Goal: Information Seeking & Learning: Learn about a topic

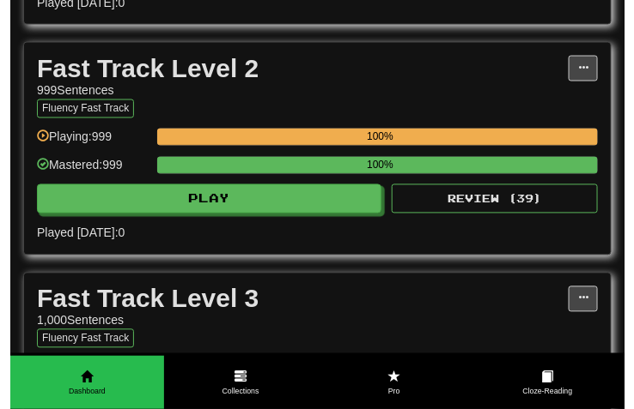
scroll to position [773, 0]
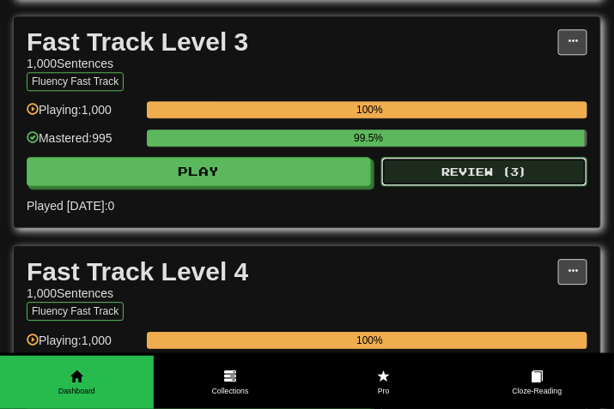
click at [476, 186] on button "Review ( 3 )" at bounding box center [484, 171] width 206 height 29
select select "***"
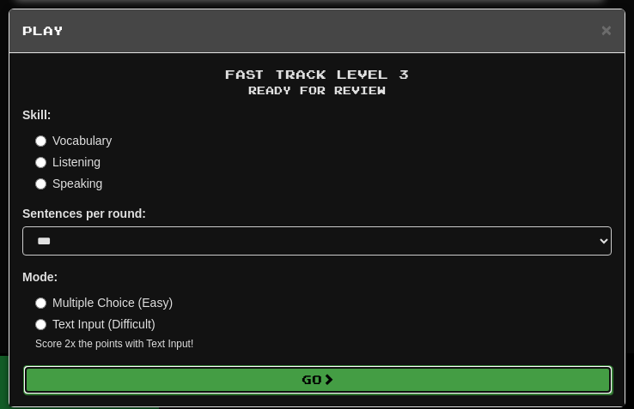
click at [322, 385] on span at bounding box center [328, 379] width 12 height 12
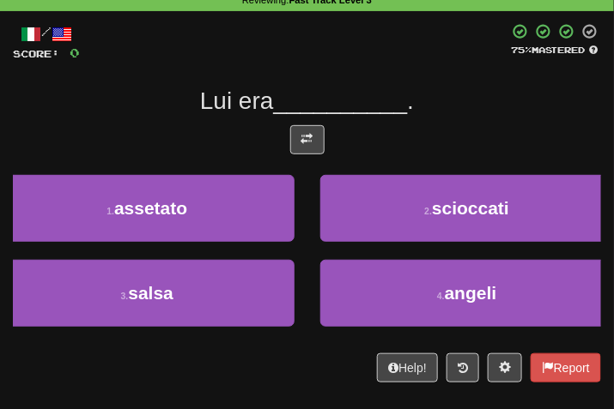
scroll to position [82, 0]
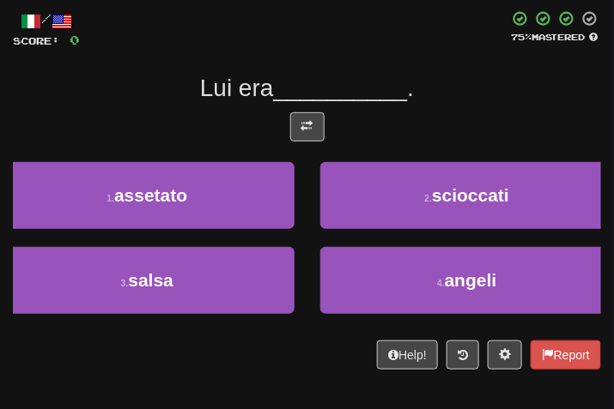
click at [274, 119] on div at bounding box center [307, 131] width 588 height 38
click at [312, 143] on div at bounding box center [307, 131] width 588 height 38
click at [312, 137] on button at bounding box center [307, 126] width 34 height 29
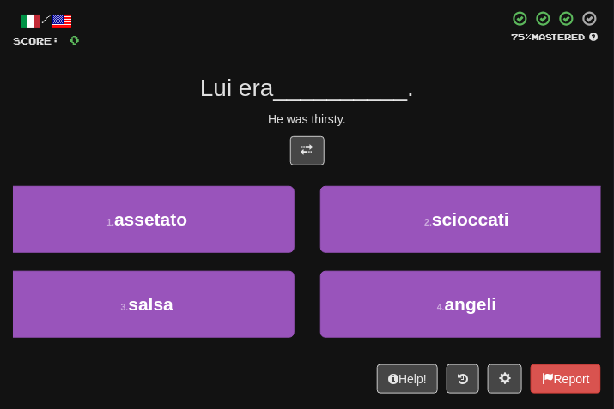
click at [561, 98] on div "Lui era __________ ." at bounding box center [307, 88] width 588 height 31
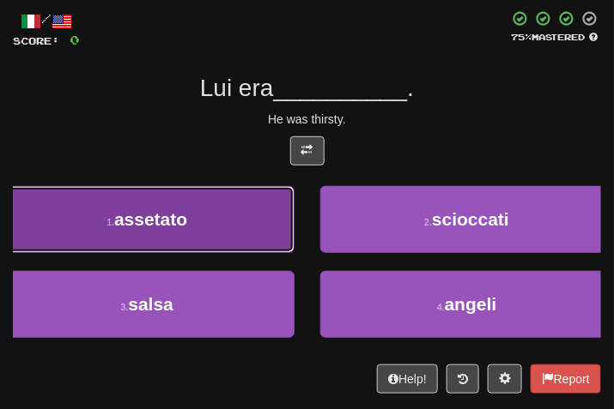
click at [237, 204] on button "1 . assetato" at bounding box center [147, 219] width 294 height 67
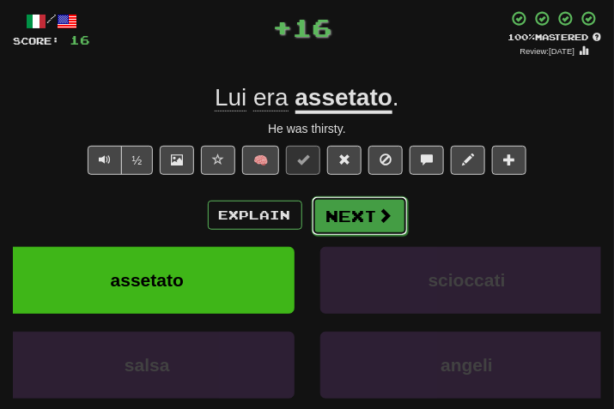
click at [330, 216] on button "Next" at bounding box center [360, 216] width 96 height 39
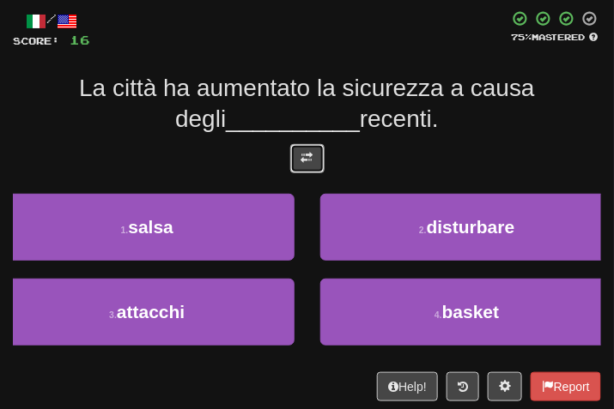
click at [304, 158] on span at bounding box center [307, 158] width 12 height 12
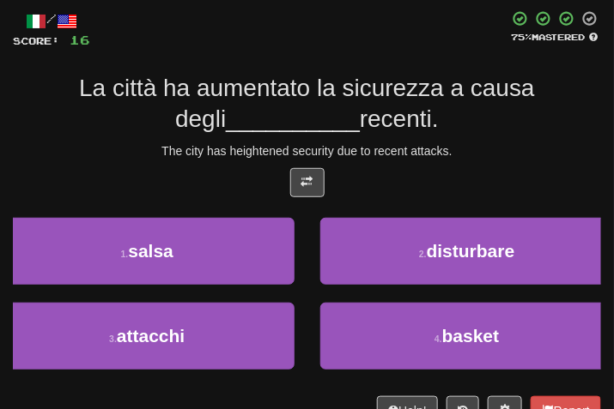
click at [453, 143] on div "The city has heightened security due to recent attacks." at bounding box center [307, 151] width 588 height 17
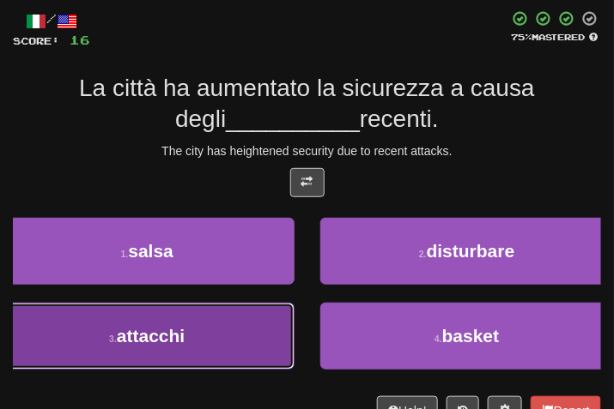
click at [150, 343] on span "attacchi" at bounding box center [151, 336] width 68 height 20
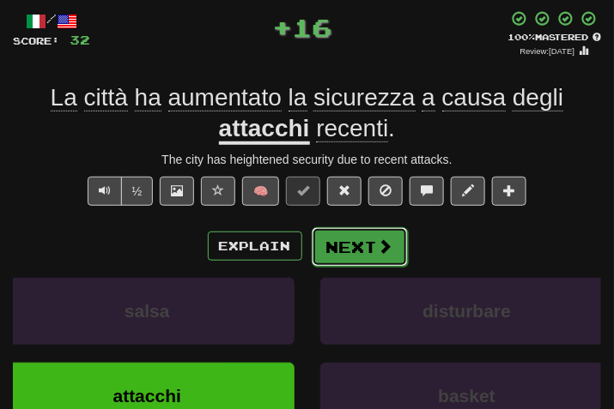
click at [356, 232] on button "Next" at bounding box center [360, 246] width 96 height 39
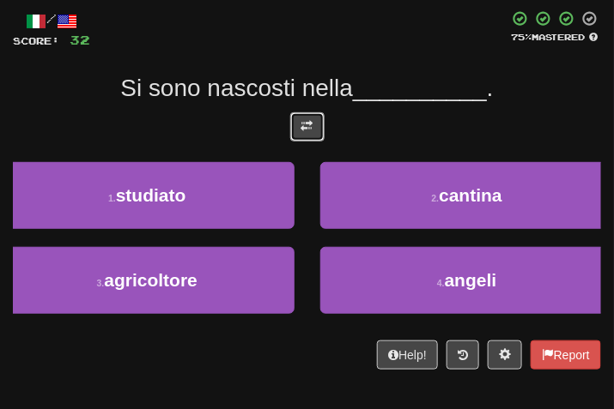
click at [299, 132] on button at bounding box center [307, 126] width 34 height 29
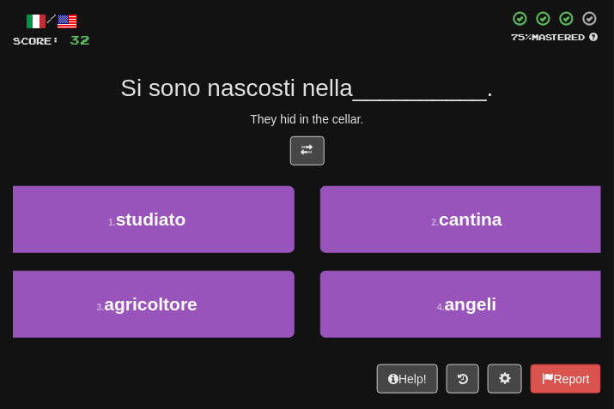
click at [441, 113] on div "They hid in the cellar." at bounding box center [307, 119] width 588 height 17
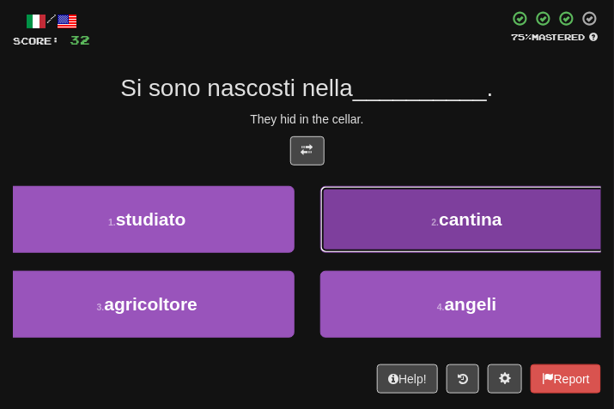
click at [458, 209] on button "2 . cantina" at bounding box center [467, 219] width 294 height 67
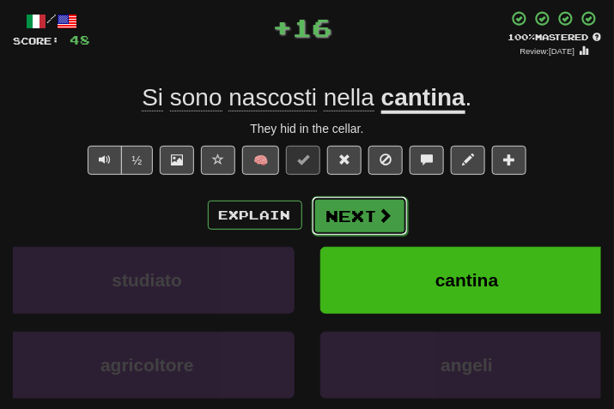
click at [343, 224] on button "Next" at bounding box center [360, 216] width 96 height 39
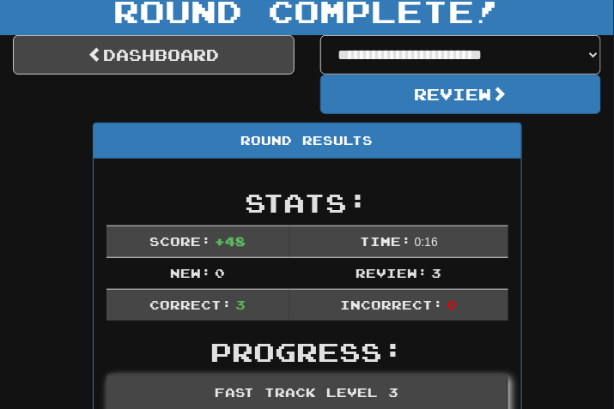
scroll to position [157, 0]
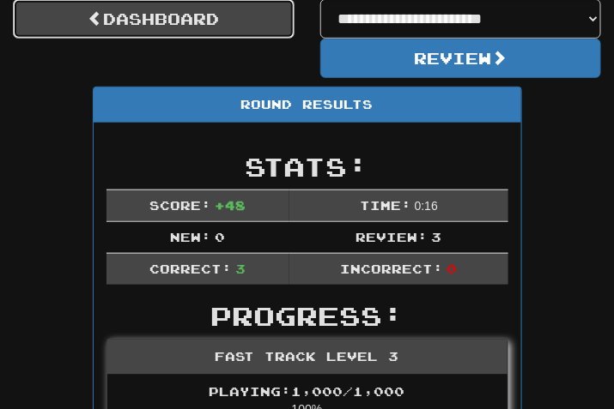
click at [183, 21] on link "Dashboard" at bounding box center [154, 18] width 282 height 39
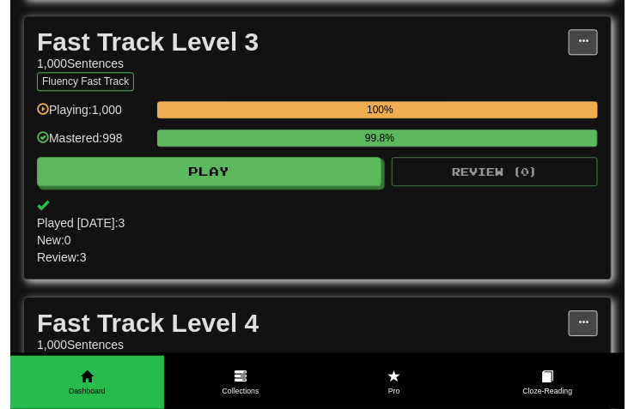
scroll to position [1030, 0]
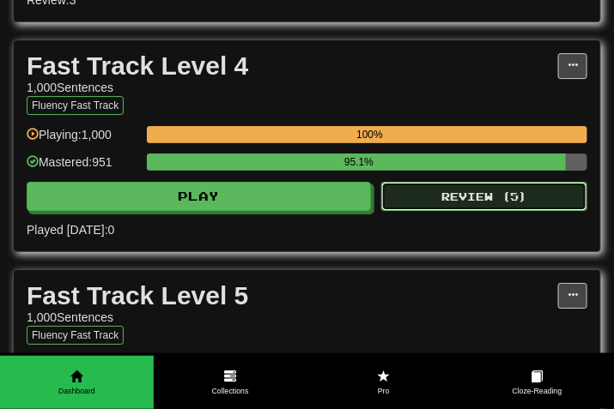
click at [454, 211] on button "Review ( 5 )" at bounding box center [484, 196] width 206 height 29
select select "***"
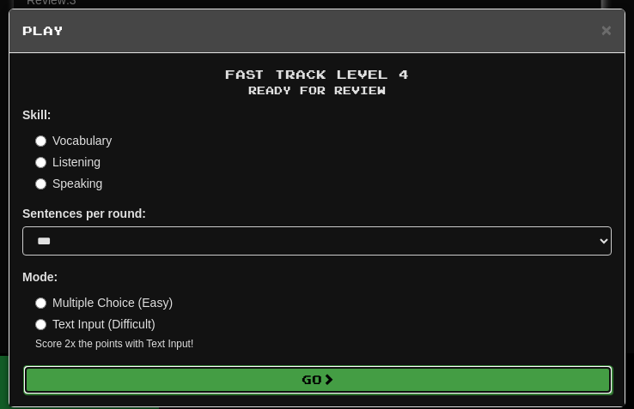
click at [309, 385] on button "Go" at bounding box center [317, 380] width 589 height 29
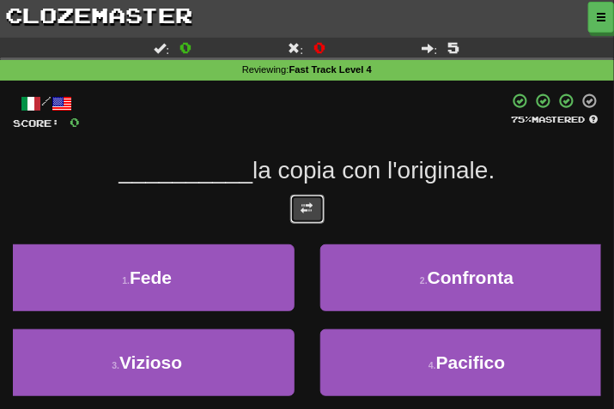
click at [309, 212] on button at bounding box center [307, 209] width 34 height 29
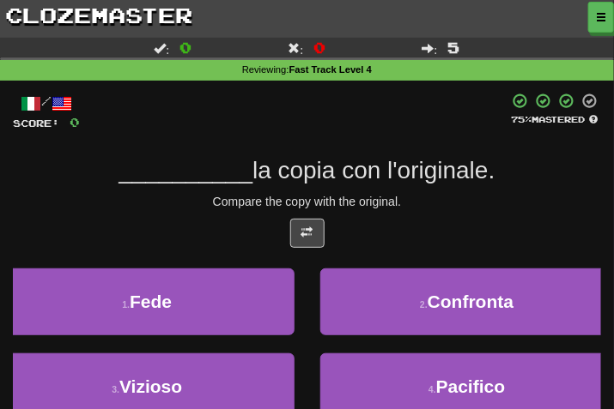
click at [461, 191] on div "/ Score: 0 75 % Mastered __________ la copia con l'originale. Compare the copy …" at bounding box center [307, 285] width 588 height 384
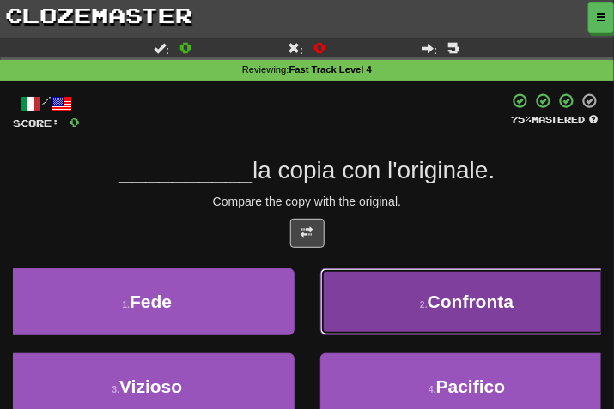
click at [469, 289] on button "2 . Confronta" at bounding box center [467, 302] width 294 height 67
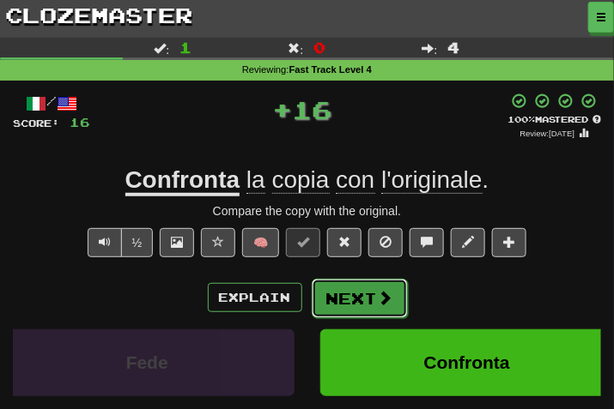
click at [379, 294] on span at bounding box center [385, 297] width 15 height 15
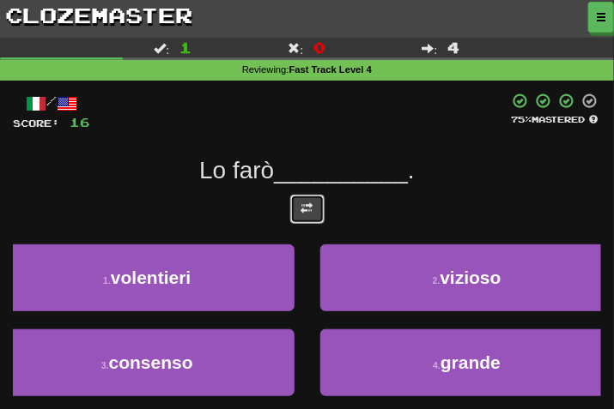
click at [305, 222] on button at bounding box center [307, 209] width 34 height 29
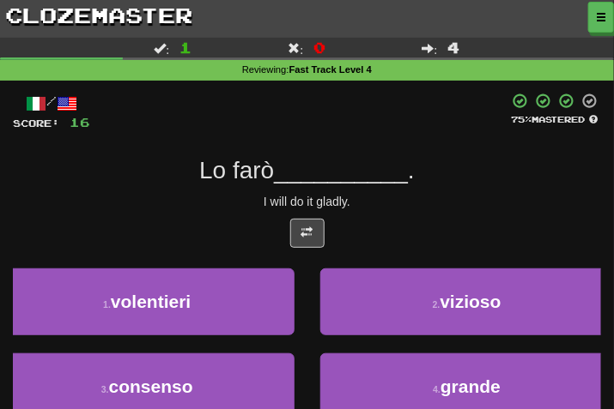
click at [426, 207] on div "I will do it gladly." at bounding box center [307, 201] width 588 height 17
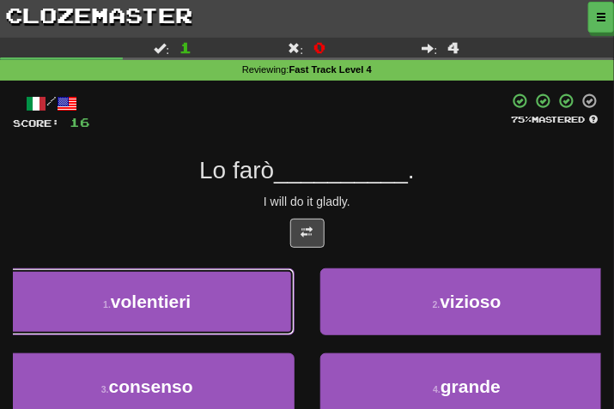
drag, startPoint x: 217, startPoint y: 318, endPoint x: 234, endPoint y: 325, distance: 18.5
click at [219, 320] on button "1 . volentieri" at bounding box center [147, 302] width 294 height 67
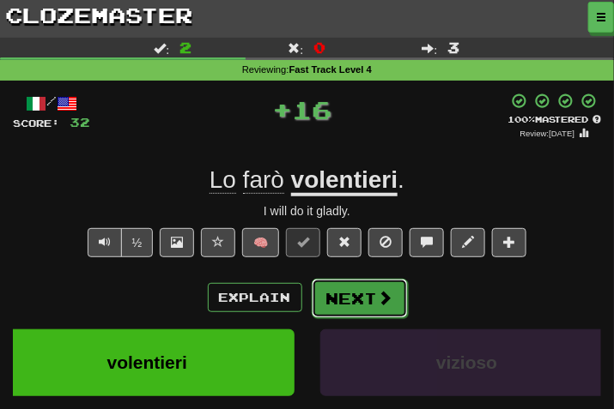
click at [333, 315] on button "Next" at bounding box center [360, 298] width 96 height 39
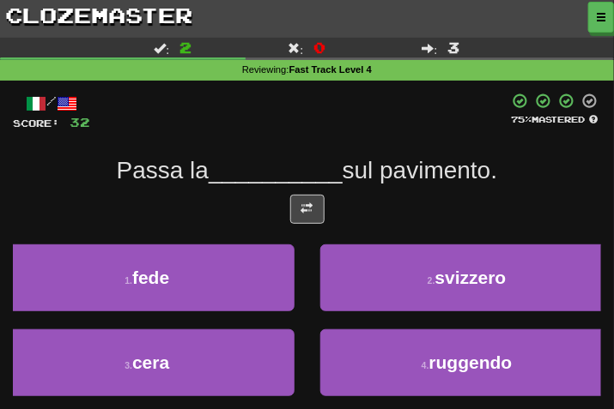
click at [305, 237] on div "/ Score: 32 75 % Mastered Passa la __________ sul pavimento. 1 . fede 2 . svizz…" at bounding box center [307, 273] width 588 height 360
click at [307, 222] on button at bounding box center [307, 209] width 34 height 29
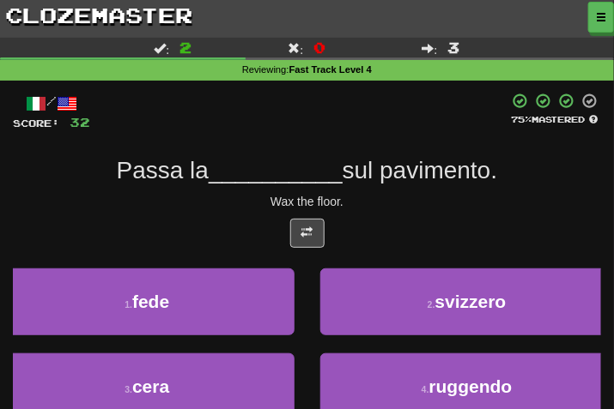
click at [404, 222] on div at bounding box center [307, 238] width 588 height 38
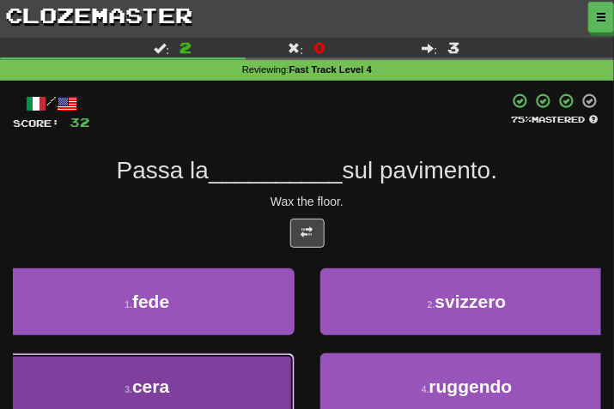
click at [237, 386] on button "3 . cera" at bounding box center [147, 387] width 294 height 67
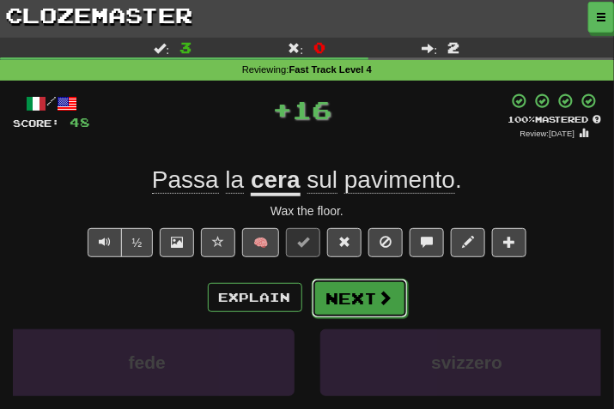
click at [350, 309] on button "Next" at bounding box center [360, 298] width 96 height 39
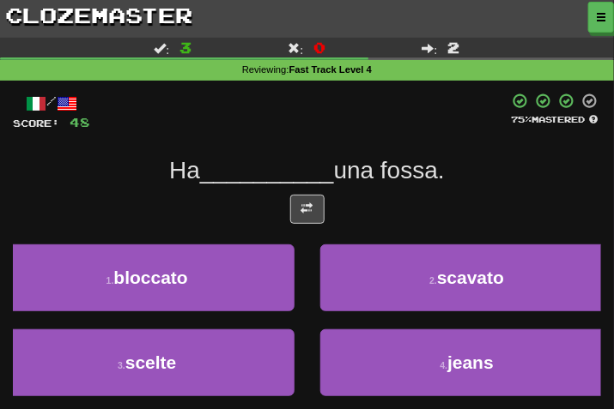
click at [306, 230] on div at bounding box center [307, 214] width 588 height 38
click at [302, 207] on span at bounding box center [307, 209] width 12 height 12
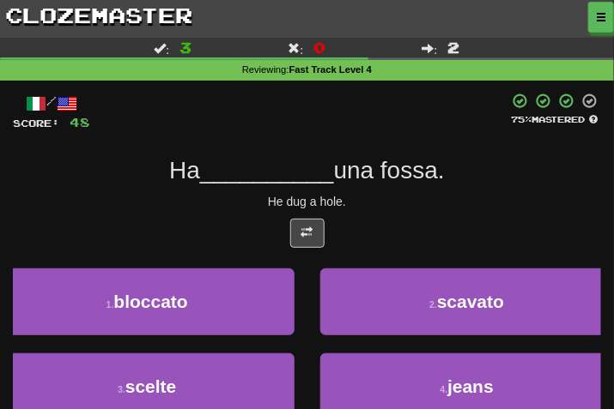
click at [364, 215] on div "/ Score: 48 75 % Mastered Ha __________ una fossa. He dug a hole. 1 . bloccato …" at bounding box center [307, 285] width 588 height 384
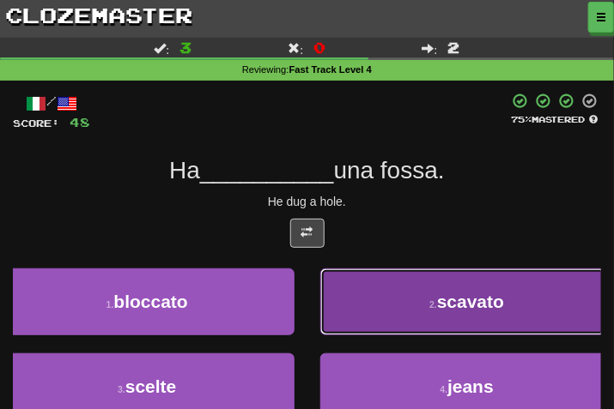
click at [384, 289] on button "2 . scavato" at bounding box center [467, 302] width 294 height 67
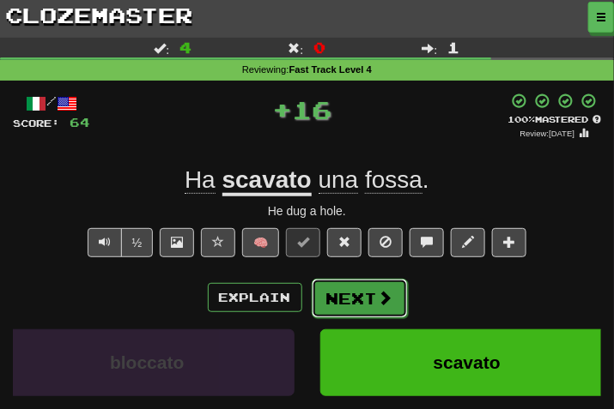
click at [343, 294] on button "Next" at bounding box center [360, 298] width 96 height 39
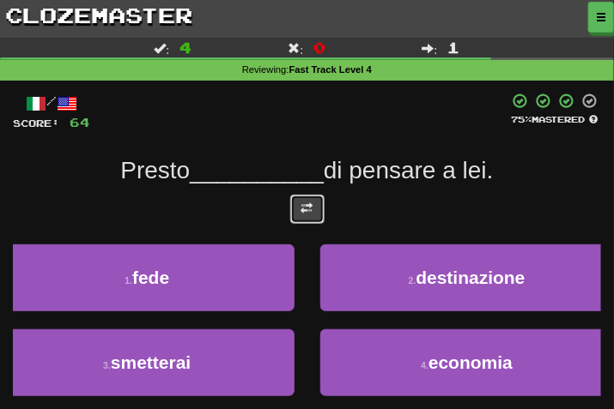
click at [314, 211] on button at bounding box center [307, 209] width 34 height 29
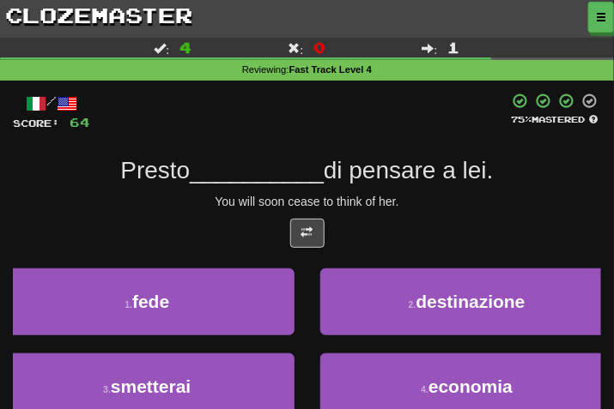
click at [426, 209] on div "You will soon cease to think of her." at bounding box center [307, 201] width 588 height 17
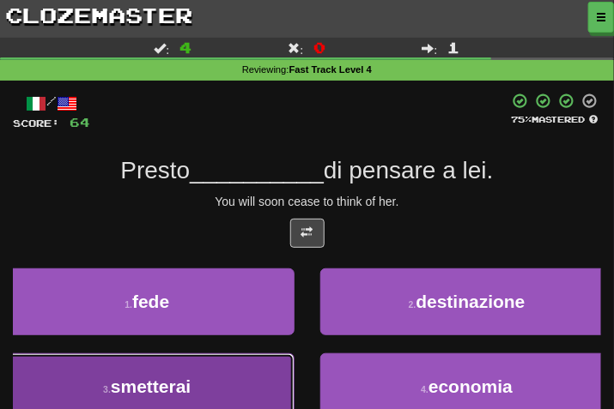
click at [240, 385] on button "3 . smetterai" at bounding box center [147, 387] width 294 height 67
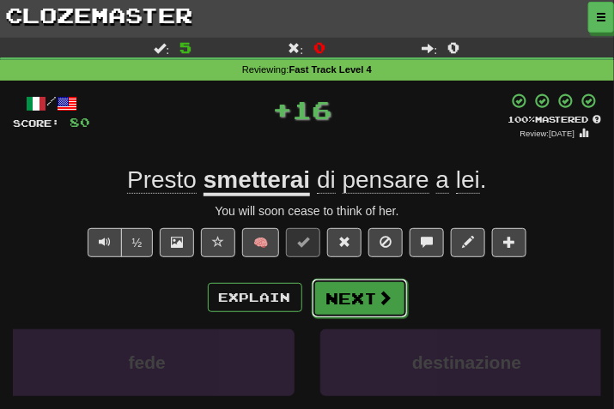
click at [366, 294] on button "Next" at bounding box center [360, 298] width 96 height 39
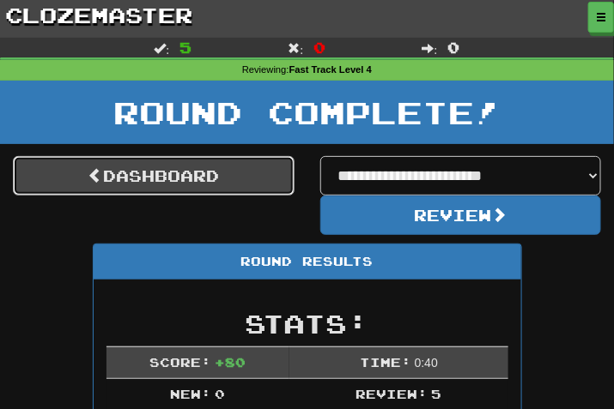
click at [264, 167] on link "Dashboard" at bounding box center [154, 175] width 282 height 39
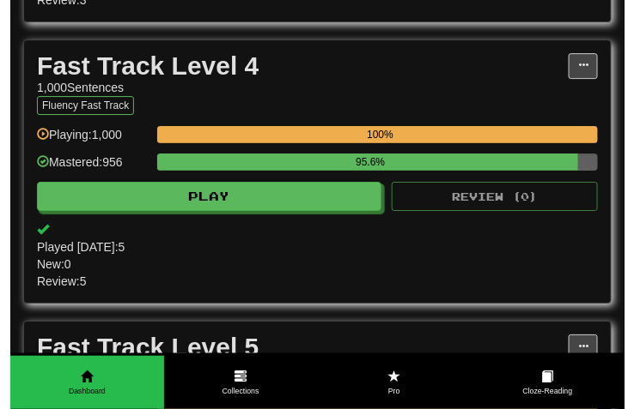
scroll to position [1288, 0]
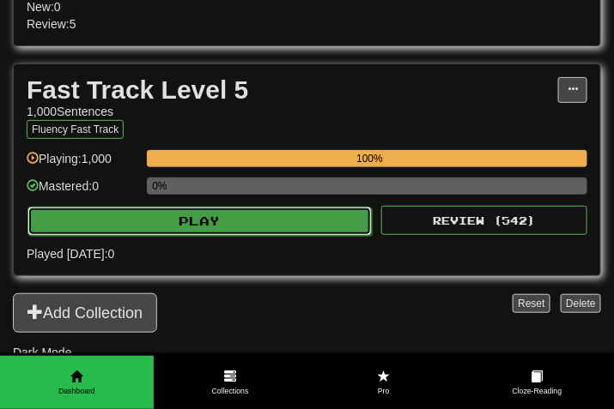
click at [343, 229] on button "Play" at bounding box center [199, 221] width 344 height 29
select select "***"
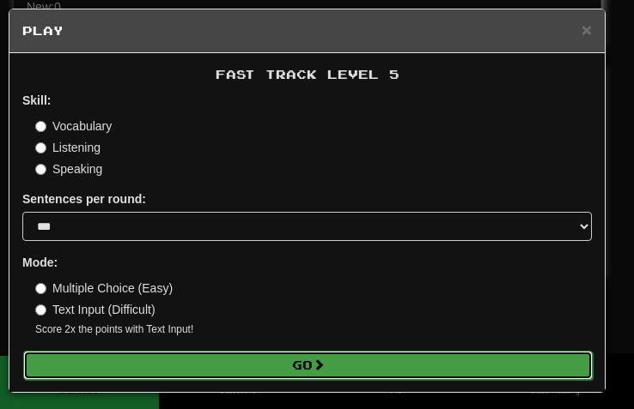
click at [358, 364] on button "Go" at bounding box center [307, 365] width 569 height 29
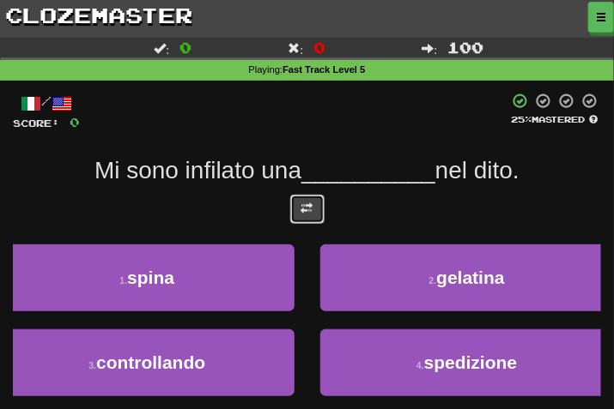
click at [309, 207] on span at bounding box center [307, 209] width 12 height 12
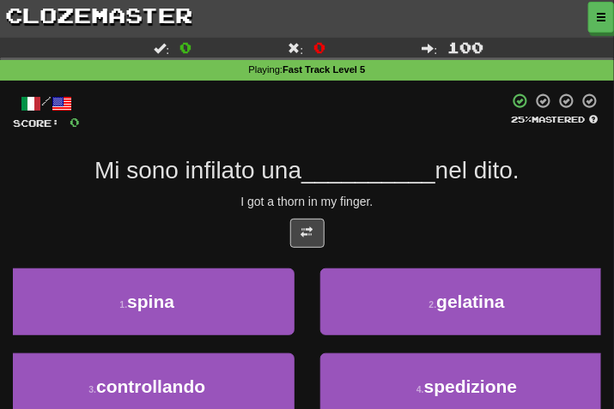
click at [474, 197] on div "I got a thorn in my finger." at bounding box center [307, 201] width 588 height 17
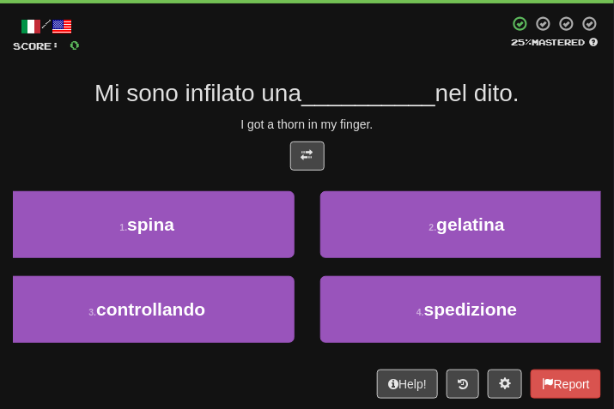
scroll to position [83, 0]
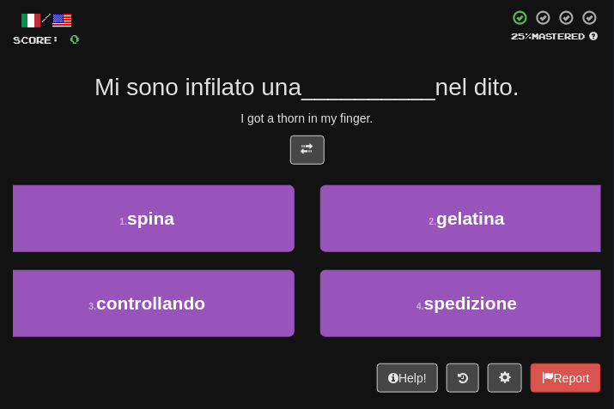
click at [446, 122] on div "I got a thorn in my finger." at bounding box center [307, 118] width 588 height 17
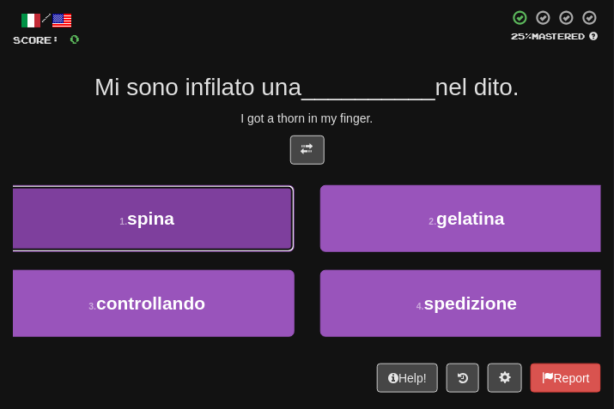
click at [232, 240] on button "1 . spina" at bounding box center [147, 218] width 294 height 67
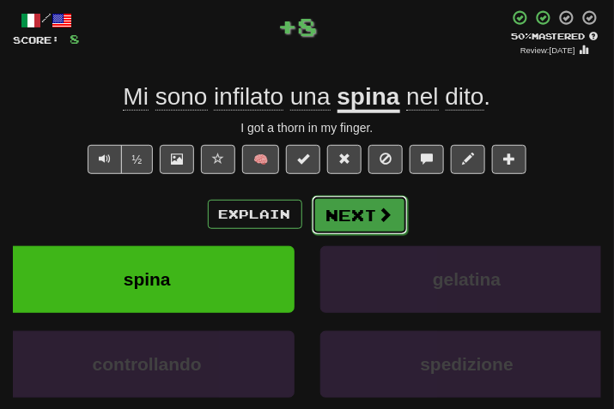
click at [368, 222] on button "Next" at bounding box center [360, 215] width 96 height 39
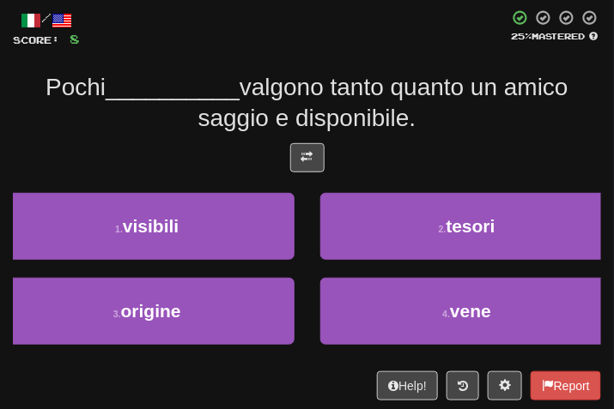
click at [312, 135] on div "/ Score: 8 25 % Mastered Pochi __________ valgono tanto quanto un amico saggio …" at bounding box center [307, 204] width 588 height 391
click at [319, 147] on button at bounding box center [307, 157] width 34 height 29
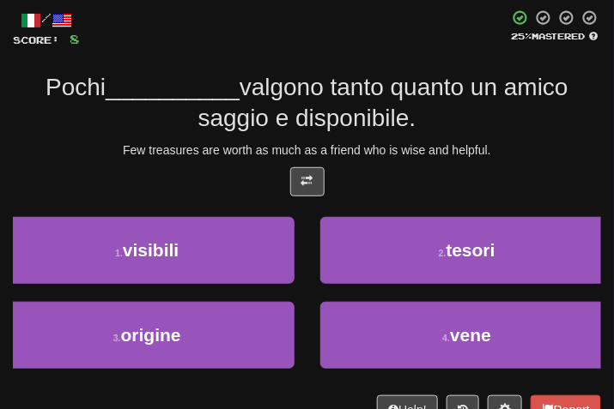
click at [434, 155] on div "Few treasures are worth as much as a friend who is wise and helpful." at bounding box center [307, 150] width 588 height 17
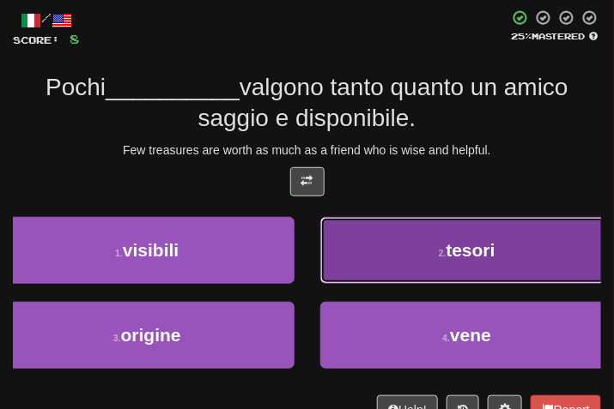
click at [454, 268] on button "2 . tesori" at bounding box center [467, 250] width 294 height 67
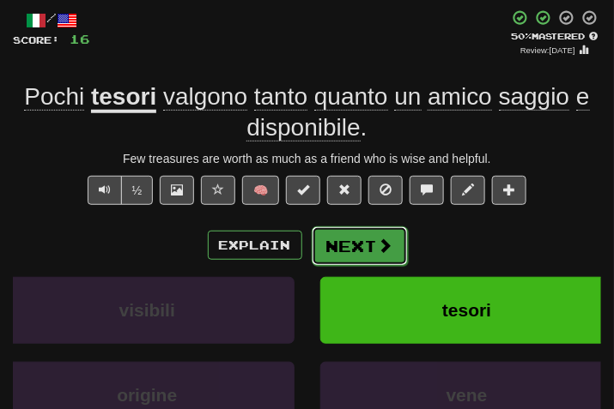
click at [389, 233] on button "Next" at bounding box center [360, 246] width 96 height 39
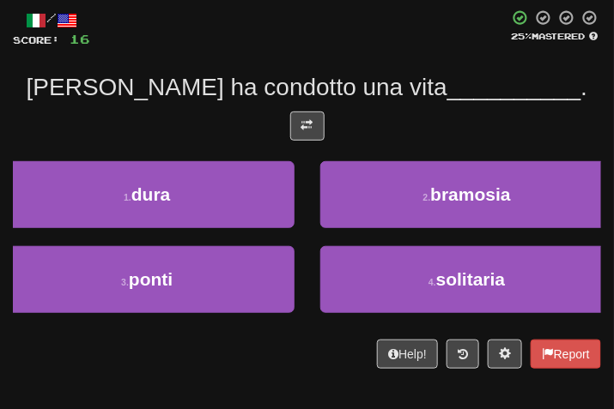
drag, startPoint x: 328, startPoint y: 122, endPoint x: 302, endPoint y: 124, distance: 25.9
click at [322, 122] on div at bounding box center [307, 131] width 588 height 38
click at [299, 124] on button at bounding box center [307, 126] width 34 height 29
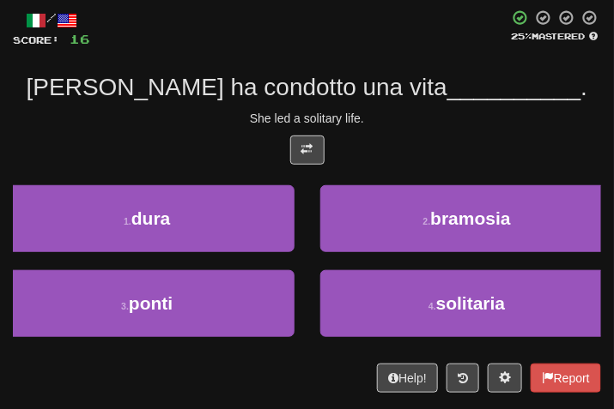
click at [420, 116] on div "She led a solitary life." at bounding box center [307, 118] width 588 height 17
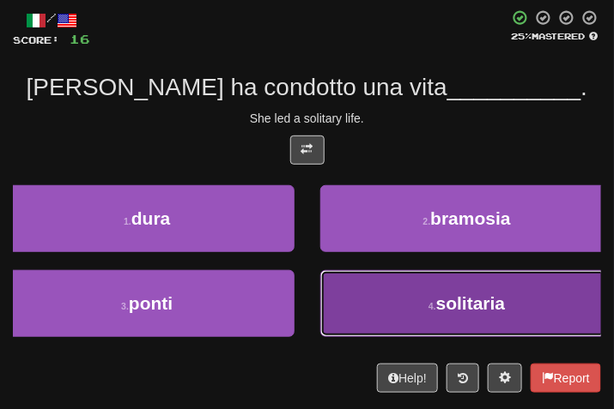
drag, startPoint x: 430, startPoint y: 291, endPoint x: 394, endPoint y: 250, distance: 54.8
click at [425, 291] on button "4 . solitaria" at bounding box center [467, 303] width 294 height 67
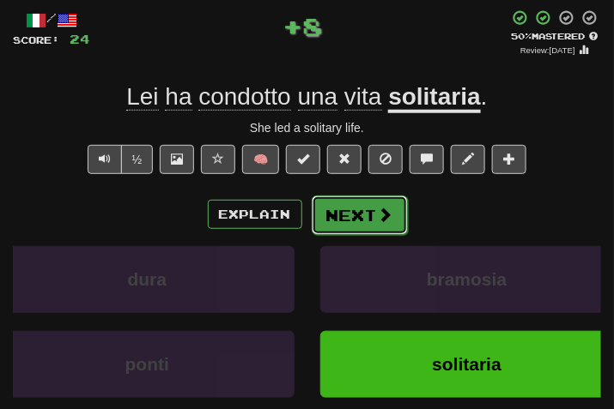
click at [387, 219] on span at bounding box center [385, 214] width 15 height 15
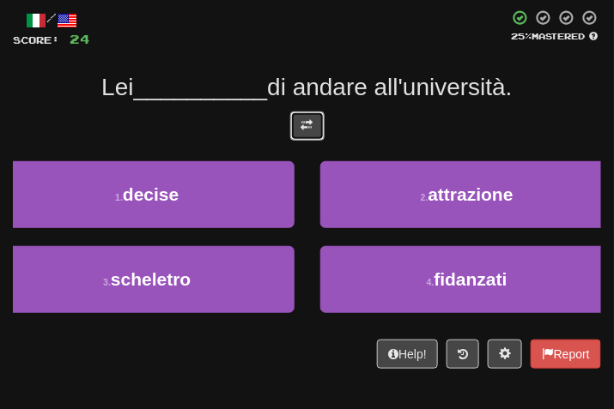
click at [320, 130] on button at bounding box center [307, 126] width 34 height 29
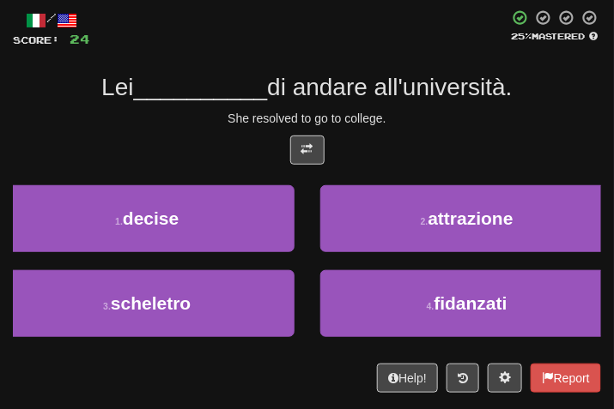
click at [446, 136] on div at bounding box center [307, 155] width 588 height 38
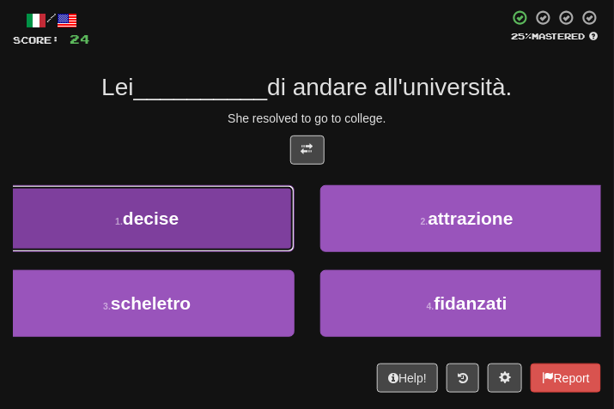
click at [225, 230] on button "1 . decise" at bounding box center [147, 218] width 294 height 67
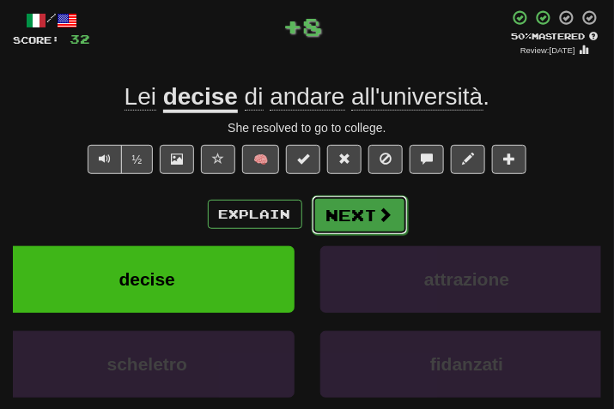
click at [350, 212] on button "Next" at bounding box center [360, 215] width 96 height 39
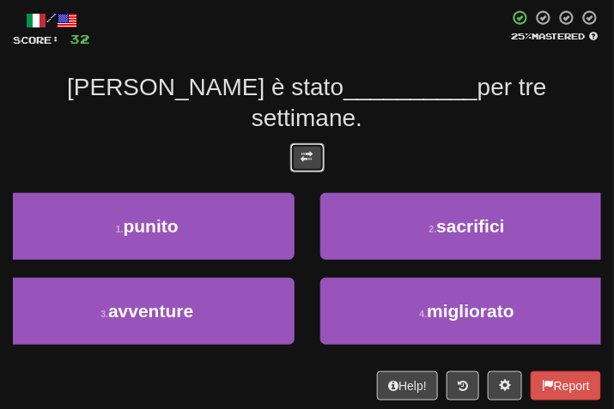
click at [305, 151] on span at bounding box center [307, 157] width 12 height 12
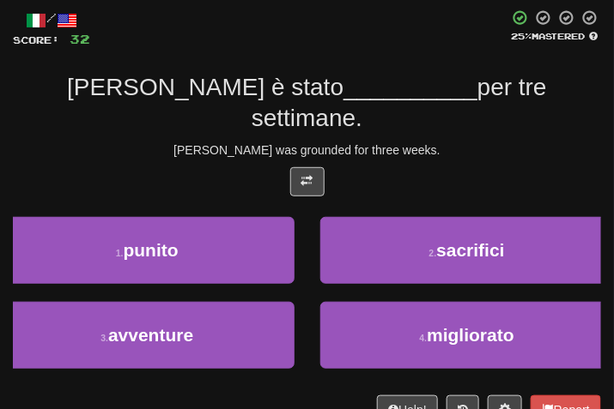
click at [418, 167] on div at bounding box center [307, 186] width 588 height 38
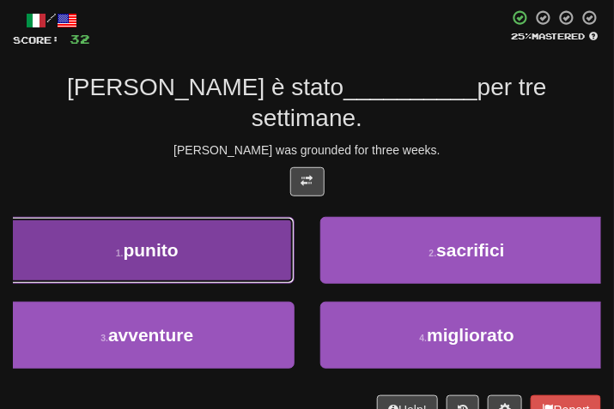
click at [189, 217] on button "1 . punito" at bounding box center [147, 250] width 294 height 67
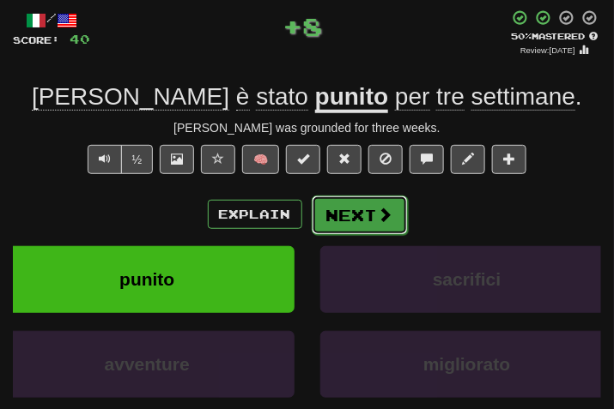
click at [358, 217] on button "Next" at bounding box center [360, 215] width 96 height 39
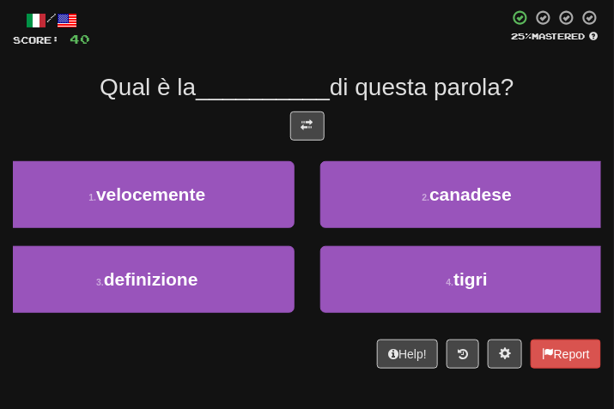
click at [371, 83] on span "di questa parola?" at bounding box center [422, 87] width 185 height 27
drag, startPoint x: 287, startPoint y: 143, endPoint x: 309, endPoint y: 131, distance: 25.0
click at [309, 131] on div at bounding box center [307, 131] width 588 height 38
click at [309, 131] on button at bounding box center [307, 126] width 34 height 29
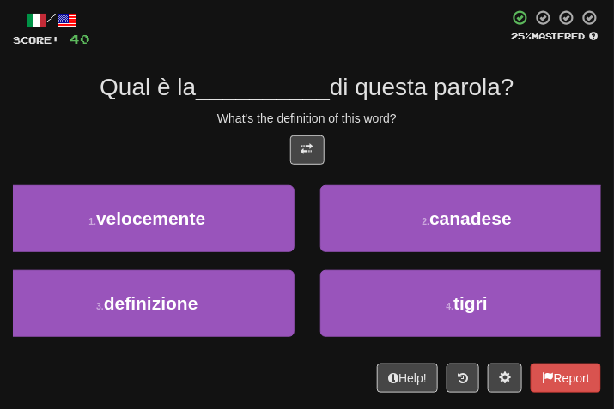
click at [418, 101] on div "Qual è la __________ di questa parola?" at bounding box center [307, 87] width 588 height 31
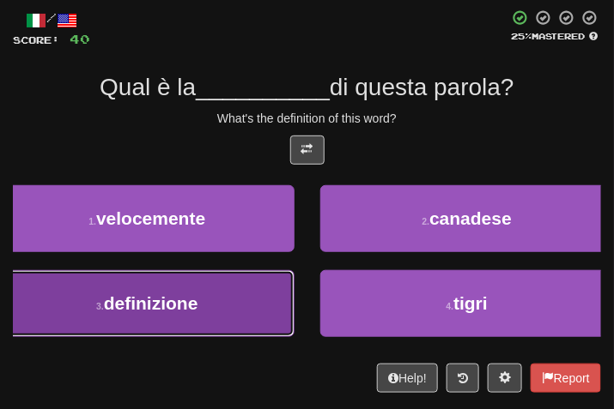
click at [198, 312] on span "definizione" at bounding box center [151, 304] width 94 height 20
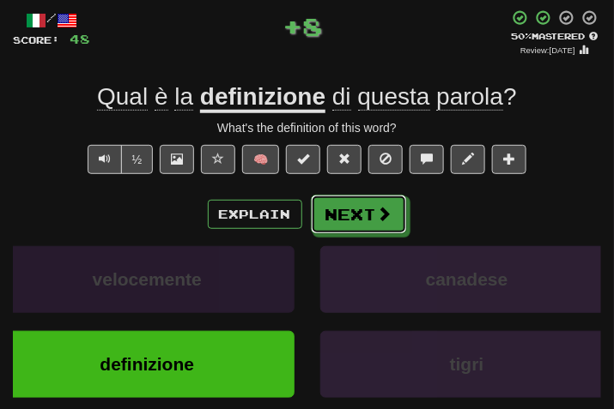
click at [377, 216] on span at bounding box center [384, 213] width 15 height 15
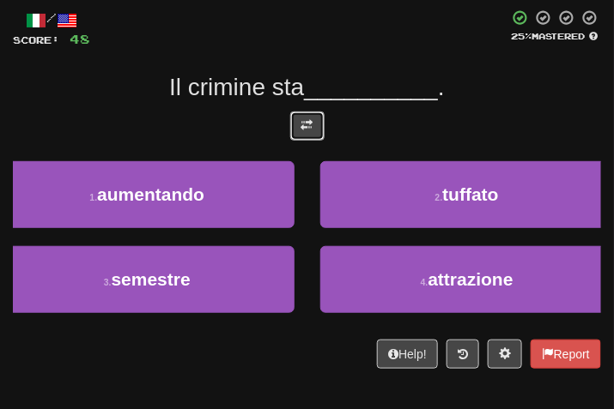
click at [309, 126] on span at bounding box center [307, 125] width 12 height 12
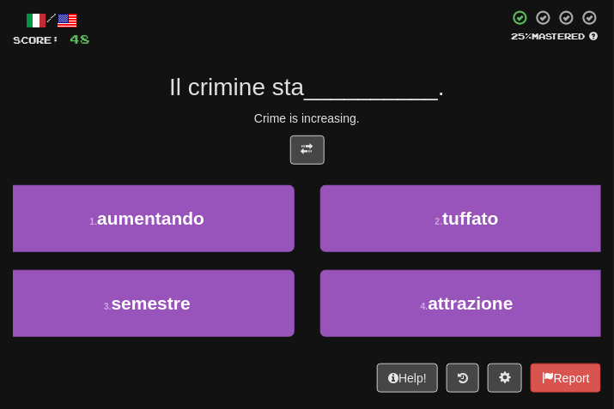
click at [485, 106] on div "/ Score: 48 25 % Mastered Il crimine sta __________ . Crime is increasing. 1 . …" at bounding box center [307, 201] width 588 height 384
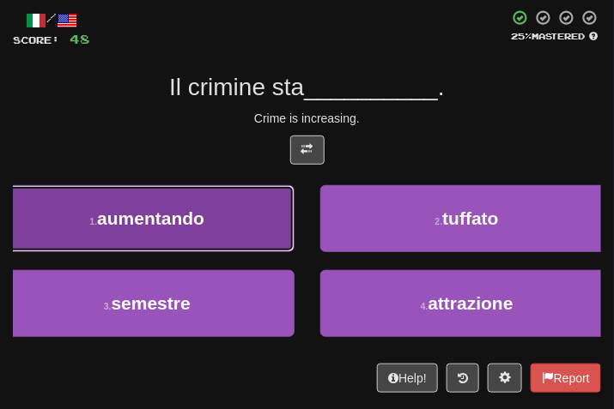
click at [243, 203] on button "1 . aumentando" at bounding box center [147, 218] width 294 height 67
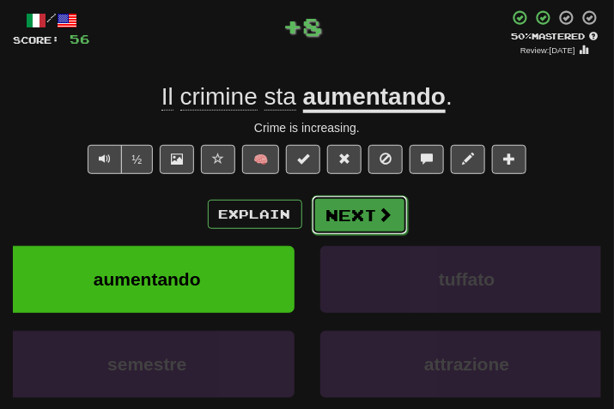
click at [353, 215] on button "Next" at bounding box center [360, 215] width 96 height 39
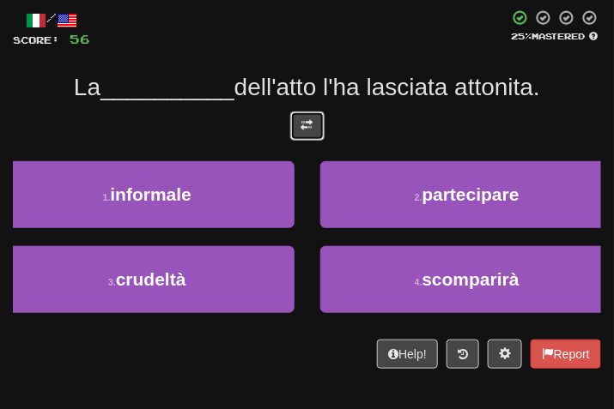
click at [312, 119] on span at bounding box center [307, 125] width 12 height 12
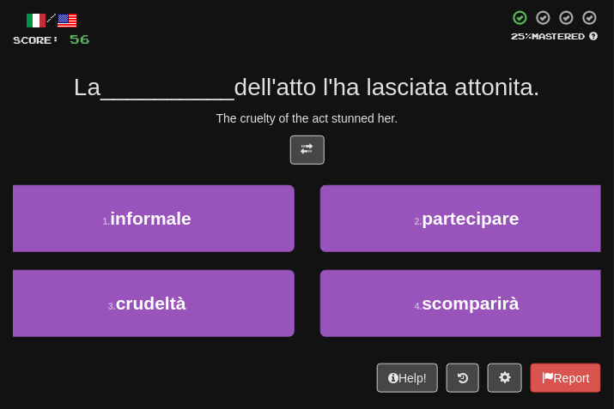
click at [434, 131] on div "/ Score: 56 25 % Mastered La __________ dell'atto l'ha lasciata attonita. The c…" at bounding box center [307, 201] width 588 height 384
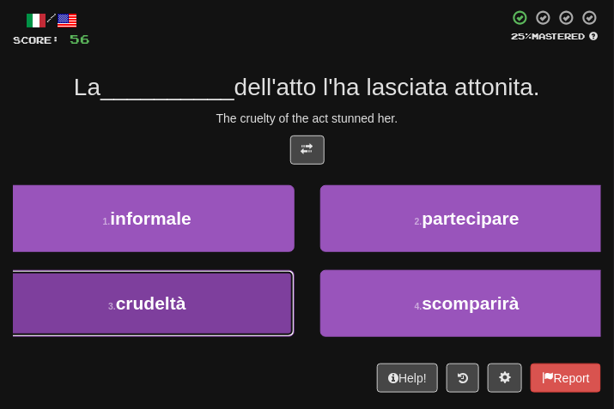
click at [197, 307] on button "3 . crudeltà" at bounding box center [147, 303] width 294 height 67
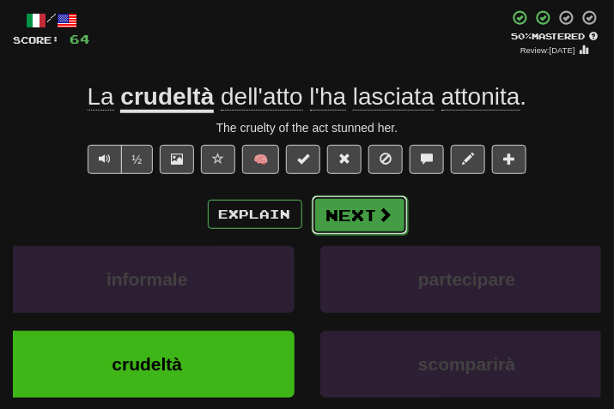
click at [359, 219] on button "Next" at bounding box center [360, 215] width 96 height 39
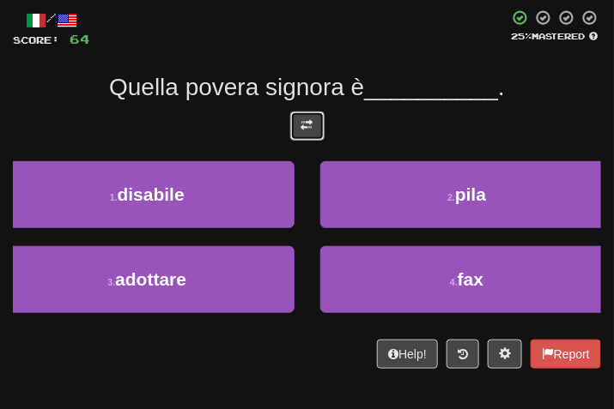
click at [309, 124] on span at bounding box center [307, 125] width 12 height 12
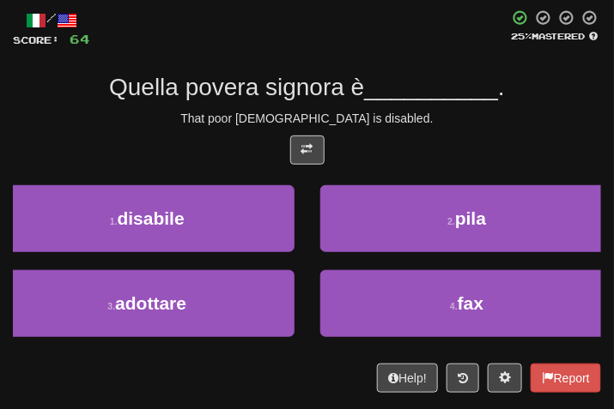
click at [502, 117] on div "That poor lady is disabled." at bounding box center [307, 118] width 588 height 17
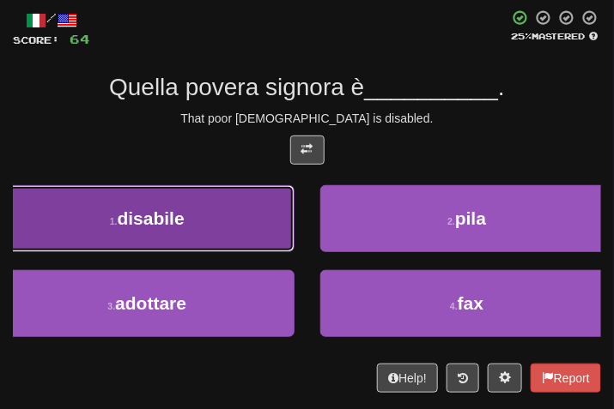
click at [173, 234] on button "1 . disabile" at bounding box center [147, 218] width 294 height 67
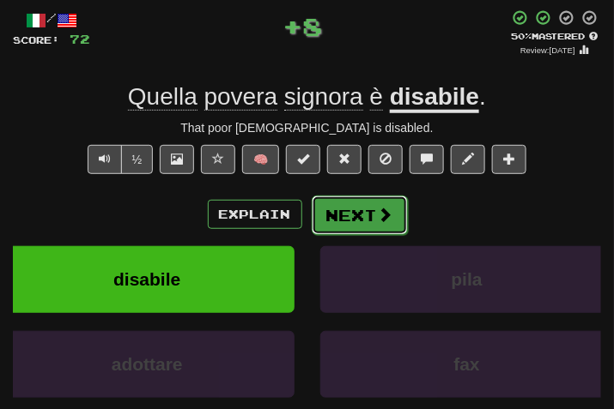
click at [368, 209] on button "Next" at bounding box center [360, 215] width 96 height 39
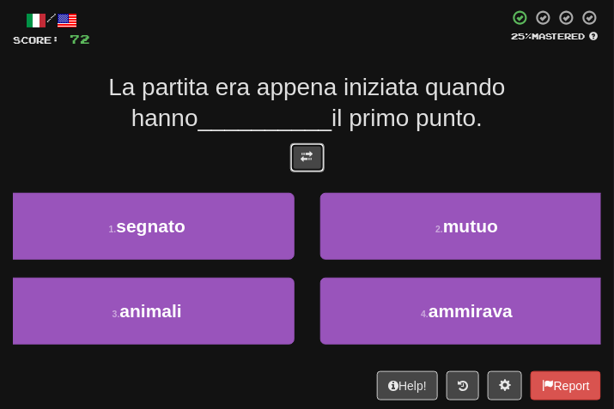
click at [305, 163] on button at bounding box center [307, 157] width 34 height 29
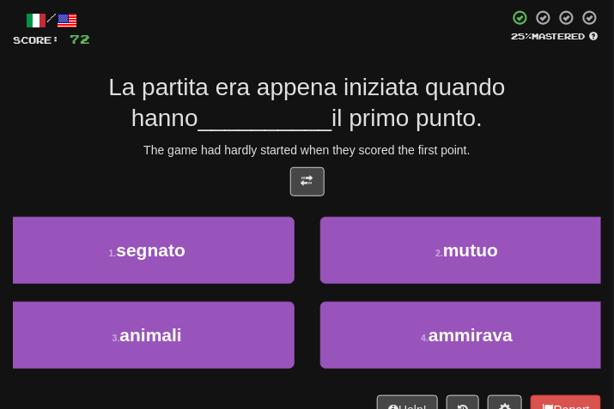
click at [472, 158] on div "/ Score: 72 25 % Mastered La partita era appena iniziata quando hanno _________…" at bounding box center [307, 216] width 588 height 415
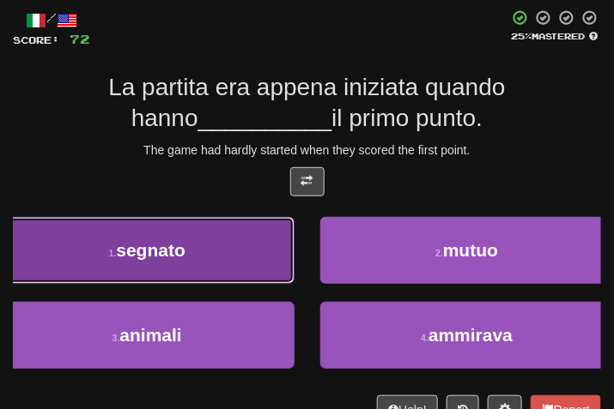
click at [240, 252] on button "1 . segnato" at bounding box center [147, 250] width 294 height 67
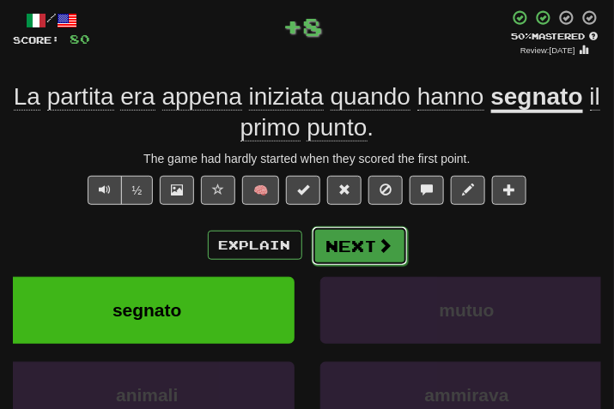
click at [353, 235] on button "Next" at bounding box center [360, 246] width 96 height 39
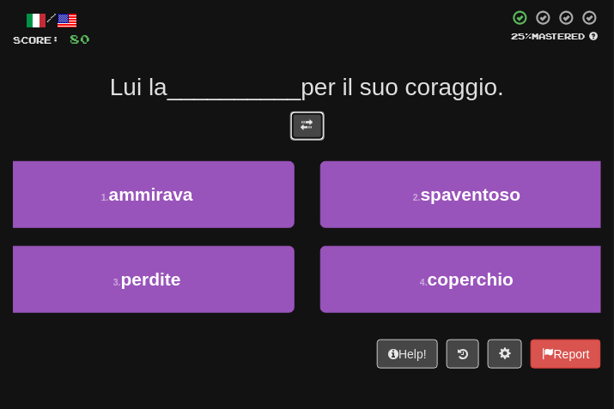
click at [302, 116] on button at bounding box center [307, 126] width 34 height 29
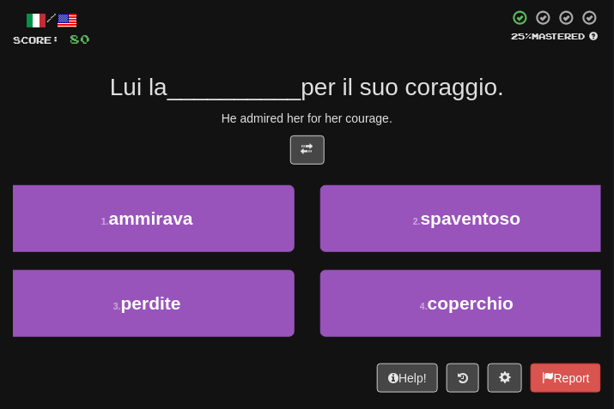
click at [415, 140] on div at bounding box center [307, 155] width 588 height 38
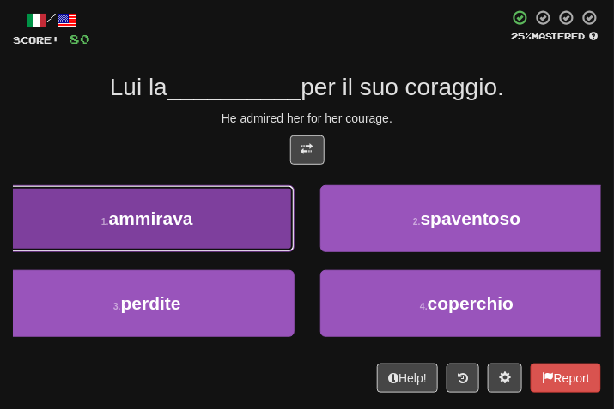
click at [136, 233] on button "1 . ammirava" at bounding box center [147, 218] width 294 height 67
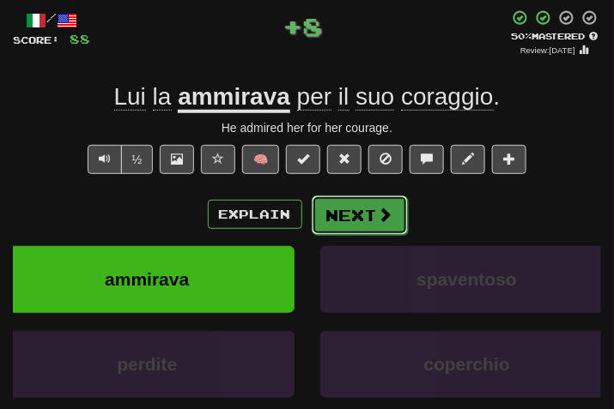
click at [338, 224] on button "Next" at bounding box center [360, 215] width 96 height 39
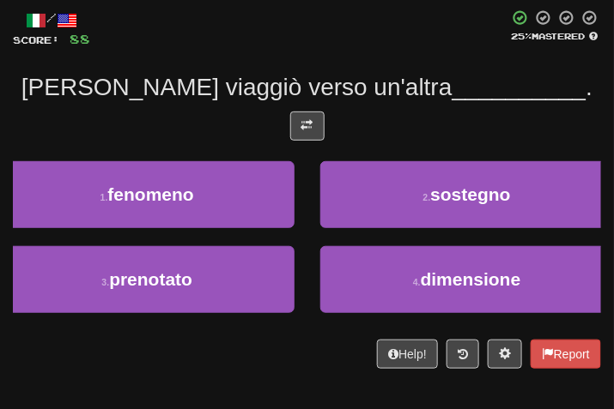
click at [314, 147] on div at bounding box center [307, 131] width 588 height 38
click at [314, 127] on button at bounding box center [307, 126] width 34 height 29
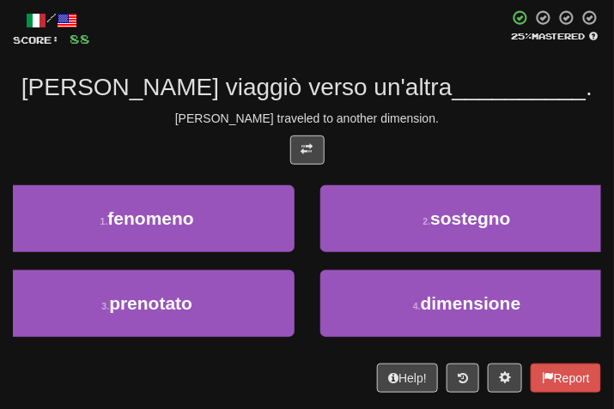
click at [529, 124] on div "Tom traveled to another dimension." at bounding box center [307, 118] width 588 height 17
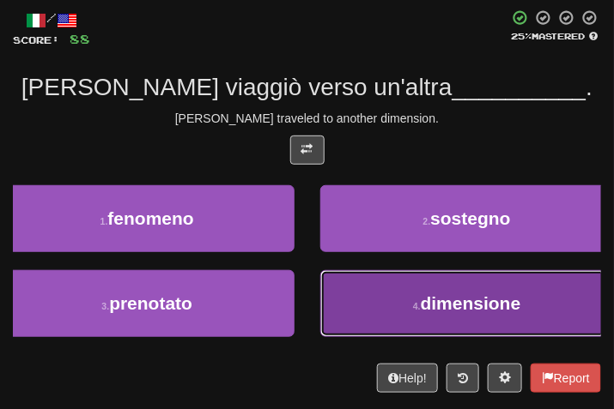
click at [464, 287] on button "4 . dimensione" at bounding box center [467, 303] width 294 height 67
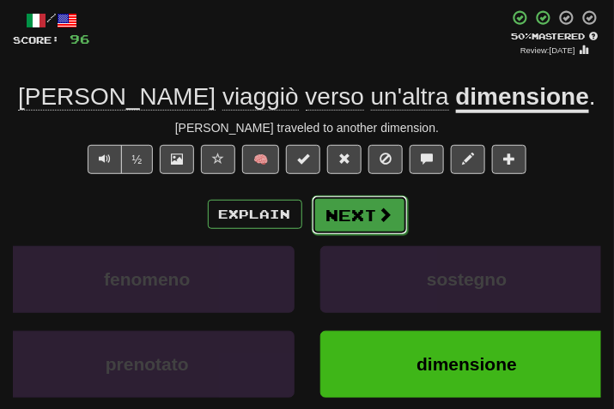
click at [379, 202] on button "Next" at bounding box center [360, 215] width 96 height 39
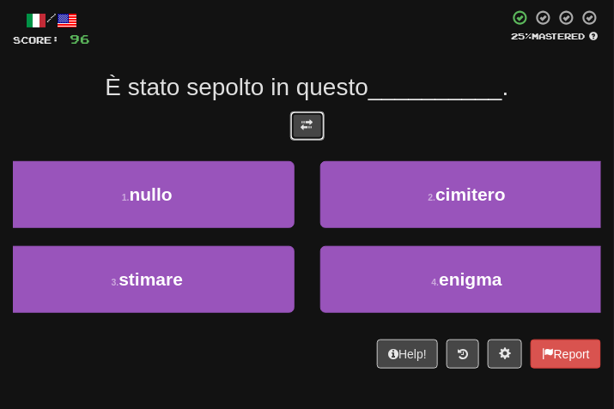
click at [310, 121] on span at bounding box center [307, 125] width 12 height 12
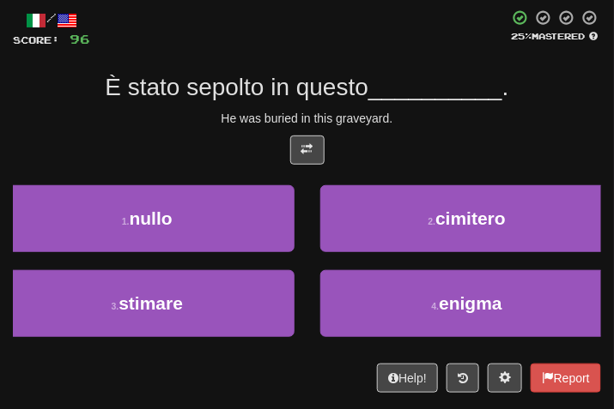
click at [477, 114] on div "He was buried in this graveyard." at bounding box center [307, 118] width 588 height 17
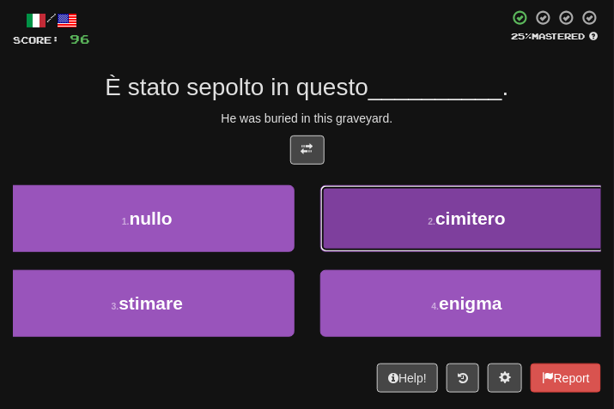
click at [453, 206] on button "2 . cimitero" at bounding box center [467, 218] width 294 height 67
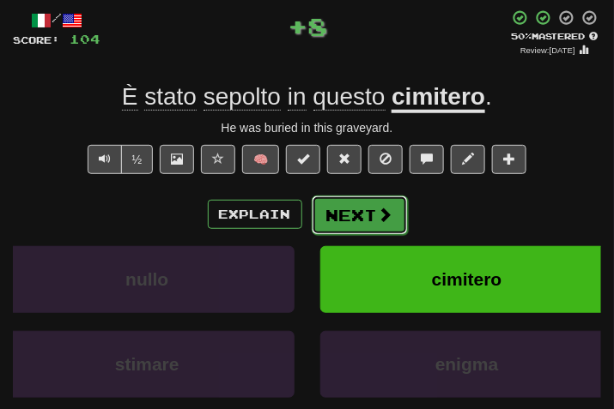
click at [378, 212] on span at bounding box center [385, 214] width 15 height 15
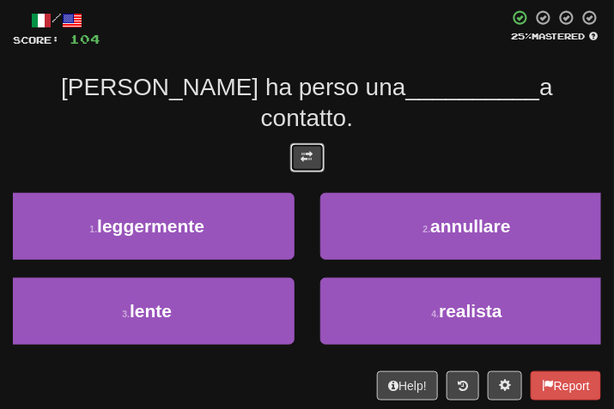
click at [306, 151] on span at bounding box center [307, 157] width 12 height 12
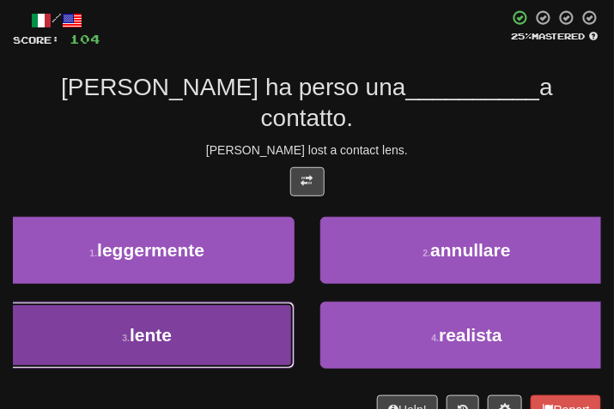
click at [217, 304] on button "3 . lente" at bounding box center [147, 335] width 294 height 67
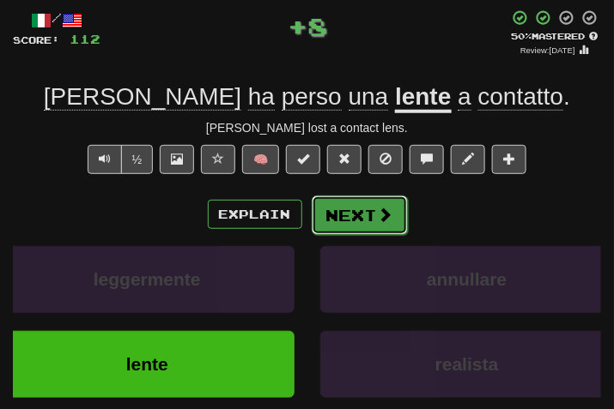
click at [361, 198] on button "Next" at bounding box center [360, 215] width 96 height 39
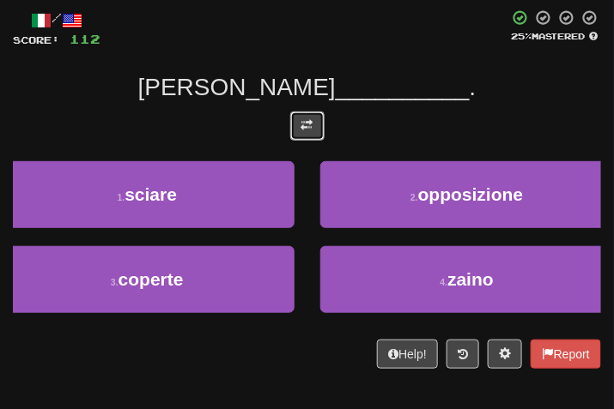
click at [305, 119] on span at bounding box center [307, 125] width 12 height 12
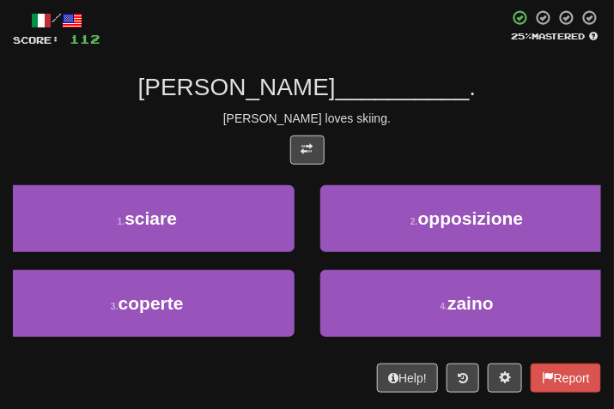
click at [426, 127] on div "/ Score: 112 25 % Mastered Tom ama __________ . Tom loves skiing. 1 . sciare 2 …" at bounding box center [307, 201] width 588 height 384
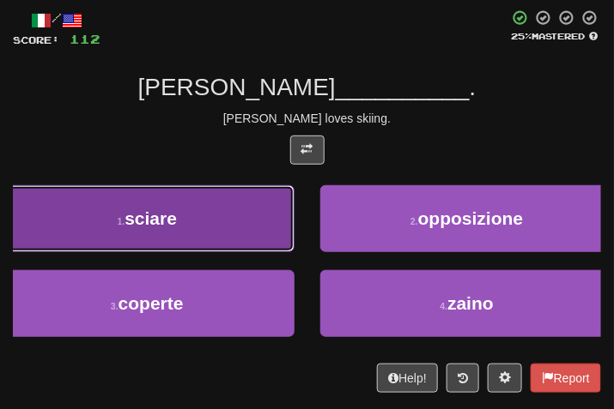
click at [229, 229] on button "1 . sciare" at bounding box center [147, 218] width 294 height 67
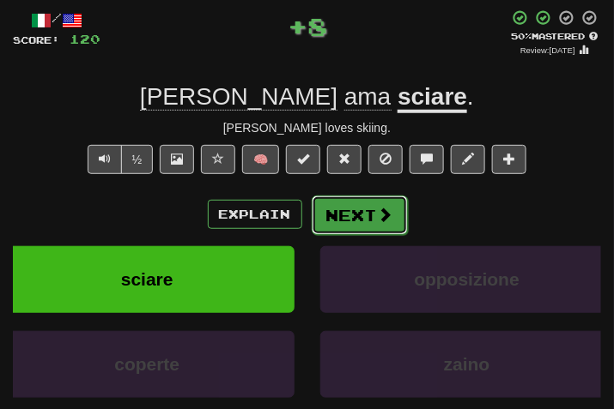
drag, startPoint x: 358, startPoint y: 214, endPoint x: 366, endPoint y: 219, distance: 9.3
click at [366, 219] on button "Next" at bounding box center [360, 215] width 96 height 39
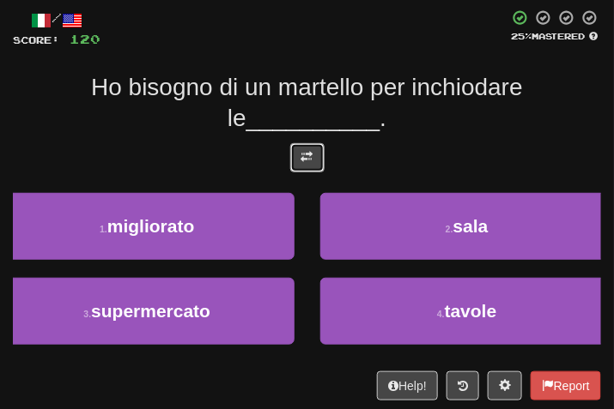
click at [307, 168] on button at bounding box center [307, 157] width 34 height 29
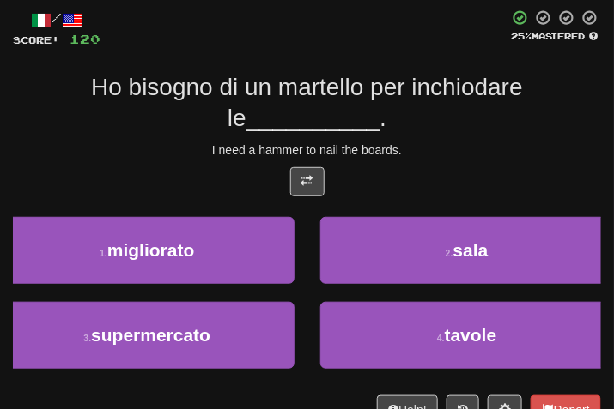
click at [464, 144] on div "I need a hammer to nail the boards." at bounding box center [307, 150] width 588 height 17
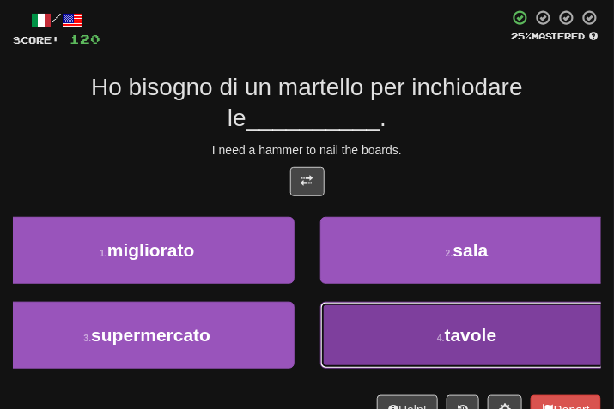
click at [377, 358] on button "4 . tavole" at bounding box center [467, 335] width 294 height 67
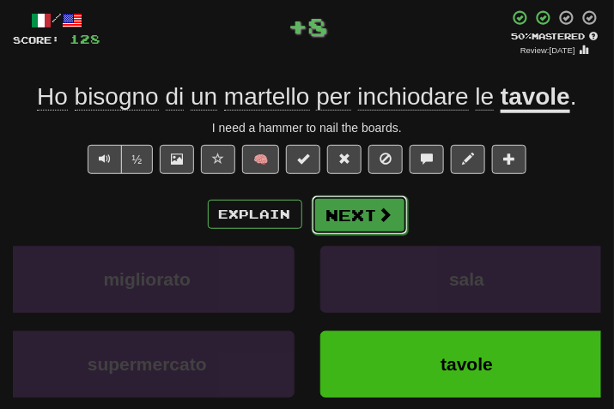
click at [354, 220] on button "Next" at bounding box center [360, 215] width 96 height 39
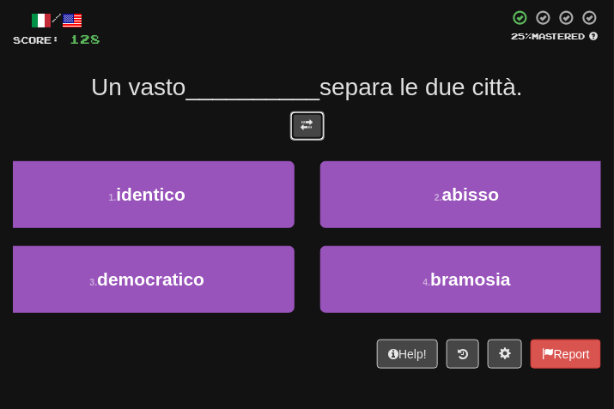
click at [318, 124] on button at bounding box center [307, 126] width 34 height 29
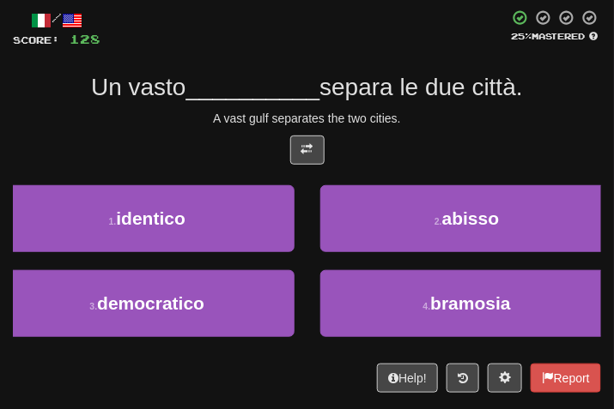
click at [404, 130] on div "/ Score: 128 25 % Mastered Un vasto __________ separa le due città. A vast gulf…" at bounding box center [307, 201] width 588 height 384
click at [430, 101] on div "Un vasto __________ separa le due città." at bounding box center [307, 87] width 588 height 31
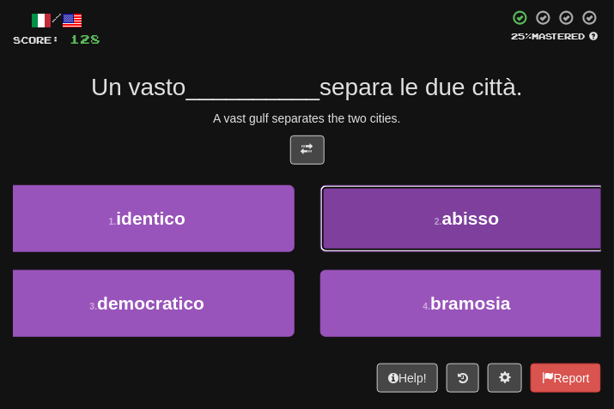
click at [391, 194] on button "2 . abisso" at bounding box center [467, 218] width 294 height 67
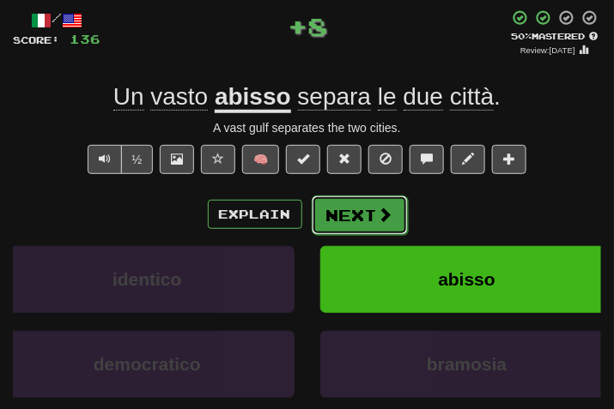
click at [356, 219] on button "Next" at bounding box center [360, 215] width 96 height 39
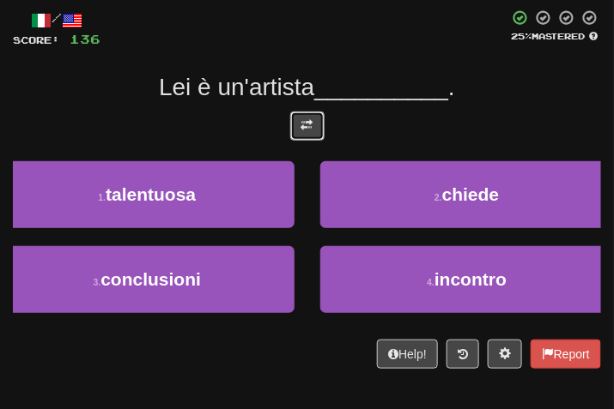
click at [294, 139] on button at bounding box center [307, 126] width 34 height 29
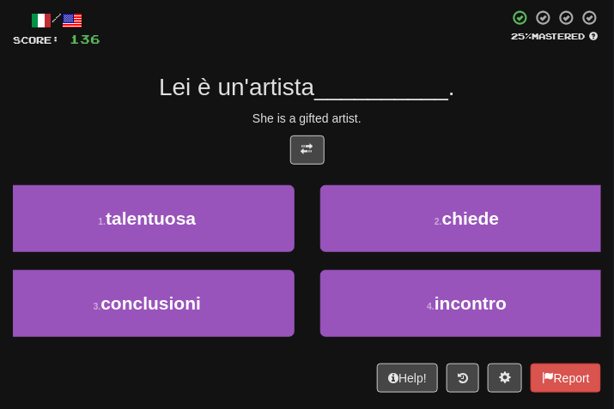
drag, startPoint x: 446, startPoint y: 165, endPoint x: 436, endPoint y: 163, distance: 9.6
click at [444, 165] on div at bounding box center [307, 155] width 588 height 38
click at [472, 114] on div "She is a gifted artist." at bounding box center [307, 118] width 588 height 17
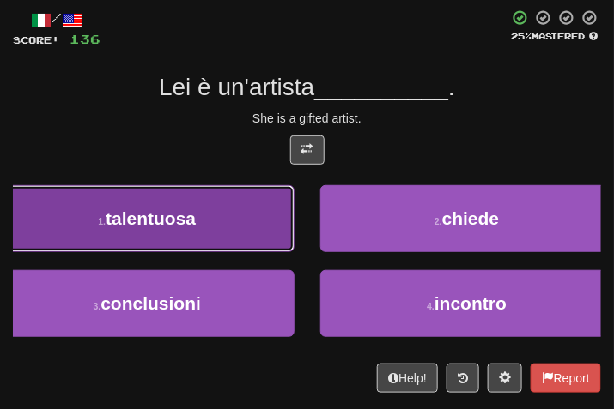
click at [243, 222] on button "1 . talentuosa" at bounding box center [147, 218] width 294 height 67
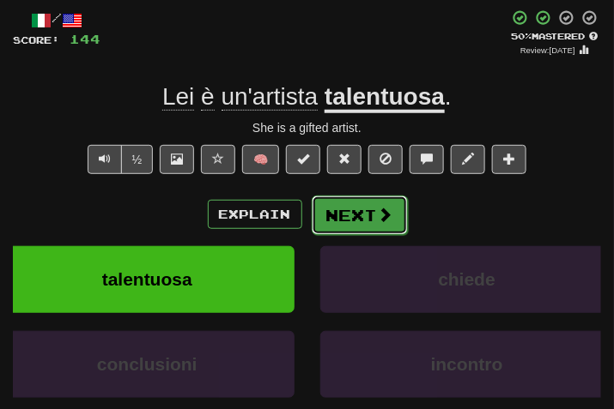
click at [367, 225] on button "Next" at bounding box center [360, 215] width 96 height 39
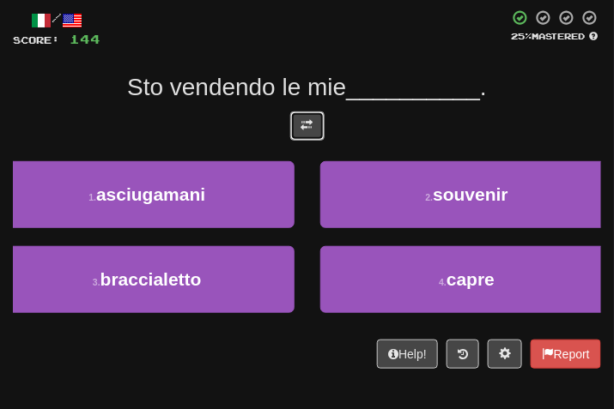
click at [309, 116] on button at bounding box center [307, 126] width 34 height 29
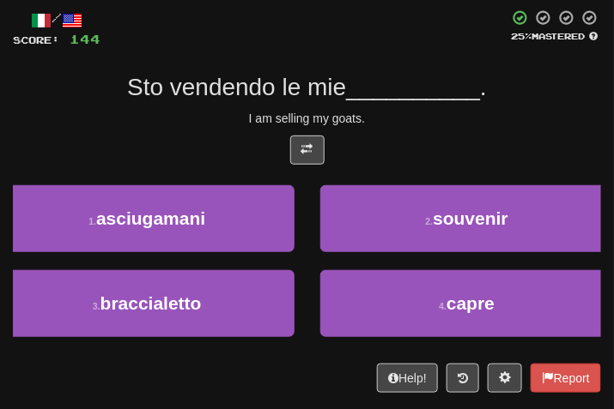
click at [423, 173] on div at bounding box center [307, 155] width 588 height 38
click at [421, 108] on div "/ Score: 144 25 % Mastered Sto vendendo le mie __________ . I am selling my goa…" at bounding box center [307, 201] width 588 height 384
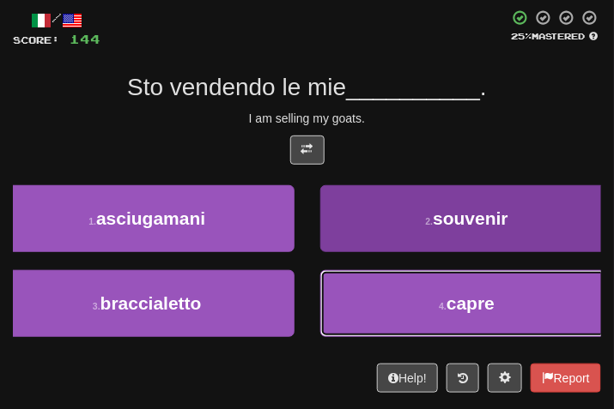
drag, startPoint x: 431, startPoint y: 305, endPoint x: 421, endPoint y: 297, distance: 12.9
click at [423, 301] on button "4 . capre" at bounding box center [467, 303] width 294 height 67
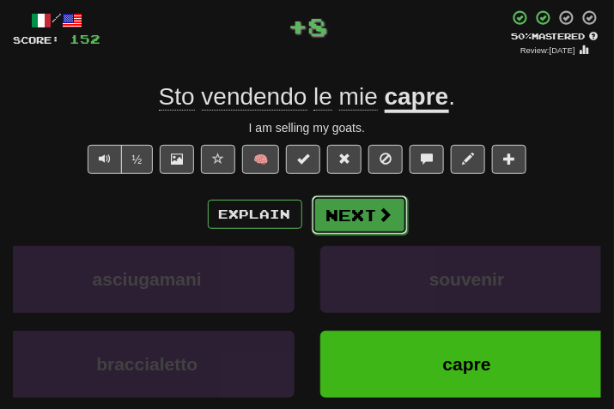
click at [379, 201] on button "Next" at bounding box center [360, 215] width 96 height 39
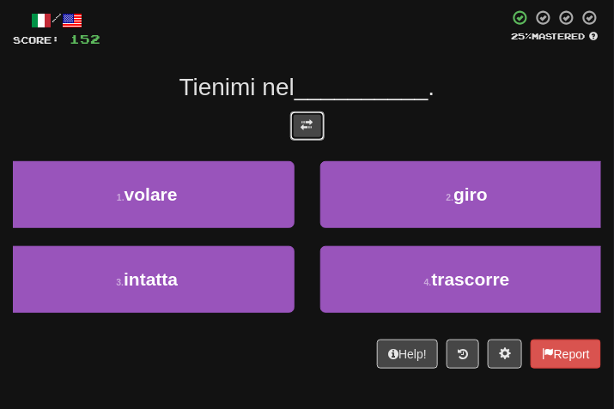
click at [297, 119] on button at bounding box center [307, 126] width 34 height 29
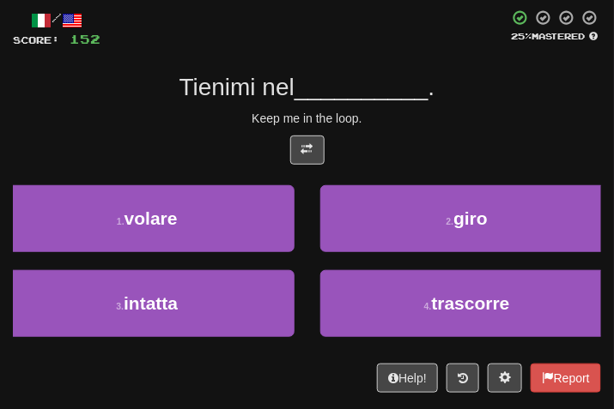
click at [425, 116] on div "Keep me in the loop." at bounding box center [307, 118] width 588 height 17
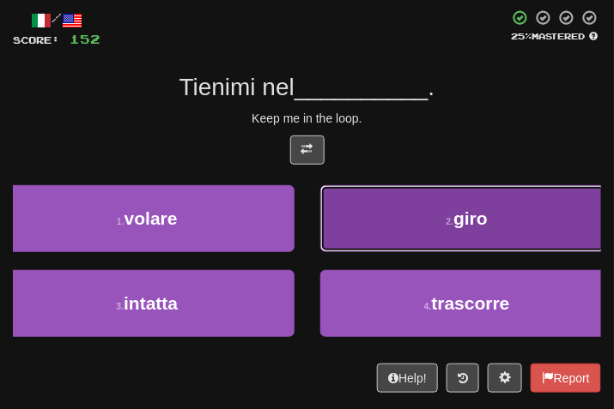
click at [417, 225] on button "2 . giro" at bounding box center [467, 218] width 294 height 67
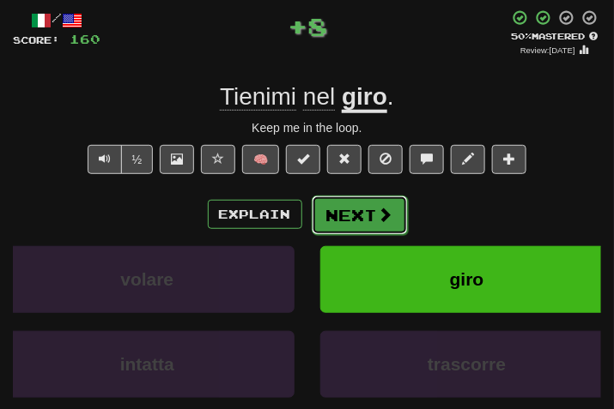
click at [361, 209] on button "Next" at bounding box center [360, 215] width 96 height 39
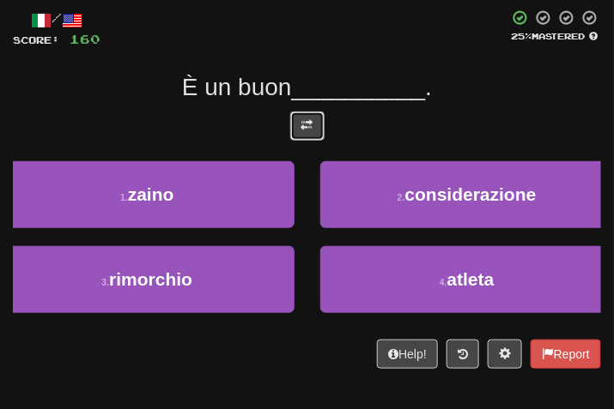
click at [307, 127] on span at bounding box center [307, 125] width 12 height 12
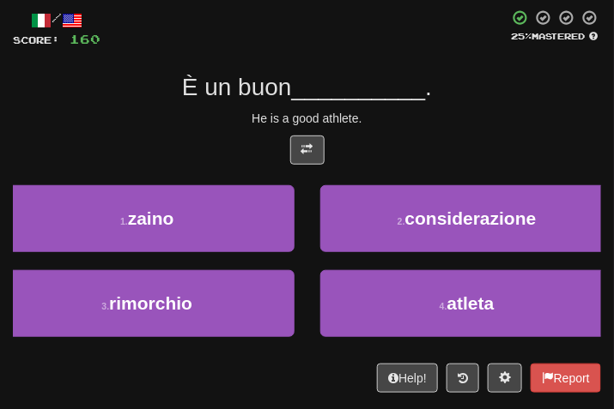
click at [456, 129] on div "/ Score: 160 25 % Mastered È un buon __________ . He is a good athlete. 1 . zai…" at bounding box center [307, 201] width 588 height 384
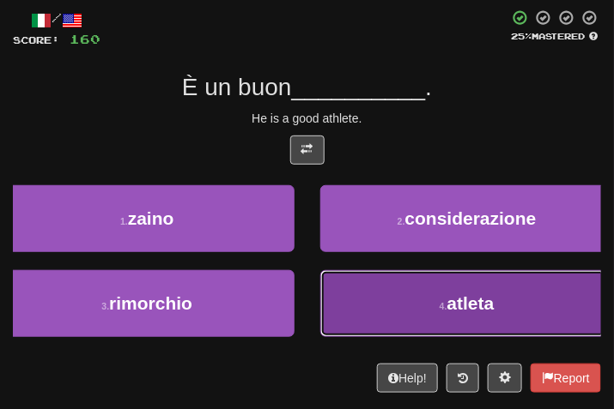
click at [425, 297] on button "4 . atleta" at bounding box center [467, 303] width 294 height 67
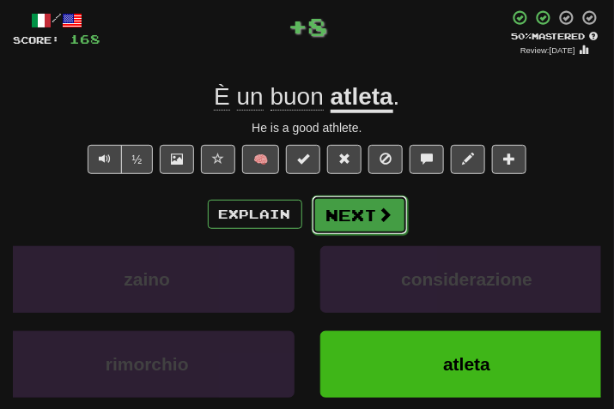
click at [337, 207] on button "Next" at bounding box center [360, 215] width 96 height 39
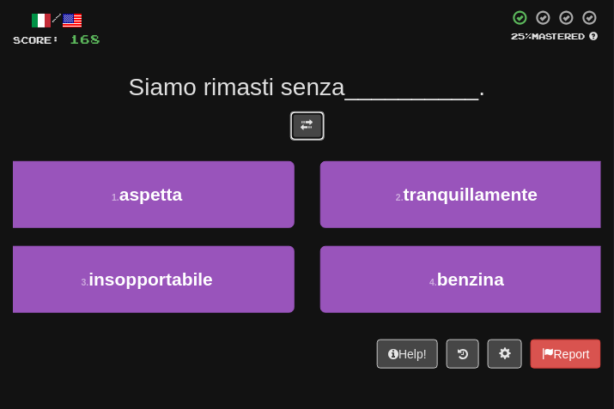
click at [299, 131] on button at bounding box center [307, 126] width 34 height 29
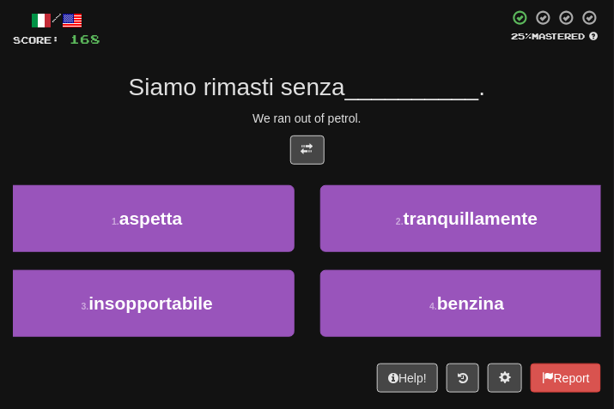
click at [464, 152] on div at bounding box center [307, 155] width 588 height 38
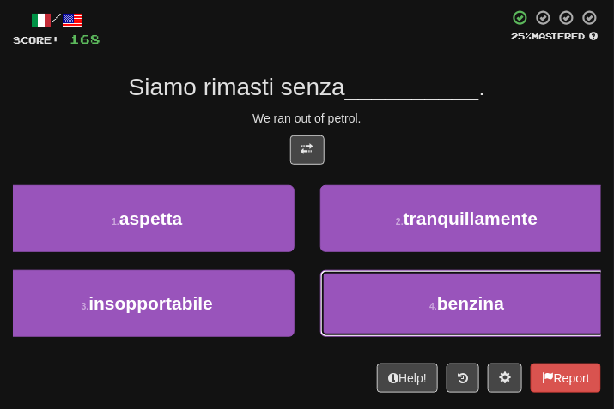
drag, startPoint x: 461, startPoint y: 297, endPoint x: 426, endPoint y: 240, distance: 67.4
click at [448, 288] on button "4 . benzina" at bounding box center [467, 303] width 294 height 67
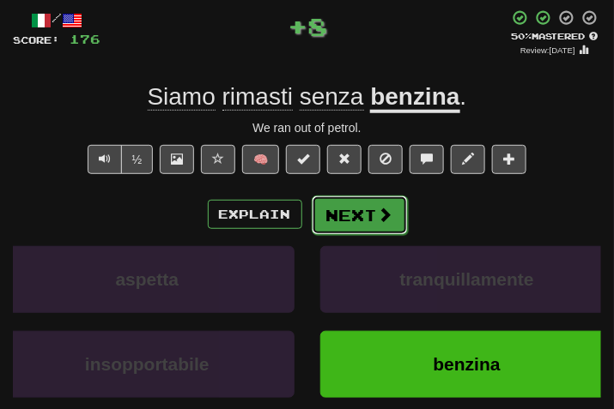
click at [386, 209] on span at bounding box center [385, 214] width 15 height 15
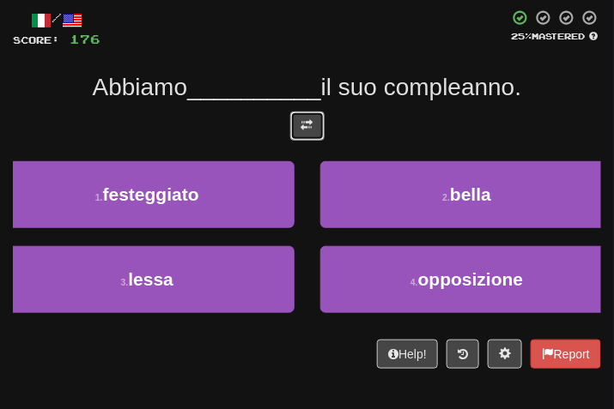
click at [312, 130] on button at bounding box center [307, 126] width 34 height 29
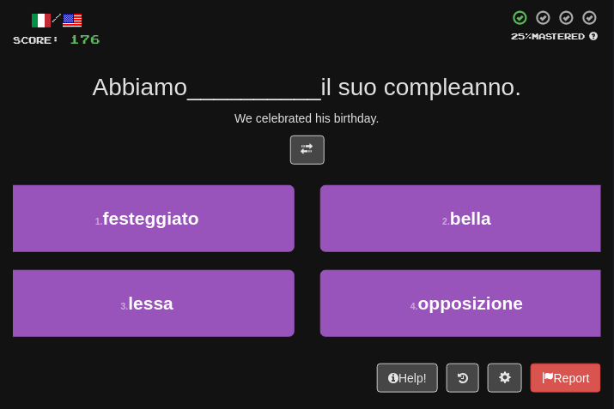
click at [435, 104] on div "/ Score: 176 25 % Mastered Abbiamo __________ il suo compleanno. We celebrated …" at bounding box center [307, 201] width 588 height 384
drag, startPoint x: 484, startPoint y: 119, endPoint x: 471, endPoint y: 119, distance: 12.9
click at [471, 119] on div "We celebrated his birthday." at bounding box center [307, 118] width 588 height 17
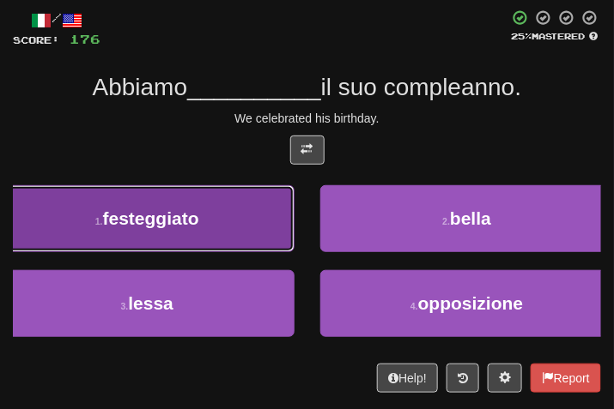
click at [178, 204] on button "1 . festeggiato" at bounding box center [147, 218] width 294 height 67
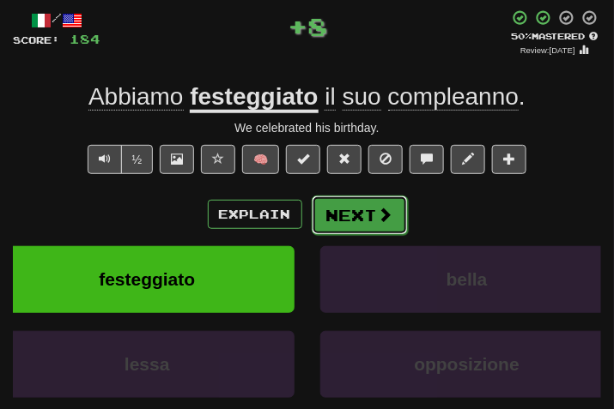
click at [367, 209] on button "Next" at bounding box center [360, 215] width 96 height 39
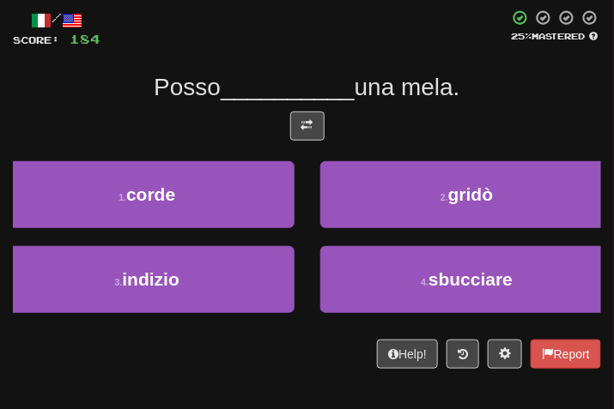
click at [307, 148] on div at bounding box center [307, 131] width 588 height 38
click at [306, 127] on span at bounding box center [307, 125] width 12 height 12
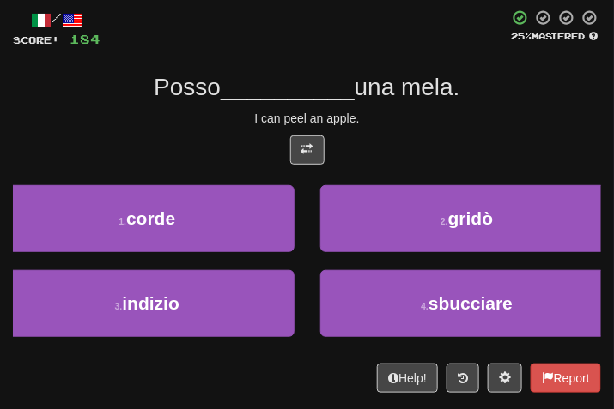
click at [435, 118] on div "I can peel an apple." at bounding box center [307, 118] width 588 height 17
click at [508, 112] on div "I can peel an apple." at bounding box center [307, 118] width 588 height 17
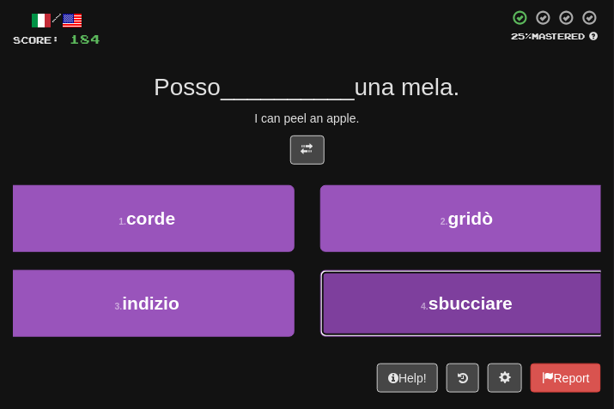
click at [385, 315] on button "4 . sbucciare" at bounding box center [467, 303] width 294 height 67
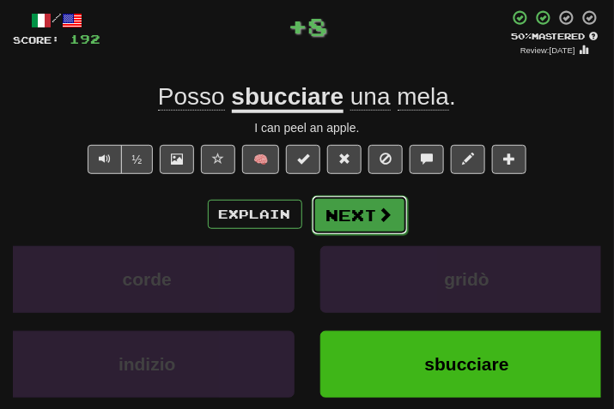
click at [341, 220] on button "Next" at bounding box center [360, 215] width 96 height 39
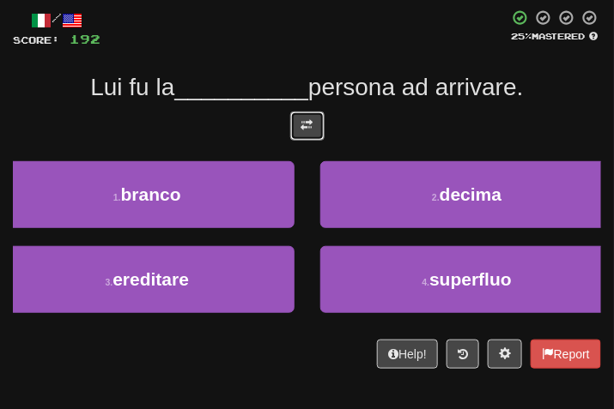
click at [309, 131] on button at bounding box center [307, 126] width 34 height 29
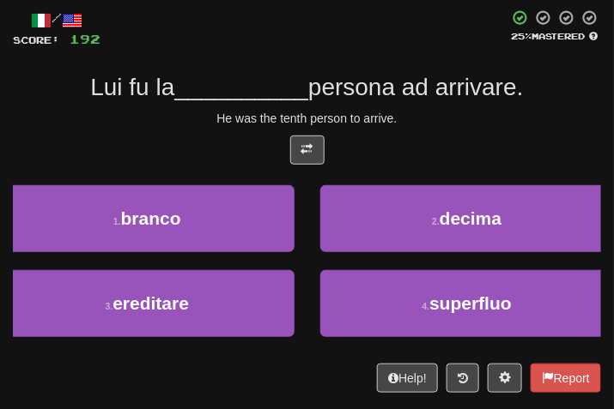
click at [394, 124] on div "He was the tenth person to arrive." at bounding box center [307, 118] width 588 height 17
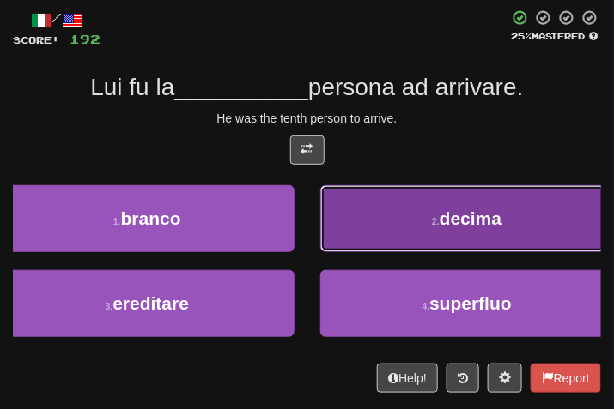
click at [431, 193] on button "2 . decima" at bounding box center [467, 218] width 294 height 67
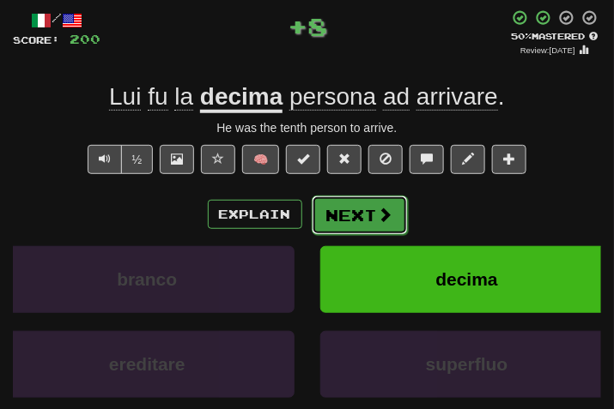
click at [356, 201] on button "Next" at bounding box center [360, 215] width 96 height 39
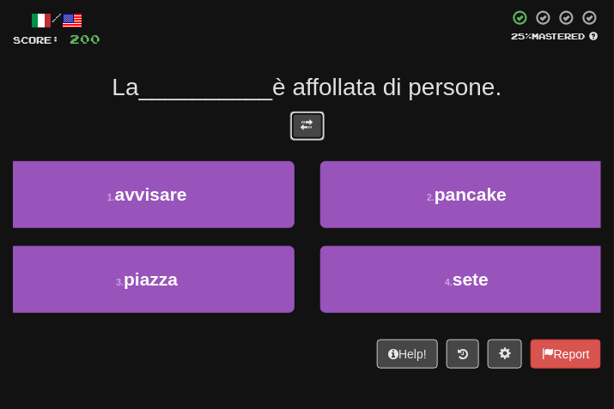
click at [314, 114] on button at bounding box center [307, 126] width 34 height 29
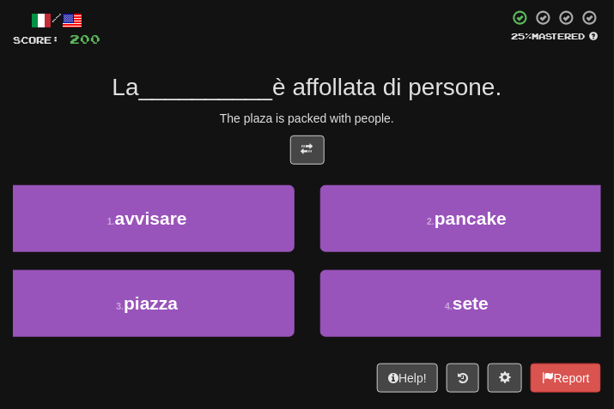
click at [439, 88] on span "è affollata di persone." at bounding box center [386, 87] width 229 height 27
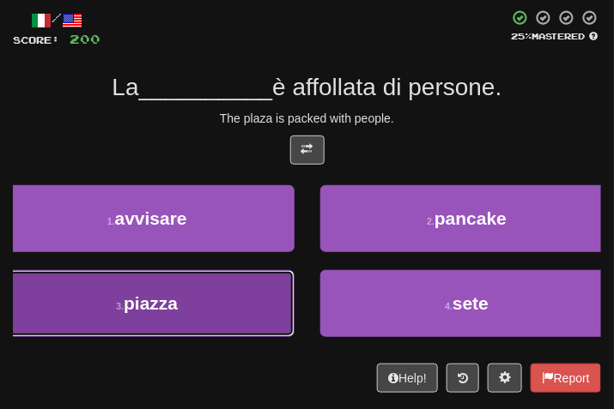
click at [117, 286] on button "3 . piazza" at bounding box center [147, 303] width 294 height 67
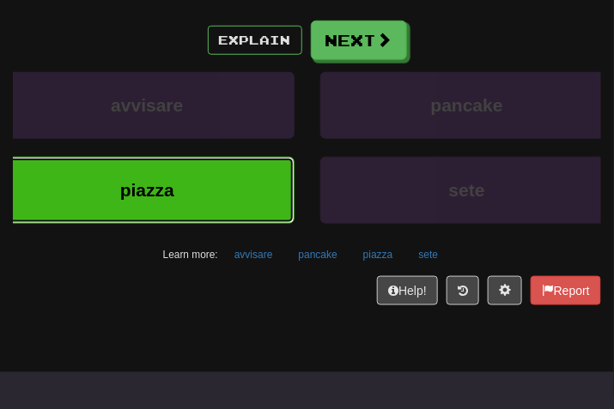
scroll to position [0, 0]
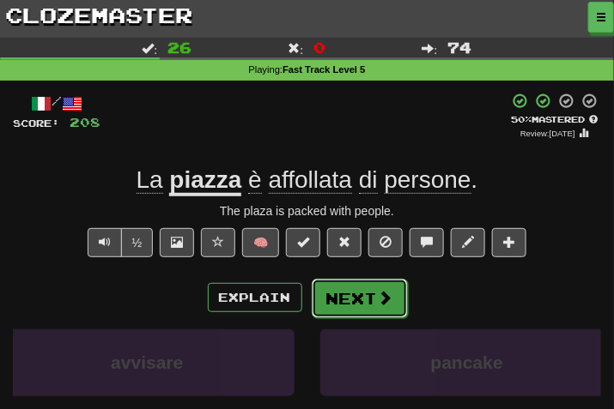
click at [348, 294] on button "Next" at bounding box center [360, 298] width 96 height 39
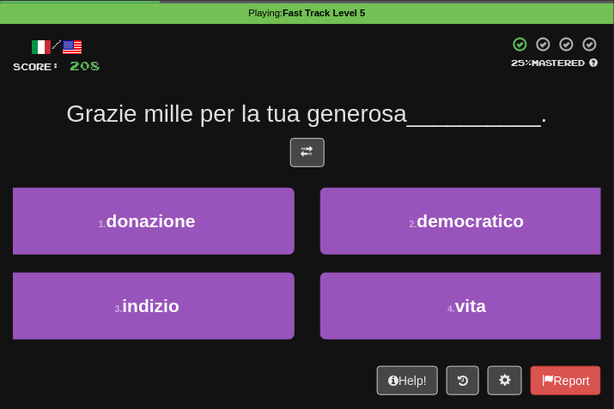
scroll to position [88, 0]
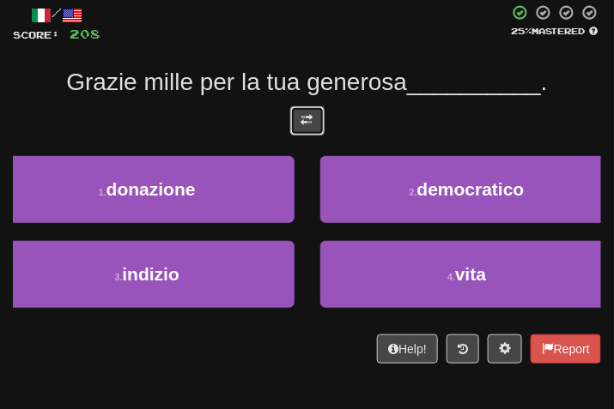
click at [307, 127] on button at bounding box center [307, 120] width 34 height 29
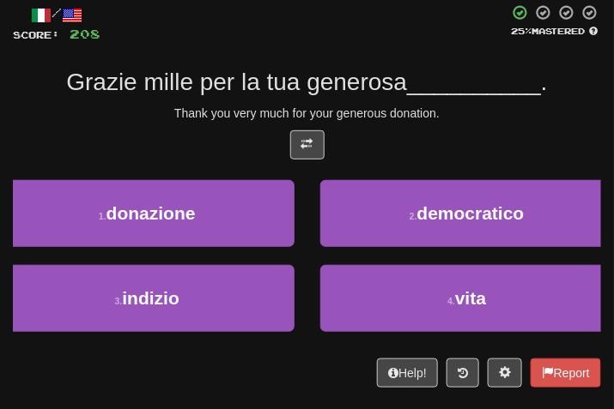
click at [457, 94] on span "__________" at bounding box center [474, 82] width 134 height 27
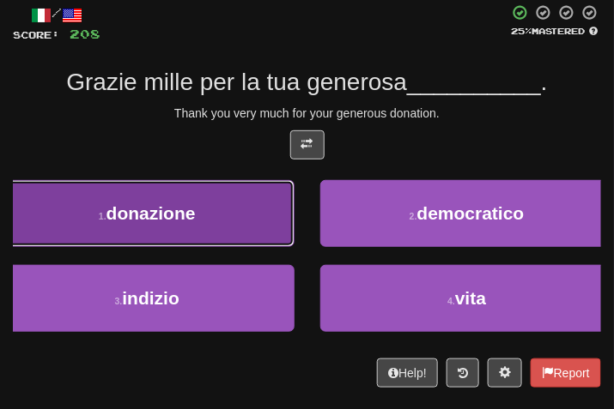
click at [193, 233] on button "1 . donazione" at bounding box center [147, 213] width 294 height 67
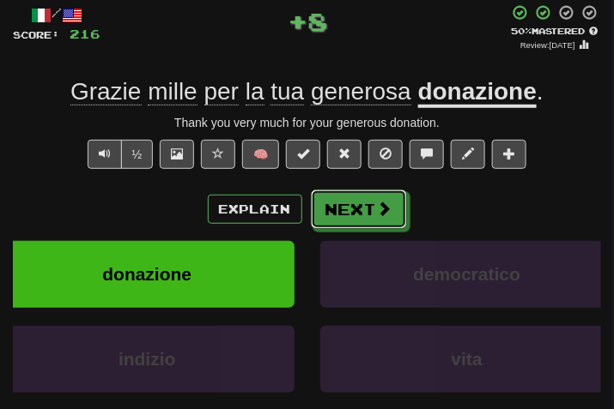
click at [349, 211] on button "Next" at bounding box center [359, 209] width 96 height 39
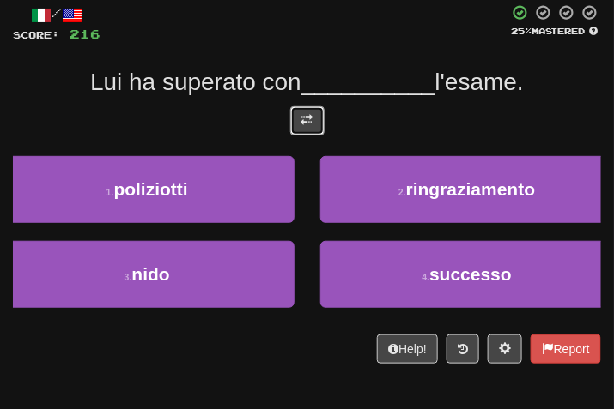
click at [292, 118] on button at bounding box center [307, 120] width 34 height 29
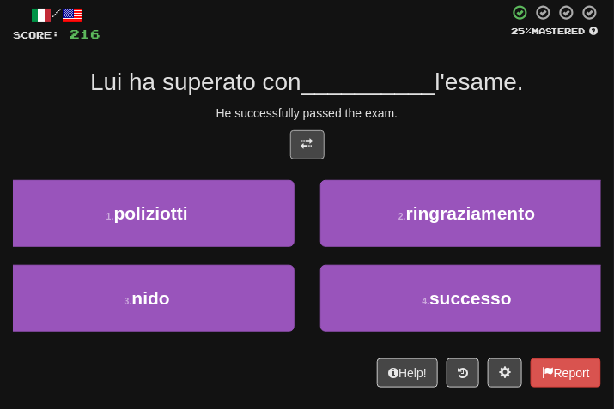
click at [412, 116] on div "He successfully passed the exam." at bounding box center [307, 113] width 588 height 17
click at [415, 105] on div "He successfully passed the exam." at bounding box center [307, 113] width 588 height 17
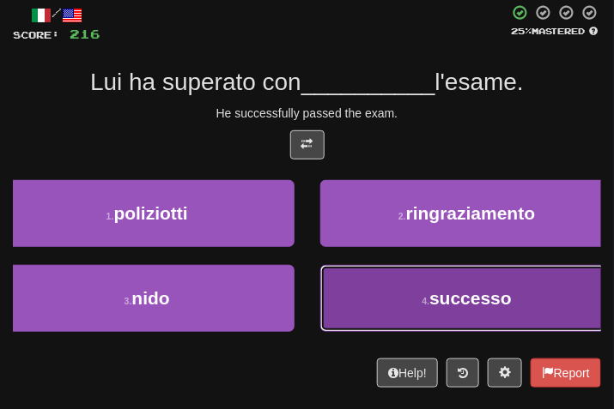
click at [418, 294] on button "4 . successo" at bounding box center [467, 298] width 294 height 67
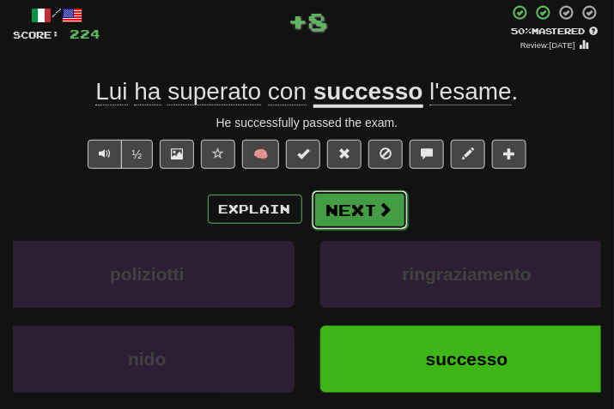
click at [371, 204] on button "Next" at bounding box center [360, 210] width 96 height 39
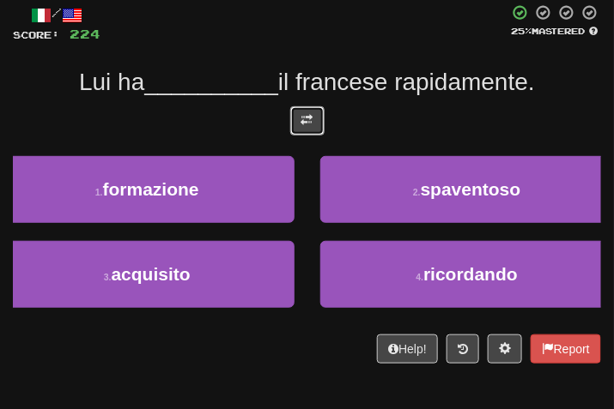
click at [301, 114] on span at bounding box center [307, 120] width 12 height 12
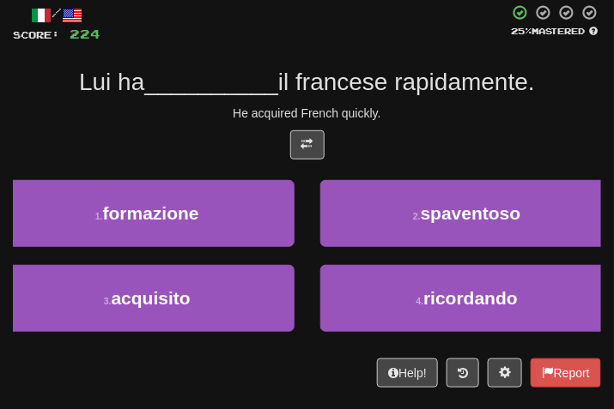
click at [403, 98] on div "/ Score: 224 25 % Mastered Lui ha __________ il francese rapidamente. He acquir…" at bounding box center [307, 196] width 588 height 384
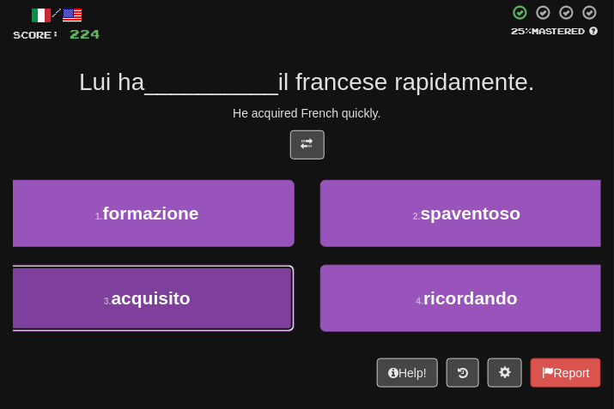
click at [216, 305] on button "3 . acquisito" at bounding box center [147, 298] width 294 height 67
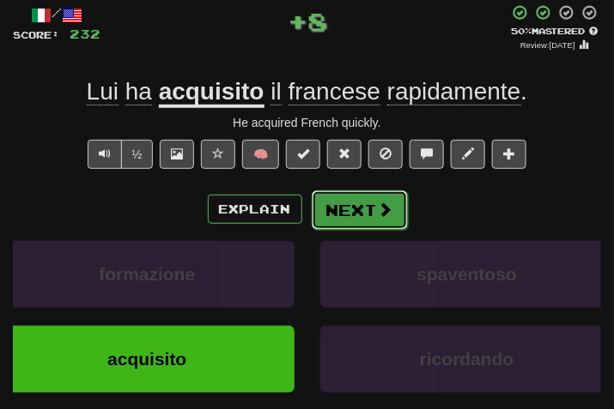
click at [322, 211] on button "Next" at bounding box center [360, 210] width 96 height 39
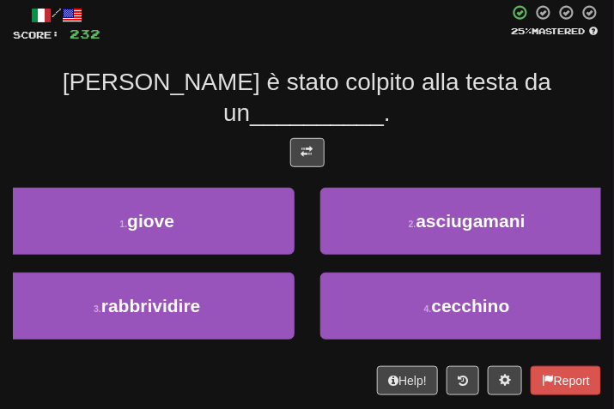
click at [318, 139] on div at bounding box center [307, 157] width 588 height 38
click at [317, 138] on button at bounding box center [307, 152] width 34 height 29
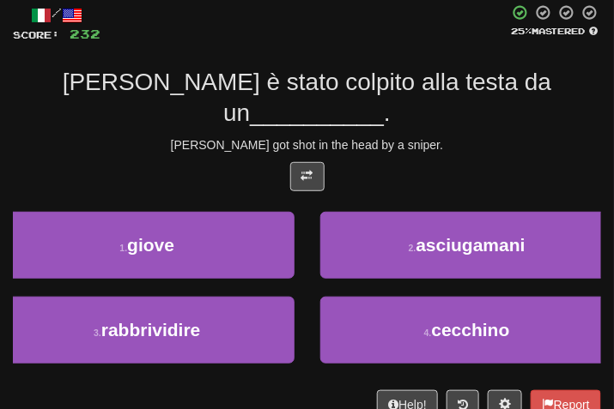
click at [381, 127] on div "/ Score: 232 25 % Mastered Tom è stato colpito alla testa da un __________ . To…" at bounding box center [307, 211] width 588 height 415
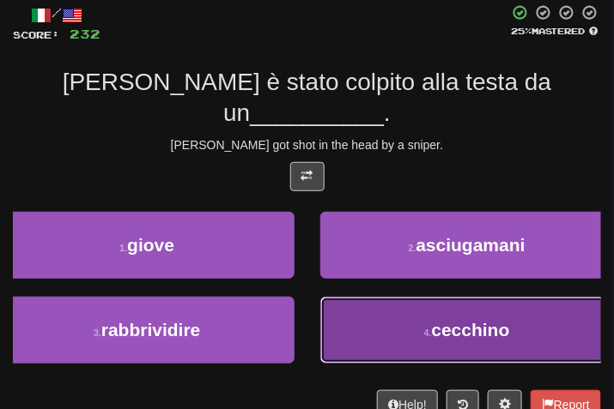
click at [397, 318] on button "4 . cecchino" at bounding box center [467, 330] width 294 height 67
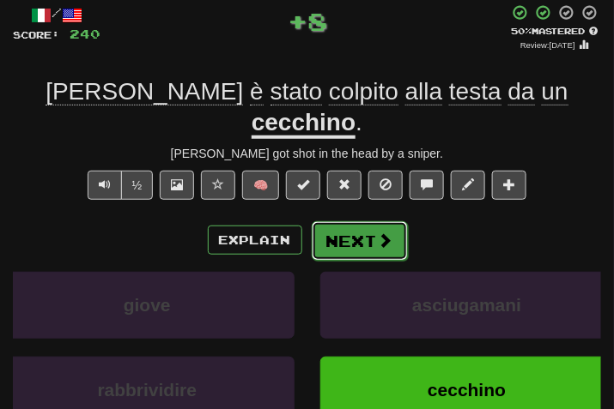
click at [359, 221] on button "Next" at bounding box center [360, 240] width 96 height 39
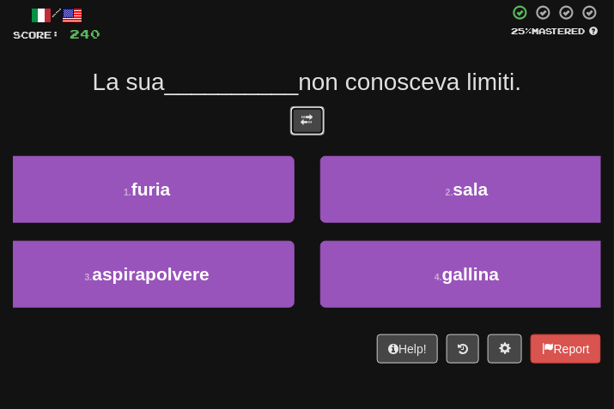
click at [294, 118] on button at bounding box center [307, 120] width 34 height 29
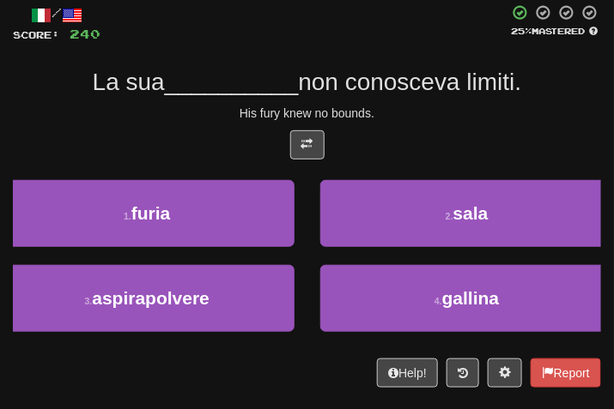
click at [403, 118] on div "His fury knew no bounds." at bounding box center [307, 113] width 588 height 17
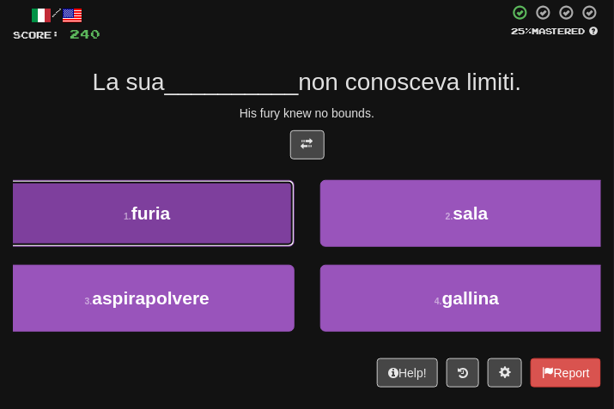
click at [258, 185] on button "1 . furia" at bounding box center [147, 213] width 294 height 67
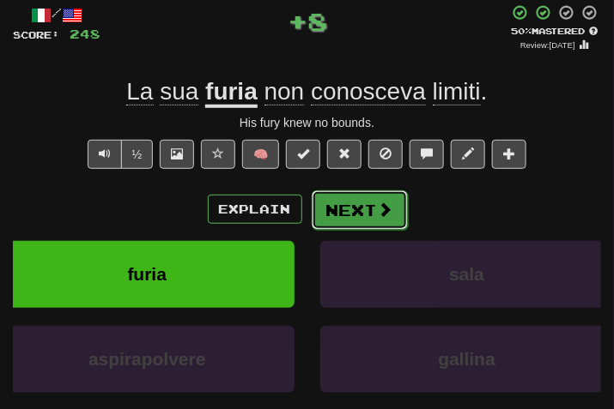
click at [368, 216] on button "Next" at bounding box center [360, 210] width 96 height 39
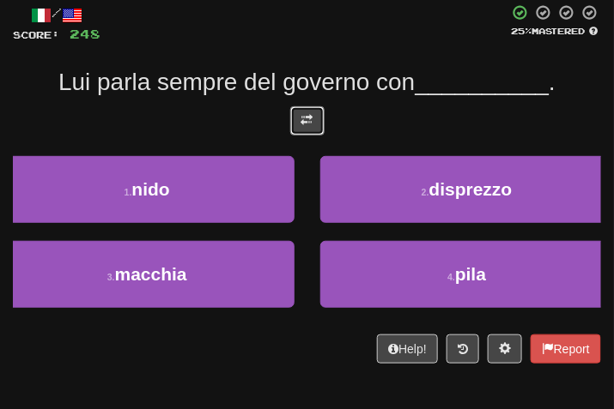
click at [314, 121] on button at bounding box center [307, 120] width 34 height 29
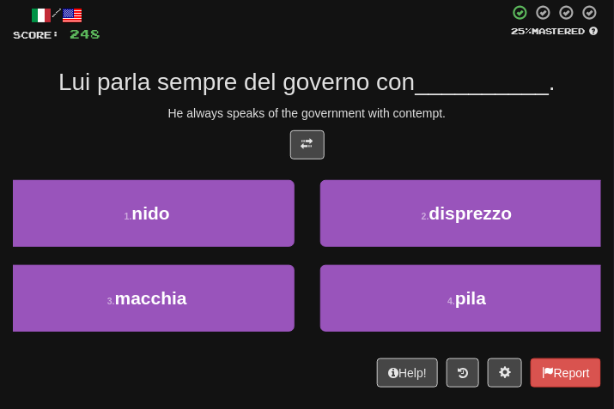
drag, startPoint x: 405, startPoint y: 140, endPoint x: 368, endPoint y: 143, distance: 37.0
click at [376, 144] on div at bounding box center [307, 149] width 588 height 38
click at [391, 139] on div at bounding box center [307, 149] width 588 height 38
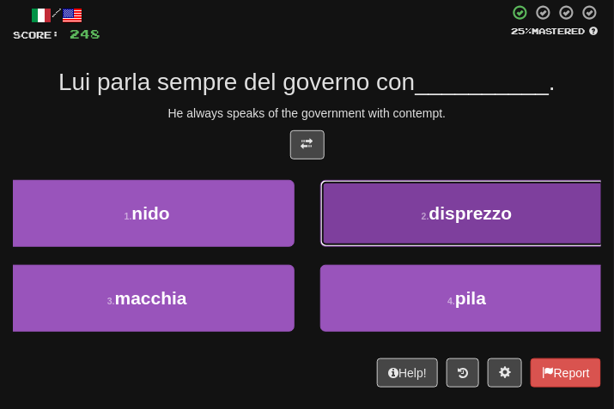
click at [410, 220] on button "2 . disprezzo" at bounding box center [467, 213] width 294 height 67
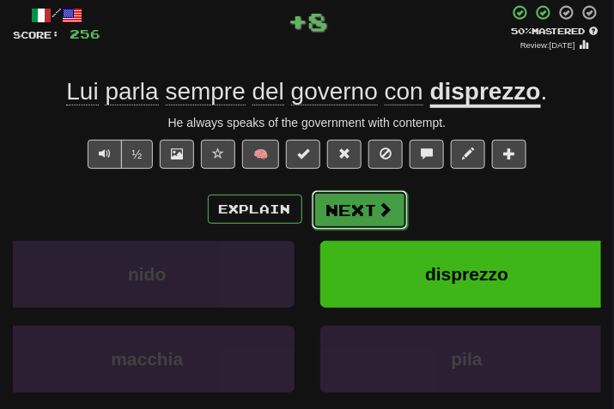
click at [351, 209] on button "Next" at bounding box center [360, 210] width 96 height 39
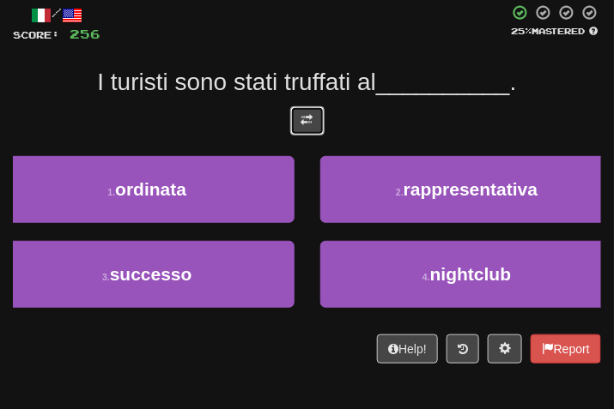
click at [305, 126] on button at bounding box center [307, 120] width 34 height 29
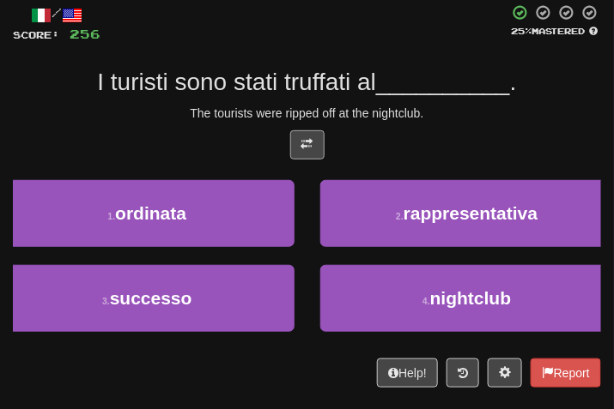
click at [418, 105] on div "The tourists were ripped off at the nightclub." at bounding box center [307, 113] width 588 height 17
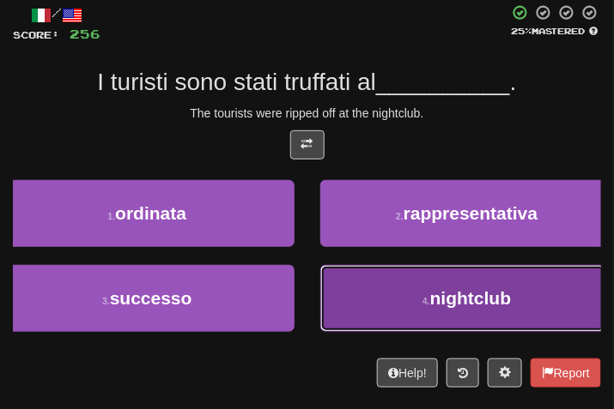
click at [412, 276] on button "4 . nightclub" at bounding box center [467, 298] width 294 height 67
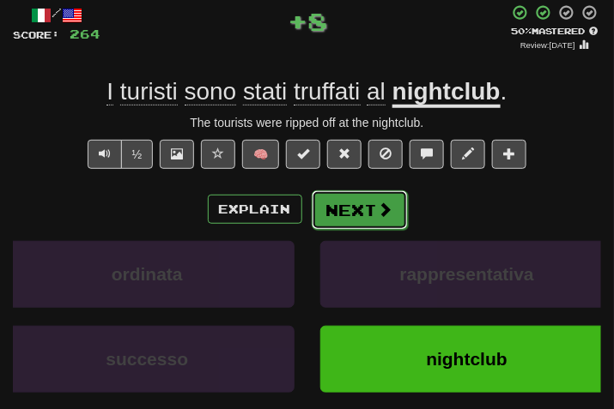
click at [358, 201] on button "Next" at bounding box center [360, 210] width 96 height 39
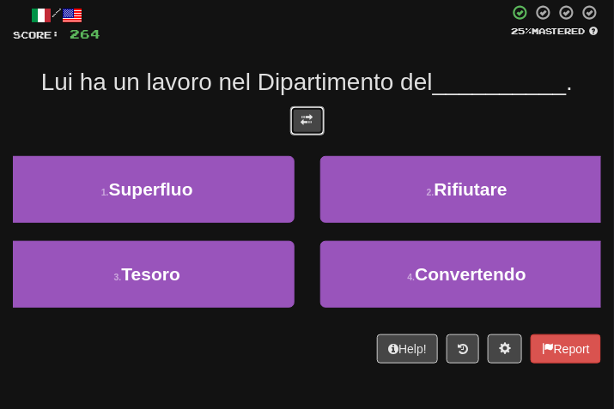
click at [317, 124] on button at bounding box center [307, 120] width 34 height 29
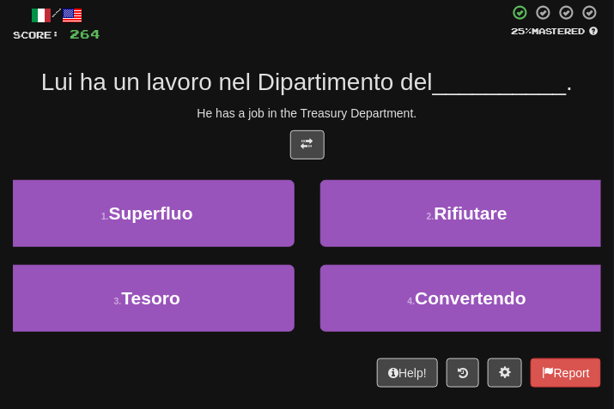
drag, startPoint x: 408, startPoint y: 124, endPoint x: 387, endPoint y: 116, distance: 22.0
click at [397, 122] on div "/ Score: 264 25 % Mastered Lui ha un lavoro nel Dipartimento del __________ . H…" at bounding box center [307, 196] width 588 height 384
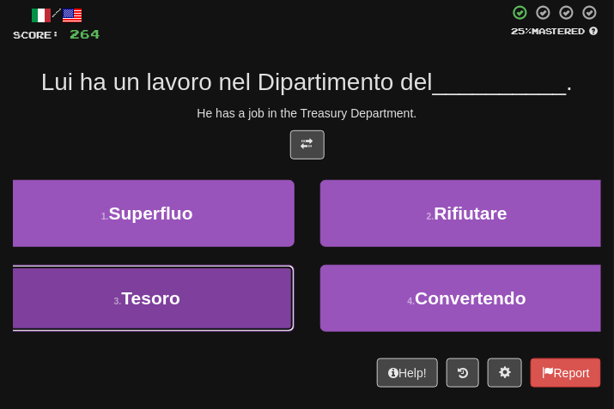
click at [150, 292] on span "Tesoro" at bounding box center [150, 298] width 58 height 20
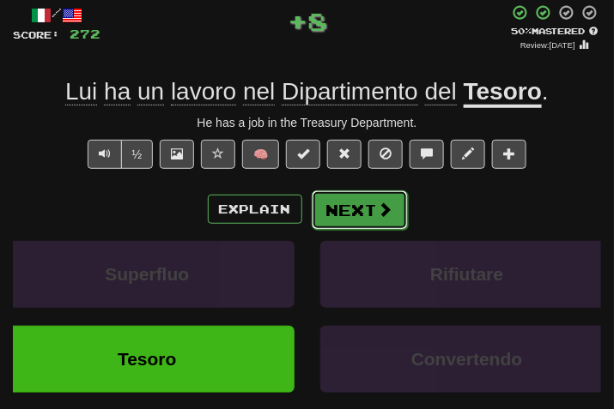
click at [343, 212] on button "Next" at bounding box center [360, 210] width 96 height 39
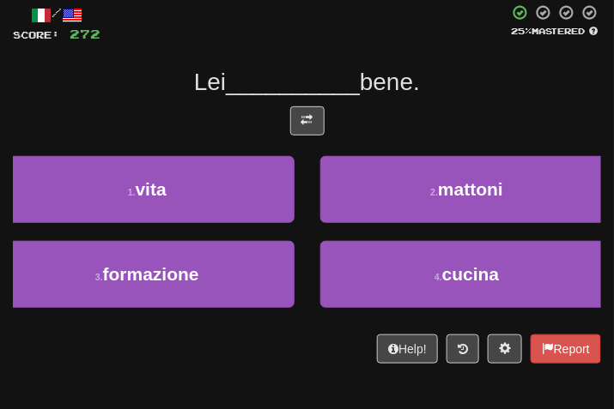
click at [287, 114] on div at bounding box center [307, 125] width 588 height 38
click at [312, 114] on span at bounding box center [307, 120] width 12 height 12
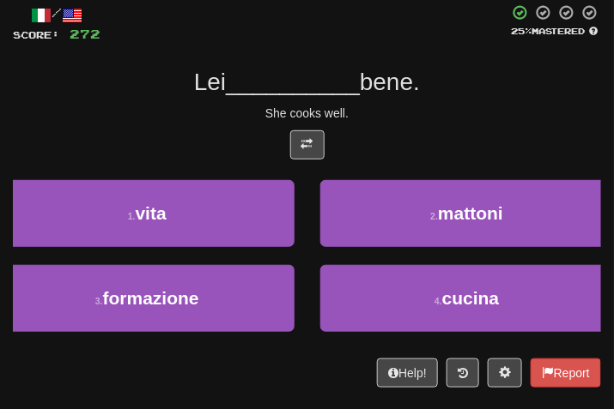
drag, startPoint x: 312, startPoint y: 112, endPoint x: 438, endPoint y: 99, distance: 126.9
click at [448, 103] on div "/ Score: 272 25 % Mastered Lei __________ bene. She cooks well. 1 . vita 2 . ma…" at bounding box center [307, 196] width 588 height 384
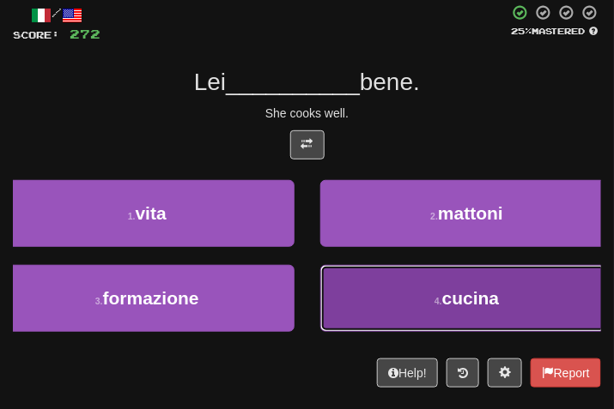
click at [410, 292] on button "4 . cucina" at bounding box center [467, 298] width 294 height 67
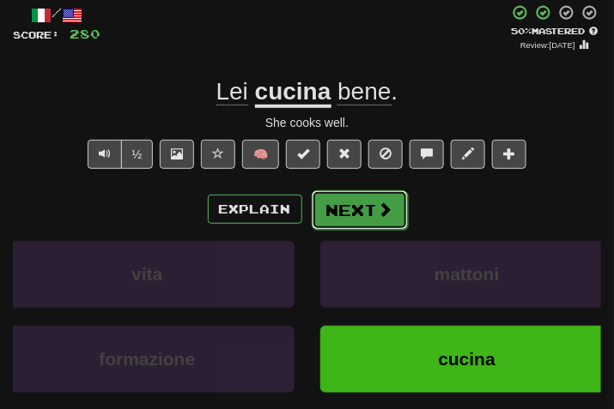
click at [333, 211] on button "Next" at bounding box center [360, 210] width 96 height 39
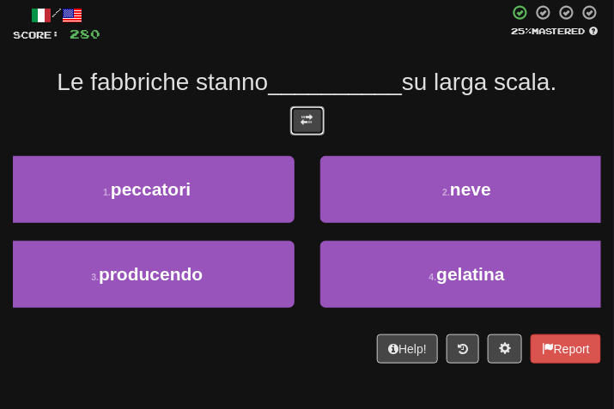
click at [309, 111] on button at bounding box center [307, 120] width 34 height 29
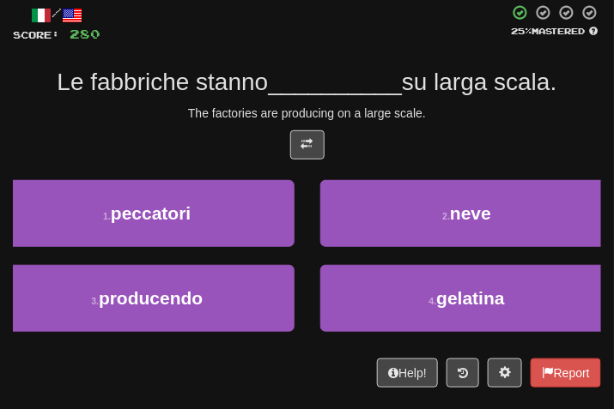
click at [385, 116] on div "The factories are producing on a large scale." at bounding box center [307, 113] width 588 height 17
click at [434, 139] on div at bounding box center [307, 149] width 588 height 38
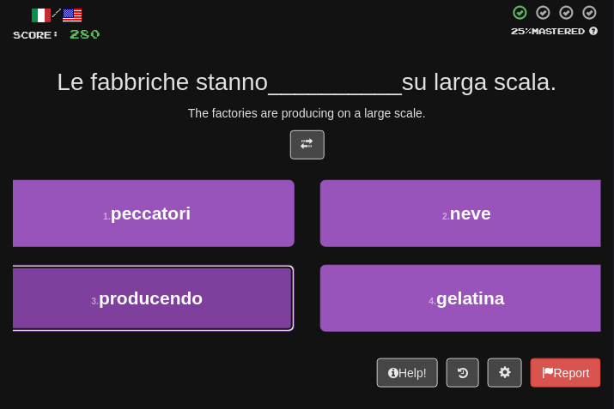
click at [212, 306] on button "3 . producendo" at bounding box center [147, 298] width 294 height 67
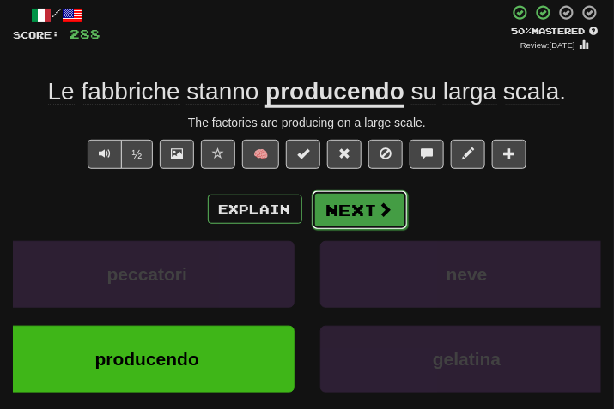
click at [361, 204] on button "Next" at bounding box center [360, 210] width 96 height 39
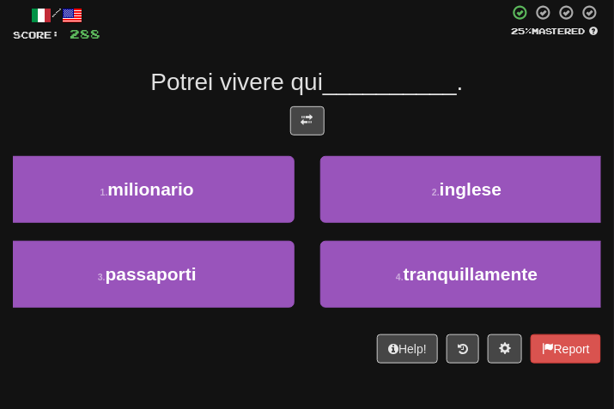
click at [289, 99] on div "/ Score: 288 25 % Mastered Potrei vivere qui __________ . 1 . milionario 2 . in…" at bounding box center [307, 184] width 588 height 360
click at [319, 117] on button at bounding box center [307, 120] width 34 height 29
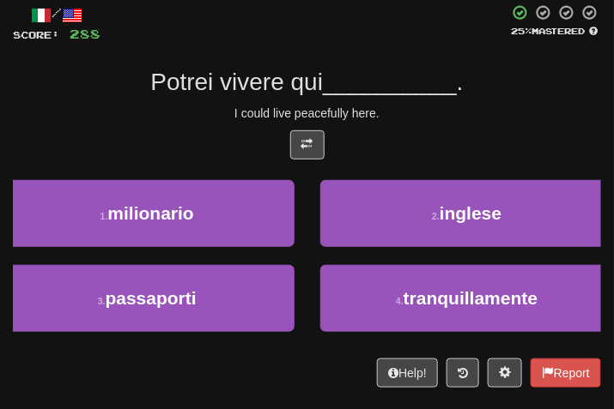
click at [456, 139] on div at bounding box center [307, 149] width 588 height 38
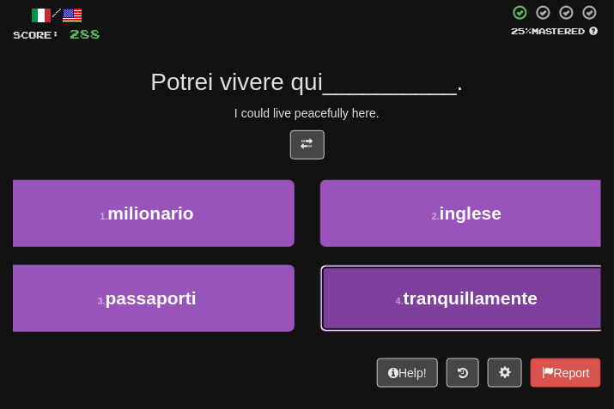
click at [350, 294] on button "4 . tranquillamente" at bounding box center [467, 298] width 294 height 67
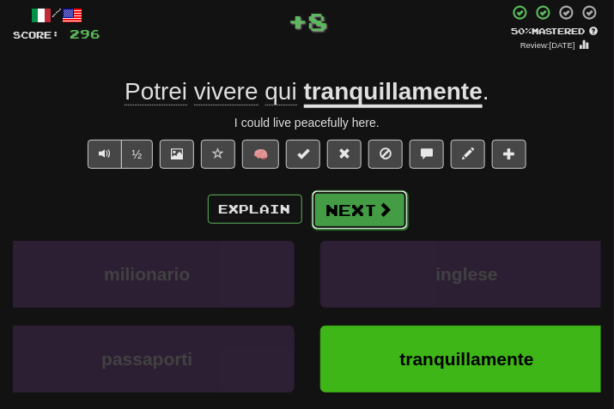
click at [348, 212] on button "Next" at bounding box center [360, 210] width 96 height 39
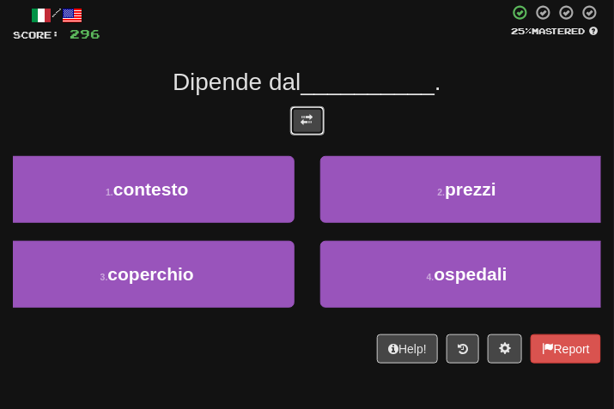
click at [299, 116] on button at bounding box center [307, 120] width 34 height 29
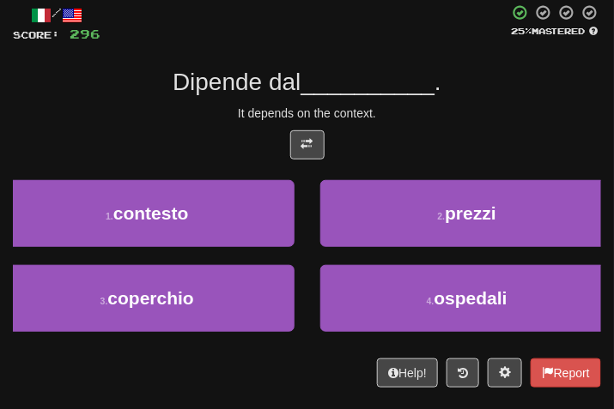
click at [431, 139] on div at bounding box center [307, 149] width 588 height 38
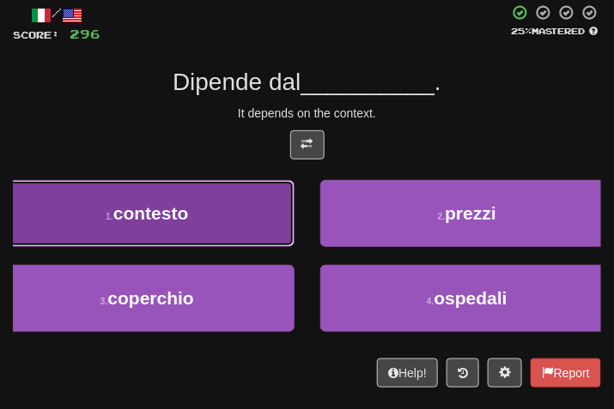
click at [217, 214] on button "1 . contesto" at bounding box center [147, 213] width 294 height 67
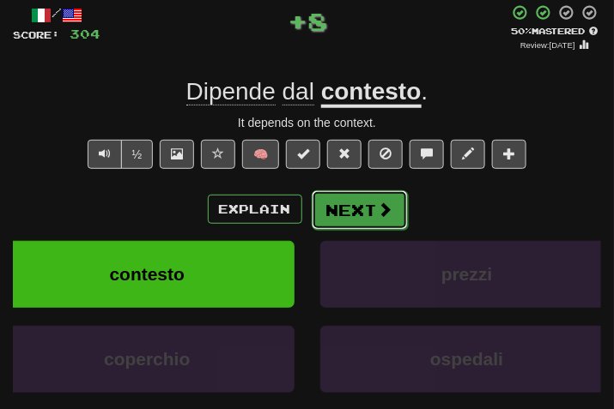
drag, startPoint x: 350, startPoint y: 198, endPoint x: 318, endPoint y: 137, distance: 69.1
click at [349, 198] on button "Next" at bounding box center [360, 210] width 96 height 39
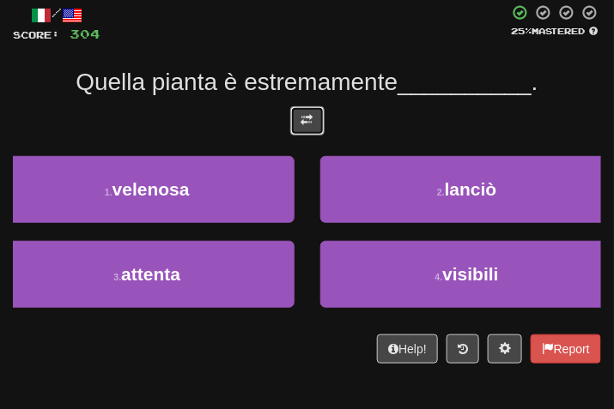
click at [310, 116] on span at bounding box center [307, 120] width 12 height 12
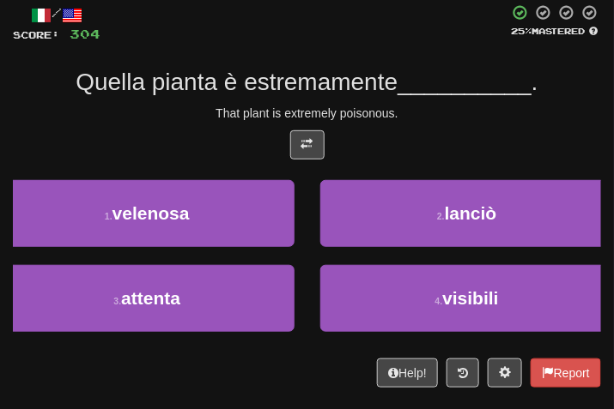
click at [435, 129] on div "/ Score: 304 25 % Mastered Quella pianta è estremamente __________ . That plant…" at bounding box center [307, 196] width 588 height 384
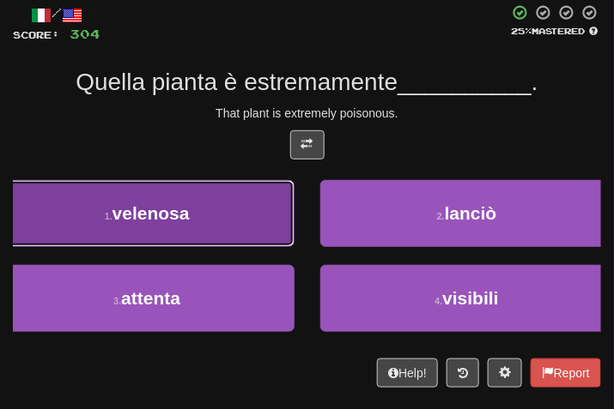
click at [137, 232] on button "1 . velenosa" at bounding box center [147, 213] width 294 height 67
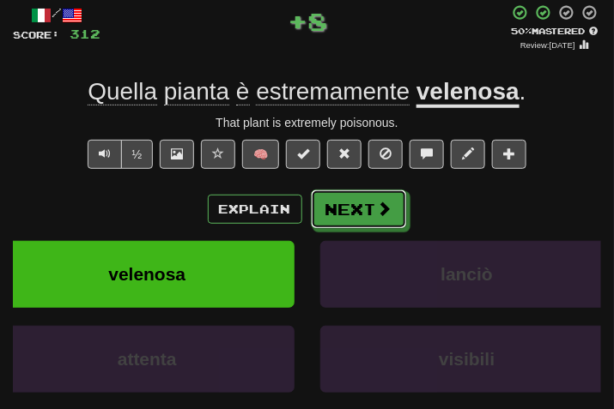
click at [343, 190] on div "Explain Next" at bounding box center [307, 209] width 588 height 39
click at [338, 209] on button "Next" at bounding box center [360, 210] width 96 height 39
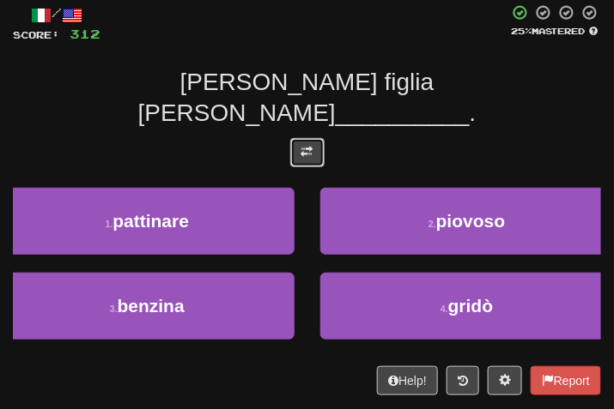
click at [309, 138] on button at bounding box center [307, 152] width 34 height 29
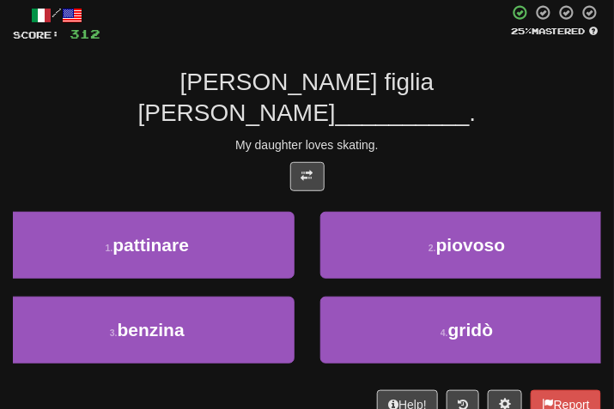
click at [431, 100] on div "/ Score: 312 25 % Mastered Mia figlia adora __________ . My daughter loves skat…" at bounding box center [307, 211] width 588 height 415
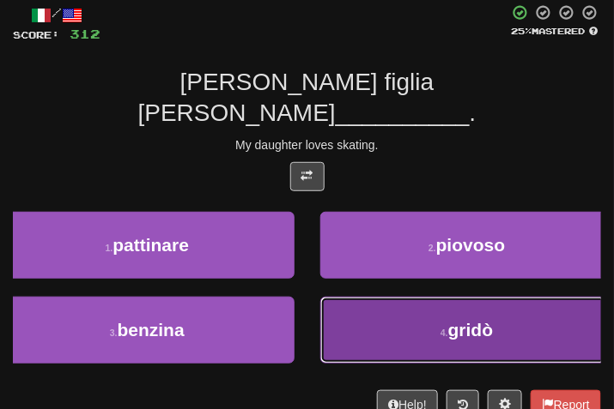
click at [369, 307] on button "4 . gridò" at bounding box center [467, 330] width 294 height 67
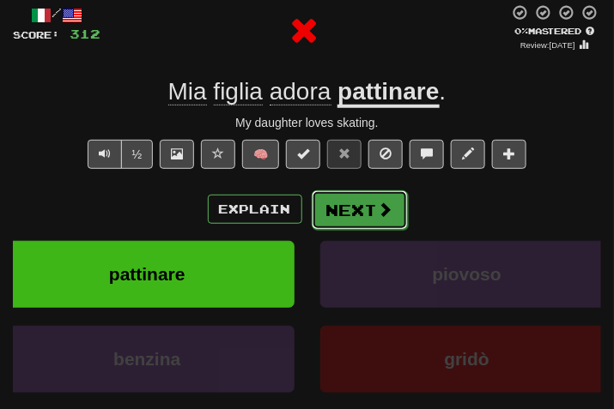
click at [356, 193] on button "Next" at bounding box center [360, 210] width 96 height 39
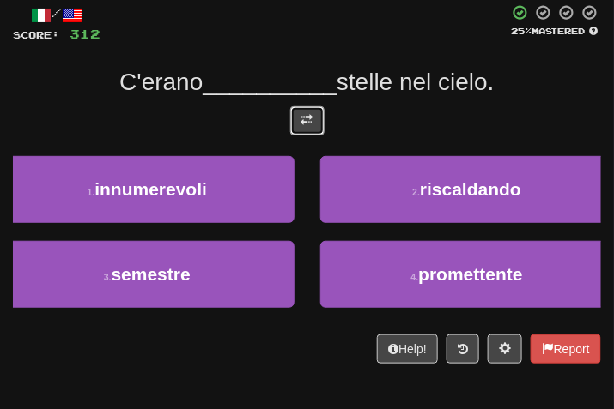
click at [310, 122] on span at bounding box center [307, 120] width 12 height 12
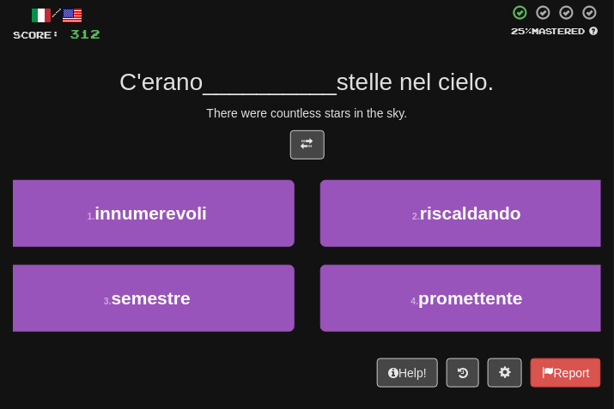
click at [390, 104] on div "/ Score: 312 25 % Mastered C'erano __________ stelle nel cielo. There were coun…" at bounding box center [307, 196] width 588 height 384
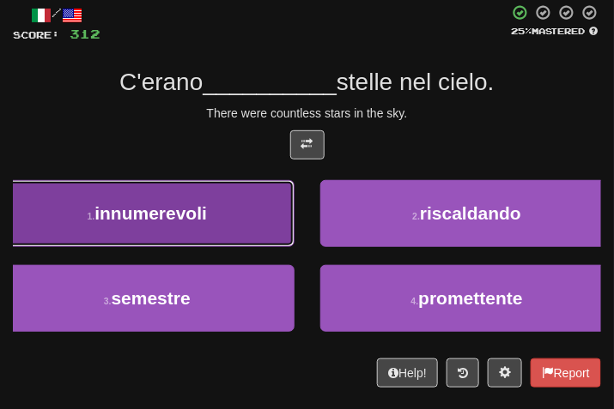
click at [222, 207] on button "1 . innumerevoli" at bounding box center [147, 213] width 294 height 67
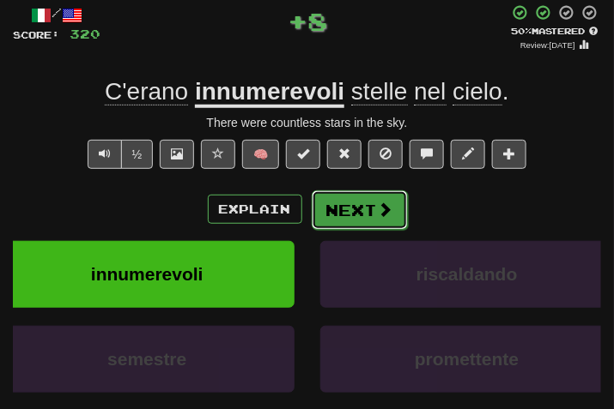
click at [346, 219] on button "Next" at bounding box center [360, 210] width 96 height 39
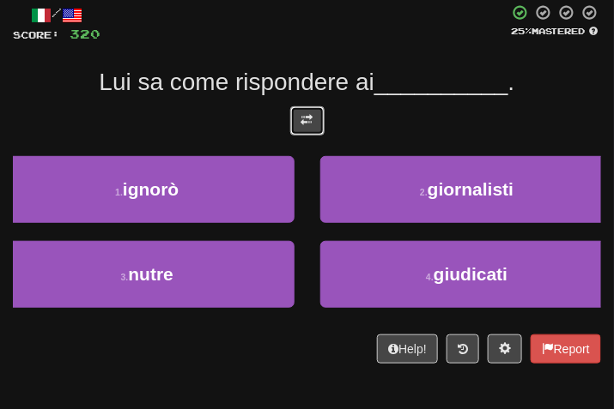
click at [310, 108] on button at bounding box center [307, 120] width 34 height 29
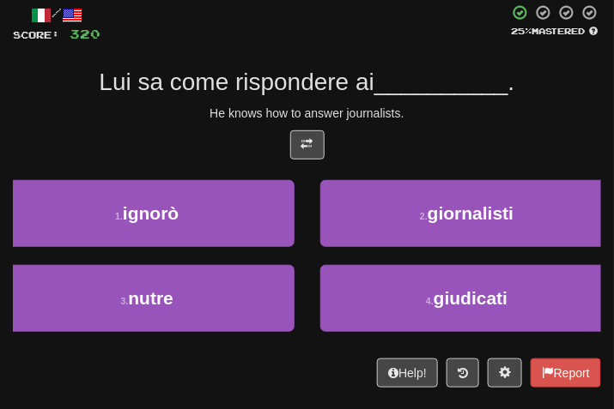
click at [426, 108] on div "He knows how to answer journalists." at bounding box center [307, 113] width 588 height 17
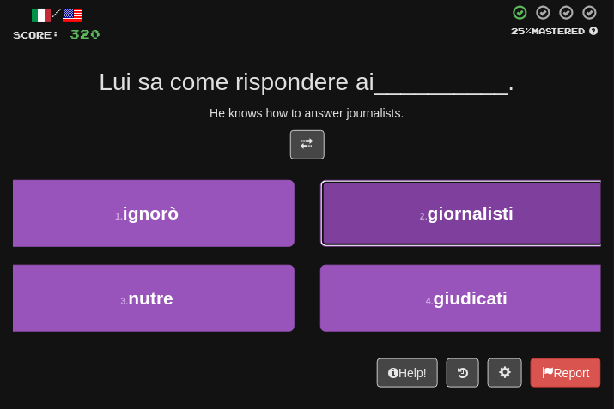
drag, startPoint x: 449, startPoint y: 197, endPoint x: 440, endPoint y: 201, distance: 9.6
click at [440, 201] on button "2 . giornalisti" at bounding box center [467, 213] width 294 height 67
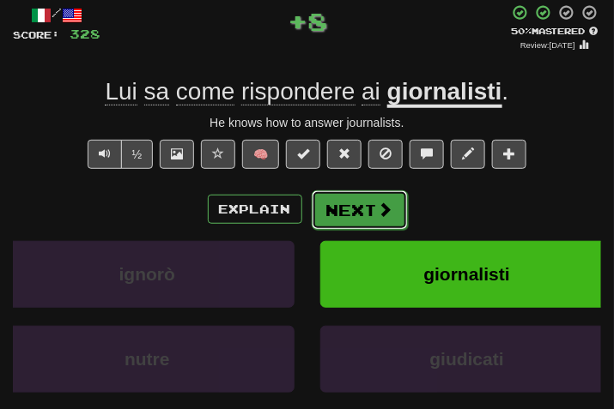
click at [368, 193] on button "Next" at bounding box center [360, 210] width 96 height 39
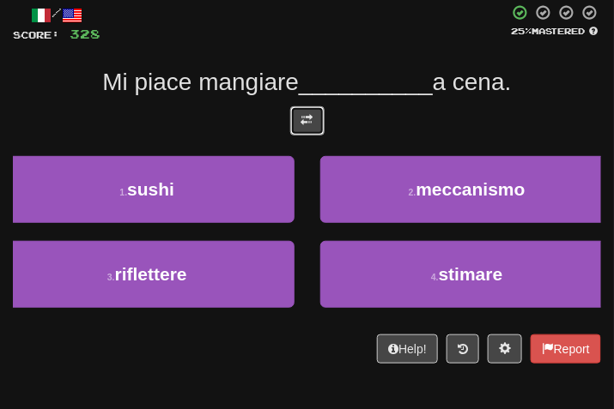
click at [309, 106] on button at bounding box center [307, 120] width 34 height 29
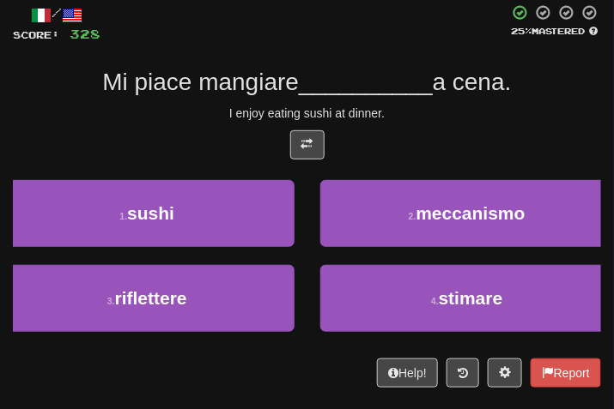
drag, startPoint x: 446, startPoint y: 96, endPoint x: 433, endPoint y: 91, distance: 13.9
click at [444, 96] on div "Mi piace mangiare __________ a cena." at bounding box center [307, 82] width 588 height 31
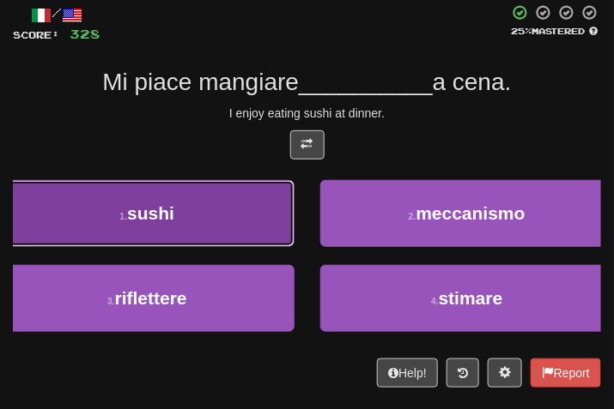
click at [181, 220] on button "1 . sushi" at bounding box center [147, 213] width 294 height 67
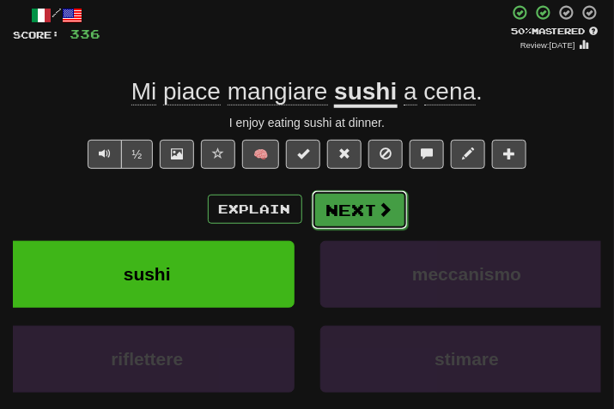
click at [356, 207] on button "Next" at bounding box center [360, 210] width 96 height 39
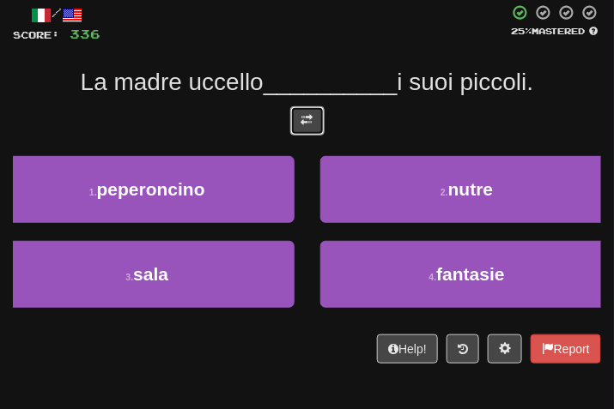
click at [306, 114] on span at bounding box center [307, 120] width 12 height 12
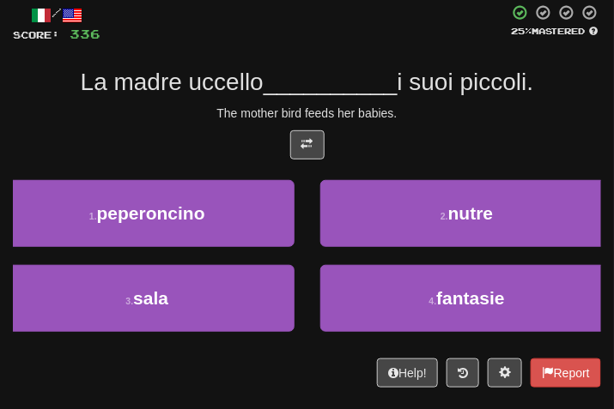
click at [364, 90] on span "__________" at bounding box center [331, 82] width 134 height 27
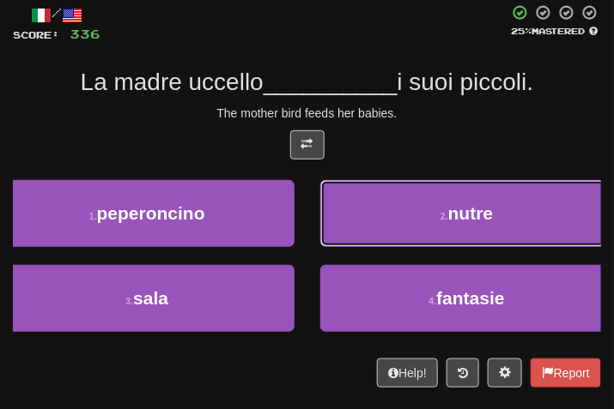
drag, startPoint x: 464, startPoint y: 235, endPoint x: 446, endPoint y: 230, distance: 19.6
click at [456, 234] on button "2 . nutre" at bounding box center [467, 213] width 294 height 67
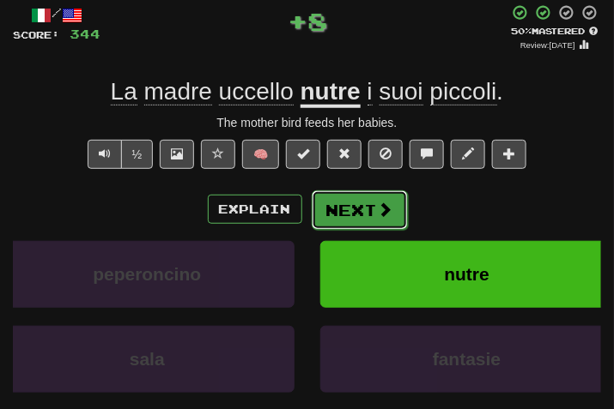
click at [402, 224] on button "Next" at bounding box center [360, 210] width 96 height 39
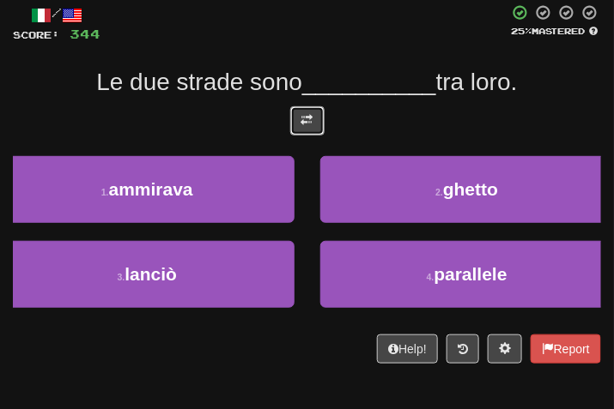
click at [309, 116] on span at bounding box center [307, 120] width 12 height 12
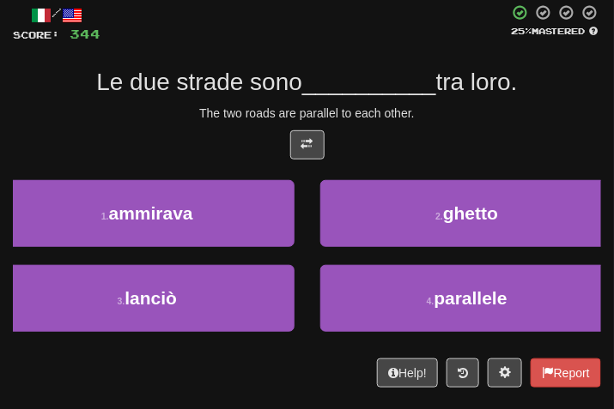
click at [493, 105] on div "The two roads are parallel to each other." at bounding box center [307, 113] width 588 height 17
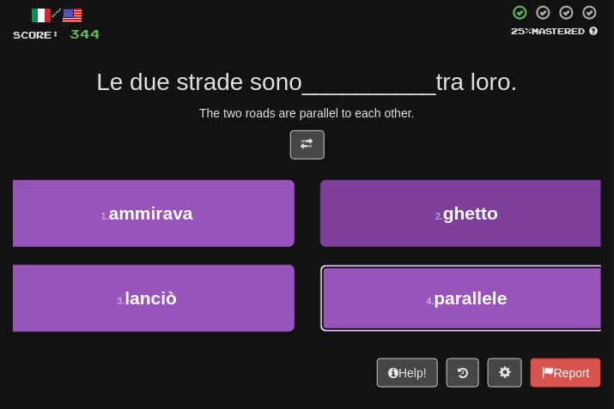
drag, startPoint x: 372, startPoint y: 287, endPoint x: 343, endPoint y: 246, distance: 50.0
click at [367, 288] on button "4 . parallele" at bounding box center [467, 298] width 294 height 67
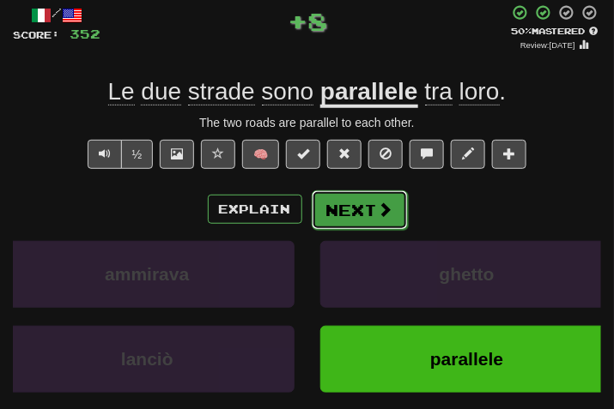
click at [377, 225] on button "Next" at bounding box center [360, 210] width 96 height 39
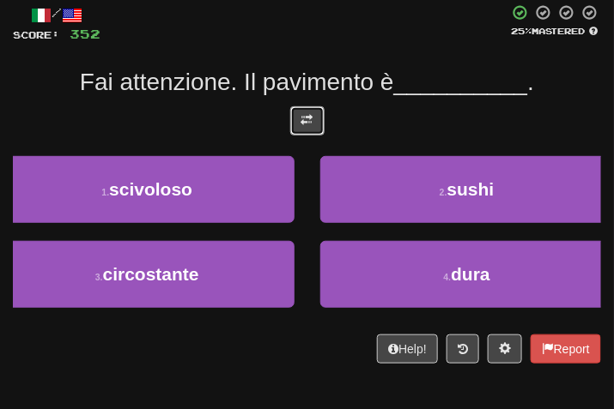
click at [317, 131] on button at bounding box center [307, 120] width 34 height 29
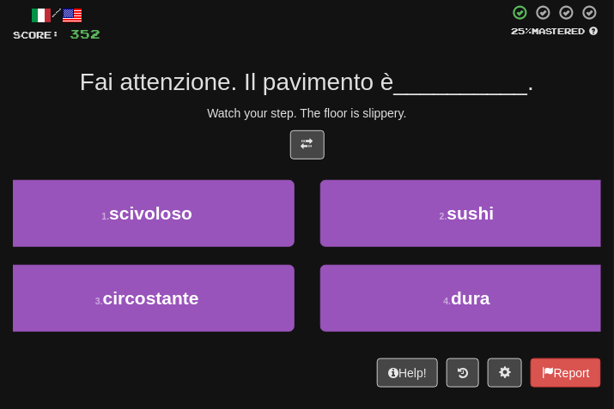
click at [400, 118] on div "Watch your step. The floor is slippery." at bounding box center [307, 113] width 588 height 17
click at [453, 135] on div at bounding box center [307, 149] width 588 height 38
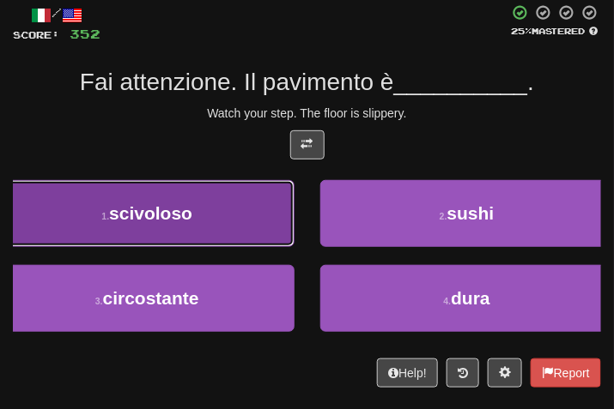
click at [243, 212] on button "1 . scivoloso" at bounding box center [147, 213] width 294 height 67
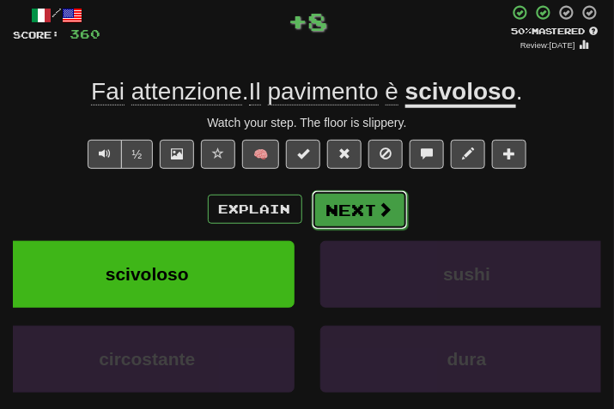
click at [351, 193] on button "Next" at bounding box center [360, 210] width 96 height 39
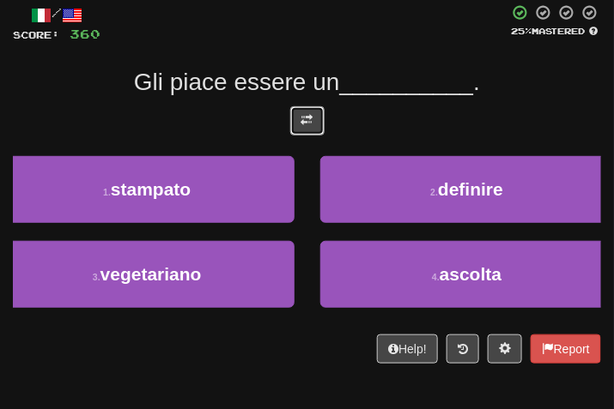
click at [301, 122] on span at bounding box center [307, 120] width 12 height 12
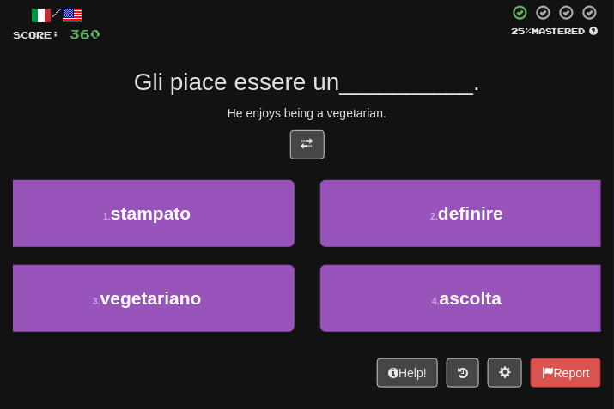
click at [431, 101] on div "/ Score: 360 25 % Mastered Gli piace essere un __________ . He enjoys being a v…" at bounding box center [307, 196] width 588 height 384
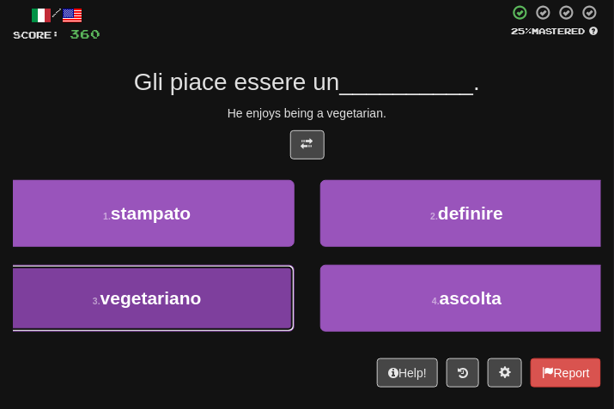
click at [186, 306] on span "vegetariano" at bounding box center [150, 298] width 101 height 20
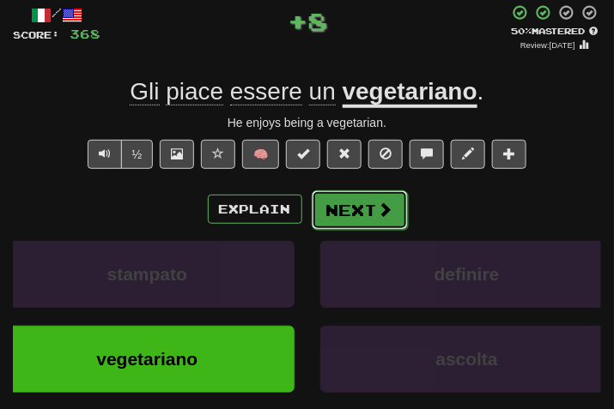
click at [333, 209] on button "Next" at bounding box center [360, 210] width 96 height 39
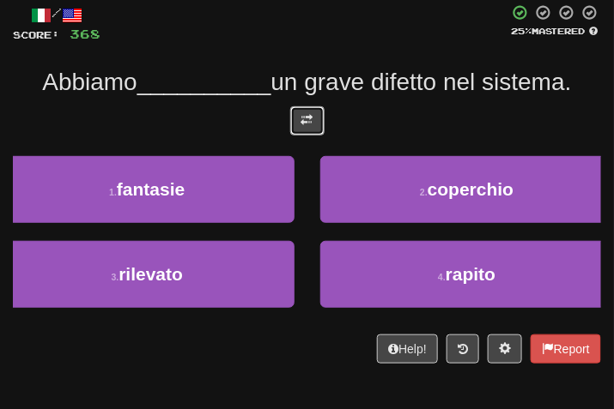
click at [294, 126] on button at bounding box center [307, 120] width 34 height 29
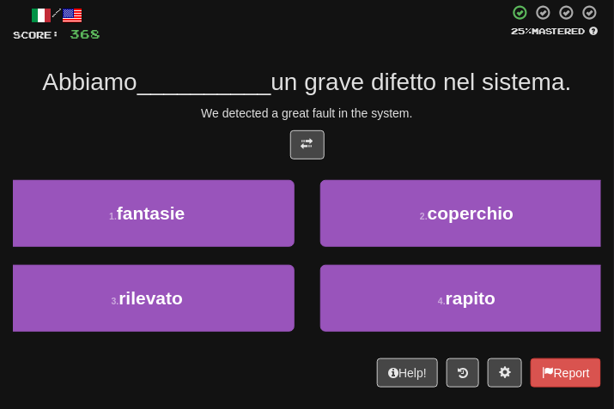
click at [449, 100] on div "/ Score: 368 25 % Mastered Abbiamo __________ un grave difetto nel sistema. We …" at bounding box center [307, 196] width 588 height 384
click at [480, 118] on div "We detected a great fault in the system." at bounding box center [307, 113] width 588 height 17
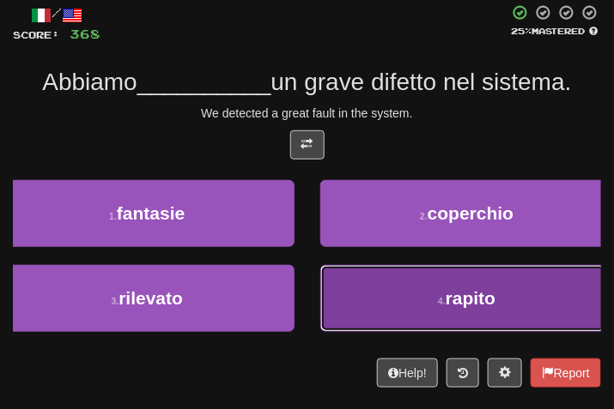
click at [415, 306] on button "4 . rapito" at bounding box center [467, 298] width 294 height 67
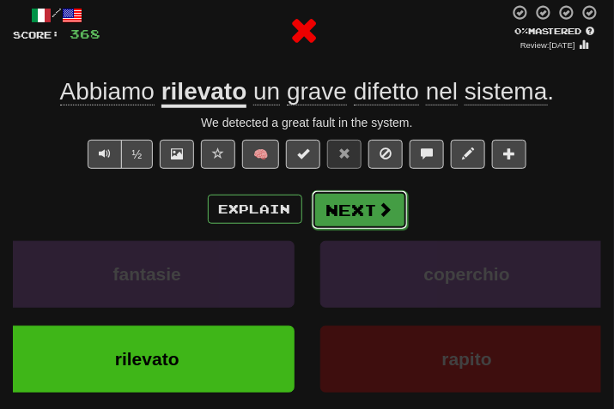
click at [384, 206] on span at bounding box center [385, 209] width 15 height 15
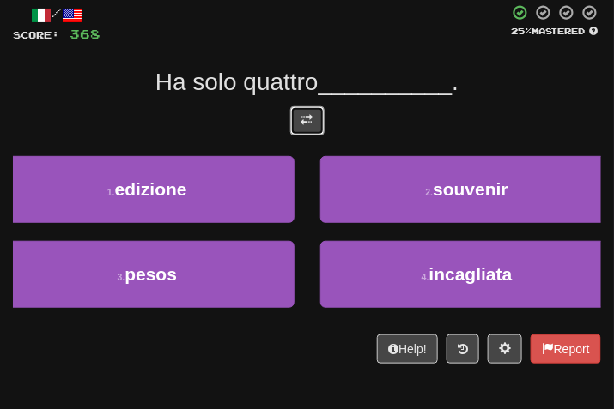
click at [306, 122] on span at bounding box center [307, 120] width 12 height 12
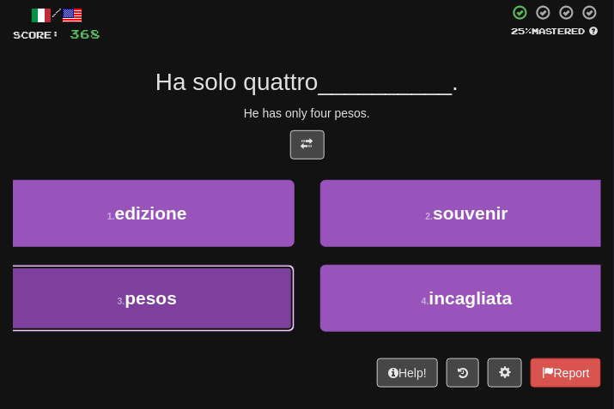
click at [194, 306] on button "3 . pesos" at bounding box center [147, 298] width 294 height 67
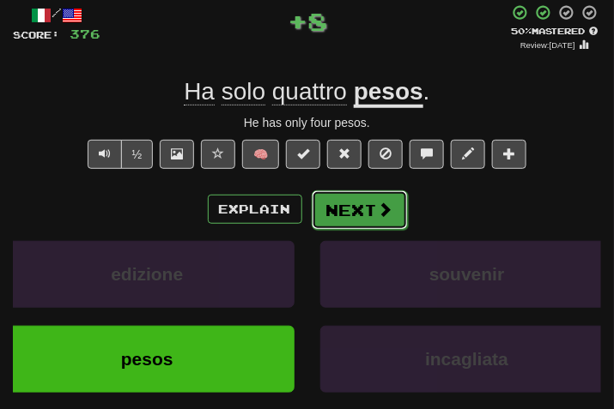
click at [358, 209] on button "Next" at bounding box center [360, 210] width 96 height 39
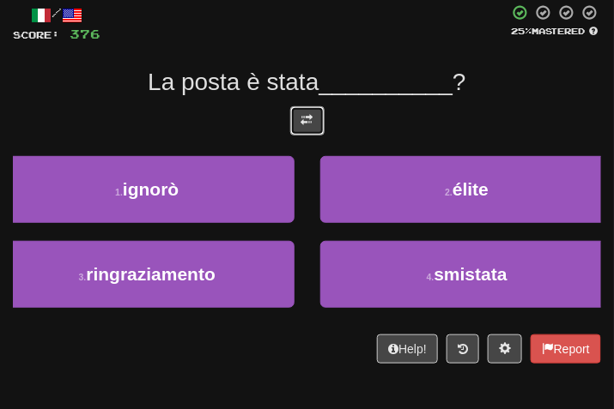
click at [294, 122] on button at bounding box center [307, 120] width 34 height 29
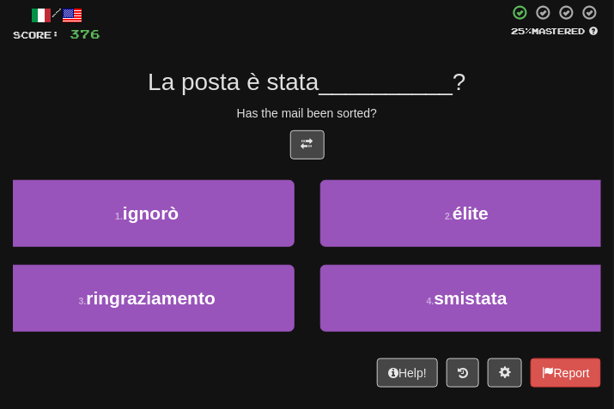
click at [392, 114] on div "Has the mail been sorted?" at bounding box center [307, 113] width 588 height 17
click at [225, 371] on div "Help! Report" at bounding box center [307, 373] width 588 height 29
click at [349, 335] on div "4 . smistata" at bounding box center [467, 307] width 320 height 85
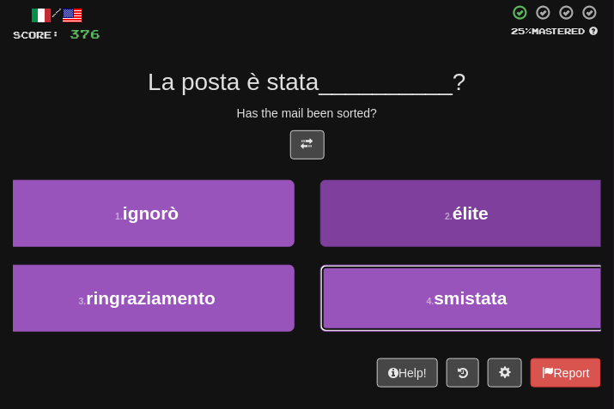
drag, startPoint x: 349, startPoint y: 309, endPoint x: 350, endPoint y: 258, distance: 50.7
click at [348, 309] on button "4 . smistata" at bounding box center [467, 298] width 294 height 67
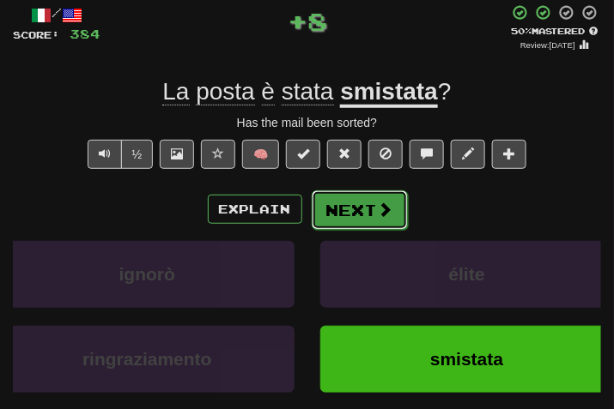
click at [341, 224] on button "Next" at bounding box center [360, 210] width 96 height 39
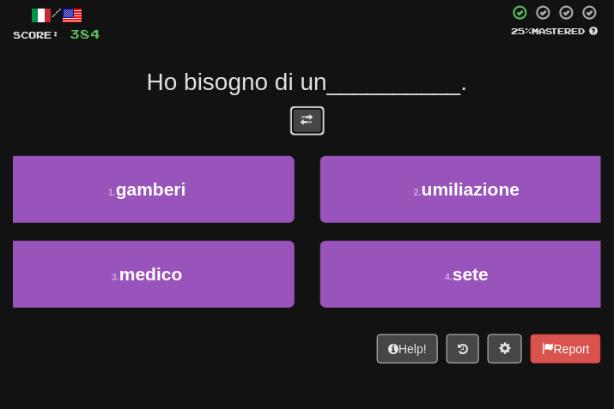
click at [305, 109] on button at bounding box center [307, 120] width 34 height 29
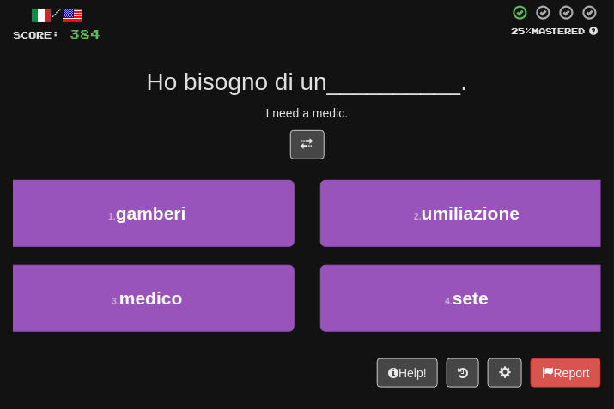
drag, startPoint x: 392, startPoint y: 111, endPoint x: 382, endPoint y: 111, distance: 10.3
click at [382, 111] on div "I need a medic." at bounding box center [307, 113] width 588 height 17
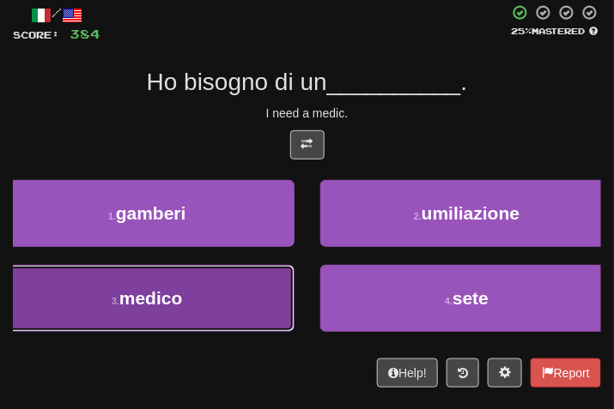
click at [266, 284] on button "3 . medico" at bounding box center [147, 298] width 294 height 67
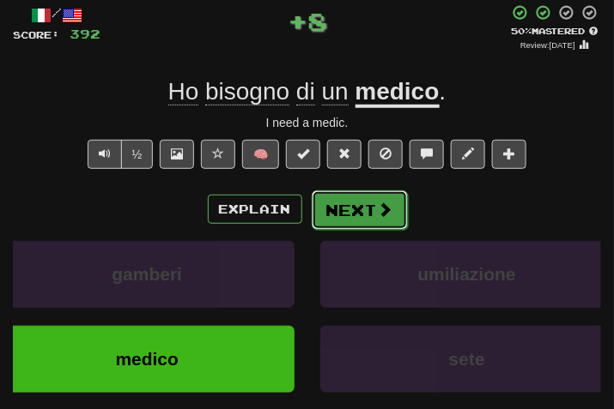
click at [391, 209] on button "Next" at bounding box center [360, 210] width 96 height 39
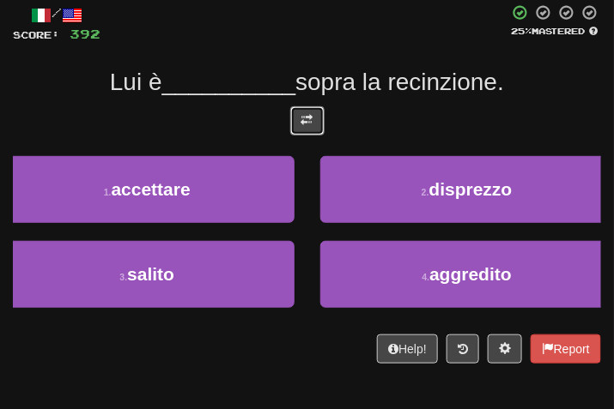
click at [310, 116] on span at bounding box center [307, 120] width 12 height 12
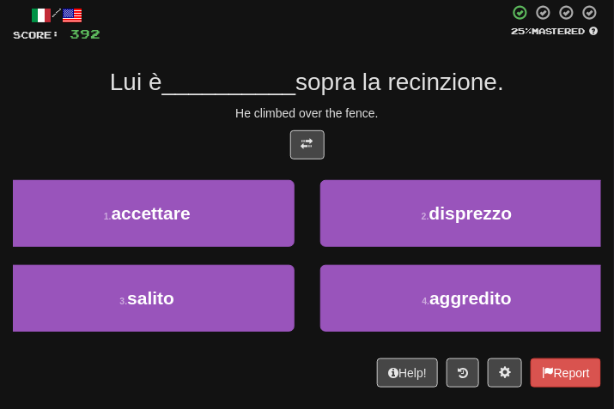
click at [392, 108] on div "He climbed over the fence." at bounding box center [307, 113] width 588 height 17
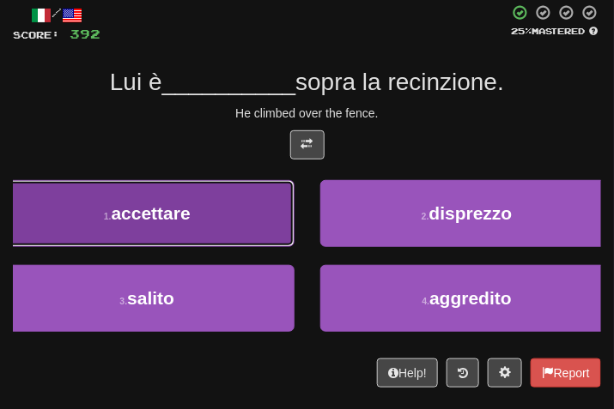
click at [240, 224] on button "1 . accettare" at bounding box center [147, 213] width 294 height 67
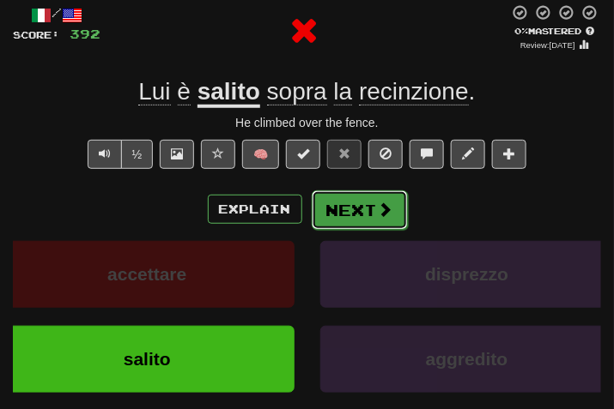
click at [345, 216] on button "Next" at bounding box center [360, 210] width 96 height 39
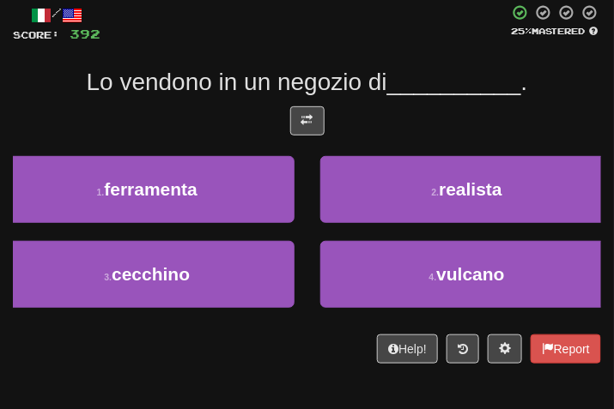
click at [318, 136] on div at bounding box center [307, 125] width 588 height 38
click at [312, 116] on button at bounding box center [307, 120] width 34 height 29
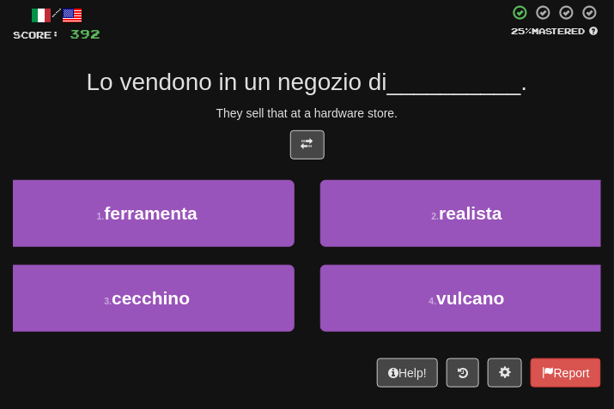
click at [381, 131] on div at bounding box center [307, 149] width 588 height 38
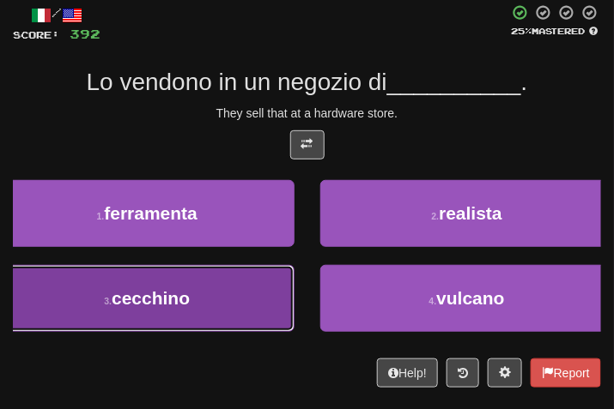
click at [215, 312] on button "3 . cecchino" at bounding box center [147, 298] width 294 height 67
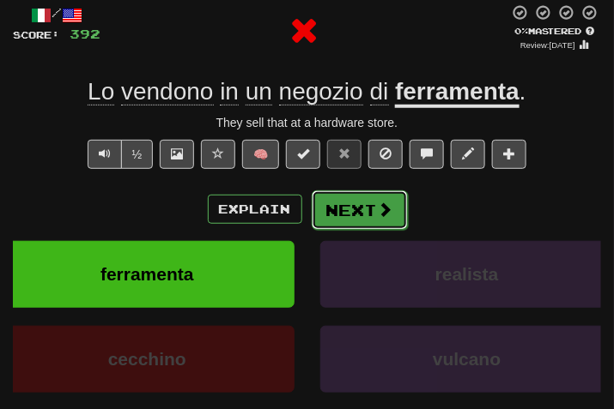
click at [330, 211] on button "Next" at bounding box center [360, 210] width 96 height 39
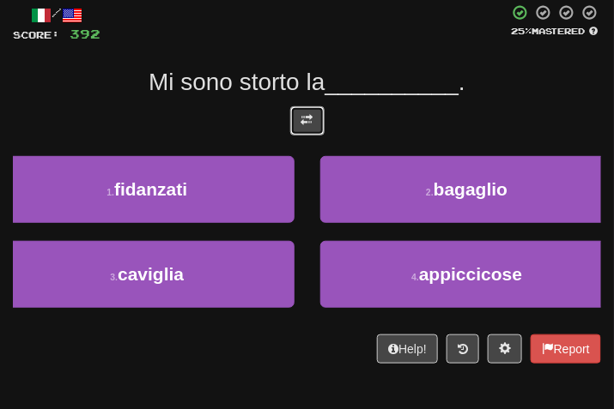
click at [312, 116] on button at bounding box center [307, 120] width 34 height 29
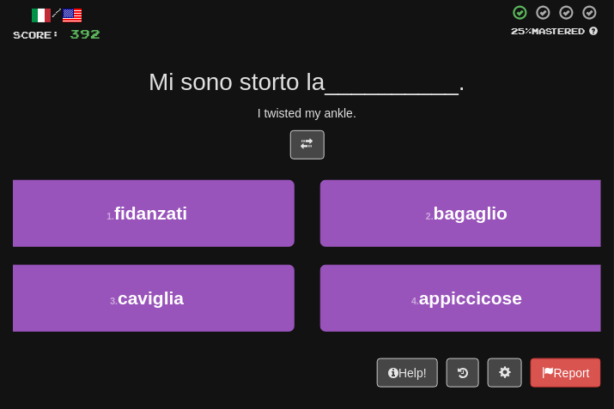
drag, startPoint x: 404, startPoint y: 111, endPoint x: 395, endPoint y: 111, distance: 9.4
click at [395, 111] on div "I twisted my ankle." at bounding box center [307, 113] width 588 height 17
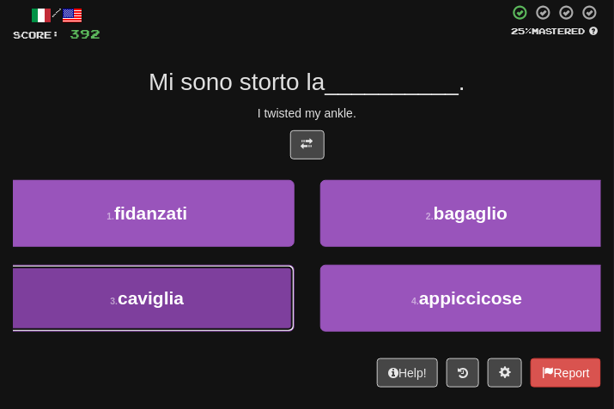
click at [173, 317] on button "3 . caviglia" at bounding box center [147, 298] width 294 height 67
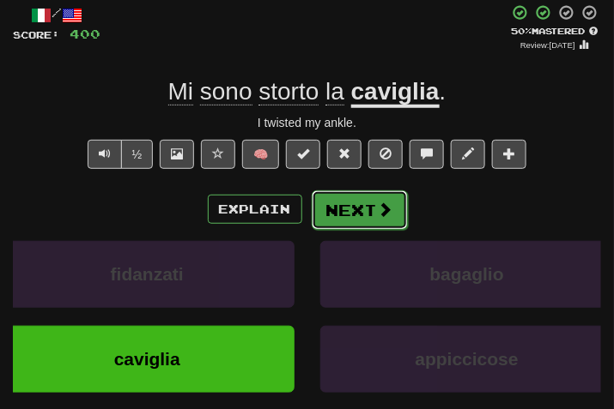
click at [345, 215] on button "Next" at bounding box center [360, 210] width 96 height 39
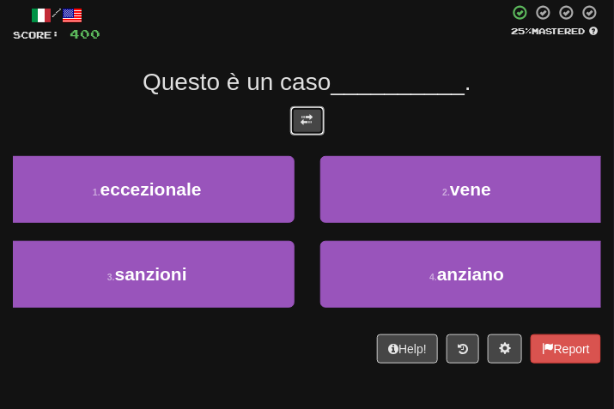
click at [309, 114] on span at bounding box center [307, 120] width 12 height 12
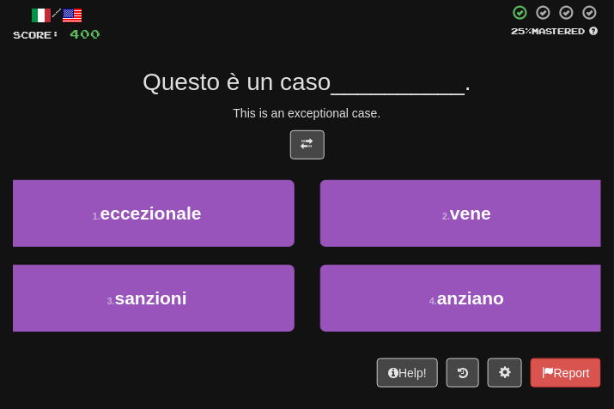
click at [446, 117] on div "This is an exceptional case." at bounding box center [307, 113] width 588 height 17
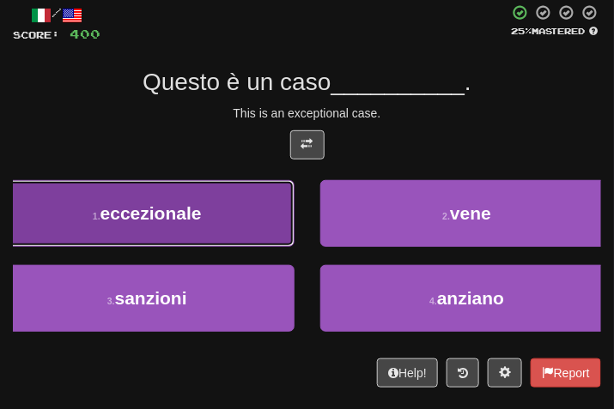
click at [173, 227] on button "1 . eccezionale" at bounding box center [147, 213] width 294 height 67
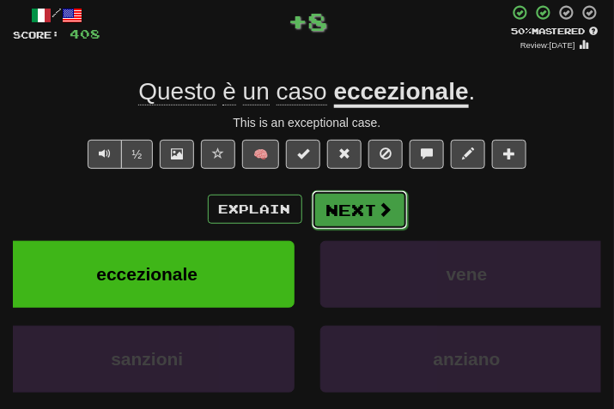
click at [354, 199] on button "Next" at bounding box center [360, 210] width 96 height 39
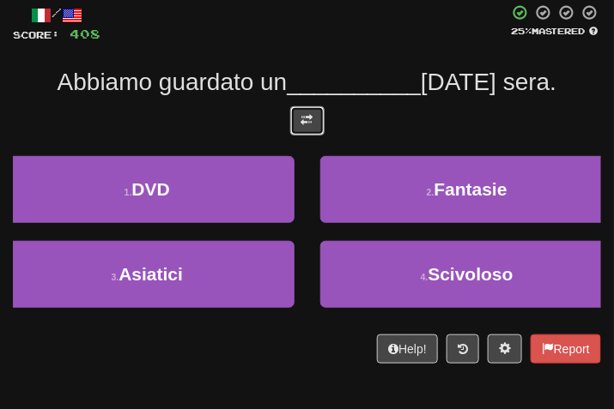
click at [317, 127] on button at bounding box center [307, 120] width 34 height 29
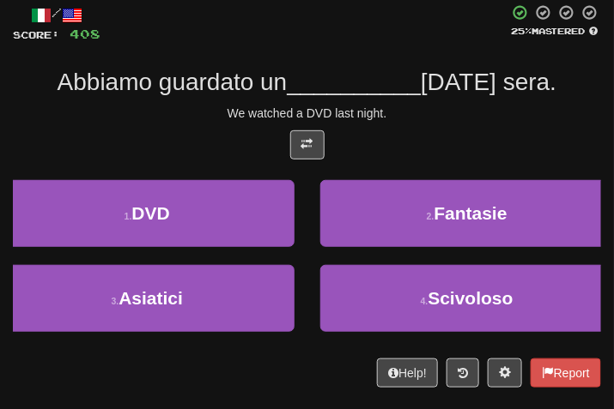
click at [410, 122] on div "/ Score: 408 25 % Mastered Abbiamo guardato un __________ ieri sera. We watched…" at bounding box center [307, 196] width 588 height 384
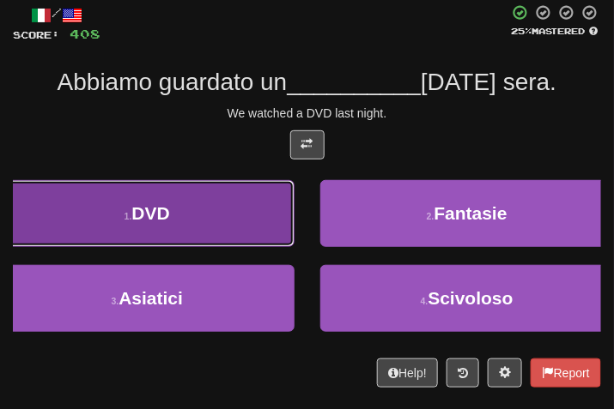
click at [147, 221] on span "DVD" at bounding box center [150, 213] width 38 height 20
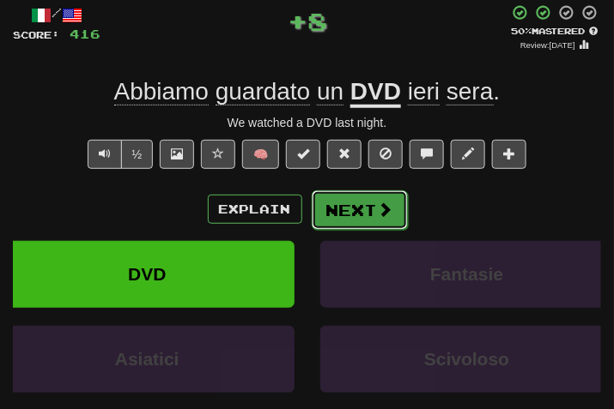
click at [327, 215] on button "Next" at bounding box center [360, 210] width 96 height 39
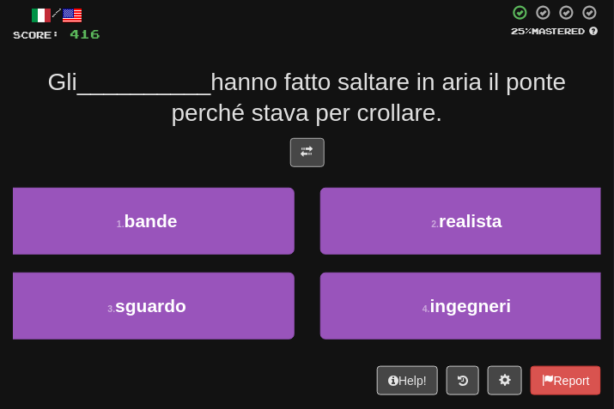
click at [318, 145] on div at bounding box center [307, 157] width 588 height 38
click at [317, 145] on button at bounding box center [307, 152] width 34 height 29
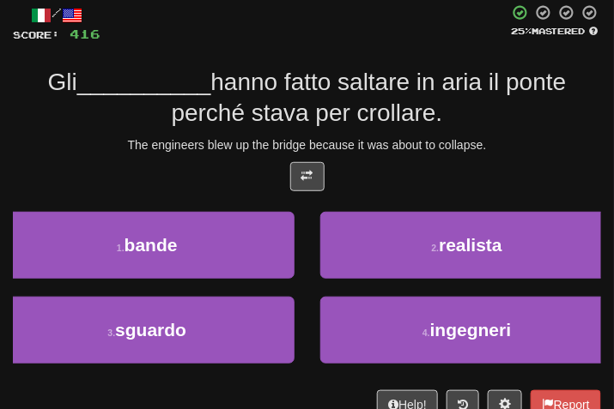
click at [485, 130] on div "/ Score: 416 25 % Mastered Gli __________ hanno fatto saltare in aria il ponte …" at bounding box center [307, 211] width 588 height 415
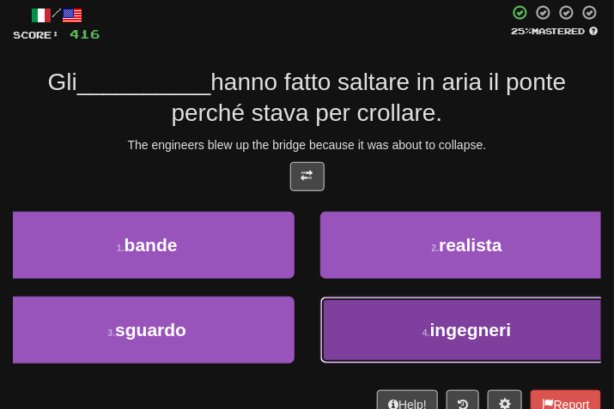
click at [407, 340] on button "4 . ingegneri" at bounding box center [467, 330] width 294 height 67
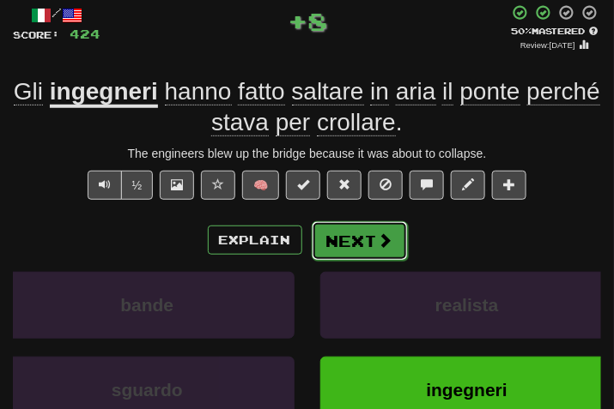
click at [371, 232] on button "Next" at bounding box center [360, 240] width 96 height 39
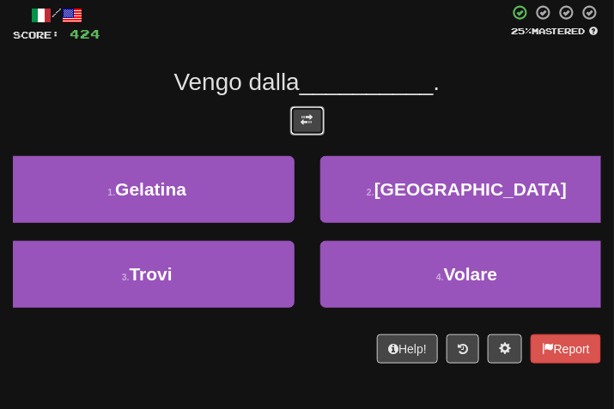
click at [302, 135] on button at bounding box center [307, 120] width 34 height 29
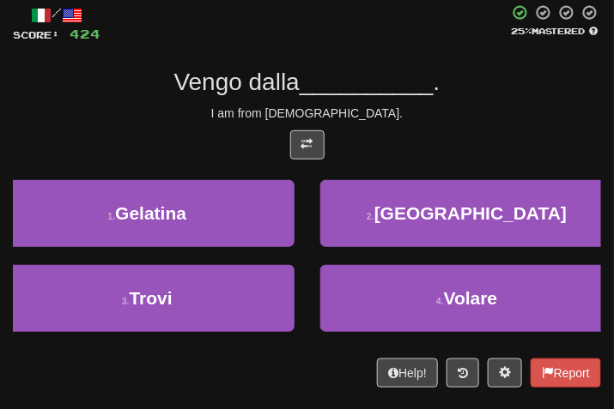
click at [395, 124] on div "/ Score: 424 25 % Mastered Vengo dalla __________ . I am from Norway. 1 . Gelat…" at bounding box center [307, 196] width 588 height 384
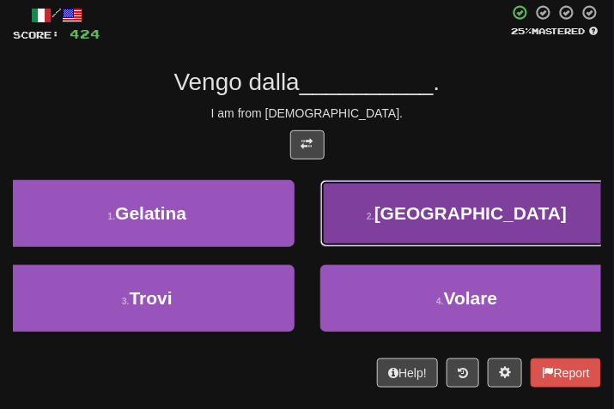
click at [433, 212] on span "Norvegia" at bounding box center [470, 213] width 192 height 20
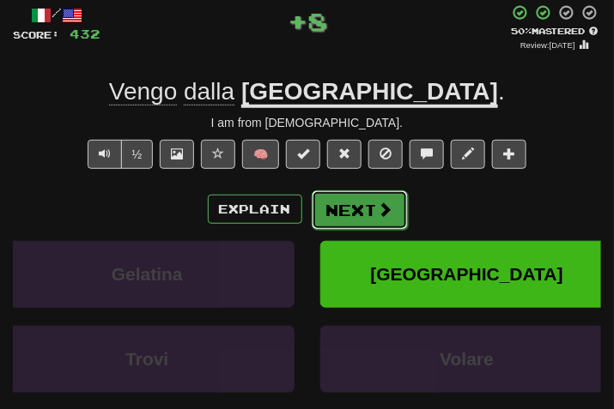
click at [361, 214] on button "Next" at bounding box center [360, 210] width 96 height 39
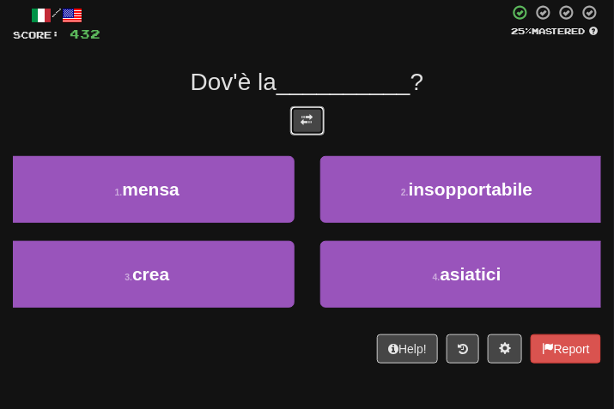
click at [312, 119] on button at bounding box center [307, 120] width 34 height 29
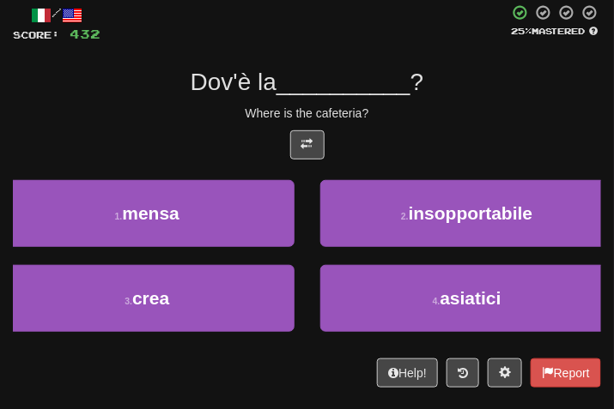
click at [420, 112] on div "Where is the cafeteria?" at bounding box center [307, 113] width 588 height 17
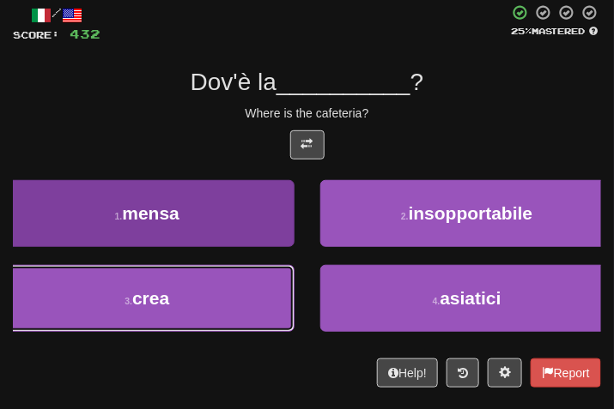
drag, startPoint x: 220, startPoint y: 278, endPoint x: 246, endPoint y: 247, distance: 40.2
click at [220, 278] on button "3 . crea" at bounding box center [147, 298] width 294 height 67
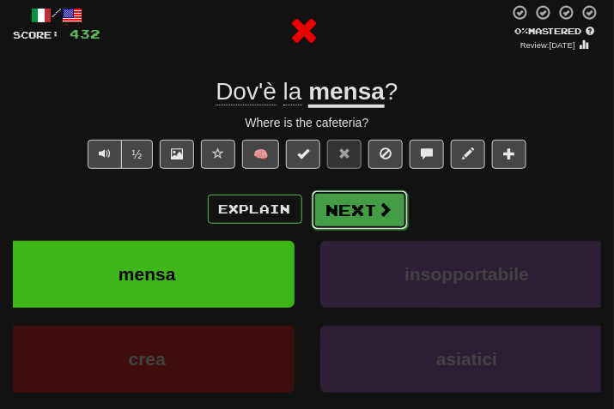
click at [338, 196] on button "Next" at bounding box center [360, 210] width 96 height 39
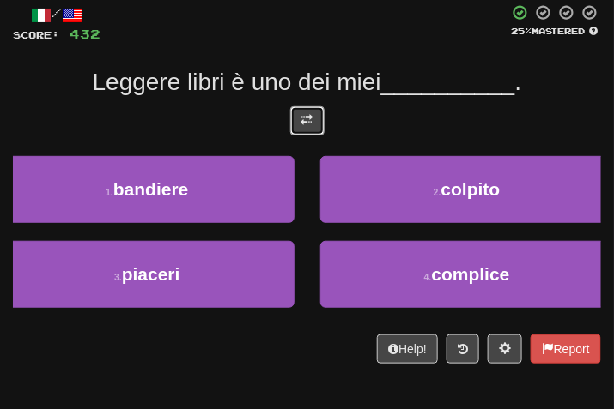
click at [310, 114] on span at bounding box center [307, 120] width 12 height 12
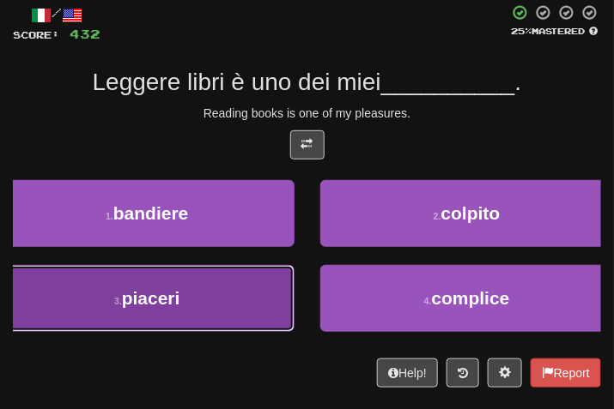
click at [149, 282] on button "3 . piaceri" at bounding box center [147, 298] width 294 height 67
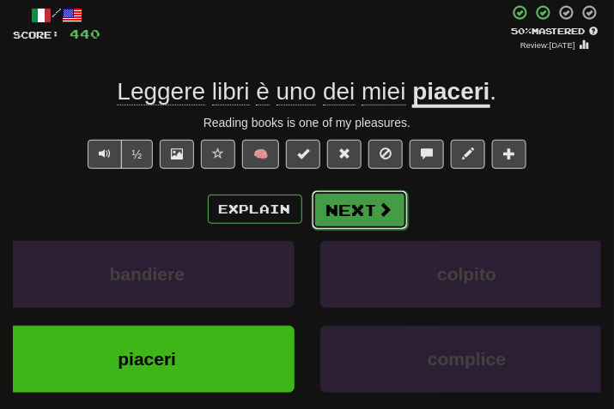
click at [343, 197] on button "Next" at bounding box center [360, 210] width 96 height 39
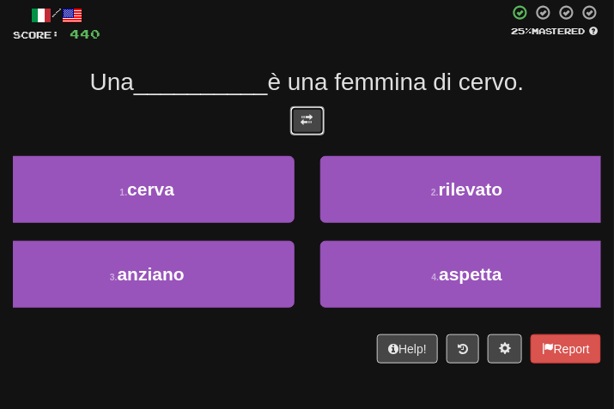
click at [319, 121] on button at bounding box center [307, 120] width 34 height 29
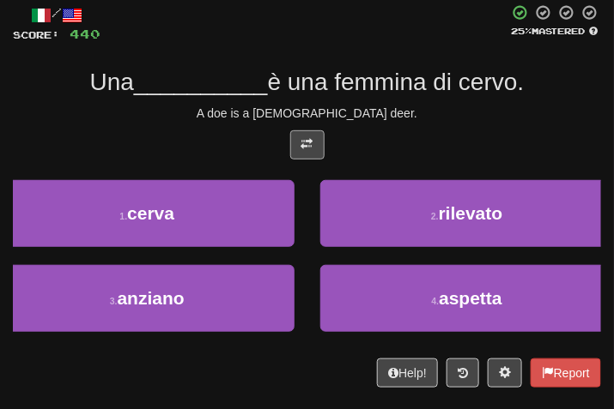
click at [428, 106] on div "A doe is a female deer." at bounding box center [307, 113] width 588 height 17
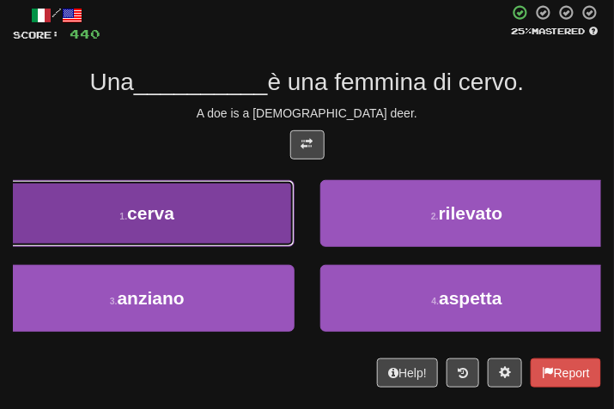
click at [155, 240] on button "1 . cerva" at bounding box center [147, 213] width 294 height 67
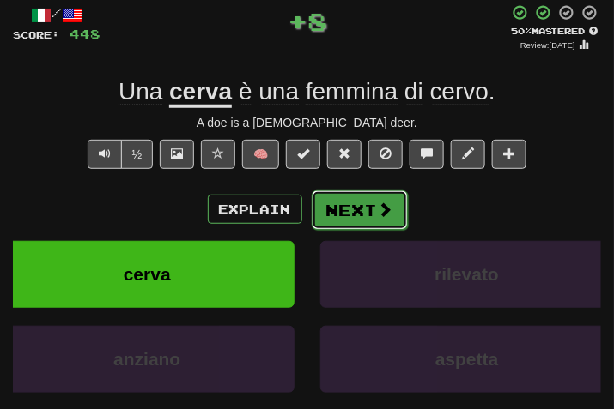
click at [327, 227] on button "Next" at bounding box center [360, 210] width 96 height 39
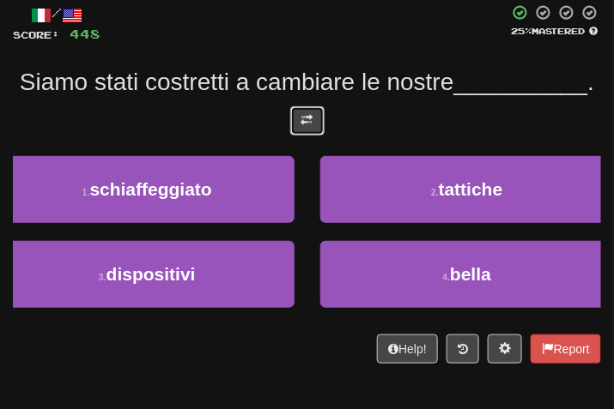
click at [299, 136] on button at bounding box center [307, 120] width 34 height 29
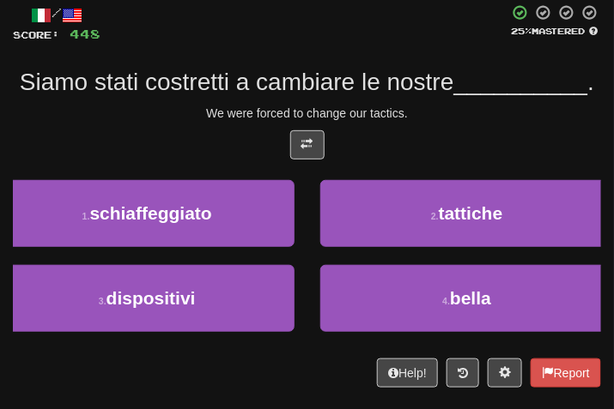
click at [519, 162] on div at bounding box center [307, 149] width 588 height 38
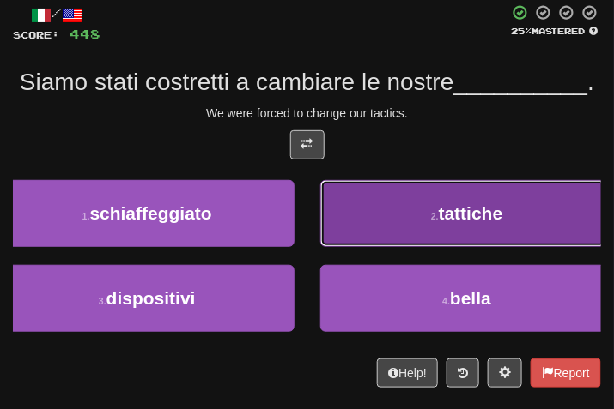
click at [409, 247] on button "2 . tattiche" at bounding box center [467, 213] width 294 height 67
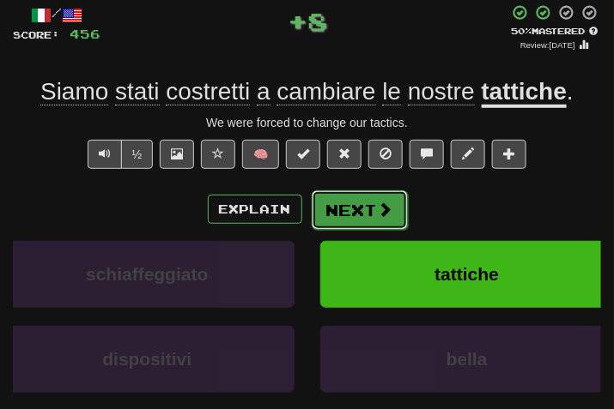
click at [349, 215] on button "Next" at bounding box center [360, 210] width 96 height 39
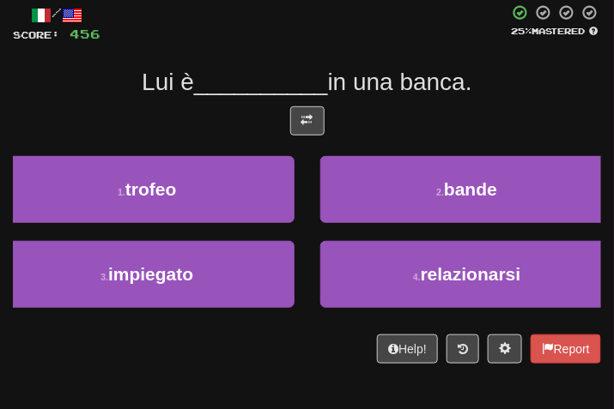
click at [279, 106] on div at bounding box center [307, 125] width 588 height 38
drag, startPoint x: 345, startPoint y: 111, endPoint x: 310, endPoint y: 122, distance: 36.9
click at [343, 112] on div at bounding box center [307, 125] width 588 height 38
click at [309, 122] on span at bounding box center [307, 120] width 12 height 12
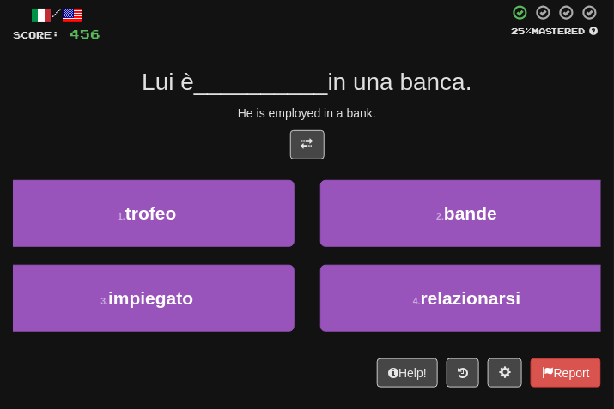
click at [410, 111] on div "He is employed in a bank." at bounding box center [307, 113] width 588 height 17
click at [482, 105] on div "He is employed in a bank." at bounding box center [307, 113] width 588 height 17
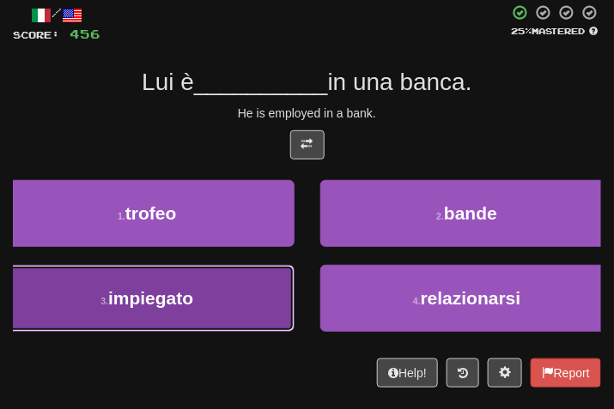
click at [216, 315] on button "3 . impiegato" at bounding box center [147, 298] width 294 height 67
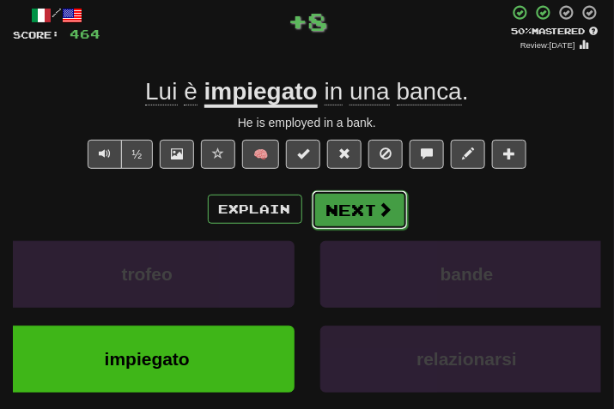
click at [364, 198] on button "Next" at bounding box center [360, 210] width 96 height 39
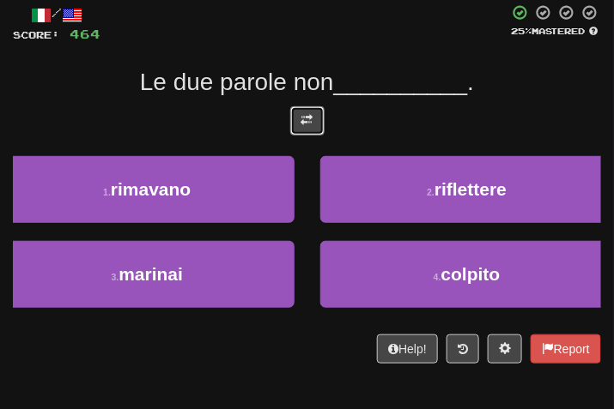
click at [317, 132] on button at bounding box center [307, 120] width 34 height 29
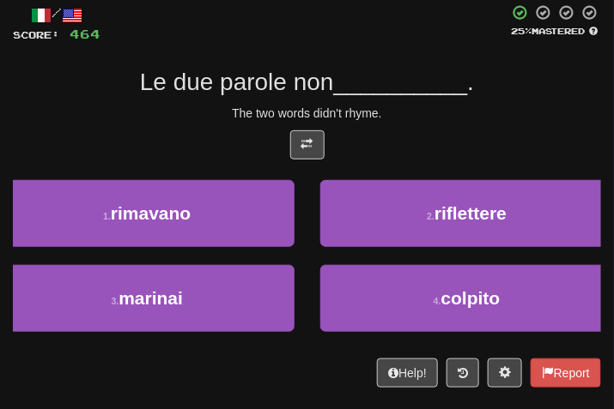
click at [457, 152] on div at bounding box center [307, 149] width 588 height 38
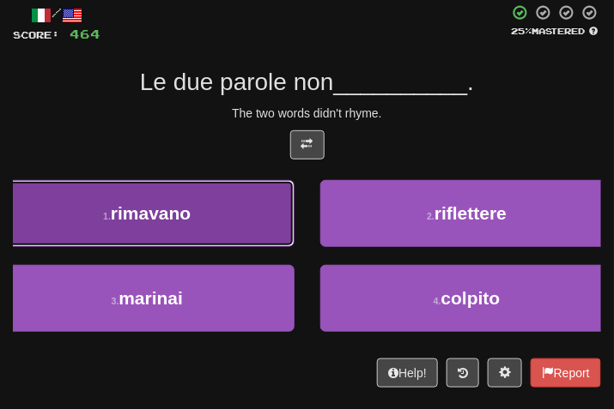
click at [224, 211] on button "1 . rimavano" at bounding box center [147, 213] width 294 height 67
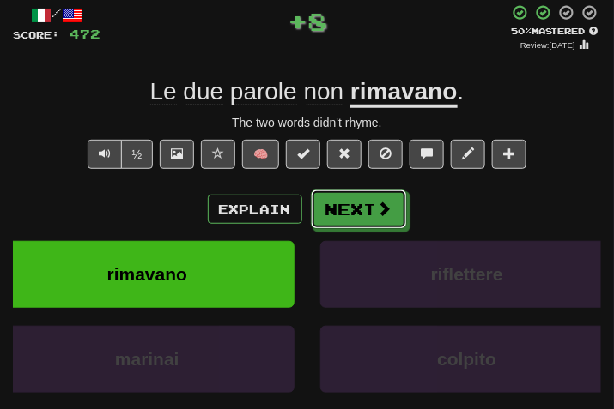
drag, startPoint x: 331, startPoint y: 209, endPoint x: 306, endPoint y: 140, distance: 73.6
click at [333, 209] on button "Next" at bounding box center [359, 209] width 96 height 39
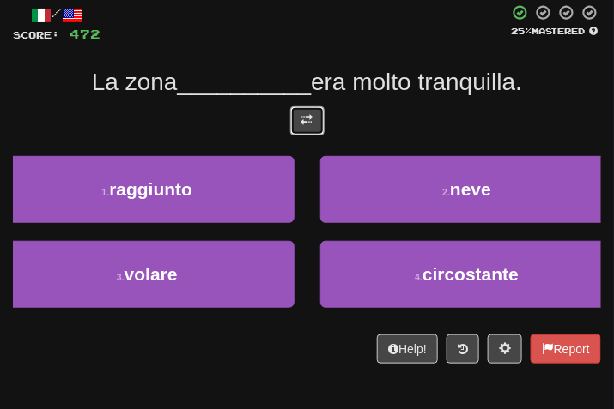
click at [302, 129] on button at bounding box center [307, 120] width 34 height 29
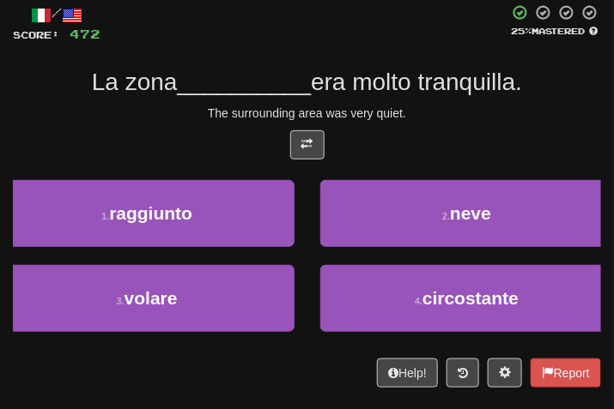
click at [407, 111] on div "The surrounding area was very quiet." at bounding box center [307, 113] width 588 height 17
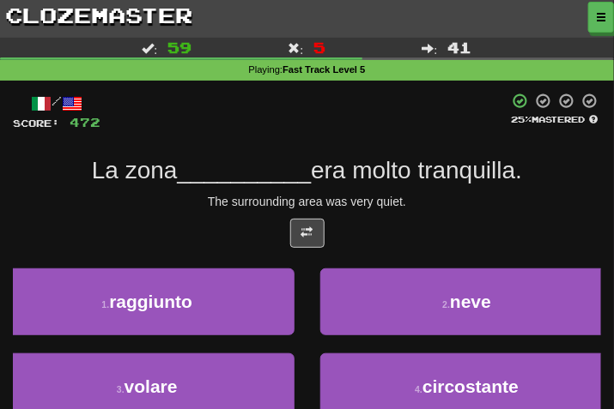
scroll to position [83, 0]
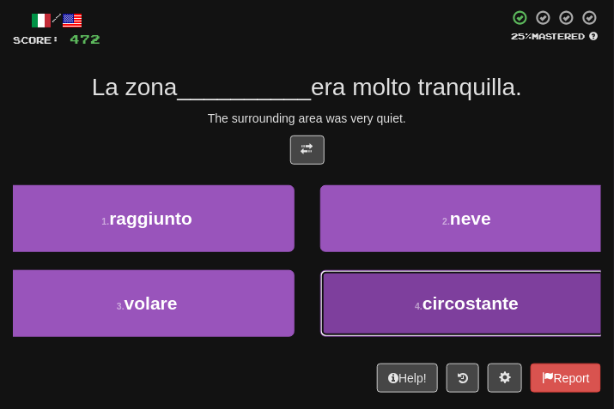
click at [377, 332] on button "4 . circostante" at bounding box center [467, 303] width 294 height 67
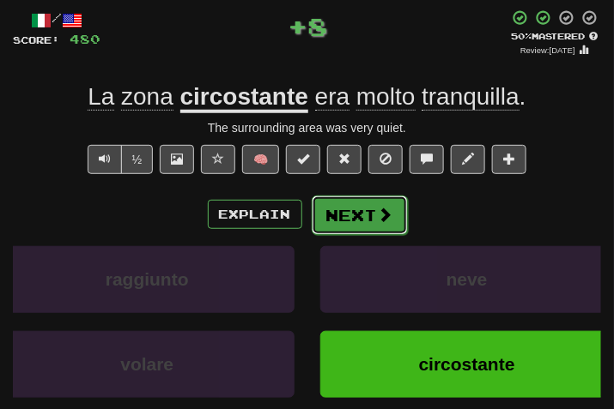
click at [391, 209] on button "Next" at bounding box center [360, 215] width 96 height 39
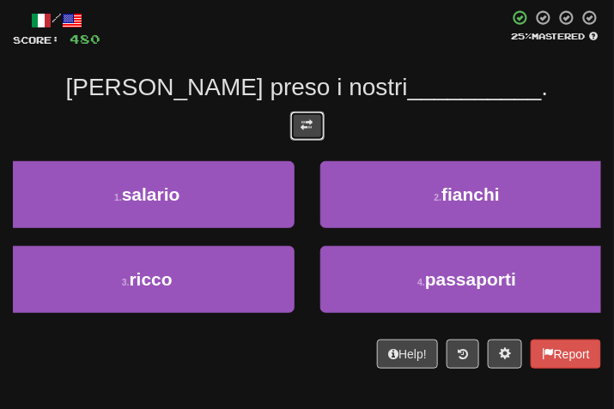
click at [292, 130] on button at bounding box center [307, 126] width 34 height 29
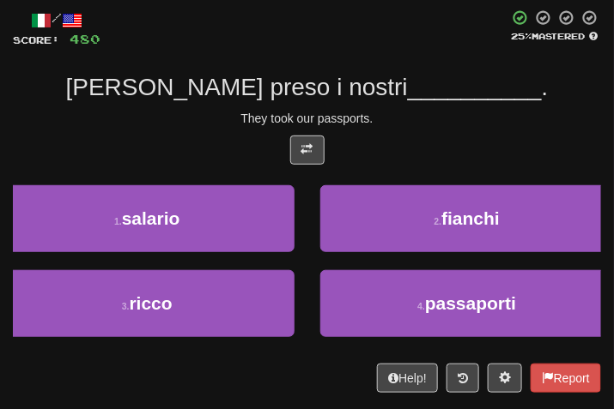
click at [438, 143] on div at bounding box center [307, 155] width 588 height 38
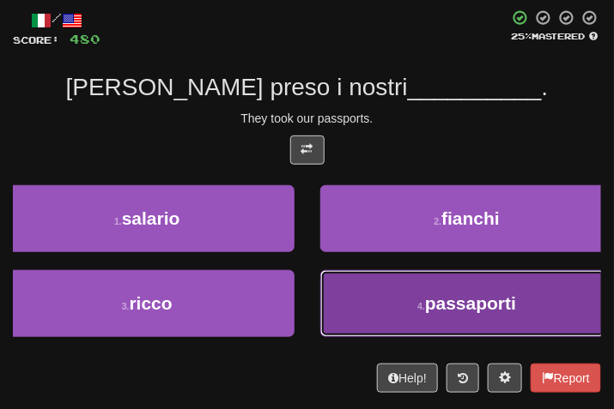
click at [435, 320] on button "4 . passaporti" at bounding box center [467, 303] width 294 height 67
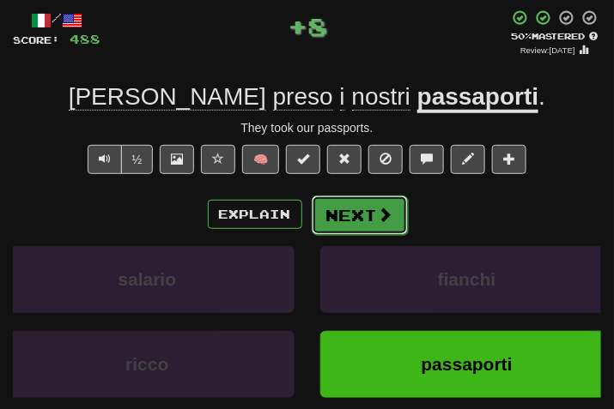
click at [368, 197] on button "Next" at bounding box center [360, 215] width 96 height 39
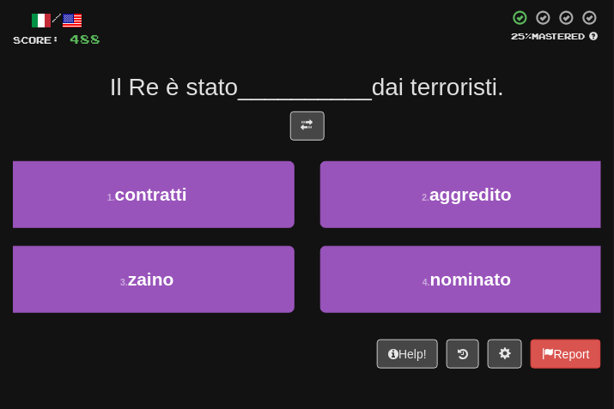
click at [302, 106] on div "/ Score: 488 25 % Mastered Il Re è stato __________ dai terroristi. 1 . contrat…" at bounding box center [307, 189] width 588 height 360
click at [325, 134] on div at bounding box center [307, 131] width 588 height 38
click at [325, 121] on div at bounding box center [307, 131] width 588 height 38
click at [301, 113] on button at bounding box center [307, 126] width 34 height 29
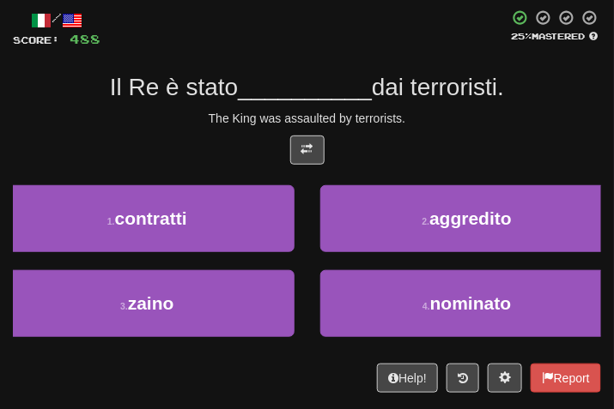
click at [503, 99] on span "dai terroristi." at bounding box center [438, 87] width 132 height 27
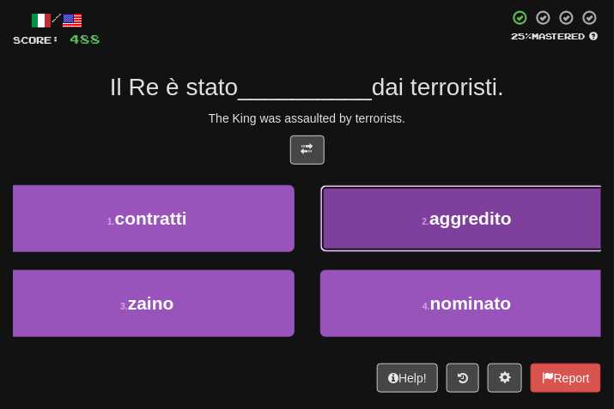
click at [448, 211] on span "aggredito" at bounding box center [470, 219] width 82 height 20
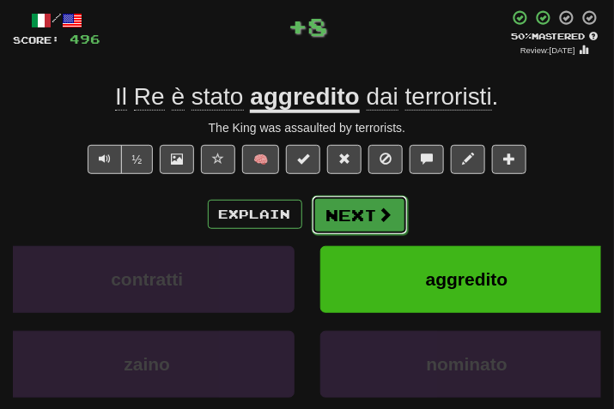
click at [361, 215] on button "Next" at bounding box center [360, 215] width 96 height 39
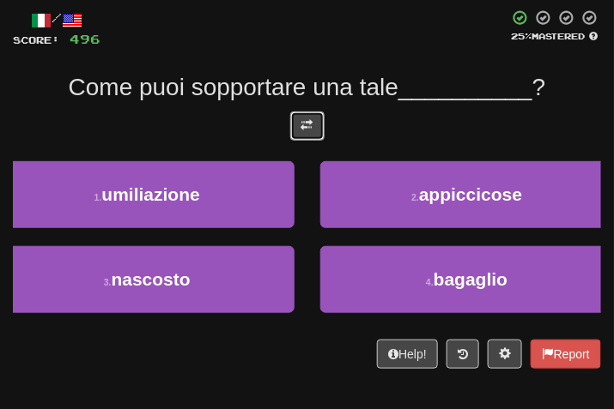
click at [305, 121] on span at bounding box center [307, 125] width 12 height 12
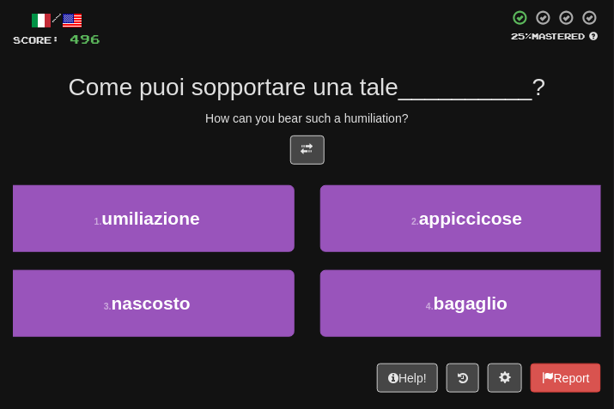
click at [441, 140] on div at bounding box center [307, 155] width 588 height 38
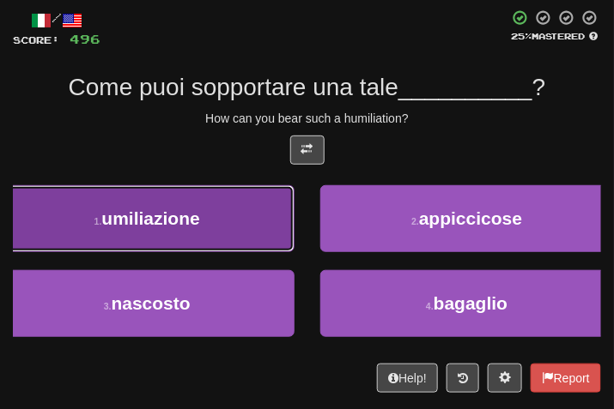
click at [204, 238] on button "1 . umiliazione" at bounding box center [147, 218] width 294 height 67
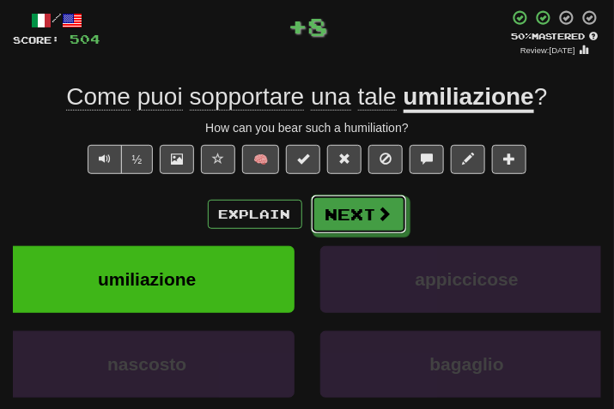
drag, startPoint x: 330, startPoint y: 217, endPoint x: 278, endPoint y: 126, distance: 104.6
click at [322, 215] on button "Next" at bounding box center [359, 214] width 96 height 39
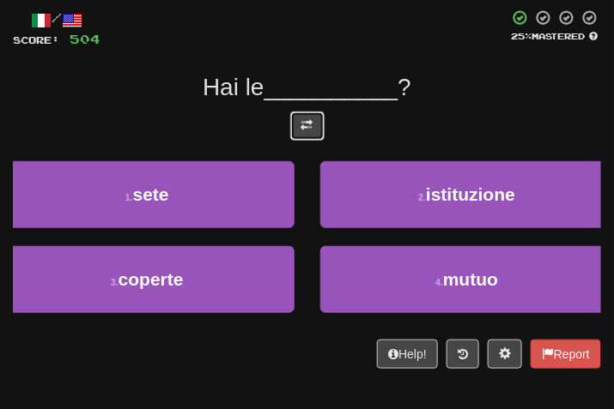
click at [294, 124] on button at bounding box center [307, 126] width 34 height 29
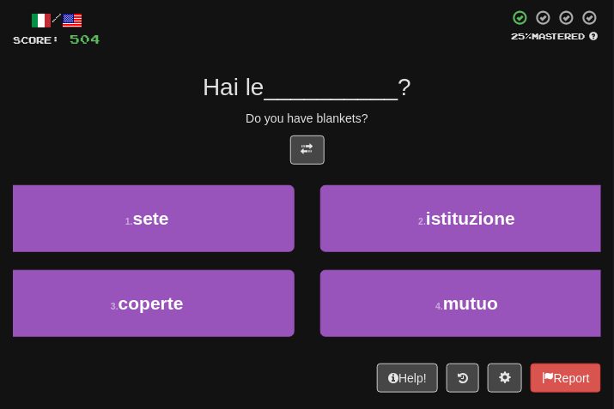
click at [446, 130] on div "/ Score: 504 25 % Mastered Hai le __________ ? Do you have blankets? 1 . sete 2…" at bounding box center [307, 201] width 588 height 384
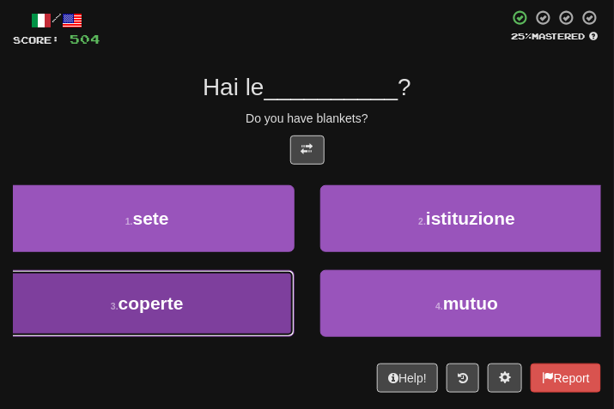
click at [157, 318] on button "3 . coperte" at bounding box center [147, 303] width 294 height 67
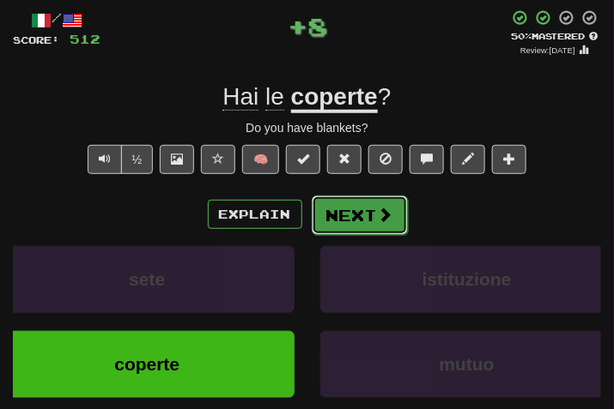
click at [369, 206] on button "Next" at bounding box center [360, 215] width 96 height 39
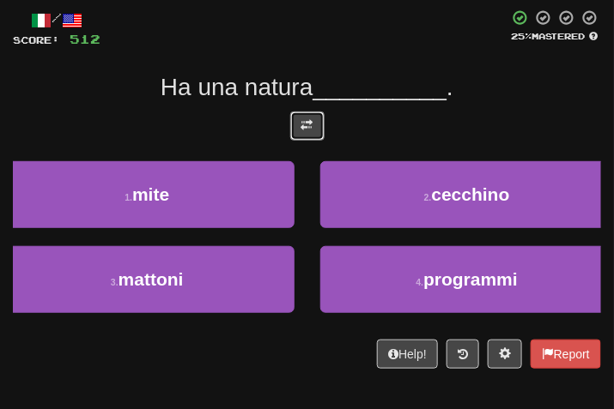
drag, startPoint x: 299, startPoint y: 130, endPoint x: 312, endPoint y: 130, distance: 12.9
click at [302, 130] on button at bounding box center [307, 126] width 34 height 29
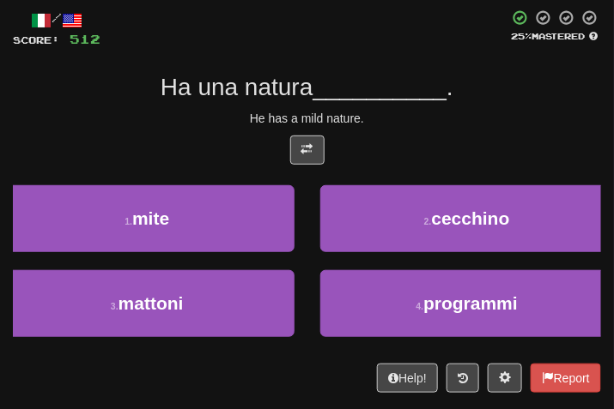
click at [466, 126] on div "He has a mild nature." at bounding box center [307, 118] width 588 height 17
click at [469, 129] on div "/ Score: 512 25 % Mastered Ha una natura __________ . He has a mild nature. 1 .…" at bounding box center [307, 201] width 588 height 384
click at [444, 81] on span "__________" at bounding box center [379, 87] width 134 height 27
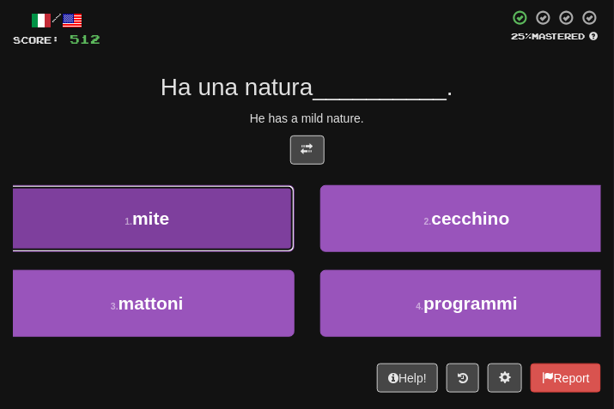
click at [220, 230] on button "1 . mite" at bounding box center [147, 218] width 294 height 67
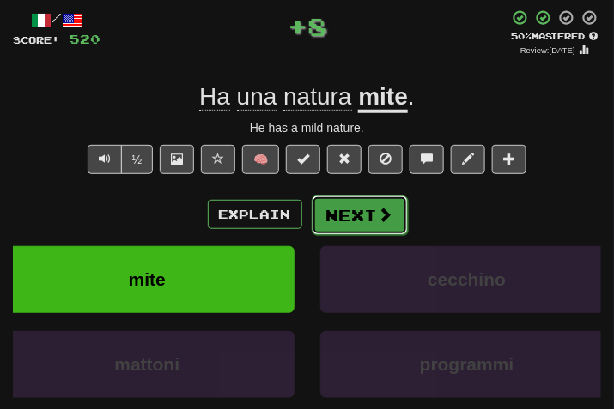
click at [356, 209] on button "Next" at bounding box center [360, 215] width 96 height 39
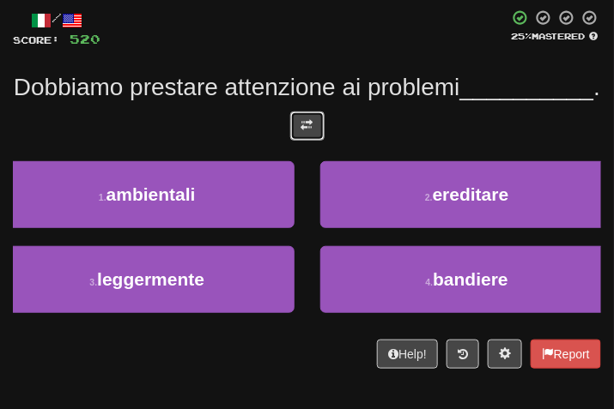
click at [301, 141] on button at bounding box center [307, 126] width 34 height 29
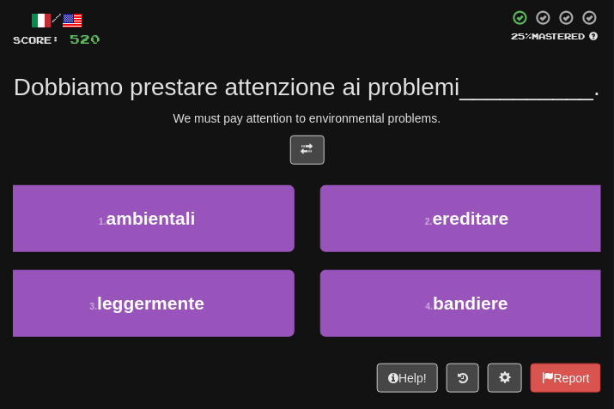
click at [449, 173] on div at bounding box center [307, 155] width 588 height 38
click at [476, 173] on div at bounding box center [307, 155] width 588 height 38
click at [480, 103] on div "Dobbiamo prestare attenzione ai problemi __________ ." at bounding box center [307, 87] width 588 height 31
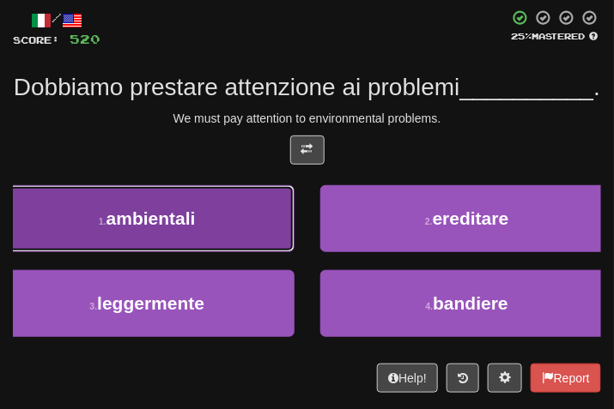
click at [246, 246] on button "1 . ambientali" at bounding box center [147, 218] width 294 height 67
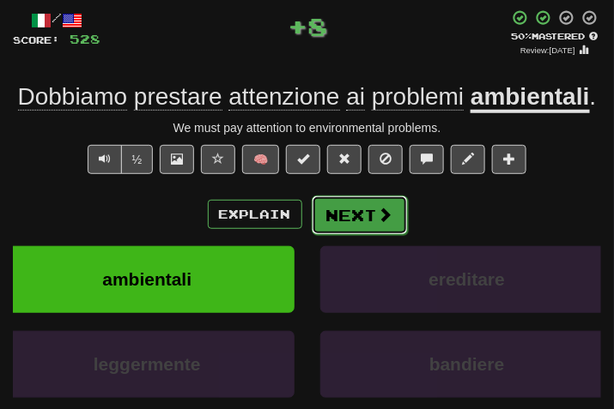
click at [378, 222] on span at bounding box center [385, 214] width 15 height 15
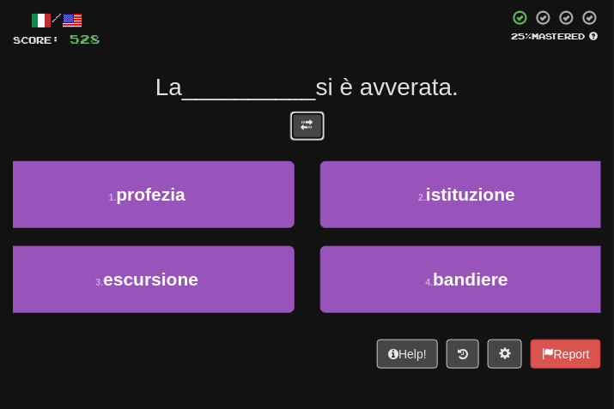
click at [302, 126] on span at bounding box center [307, 125] width 12 height 12
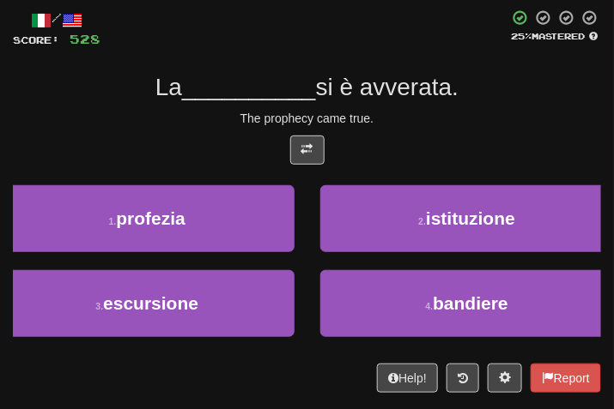
drag, startPoint x: 430, startPoint y: 127, endPoint x: 417, endPoint y: 130, distance: 13.1
click at [417, 130] on div "/ Score: 528 25 % Mastered La __________ si è avverata. The prophecy came true.…" at bounding box center [307, 201] width 588 height 384
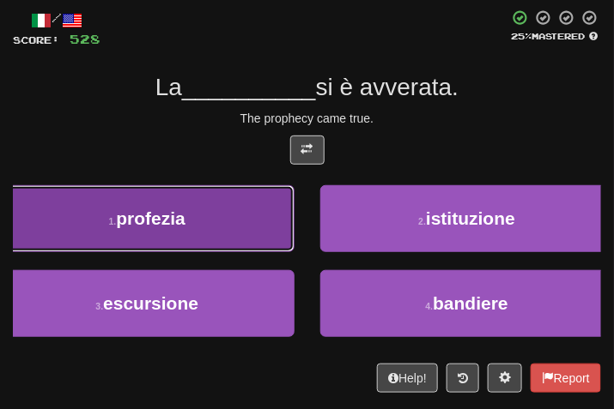
click at [183, 228] on span "profezia" at bounding box center [151, 219] width 70 height 20
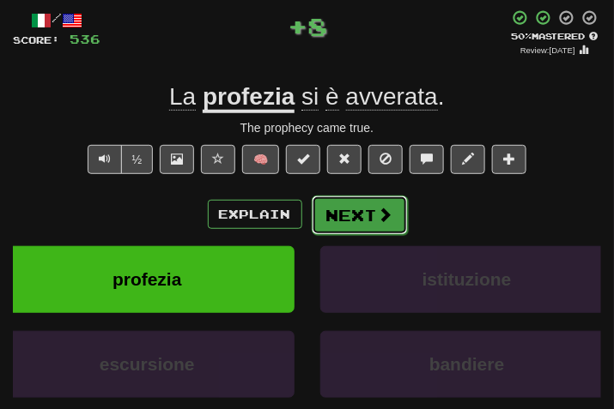
click at [372, 203] on button "Next" at bounding box center [360, 215] width 96 height 39
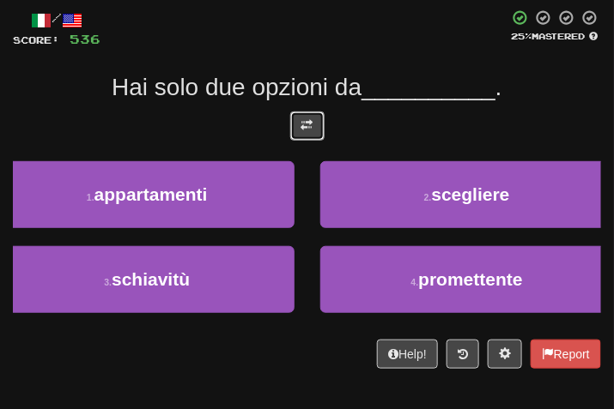
click at [317, 122] on button at bounding box center [307, 126] width 34 height 29
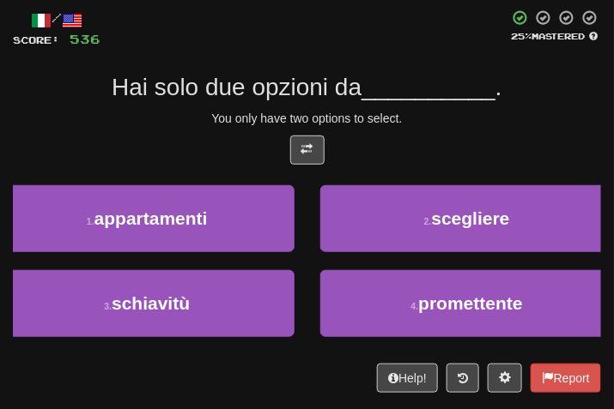
click at [367, 101] on div "Hai solo due opzioni da __________ ." at bounding box center [307, 87] width 588 height 31
click at [425, 150] on div at bounding box center [307, 155] width 588 height 38
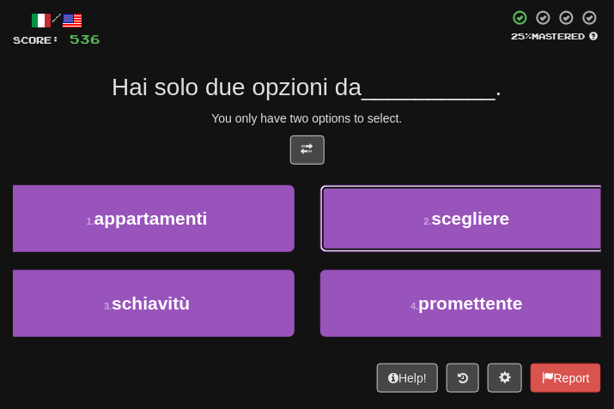
drag, startPoint x: 433, startPoint y: 227, endPoint x: 374, endPoint y: 191, distance: 68.2
click at [426, 227] on button "2 . scegliere" at bounding box center [467, 218] width 294 height 67
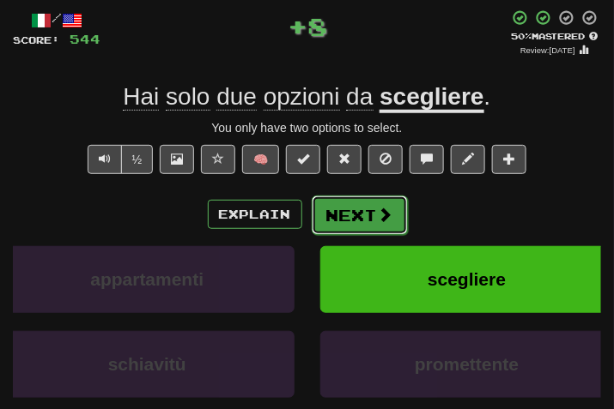
click at [356, 201] on button "Next" at bounding box center [360, 215] width 96 height 39
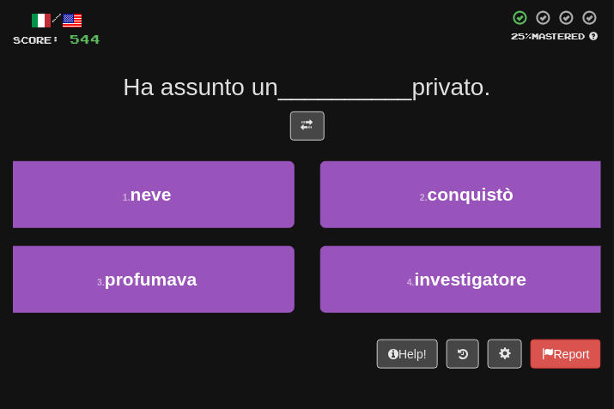
click at [320, 144] on div at bounding box center [307, 131] width 588 height 38
click at [309, 136] on button at bounding box center [307, 126] width 34 height 29
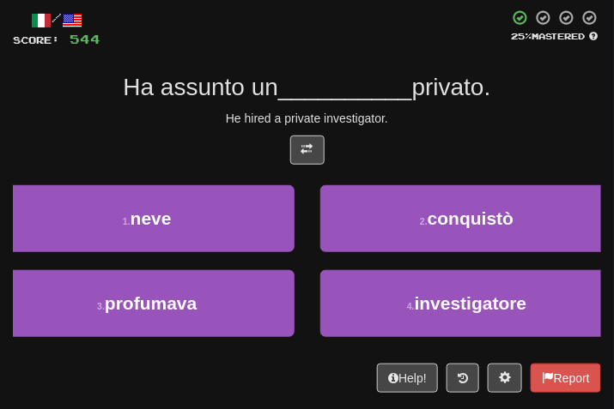
click at [386, 126] on div "He hired a private investigator." at bounding box center [307, 118] width 588 height 17
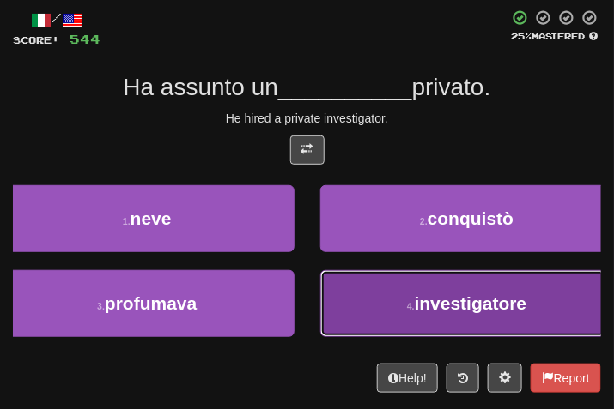
click at [373, 307] on button "4 . investigatore" at bounding box center [467, 303] width 294 height 67
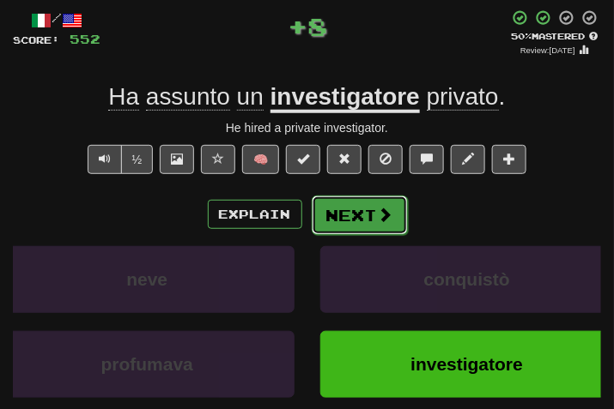
click at [341, 215] on button "Next" at bounding box center [360, 215] width 96 height 39
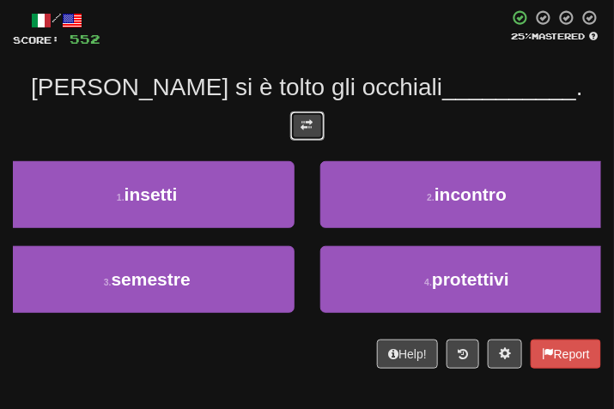
click at [309, 124] on span at bounding box center [307, 125] width 12 height 12
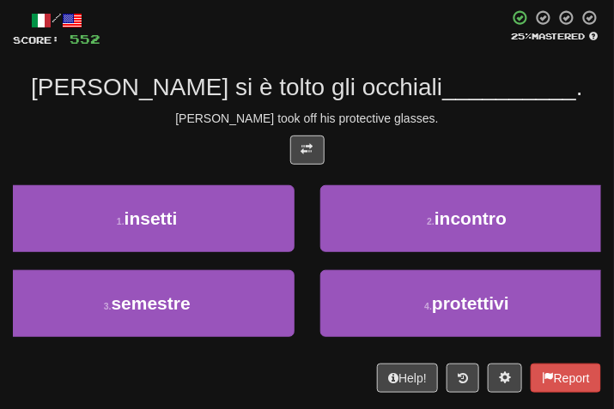
drag, startPoint x: 431, startPoint y: 143, endPoint x: 415, endPoint y: 147, distance: 16.9
click at [418, 147] on div at bounding box center [307, 155] width 588 height 38
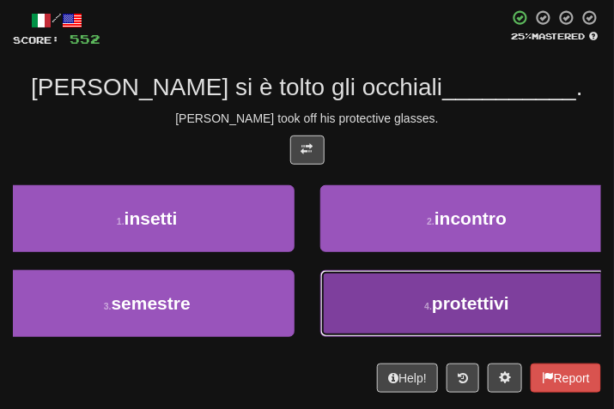
click at [436, 331] on button "4 . protettivi" at bounding box center [467, 303] width 294 height 67
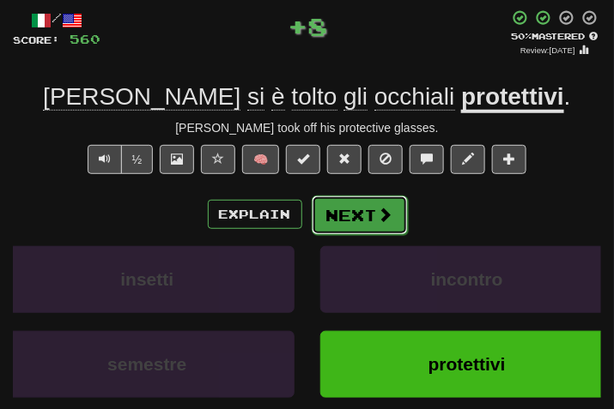
click at [356, 203] on button "Next" at bounding box center [360, 215] width 96 height 39
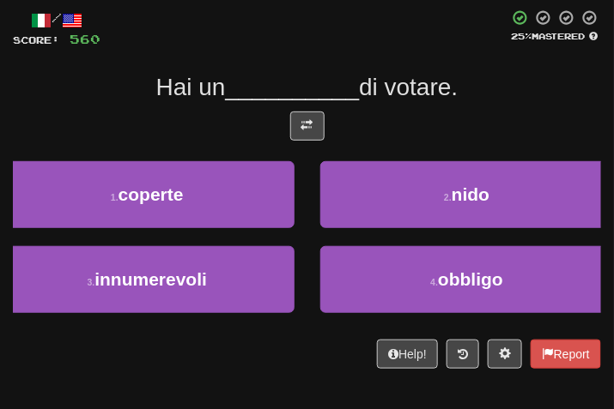
click at [283, 112] on div at bounding box center [307, 131] width 588 height 38
click at [310, 114] on button at bounding box center [307, 126] width 34 height 29
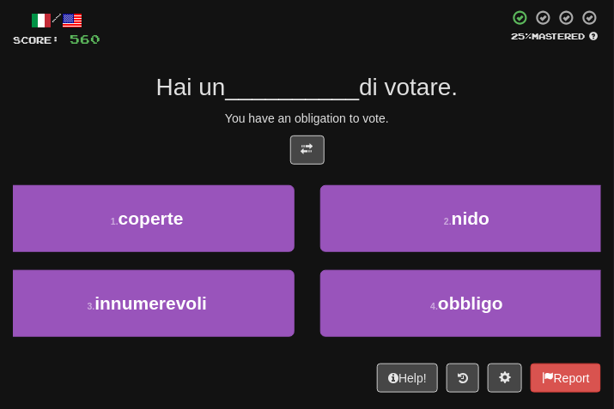
click at [404, 126] on div "You have an obligation to vote." at bounding box center [307, 118] width 588 height 17
click at [433, 106] on div "/ Score: 560 25 % Mastered Hai un __________ di votare. You have an obligation …" at bounding box center [307, 201] width 588 height 384
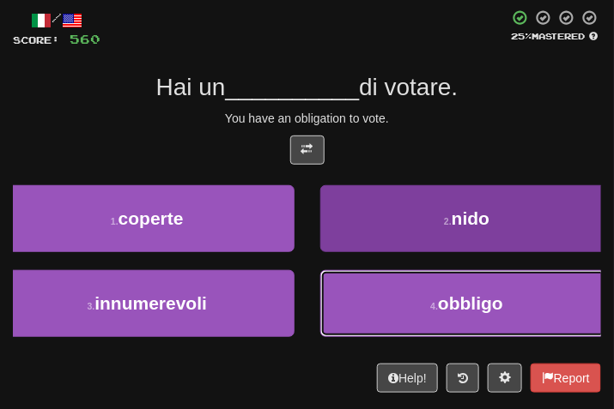
drag, startPoint x: 480, startPoint y: 318, endPoint x: 464, endPoint y: 256, distance: 63.9
click at [482, 318] on button "4 . obbligo" at bounding box center [467, 303] width 294 height 67
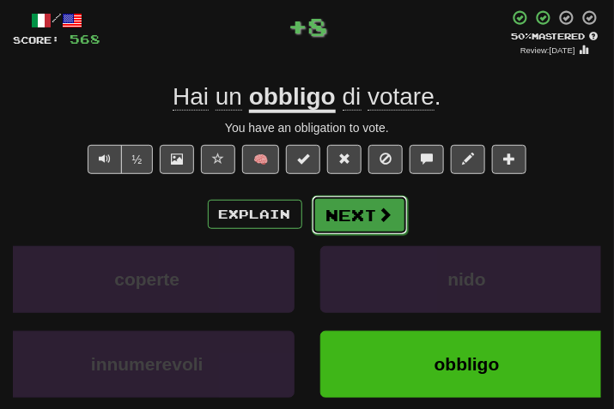
click at [341, 219] on button "Next" at bounding box center [360, 215] width 96 height 39
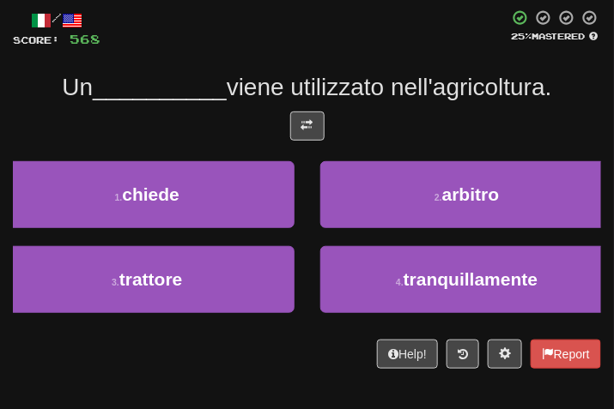
click at [294, 106] on div "/ Score: 568 25 % Mastered Un __________ viene utilizzato nell'agricoltura. 1 .…" at bounding box center [307, 189] width 588 height 360
click at [314, 108] on div "/ Score: 568 25 % Mastered Un __________ viene utilizzato nell'agricoltura. 1 .…" at bounding box center [307, 189] width 588 height 360
click at [312, 124] on button at bounding box center [307, 126] width 34 height 29
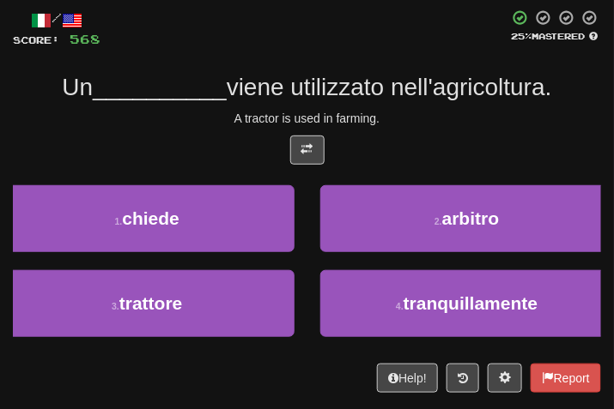
click at [418, 106] on div "/ Score: 568 25 % Mastered Un __________ viene utilizzato nell'agricoltura. A t…" at bounding box center [307, 201] width 588 height 384
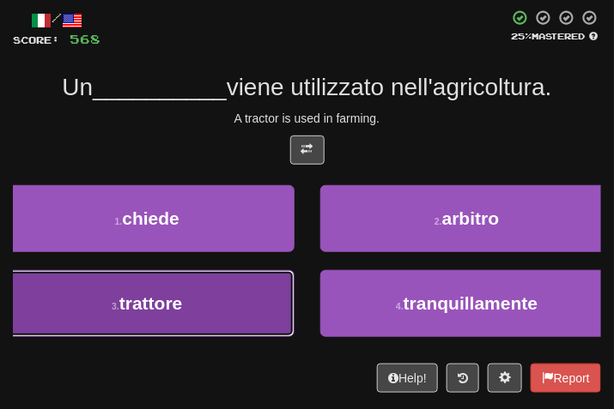
click at [220, 309] on button "3 . trattore" at bounding box center [147, 303] width 294 height 67
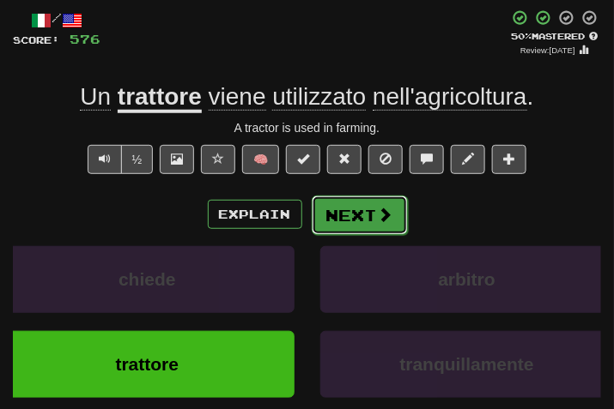
click at [345, 206] on button "Next" at bounding box center [360, 215] width 96 height 39
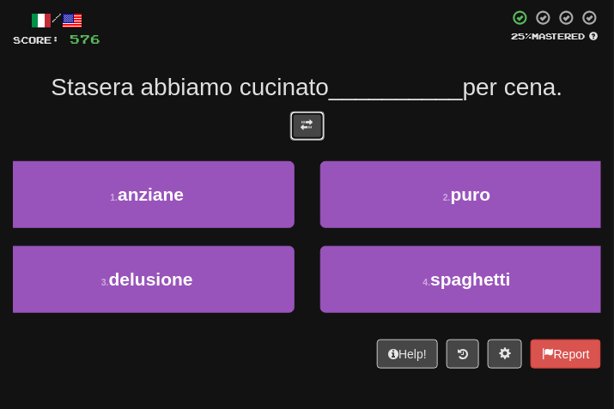
click at [306, 116] on button at bounding box center [307, 126] width 34 height 29
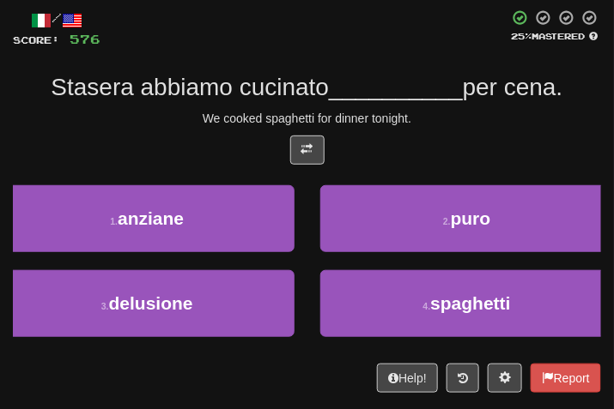
click at [421, 111] on div "We cooked spaghetti for dinner tonight." at bounding box center [307, 118] width 588 height 17
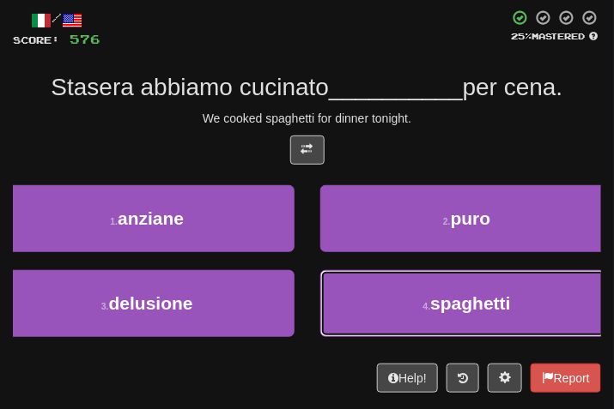
drag, startPoint x: 476, startPoint y: 296, endPoint x: 453, endPoint y: 242, distance: 58.8
click at [475, 296] on span "spaghetti" at bounding box center [470, 304] width 80 height 20
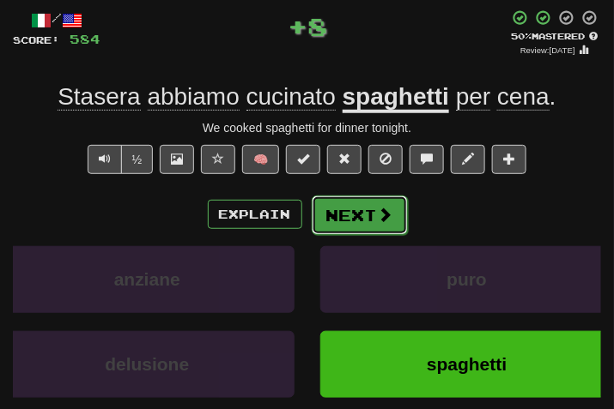
click at [325, 227] on button "Next" at bounding box center [360, 215] width 96 height 39
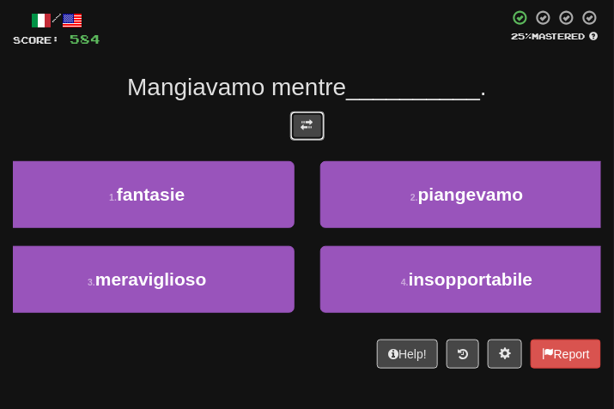
click at [291, 140] on button at bounding box center [307, 126] width 34 height 29
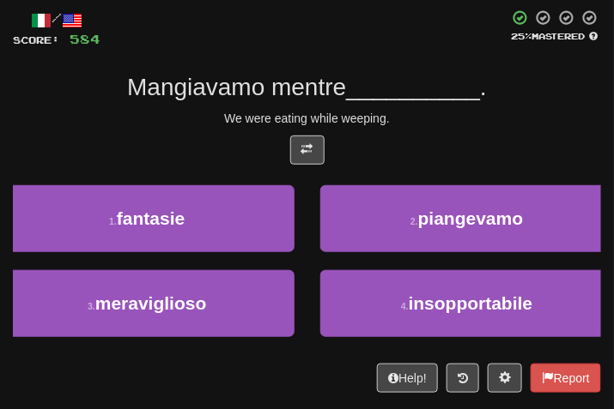
click at [407, 122] on div "We were eating while weeping." at bounding box center [307, 118] width 588 height 17
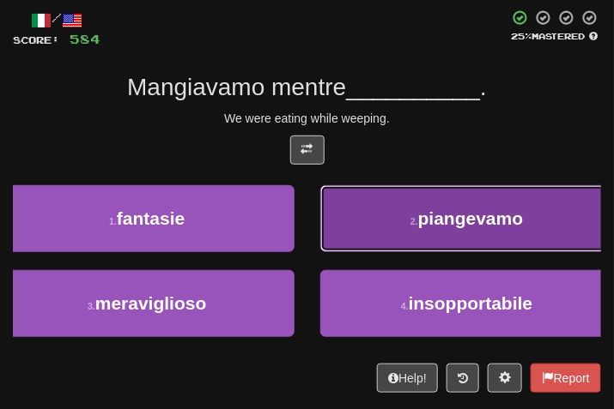
click at [425, 250] on button "2 . piangevamo" at bounding box center [467, 218] width 294 height 67
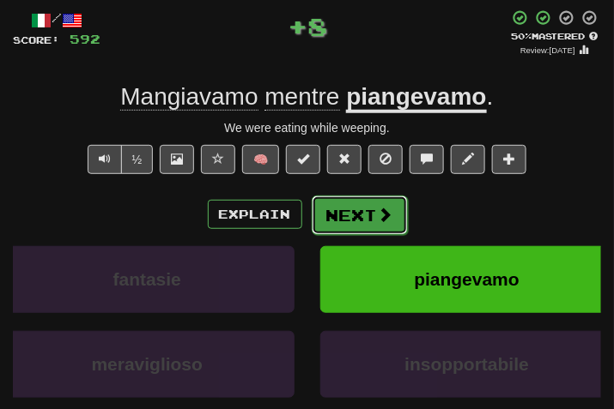
click at [349, 215] on button "Next" at bounding box center [360, 215] width 96 height 39
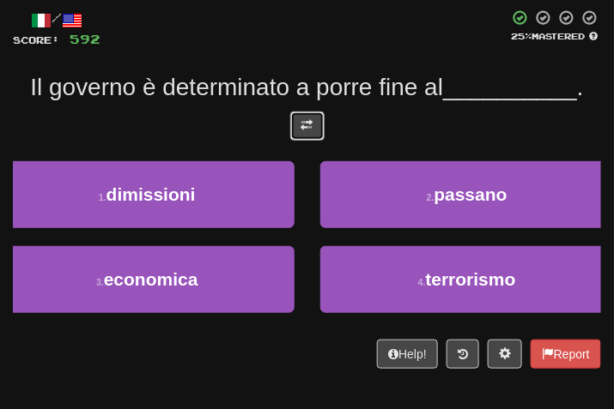
click at [315, 124] on button at bounding box center [307, 126] width 34 height 29
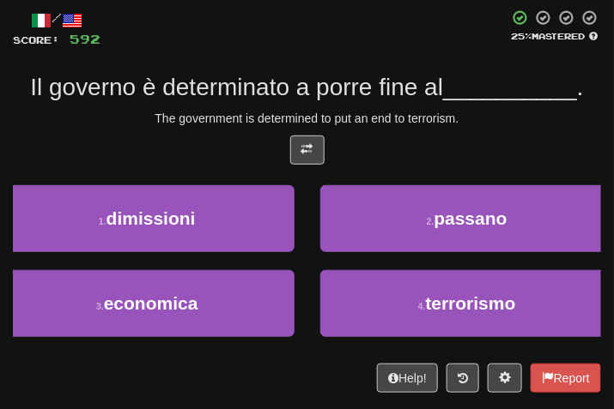
click at [408, 139] on div at bounding box center [307, 155] width 588 height 38
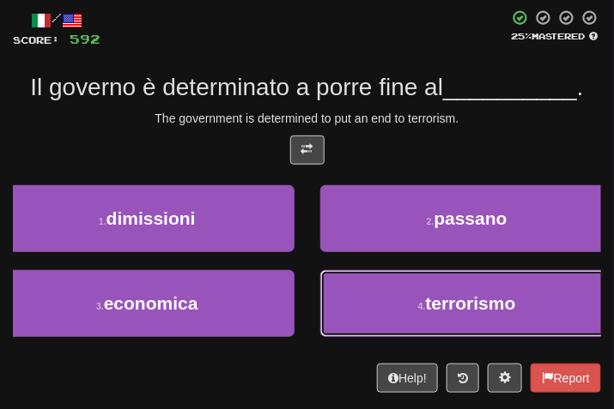
drag, startPoint x: 492, startPoint y: 319, endPoint x: 394, endPoint y: 245, distance: 123.1
click at [490, 319] on button "4 . terrorismo" at bounding box center [467, 303] width 294 height 67
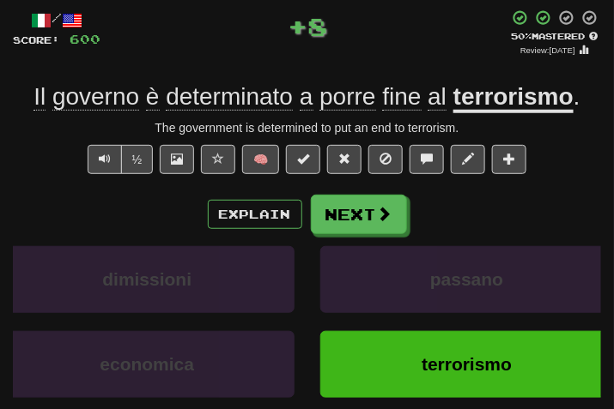
click at [320, 191] on div "/ Score: 600 + 8 50 % Mastered Review: 2025-08-30 Il governo è determinato a po…" at bounding box center [307, 244] width 588 height 470
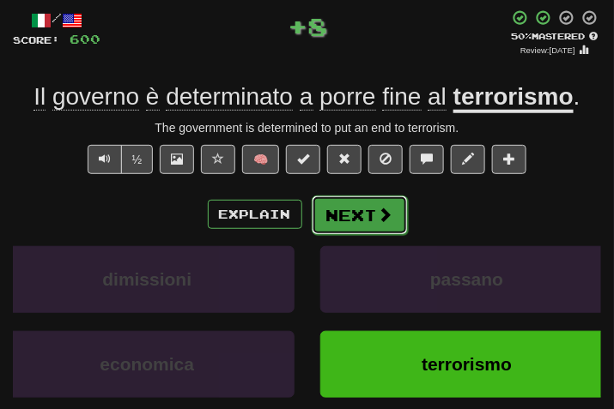
click at [335, 211] on button "Next" at bounding box center [360, 215] width 96 height 39
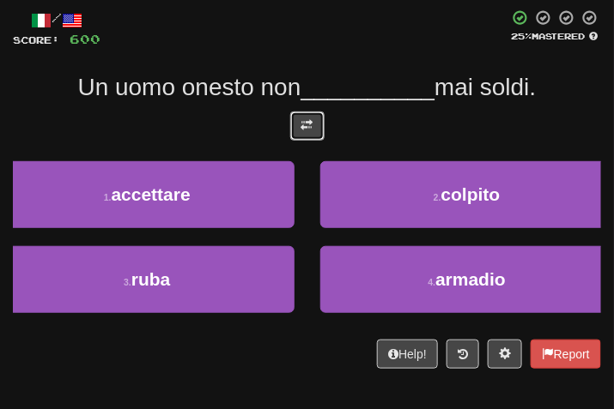
click at [314, 131] on button at bounding box center [307, 126] width 34 height 29
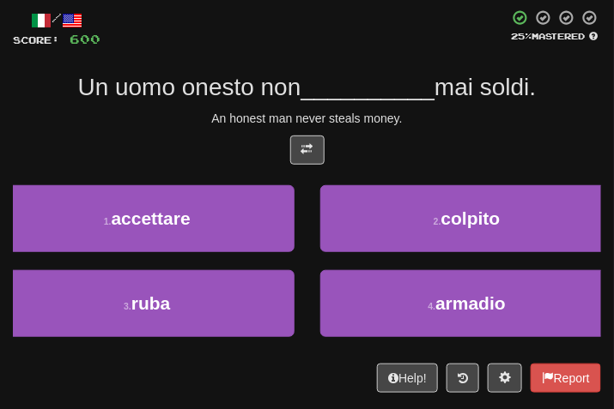
click at [431, 126] on div "An honest man never steals money." at bounding box center [307, 118] width 588 height 17
click at [476, 132] on div "/ Score: 600 25 % Mastered Un uomo onesto non __________ mai soldi. An honest m…" at bounding box center [307, 201] width 588 height 384
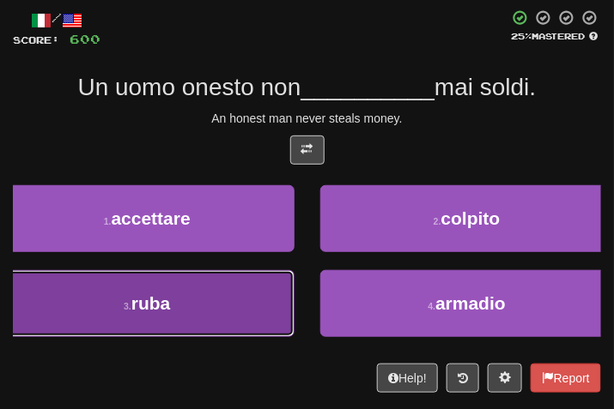
click at [235, 291] on button "3 . ruba" at bounding box center [147, 303] width 294 height 67
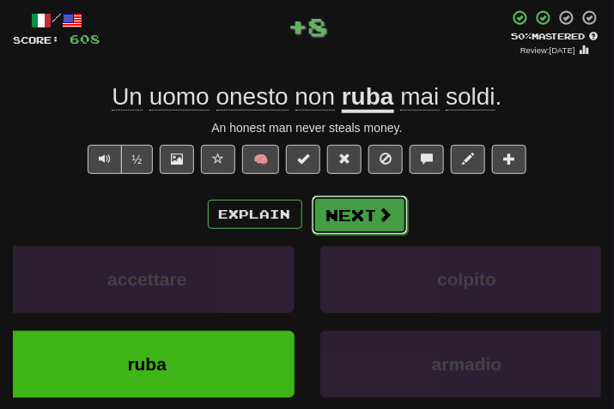
click at [330, 209] on button "Next" at bounding box center [360, 215] width 96 height 39
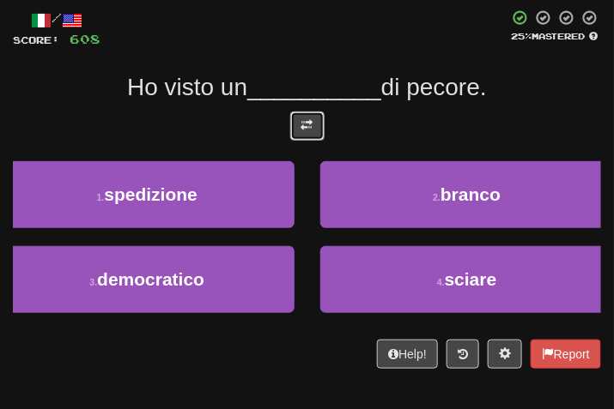
click at [302, 112] on button at bounding box center [307, 126] width 34 height 29
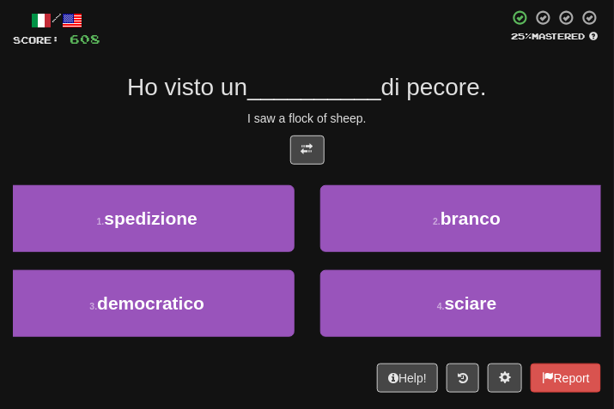
click at [534, 106] on div "/ Score: 608 25 % Mastered Ho visto un __________ di pecore. I saw a flock of s…" at bounding box center [307, 201] width 588 height 384
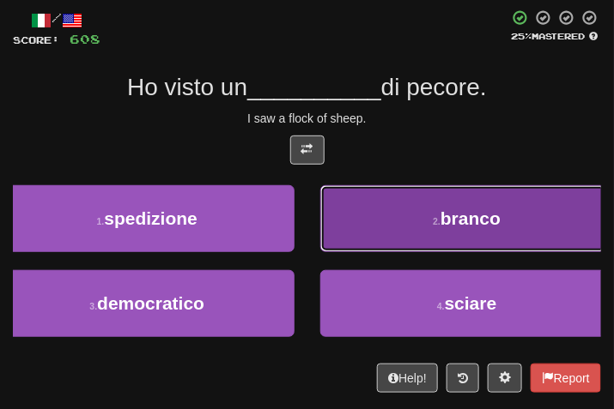
click at [430, 238] on button "2 . branco" at bounding box center [467, 218] width 294 height 67
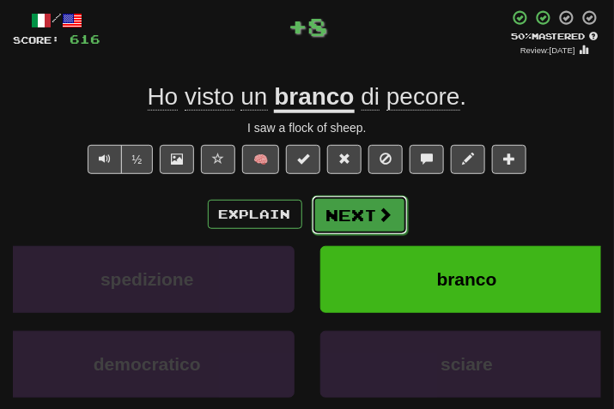
click at [378, 211] on span at bounding box center [385, 214] width 15 height 15
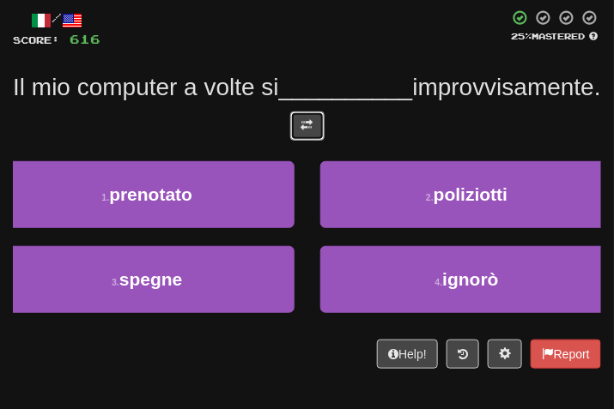
click at [319, 141] on button at bounding box center [307, 126] width 34 height 29
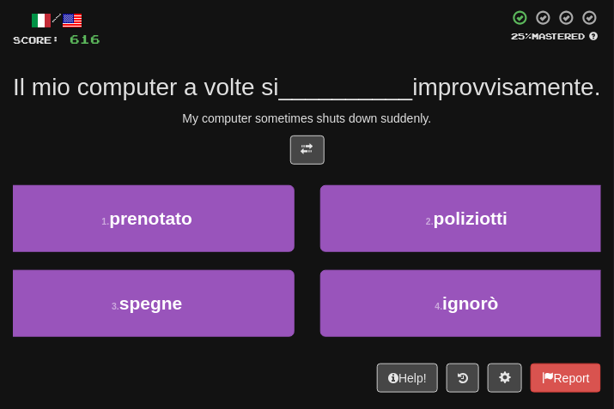
click at [446, 207] on div "/ Score: 616 25 % Mastered Il mio computer a volte si __________ improvvisament…" at bounding box center [307, 201] width 588 height 384
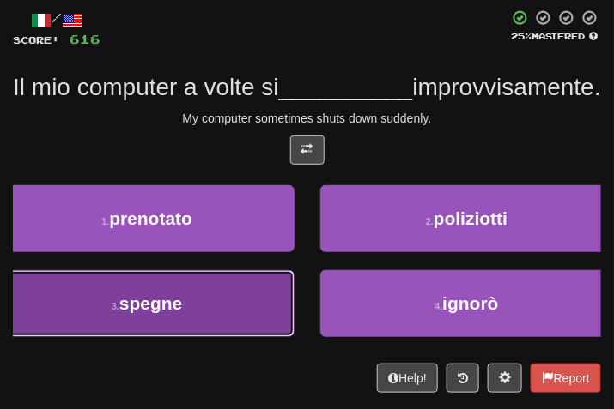
drag, startPoint x: 245, startPoint y: 358, endPoint x: 356, endPoint y: 243, distance: 160.3
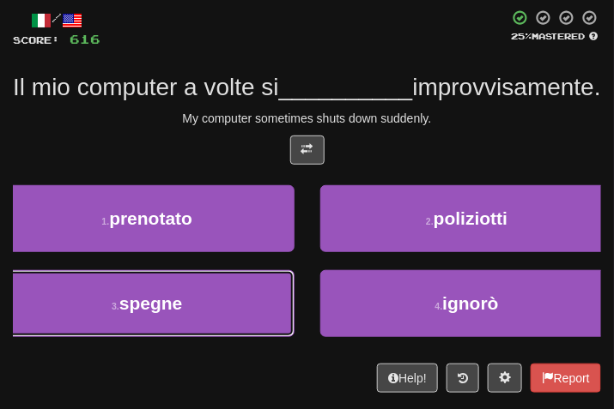
click at [245, 337] on button "3 . spegne" at bounding box center [147, 303] width 294 height 67
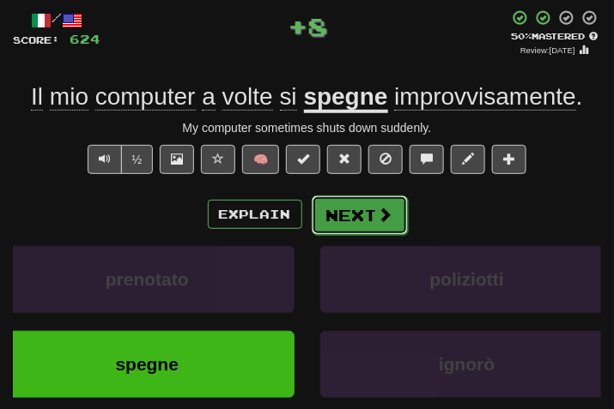
click at [379, 221] on span at bounding box center [385, 214] width 15 height 15
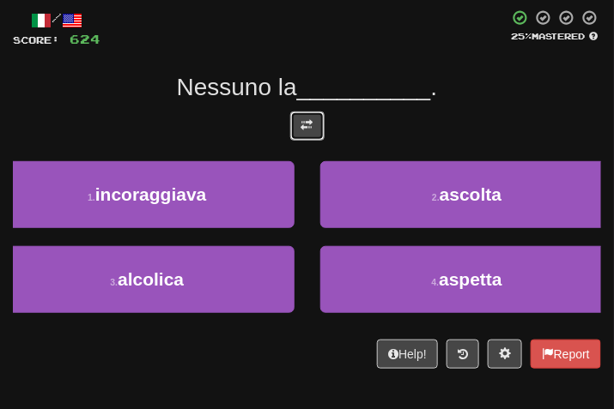
click at [305, 139] on button at bounding box center [307, 126] width 34 height 29
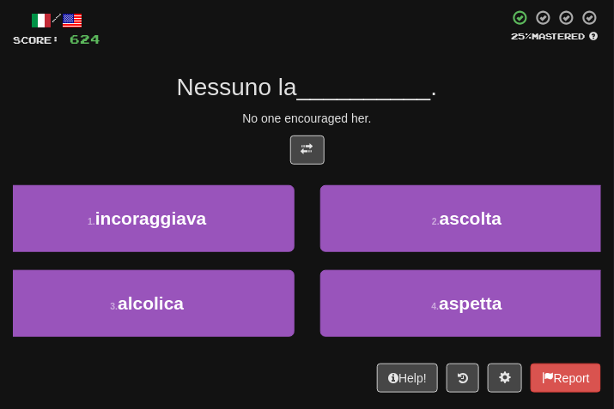
click at [404, 119] on div "No one encouraged her." at bounding box center [307, 118] width 588 height 17
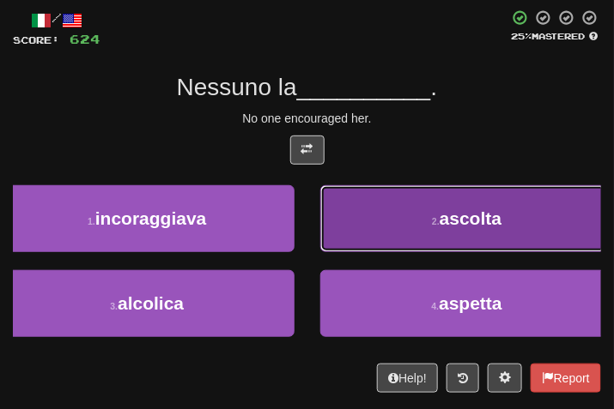
click at [474, 215] on span "ascolta" at bounding box center [471, 219] width 62 height 20
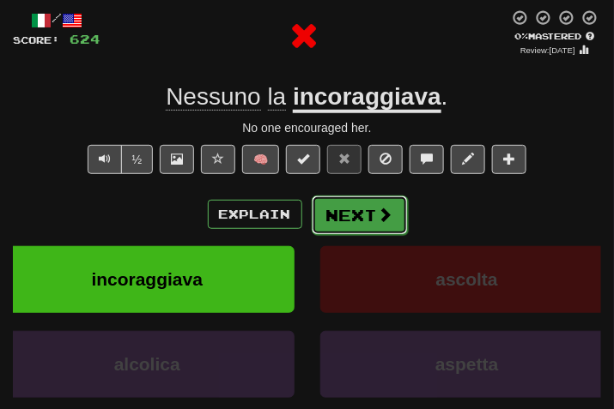
click at [355, 211] on button "Next" at bounding box center [360, 215] width 96 height 39
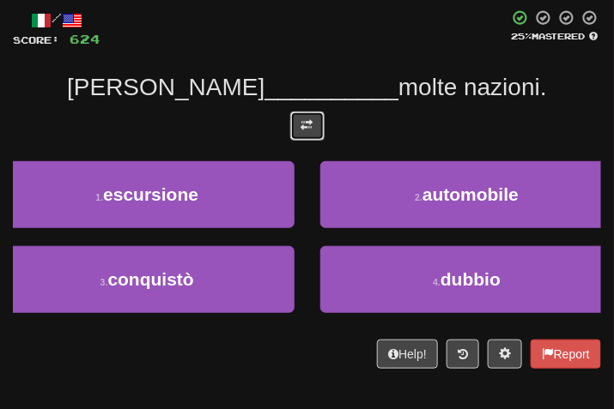
click at [319, 121] on button at bounding box center [307, 126] width 34 height 29
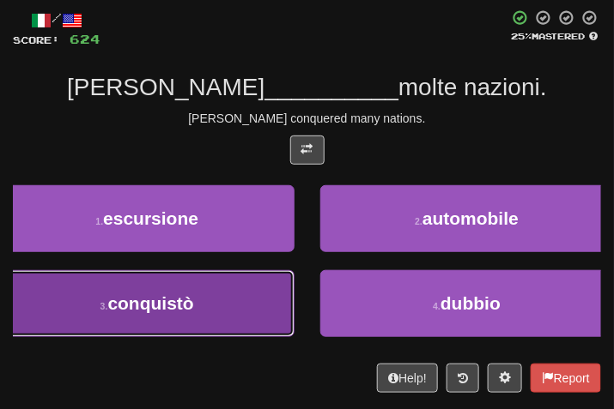
click at [206, 294] on button "3 . conquistò" at bounding box center [147, 303] width 294 height 67
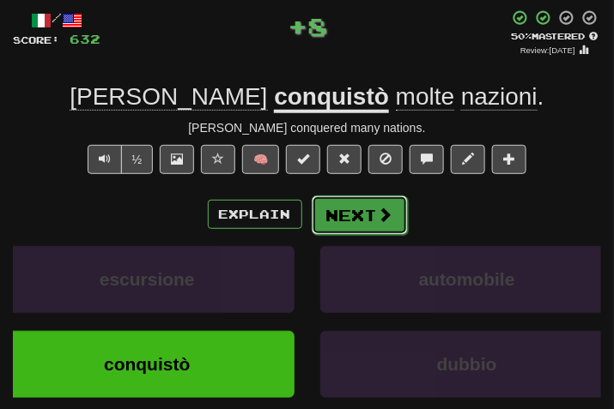
click at [337, 209] on button "Next" at bounding box center [360, 215] width 96 height 39
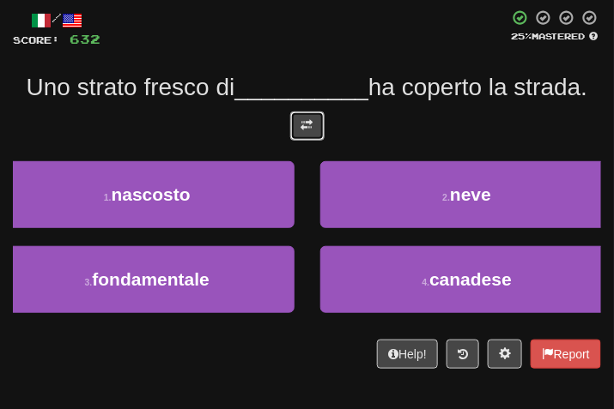
click at [294, 135] on button at bounding box center [307, 126] width 34 height 29
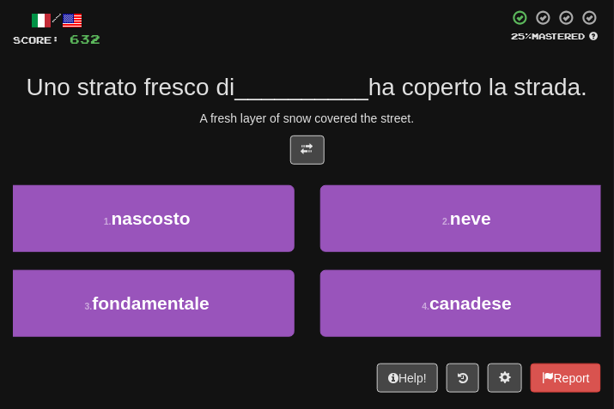
click at [400, 124] on div "A fresh layer of snow covered the street." at bounding box center [307, 118] width 588 height 17
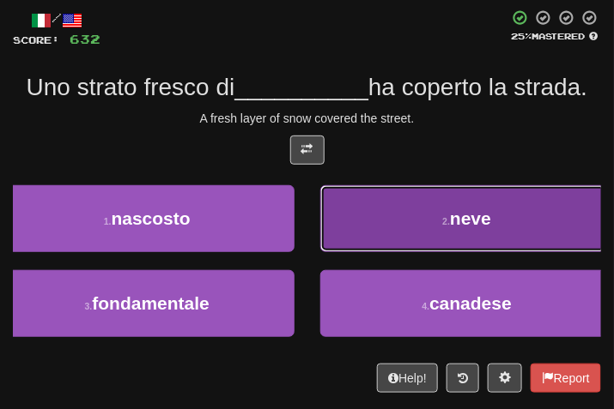
drag, startPoint x: 461, startPoint y: 229, endPoint x: 449, endPoint y: 229, distance: 12.0
click at [450, 228] on span "neve" at bounding box center [470, 219] width 41 height 20
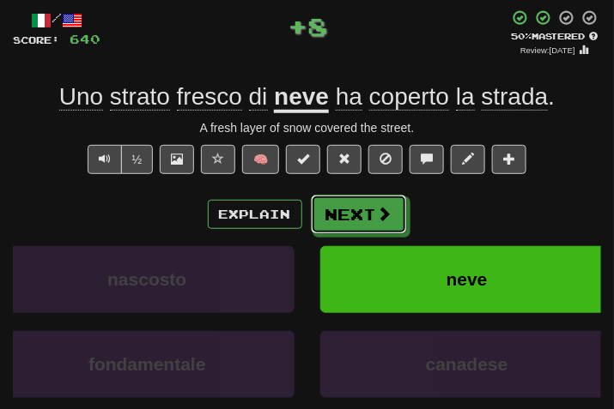
click at [340, 206] on button "Next" at bounding box center [359, 214] width 96 height 39
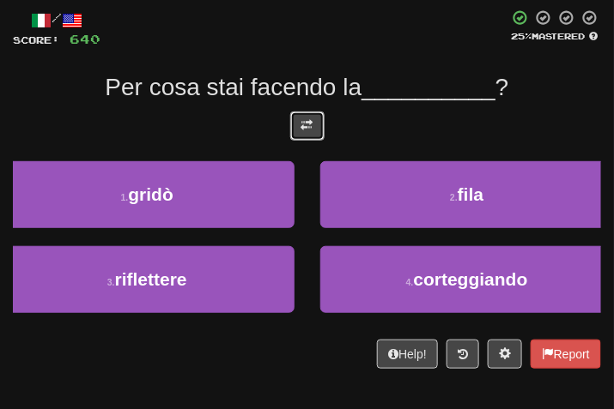
click at [306, 119] on span at bounding box center [307, 125] width 12 height 12
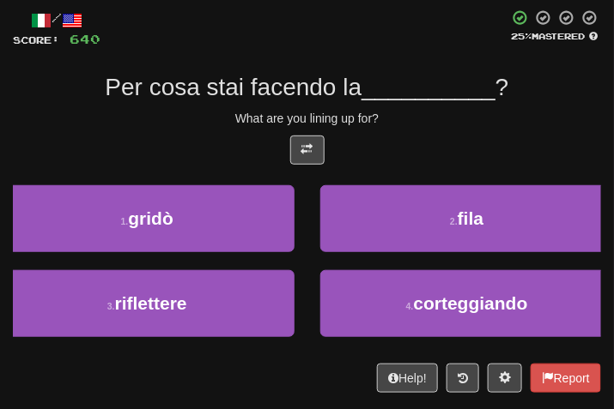
drag, startPoint x: 452, startPoint y: 142, endPoint x: 418, endPoint y: 147, distance: 33.9
click at [436, 148] on div at bounding box center [307, 155] width 588 height 38
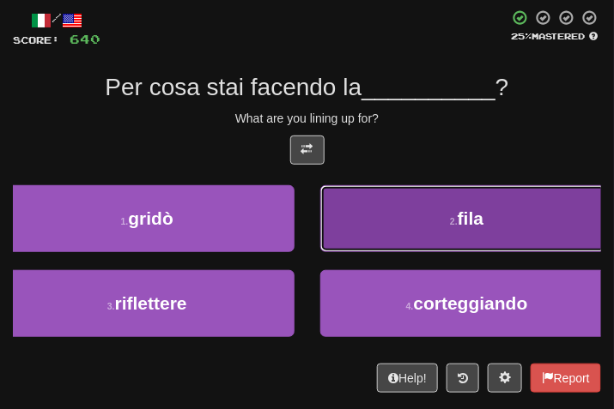
click at [433, 206] on button "2 . fila" at bounding box center [467, 218] width 294 height 67
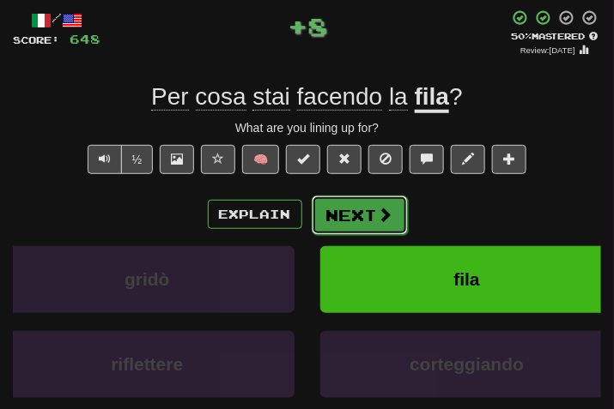
click at [349, 222] on button "Next" at bounding box center [360, 215] width 96 height 39
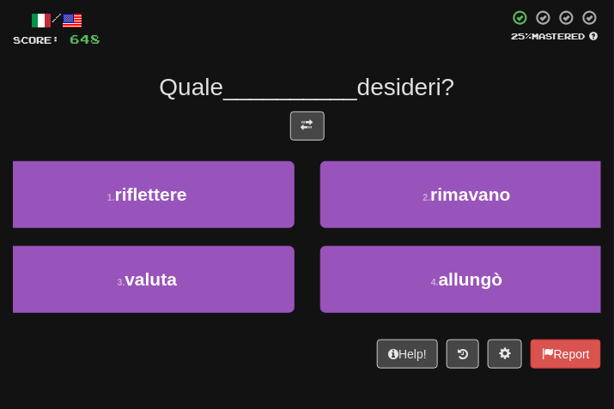
click at [327, 129] on div at bounding box center [307, 131] width 588 height 38
click at [317, 129] on button at bounding box center [307, 126] width 34 height 29
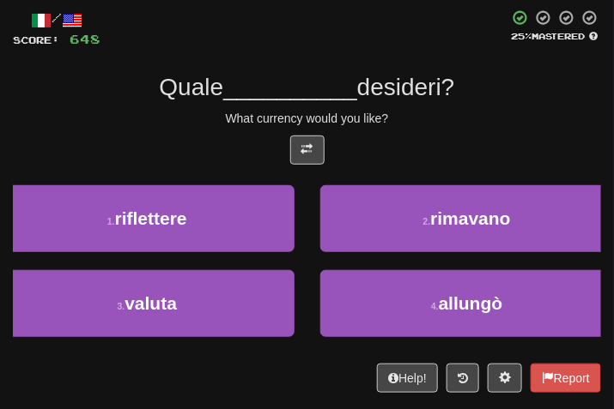
drag, startPoint x: 404, startPoint y: 129, endPoint x: 395, endPoint y: 129, distance: 9.4
click at [402, 129] on div "/ Score: 648 25 % Mastered Quale __________ desideri? What currency would you l…" at bounding box center [307, 201] width 588 height 384
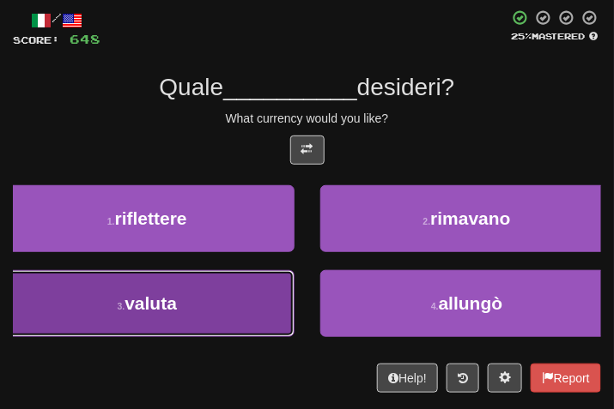
click at [224, 310] on button "3 . valuta" at bounding box center [147, 303] width 294 height 67
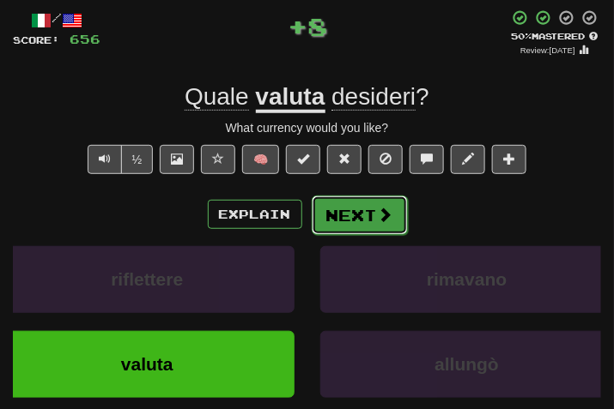
click at [341, 202] on button "Next" at bounding box center [360, 215] width 96 height 39
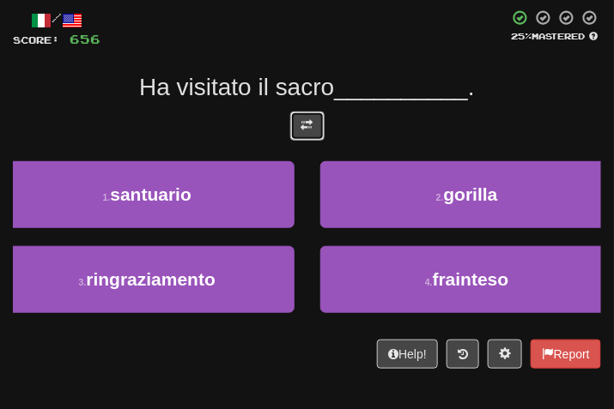
click at [305, 124] on span at bounding box center [307, 125] width 12 height 12
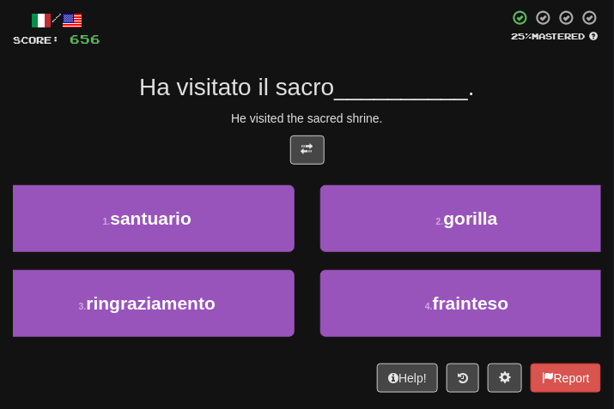
drag, startPoint x: 456, startPoint y: 131, endPoint x: 390, endPoint y: 129, distance: 66.2
click at [417, 136] on div "/ Score: 656 25 % Mastered Ha visitato il sacro __________ . He visited the sac…" at bounding box center [307, 201] width 588 height 384
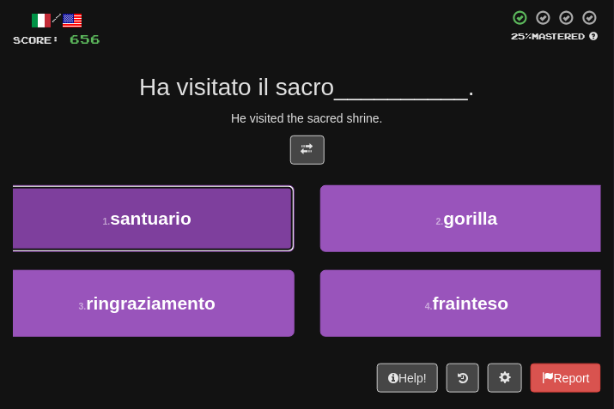
click at [191, 237] on button "1 . santuario" at bounding box center [147, 218] width 294 height 67
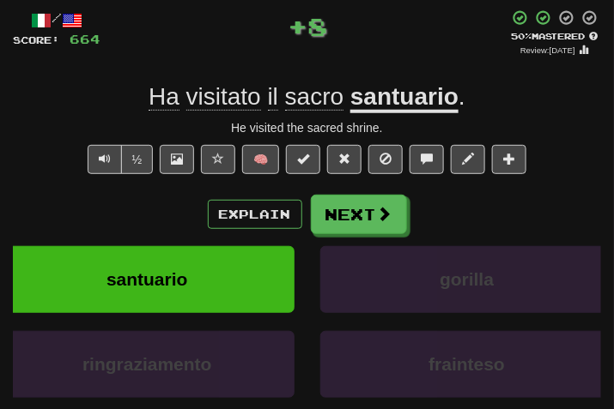
click at [405, 214] on div "Explain Next" at bounding box center [307, 214] width 588 height 39
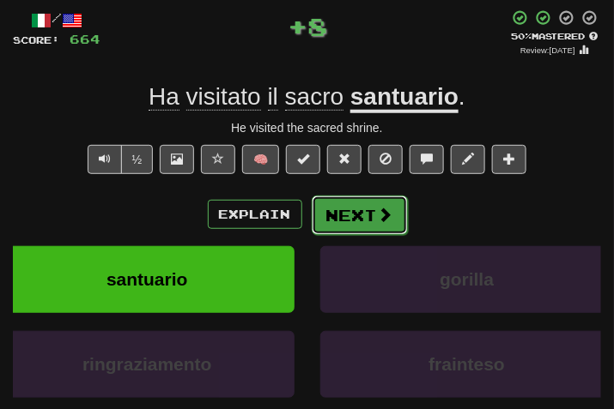
click at [343, 209] on button "Next" at bounding box center [360, 215] width 96 height 39
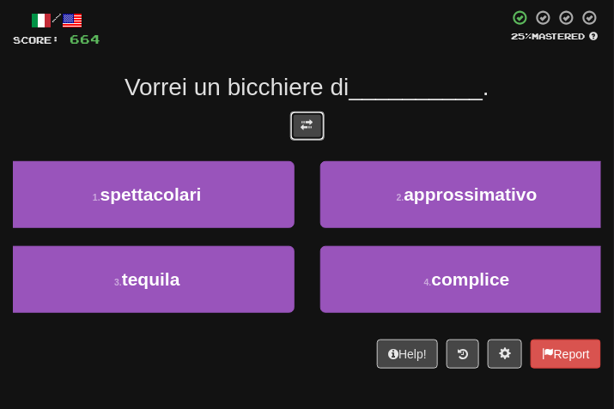
click at [322, 121] on button at bounding box center [307, 126] width 34 height 29
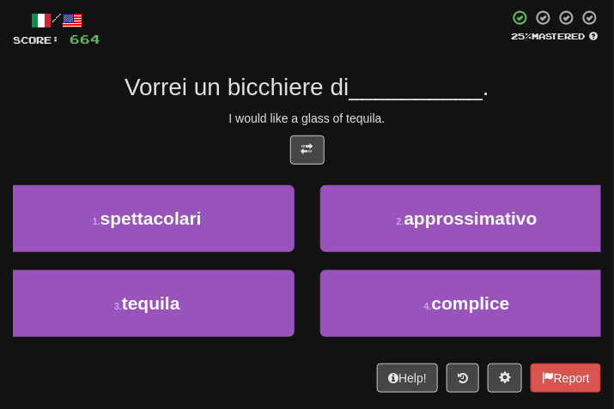
click at [439, 136] on div at bounding box center [307, 155] width 588 height 38
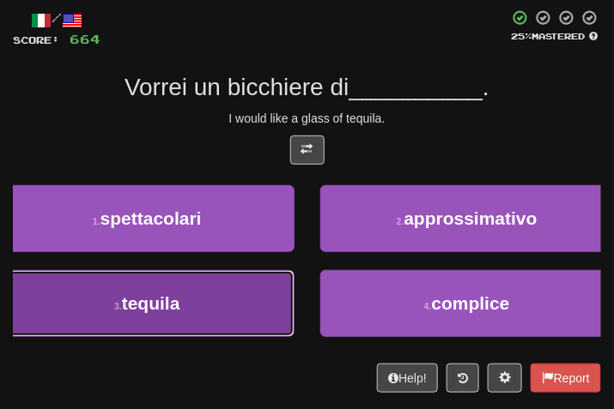
click at [214, 314] on button "3 . tequila" at bounding box center [147, 303] width 294 height 67
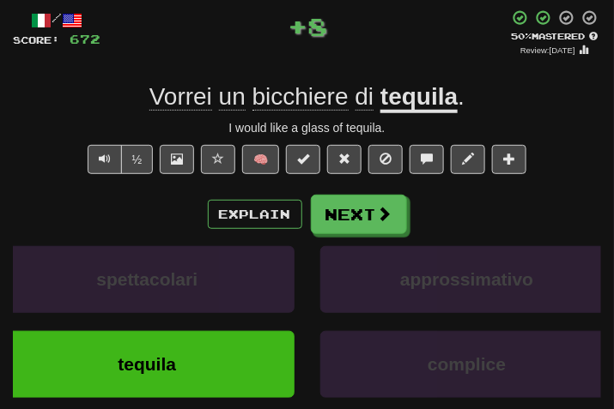
click at [358, 237] on div "Explain Next spettacolari approssimativo tequila complice Learn more: spettacol…" at bounding box center [307, 318] width 588 height 247
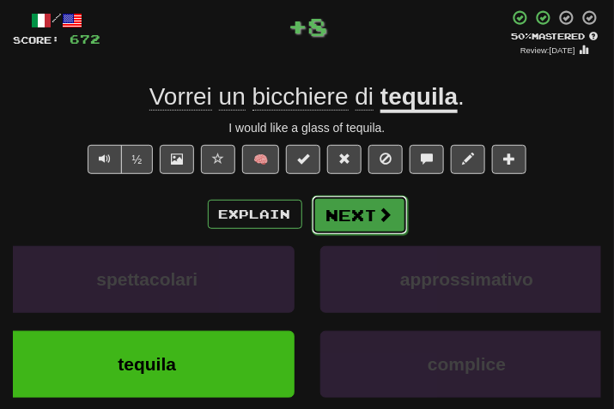
click at [358, 224] on button "Next" at bounding box center [360, 215] width 96 height 39
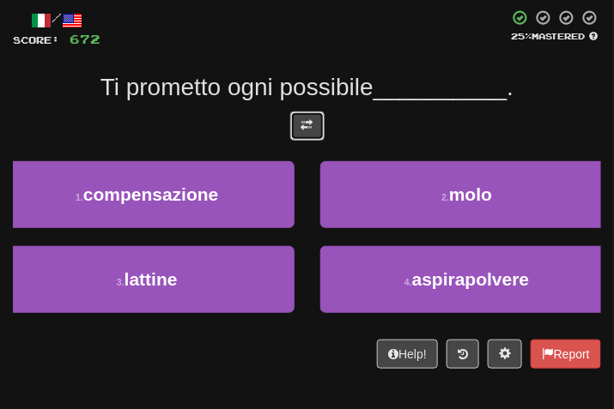
click at [297, 119] on button at bounding box center [307, 126] width 34 height 29
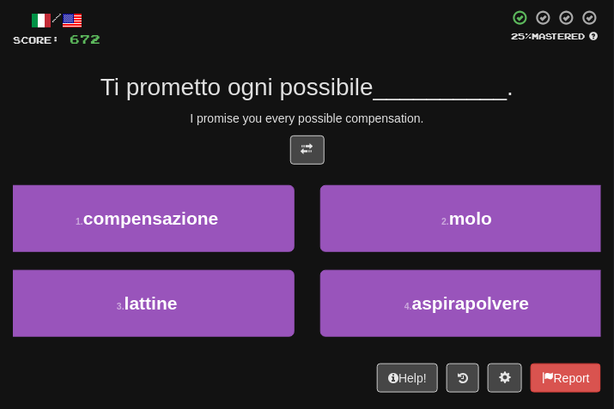
click at [416, 134] on div "/ Score: 672 25 % Mastered Ti prometto ogni possibile __________ . I promise yo…" at bounding box center [307, 201] width 588 height 384
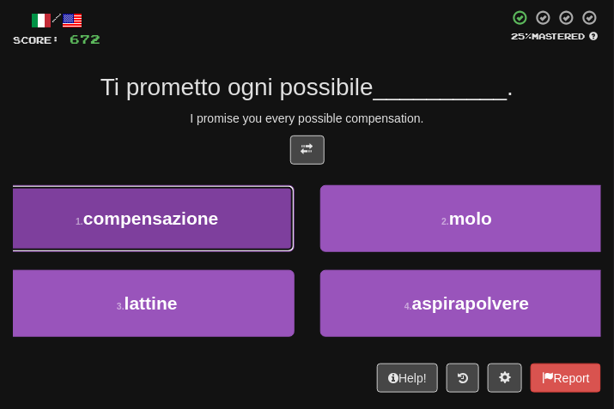
click at [247, 240] on button "1 . compensazione" at bounding box center [147, 218] width 294 height 67
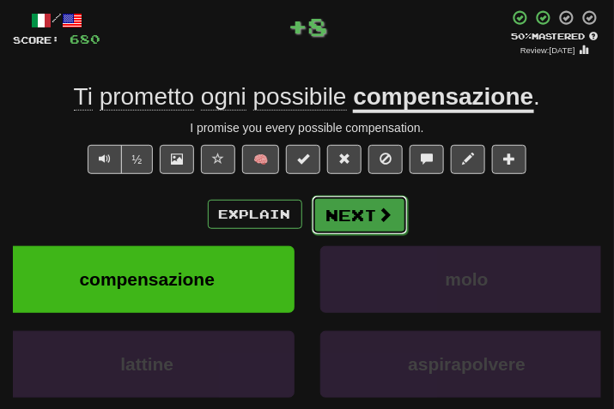
click at [378, 219] on span at bounding box center [385, 214] width 15 height 15
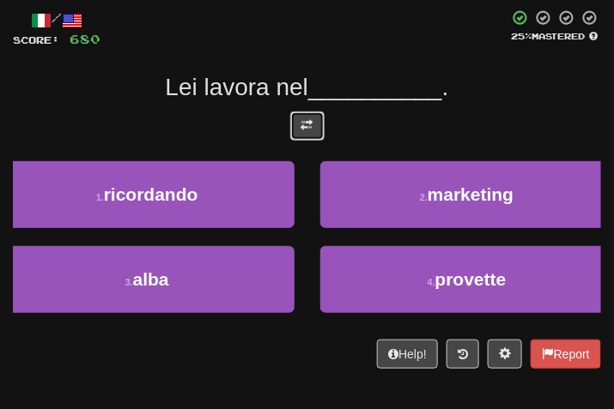
click at [310, 117] on button at bounding box center [307, 126] width 34 height 29
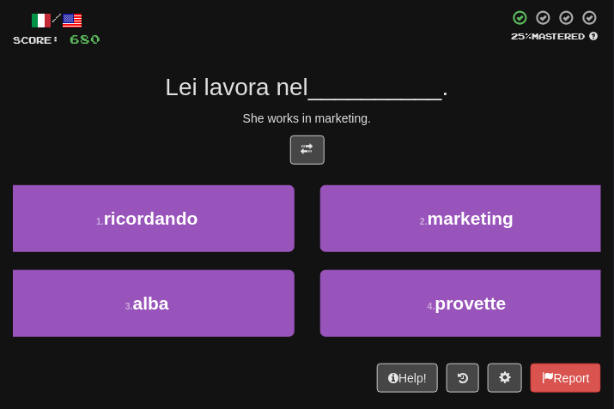
drag, startPoint x: 415, startPoint y: 130, endPoint x: 405, endPoint y: 130, distance: 9.4
click at [405, 130] on div "/ Score: 680 25 % Mastered Lei lavora nel __________ . She works in marketing. …" at bounding box center [307, 201] width 588 height 384
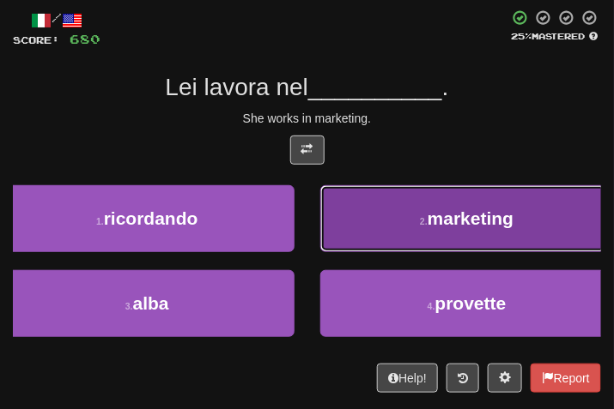
click at [434, 211] on span "marketing" at bounding box center [471, 219] width 86 height 20
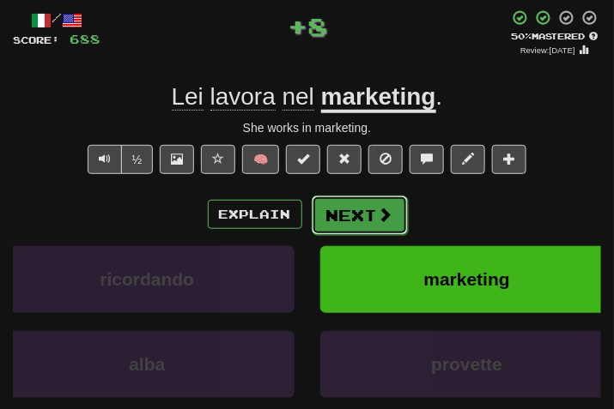
click at [353, 207] on button "Next" at bounding box center [360, 215] width 96 height 39
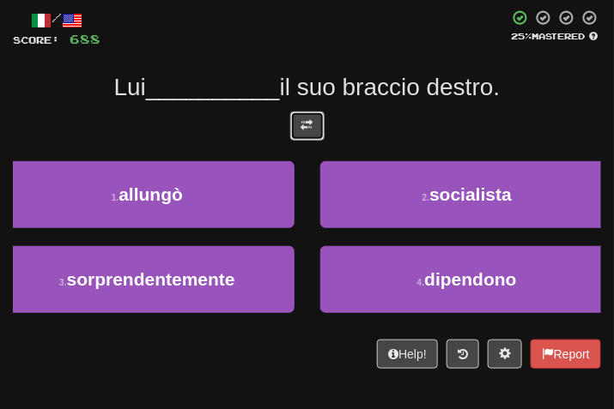
click at [309, 140] on button at bounding box center [307, 126] width 34 height 29
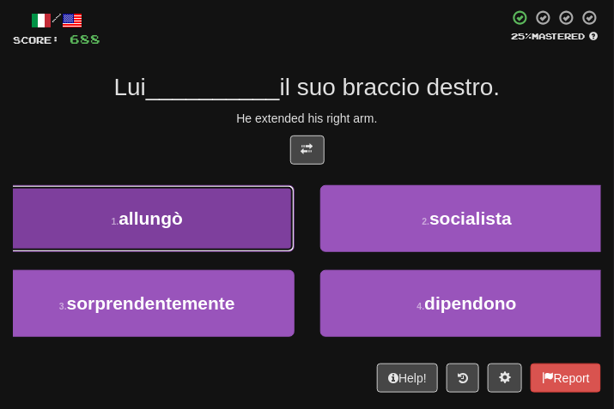
click at [183, 224] on span "allungò" at bounding box center [150, 219] width 64 height 20
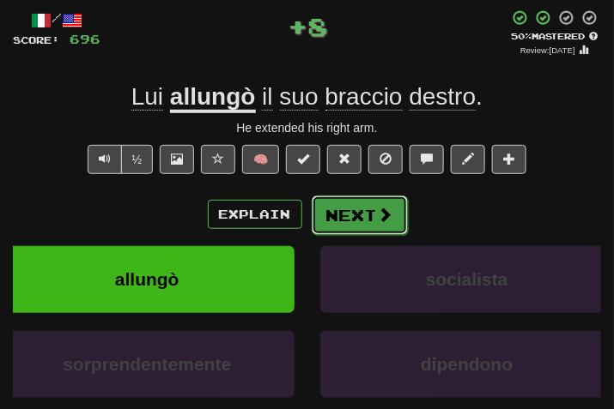
click at [343, 207] on button "Next" at bounding box center [360, 215] width 96 height 39
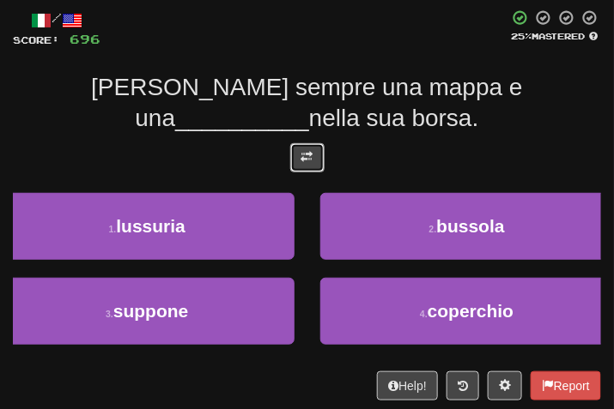
click at [320, 166] on button at bounding box center [307, 157] width 34 height 29
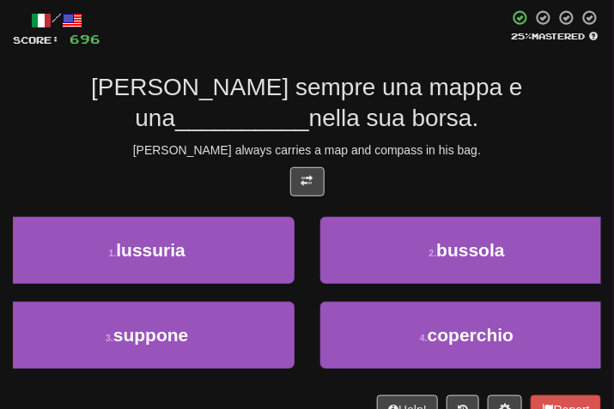
drag, startPoint x: 438, startPoint y: 173, endPoint x: 405, endPoint y: 166, distance: 33.3
click at [410, 167] on div at bounding box center [307, 186] width 588 height 38
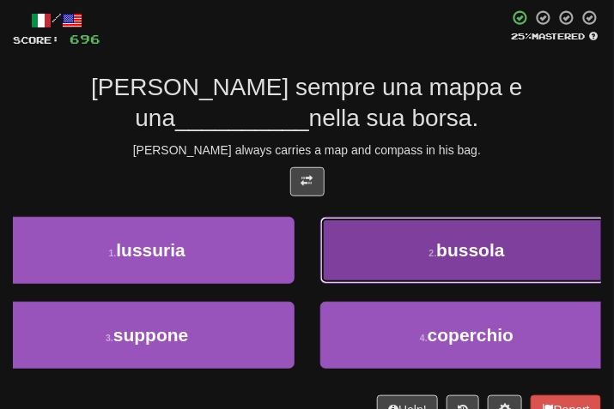
click at [387, 229] on button "2 . bussola" at bounding box center [467, 250] width 294 height 67
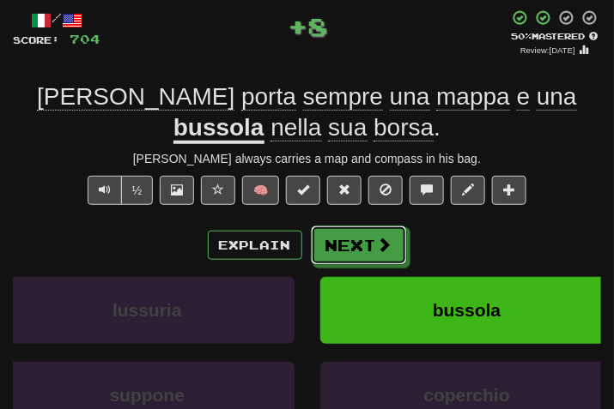
drag, startPoint x: 351, startPoint y: 243, endPoint x: 279, endPoint y: 136, distance: 128.6
click at [345, 240] on button "Next" at bounding box center [359, 245] width 96 height 39
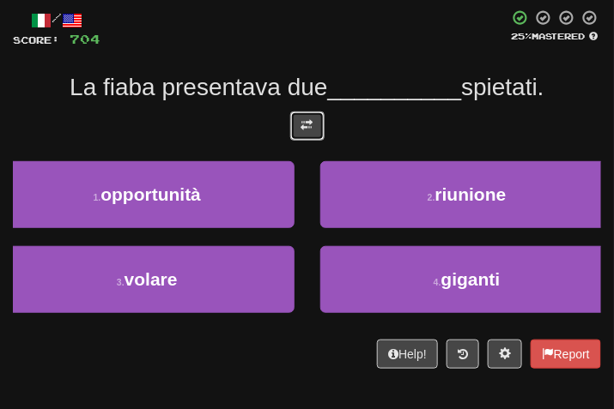
click at [300, 131] on button at bounding box center [307, 126] width 34 height 29
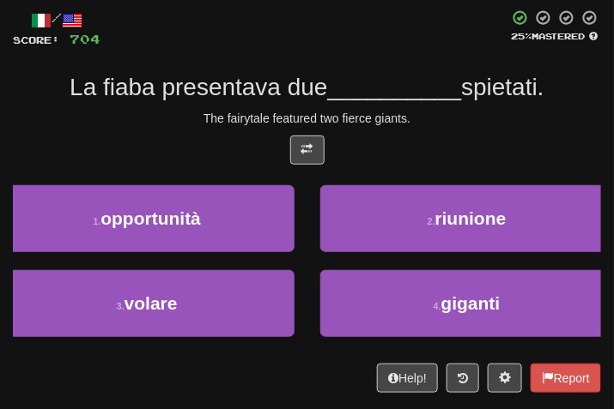
drag, startPoint x: 449, startPoint y: 157, endPoint x: 399, endPoint y: 171, distance: 51.7
click at [407, 171] on div at bounding box center [307, 155] width 588 height 38
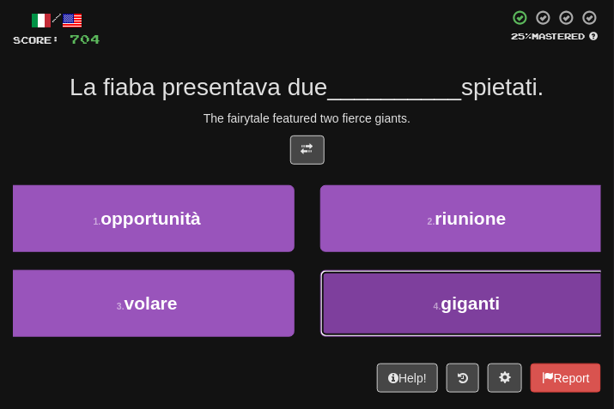
click at [399, 323] on button "4 . giganti" at bounding box center [467, 303] width 294 height 67
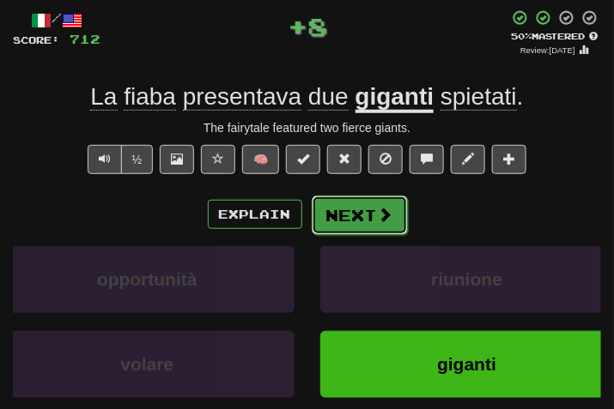
click at [386, 207] on span at bounding box center [385, 214] width 15 height 15
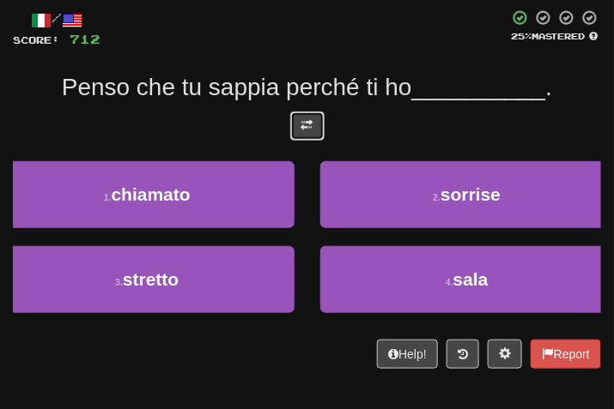
click at [305, 121] on span at bounding box center [307, 125] width 12 height 12
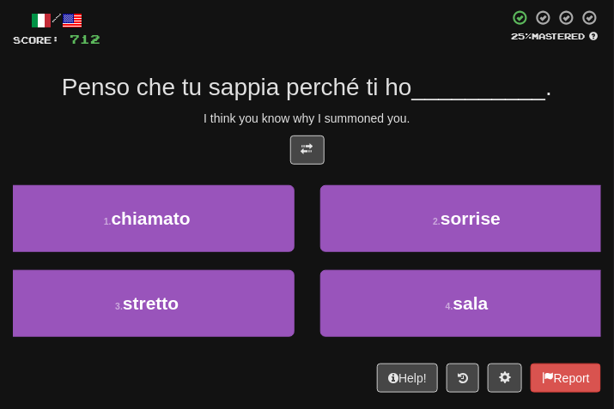
click at [476, 144] on div at bounding box center [307, 155] width 588 height 38
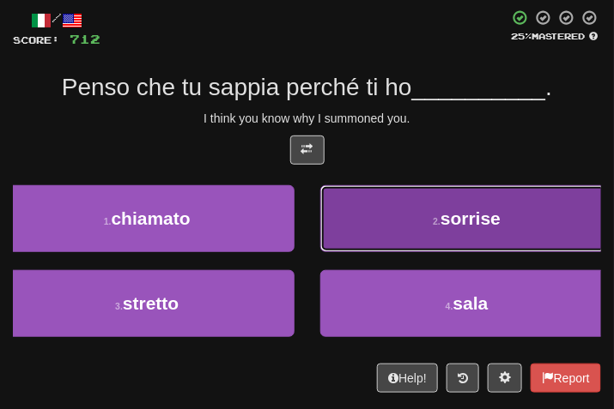
click at [373, 220] on button "2 . sorrise" at bounding box center [467, 218] width 294 height 67
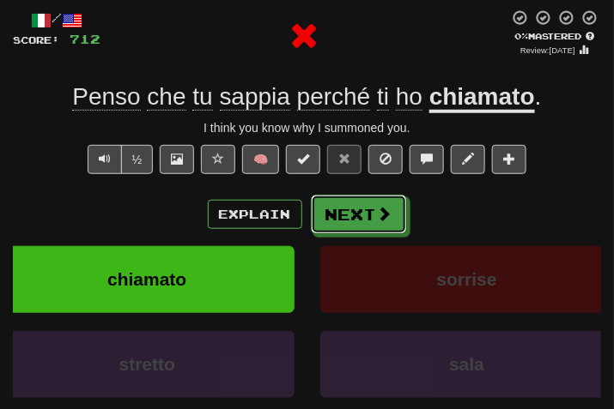
drag, startPoint x: 368, startPoint y: 225, endPoint x: 286, endPoint y: 150, distance: 111.2
click at [364, 225] on button "Next" at bounding box center [359, 214] width 96 height 39
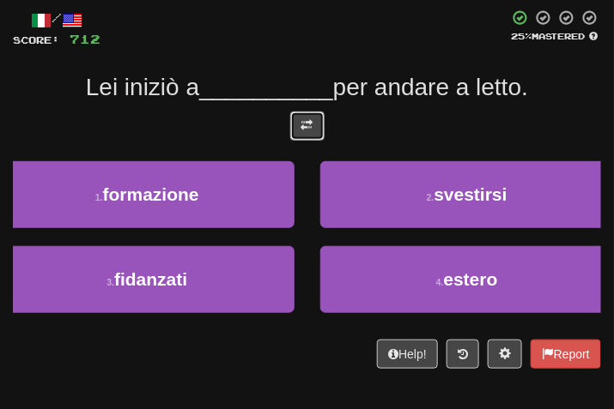
click at [322, 124] on button at bounding box center [307, 126] width 34 height 29
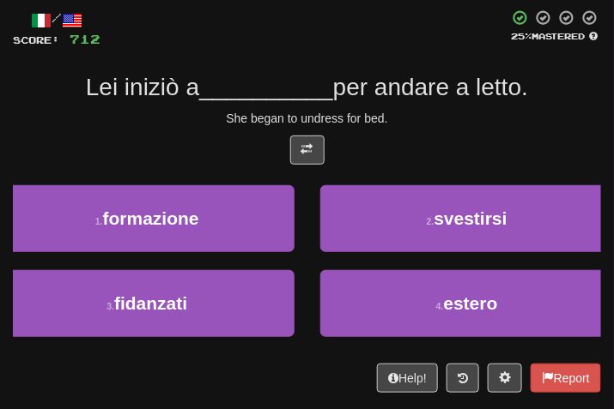
drag, startPoint x: 409, startPoint y: 140, endPoint x: 391, endPoint y: 145, distance: 18.7
click at [394, 145] on div at bounding box center [307, 155] width 588 height 38
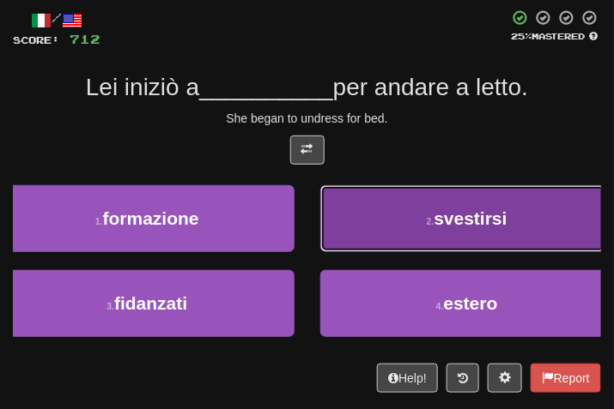
click at [413, 229] on button "2 . svestirsi" at bounding box center [467, 218] width 294 height 67
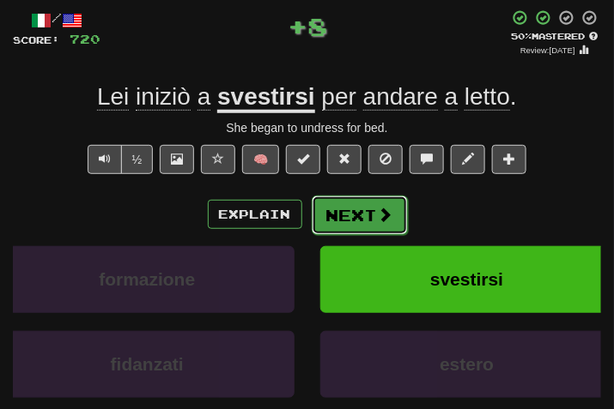
click at [351, 217] on button "Next" at bounding box center [360, 215] width 96 height 39
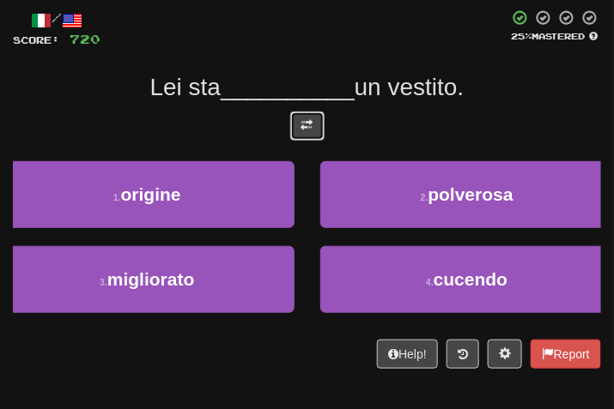
click at [318, 139] on button at bounding box center [307, 126] width 34 height 29
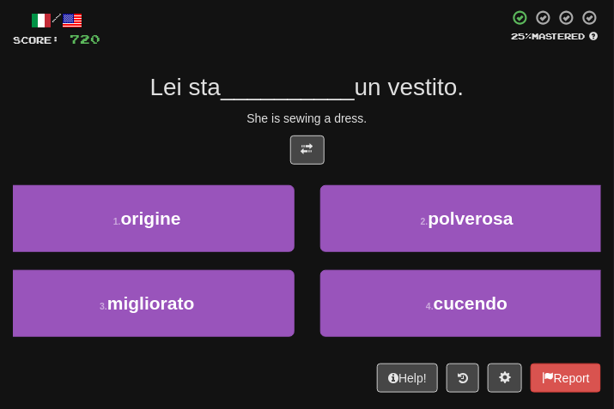
drag, startPoint x: 443, startPoint y: 124, endPoint x: 428, endPoint y: 129, distance: 15.2
click at [428, 129] on div "/ Score: 720 25 % Mastered Lei sta __________ un vestito. She is sewing a dress…" at bounding box center [307, 201] width 588 height 384
drag, startPoint x: 428, startPoint y: 129, endPoint x: 368, endPoint y: 94, distance: 69.6
click at [368, 94] on span "un vestito." at bounding box center [410, 87] width 110 height 27
click at [444, 94] on span "un vestito." at bounding box center [410, 87] width 110 height 27
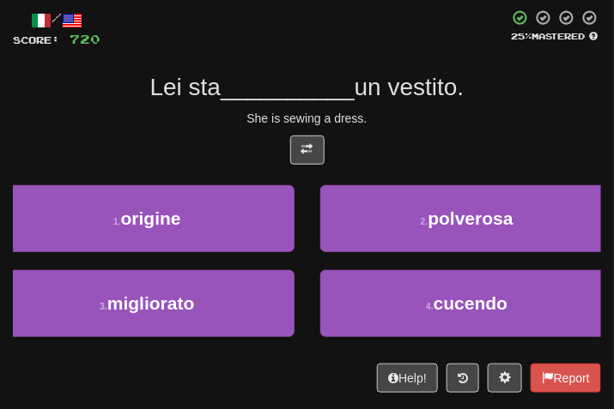
click at [500, 140] on div at bounding box center [307, 155] width 588 height 38
click at [456, 108] on div "/ Score: 720 25 % Mastered Lei sta __________ un vestito. She is sewing a dress…" at bounding box center [307, 201] width 588 height 384
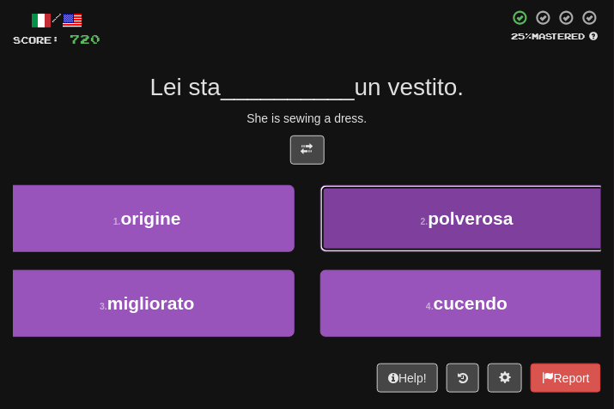
click at [425, 222] on small "2 ." at bounding box center [425, 221] width 8 height 10
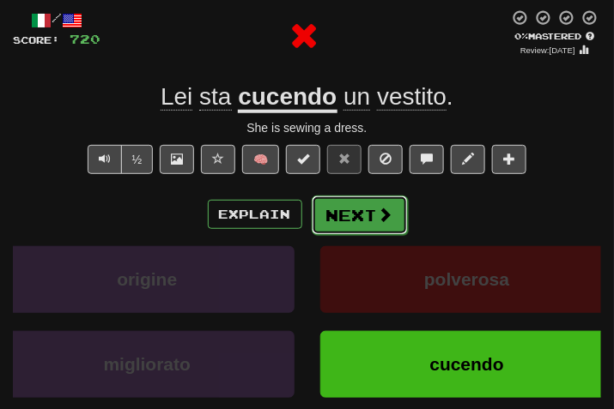
click at [322, 215] on button "Next" at bounding box center [360, 215] width 96 height 39
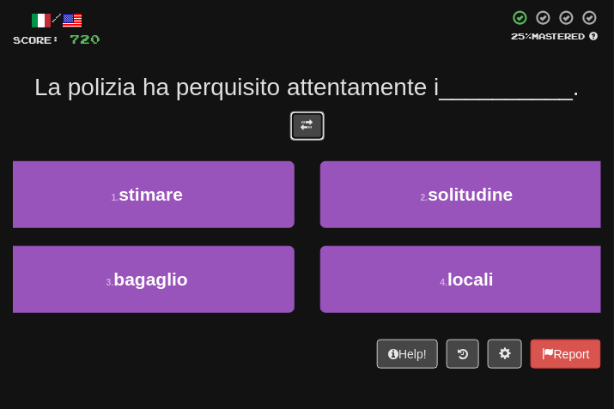
click at [306, 124] on span at bounding box center [307, 125] width 12 height 12
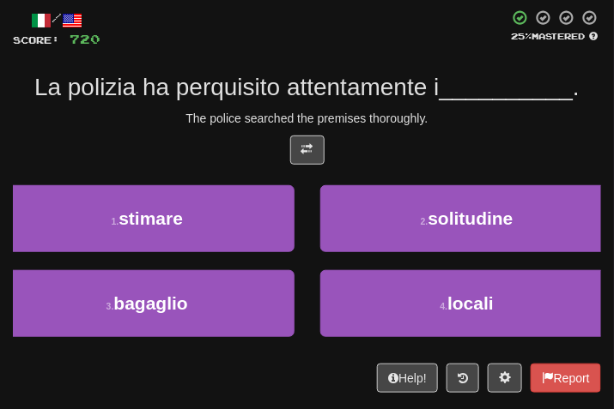
click at [408, 143] on div at bounding box center [307, 155] width 588 height 38
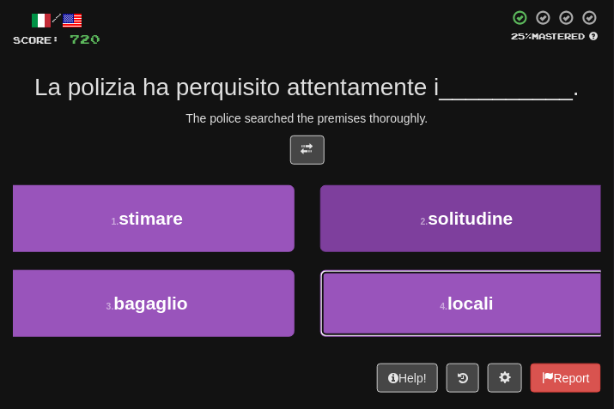
drag, startPoint x: 399, startPoint y: 325, endPoint x: 391, endPoint y: 251, distance: 74.2
click at [399, 320] on button "4 . locali" at bounding box center [467, 303] width 294 height 67
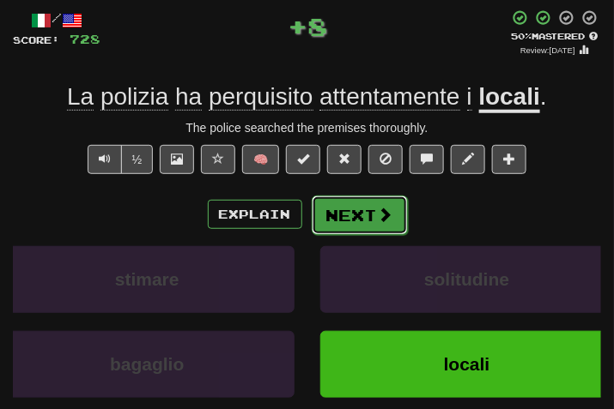
click at [376, 204] on button "Next" at bounding box center [360, 215] width 96 height 39
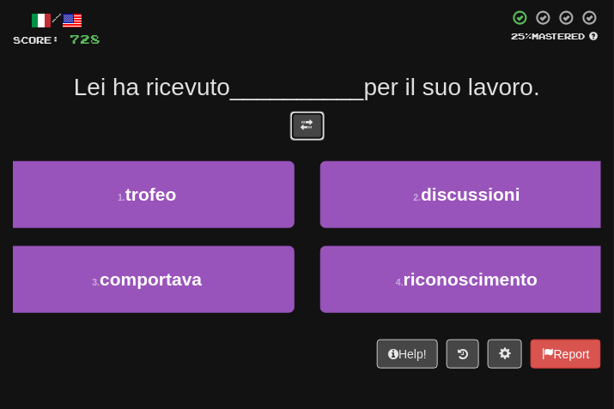
click at [297, 112] on button at bounding box center [307, 126] width 34 height 29
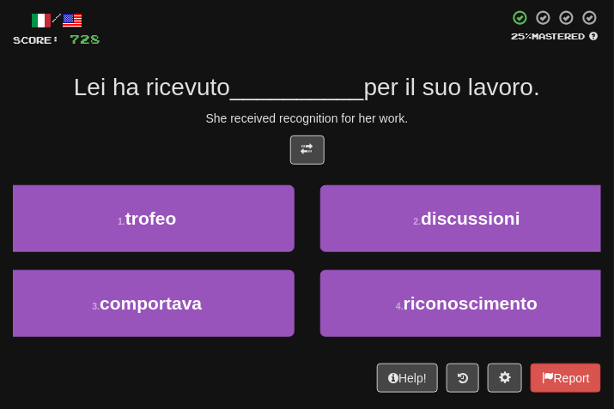
click at [443, 124] on div "She received recognition for her work." at bounding box center [307, 118] width 588 height 17
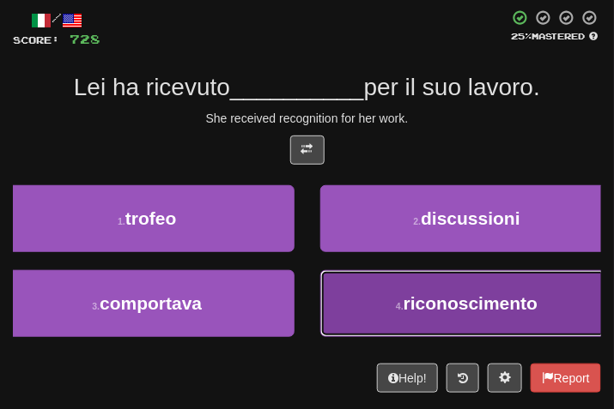
click at [407, 310] on span "riconoscimento" at bounding box center [470, 304] width 134 height 20
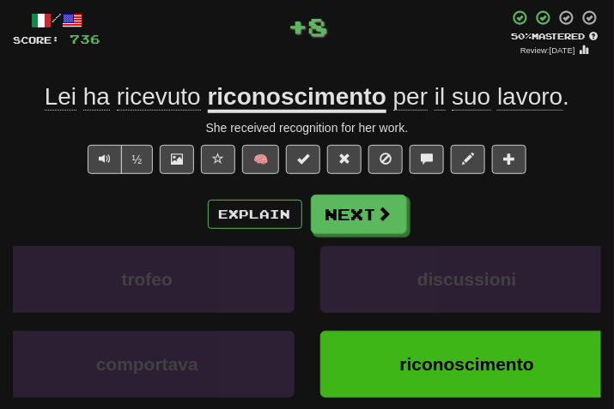
click at [320, 181] on div "½ 🧠" at bounding box center [307, 164] width 588 height 38
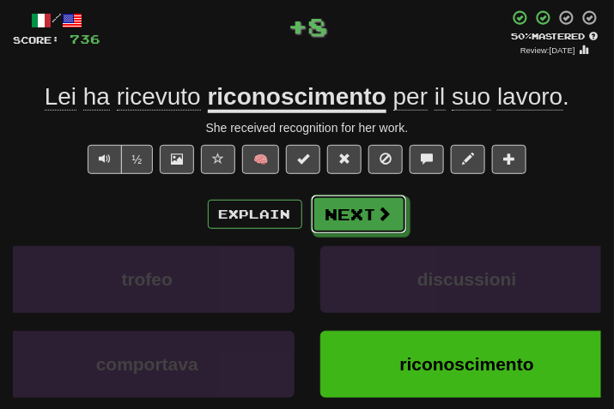
drag, startPoint x: 331, startPoint y: 209, endPoint x: 310, endPoint y: 155, distance: 58.7
click at [328, 209] on button "Next" at bounding box center [359, 214] width 96 height 39
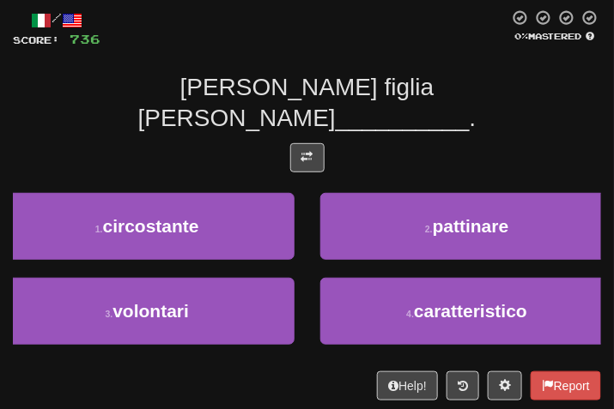
click at [309, 143] on div at bounding box center [307, 162] width 588 height 38
click at [306, 143] on button at bounding box center [307, 157] width 34 height 29
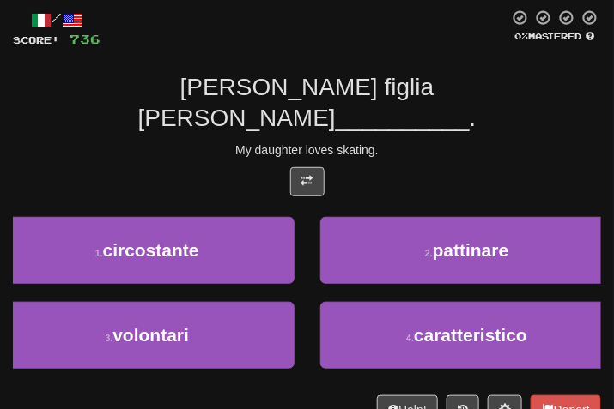
click at [451, 142] on div "My daughter loves skating." at bounding box center [307, 150] width 588 height 17
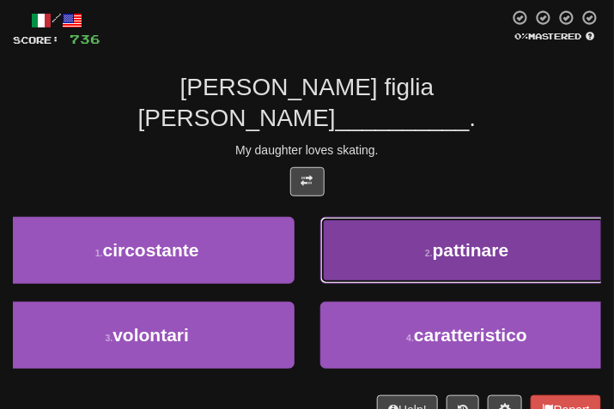
click at [407, 235] on button "2 . pattinare" at bounding box center [467, 250] width 294 height 67
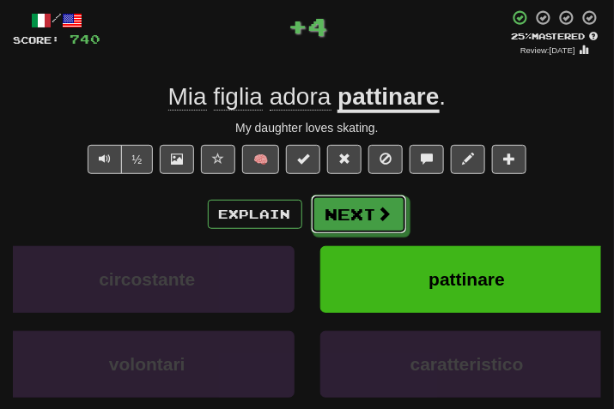
click at [328, 209] on button "Next" at bounding box center [359, 214] width 96 height 39
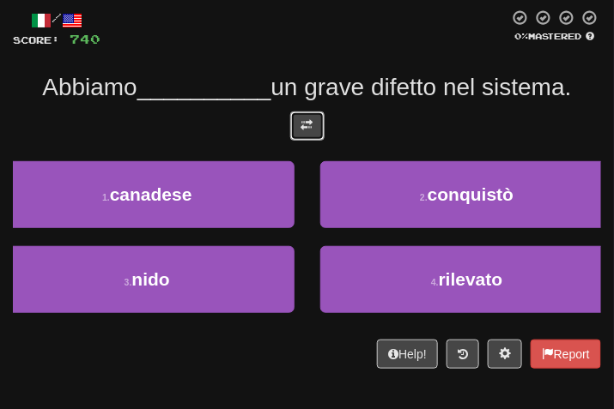
click at [301, 119] on span at bounding box center [307, 125] width 12 height 12
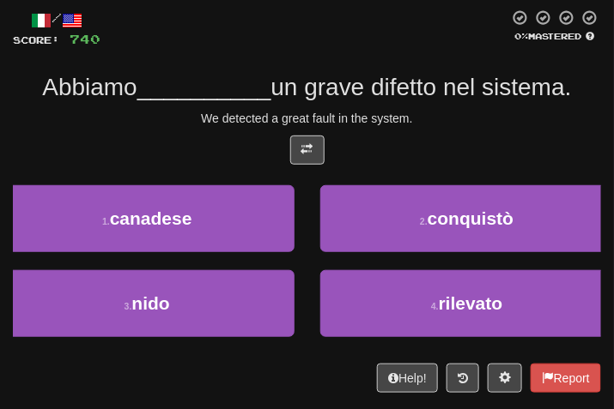
click at [428, 129] on div "/ Score: 740 0 % Mastered Abbiamo __________ un grave difetto nel sistema. We d…" at bounding box center [307, 201] width 588 height 384
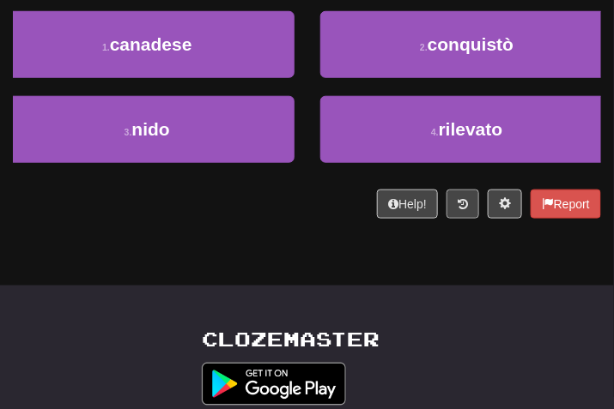
scroll to position [0, 0]
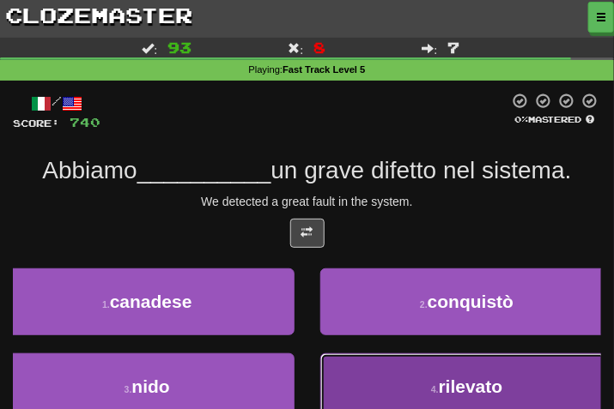
click at [469, 407] on button "4 . rilevato" at bounding box center [467, 387] width 294 height 67
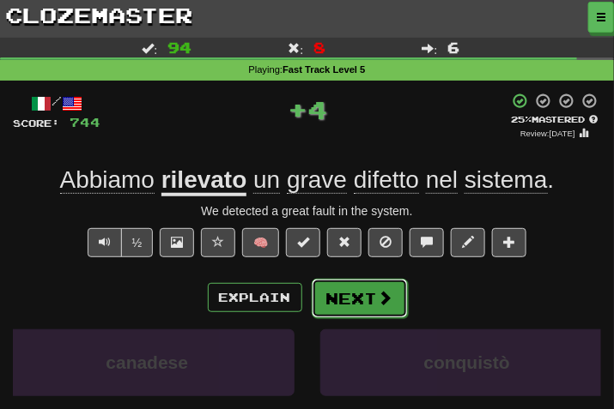
click at [371, 307] on button "Next" at bounding box center [360, 298] width 96 height 39
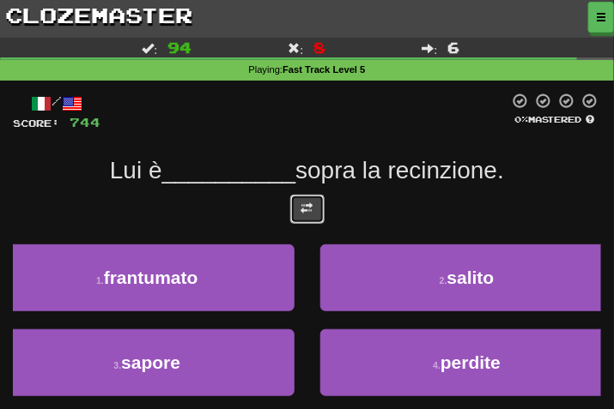
click at [297, 201] on button at bounding box center [307, 209] width 34 height 29
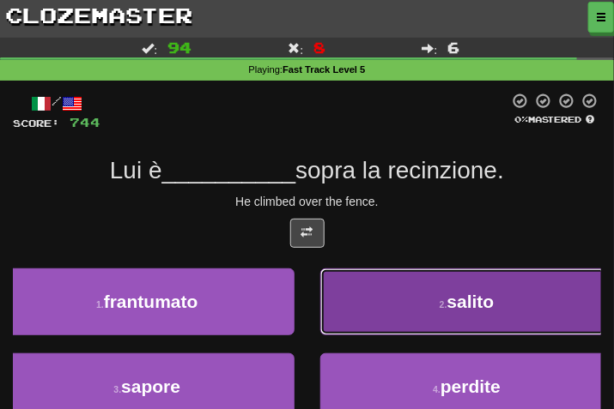
click at [403, 309] on button "2 . salito" at bounding box center [467, 302] width 294 height 67
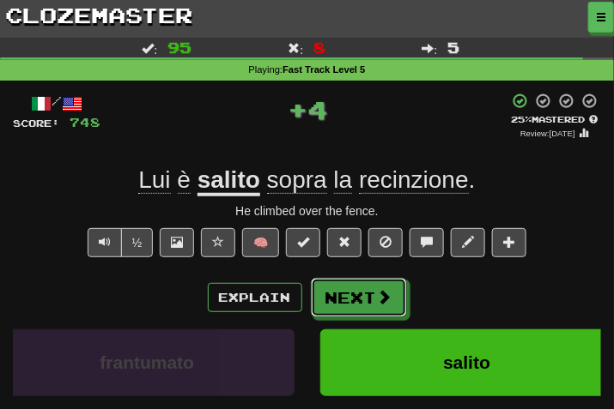
click at [325, 281] on button "Next" at bounding box center [359, 297] width 96 height 39
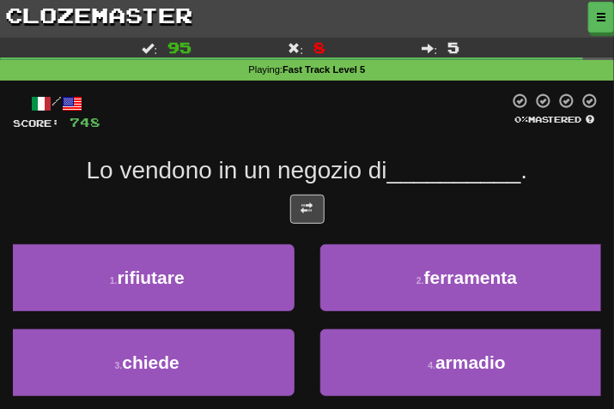
click at [287, 207] on div at bounding box center [307, 214] width 588 height 38
click at [322, 197] on button at bounding box center [307, 209] width 34 height 29
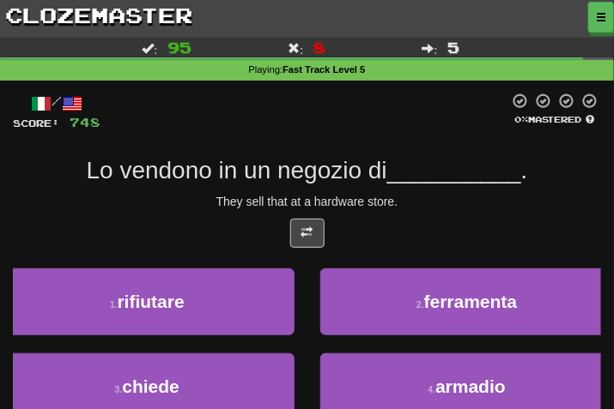
click at [435, 212] on div "/ Score: 748 0 % Mastered Lo vendono in un negozio di __________ . They sell th…" at bounding box center [307, 285] width 588 height 384
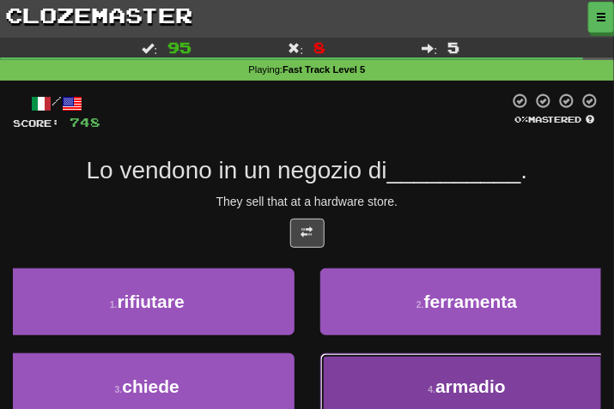
click at [404, 379] on button "4 . armadio" at bounding box center [467, 387] width 294 height 67
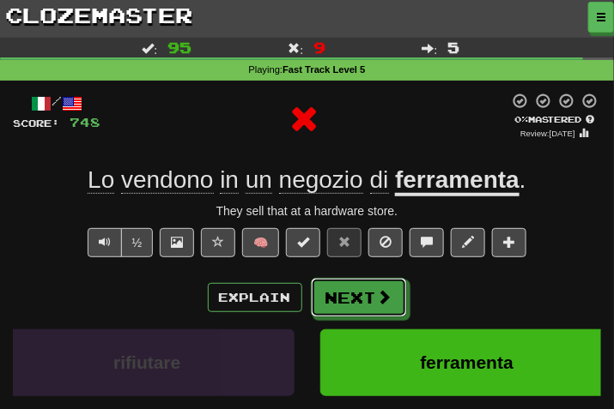
click at [377, 305] on span at bounding box center [384, 296] width 15 height 15
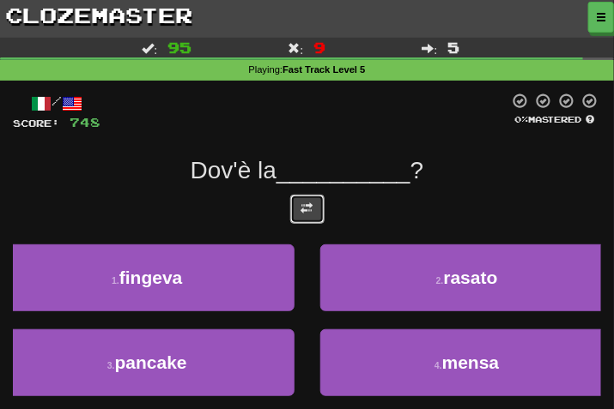
click at [291, 212] on button at bounding box center [307, 209] width 34 height 29
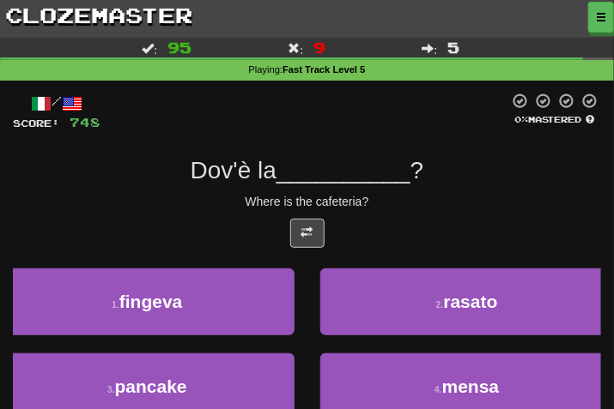
click at [466, 214] on div "/ Score: 748 0 % Mastered Dov'è la __________ ? Where is the cafeteria? 1 . fin…" at bounding box center [307, 285] width 588 height 384
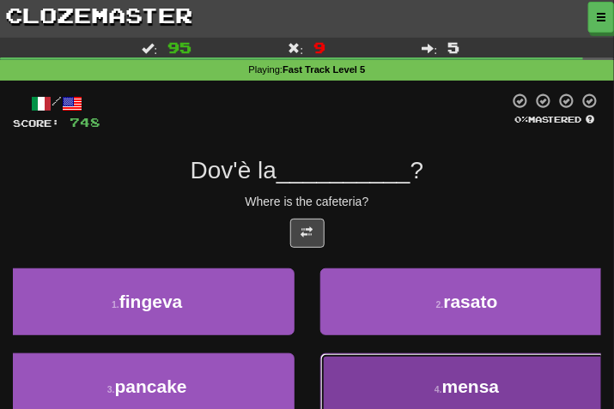
click at [410, 376] on button "4 . mensa" at bounding box center [467, 387] width 294 height 67
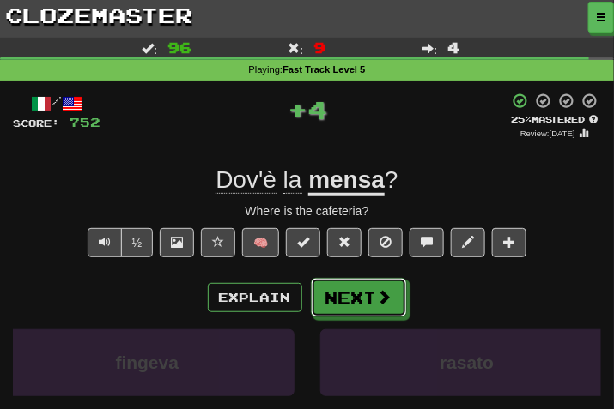
click at [377, 305] on span at bounding box center [384, 296] width 15 height 15
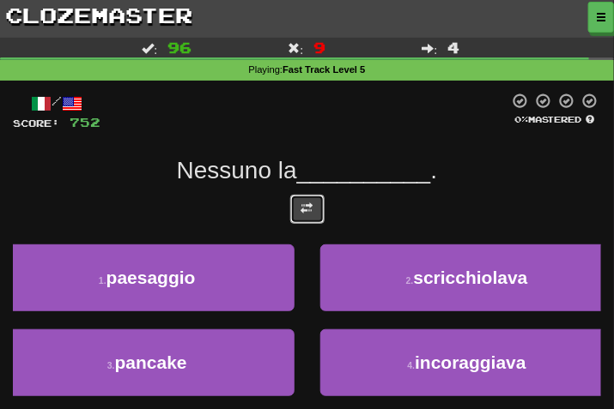
click at [307, 212] on span at bounding box center [307, 209] width 12 height 12
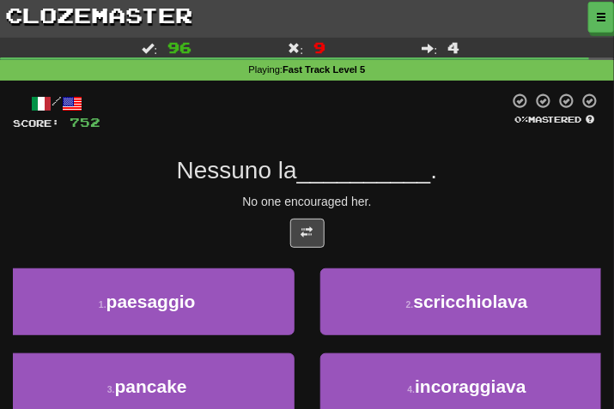
click at [438, 207] on div "No one encouraged her." at bounding box center [307, 201] width 588 height 17
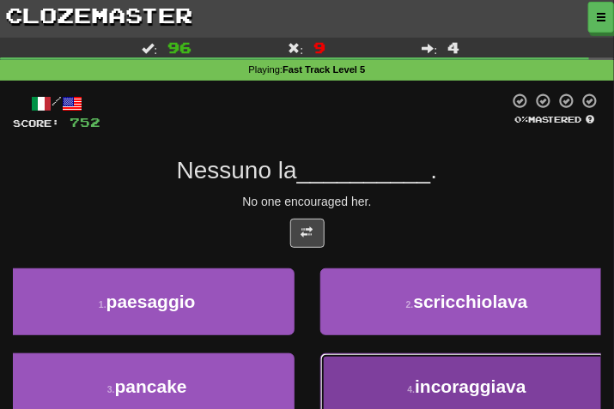
click at [415, 379] on span "incoraggiava" at bounding box center [471, 387] width 112 height 20
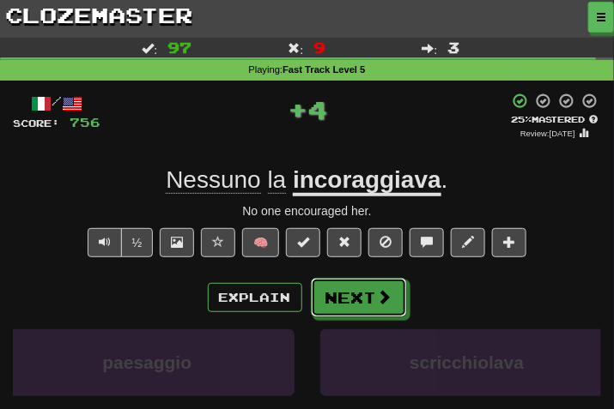
click at [377, 305] on span at bounding box center [384, 296] width 15 height 15
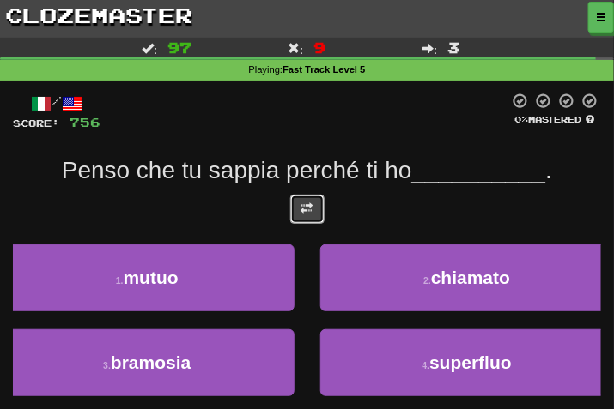
click at [309, 212] on span at bounding box center [307, 209] width 12 height 12
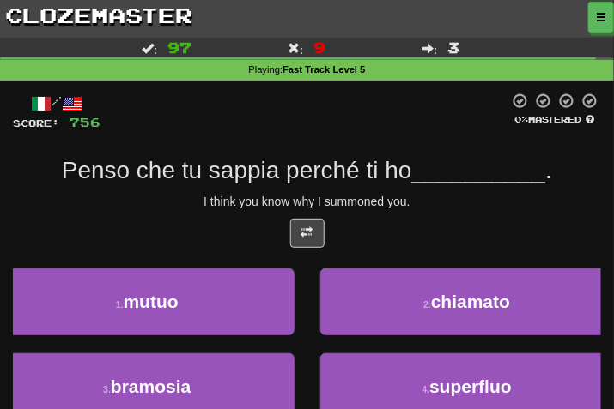
click at [423, 212] on div "/ Score: 756 0 % Mastered Penso che tu sappia perché ti ho __________ . I think…" at bounding box center [307, 285] width 588 height 384
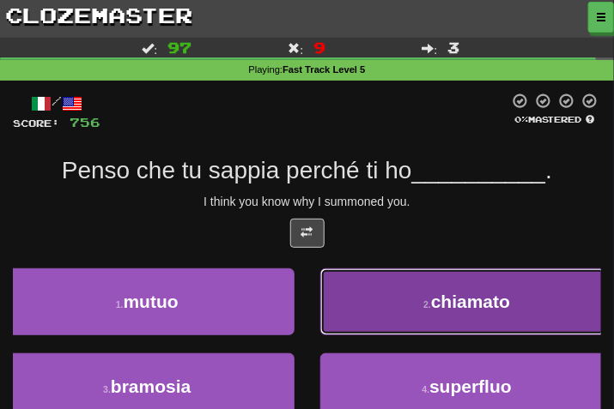
drag, startPoint x: 457, startPoint y: 278, endPoint x: 446, endPoint y: 278, distance: 11.2
click at [446, 278] on button "2 . chiamato" at bounding box center [467, 302] width 294 height 67
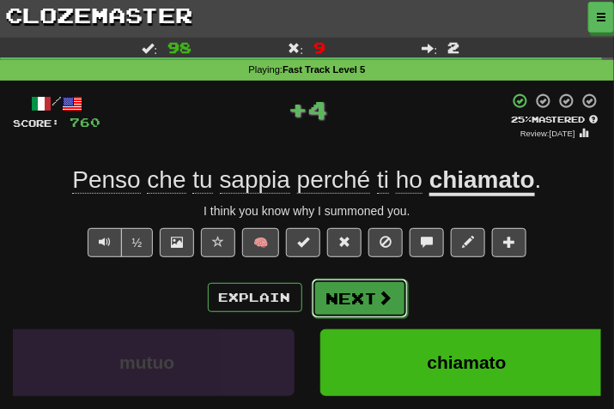
click at [351, 282] on button "Next" at bounding box center [360, 298] width 96 height 39
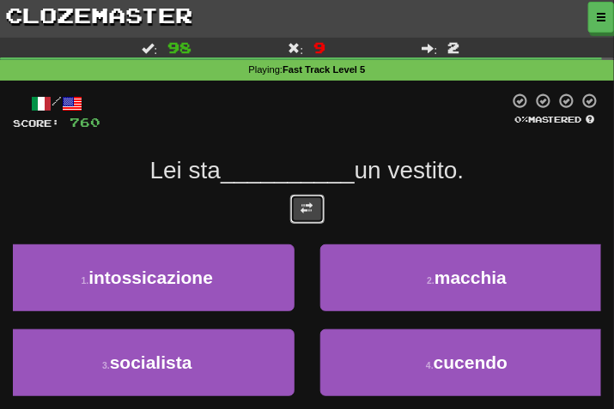
click at [306, 197] on button at bounding box center [307, 209] width 34 height 29
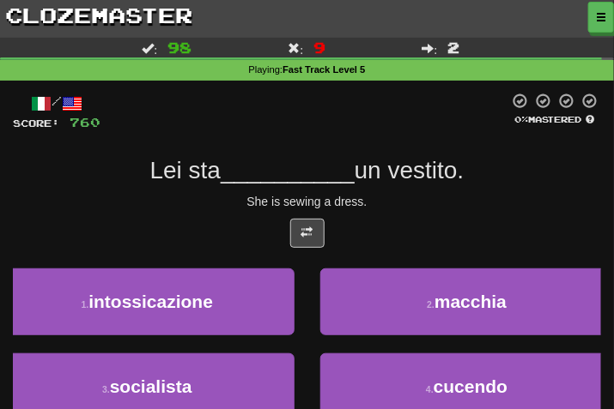
click at [451, 180] on span "un vestito." at bounding box center [410, 170] width 110 height 27
click at [399, 188] on div "/ Score: 760 0 % Mastered Lei sta __________ un vestito. She is sewing a dress.…" at bounding box center [307, 285] width 588 height 384
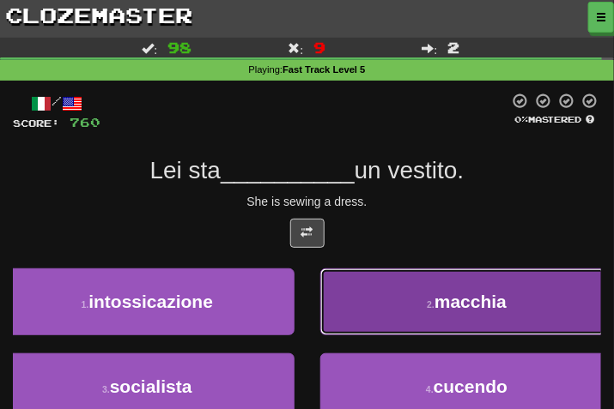
click at [415, 297] on button "2 . macchia" at bounding box center [467, 302] width 294 height 67
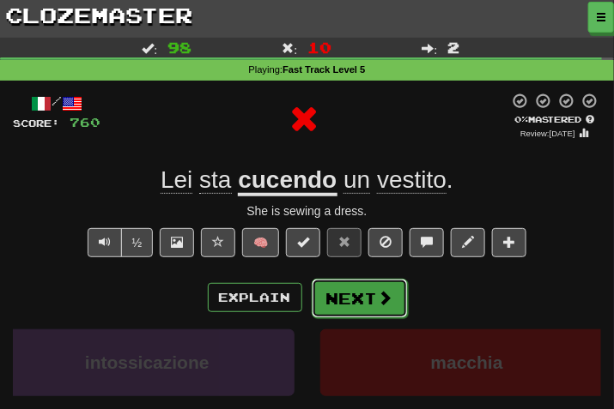
click at [349, 292] on button "Next" at bounding box center [360, 298] width 96 height 39
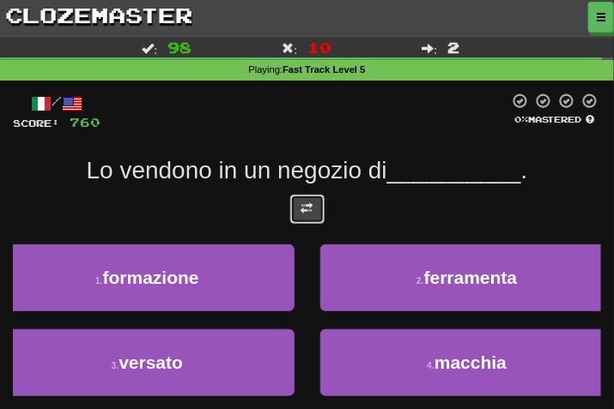
click at [306, 216] on button at bounding box center [307, 209] width 34 height 29
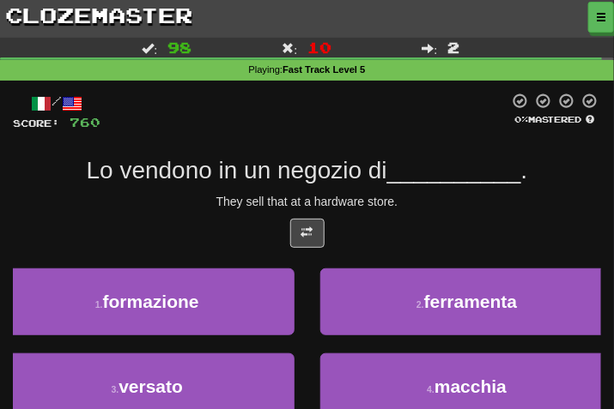
click at [457, 221] on div at bounding box center [307, 238] width 588 height 38
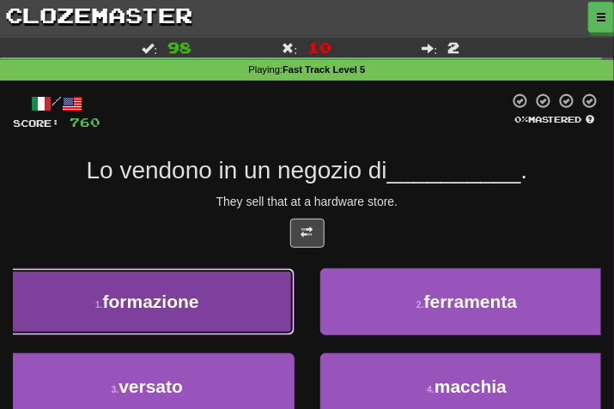
click at [217, 306] on button "1 . formazione" at bounding box center [147, 302] width 294 height 67
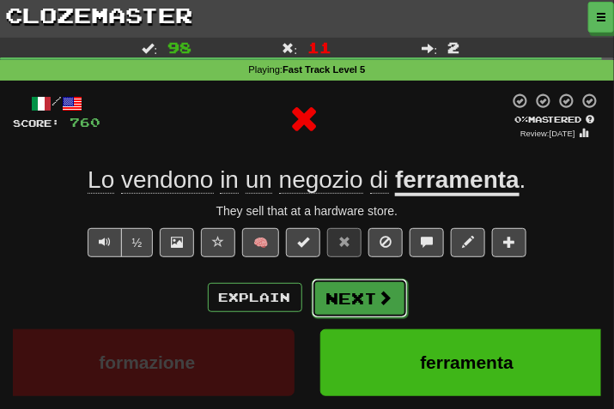
click at [337, 294] on button "Next" at bounding box center [360, 298] width 96 height 39
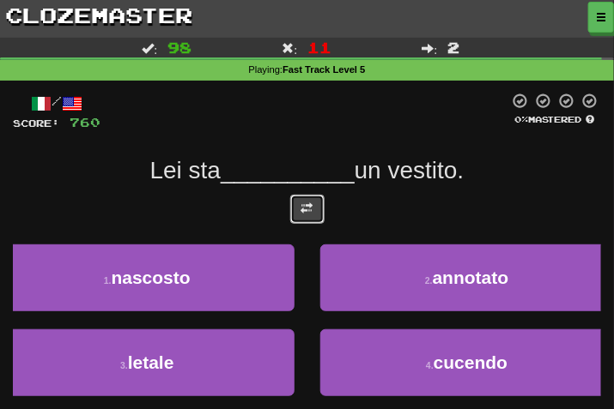
click at [294, 224] on button at bounding box center [307, 209] width 34 height 29
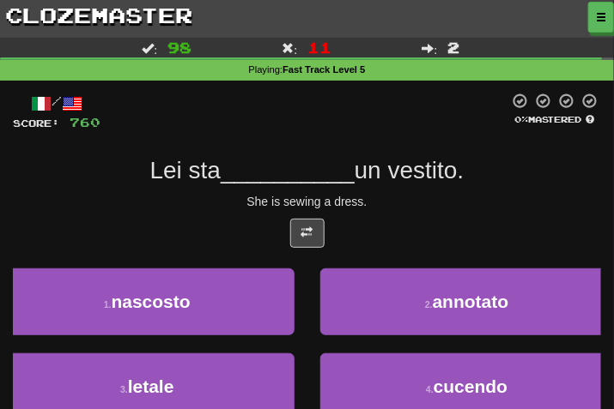
click at [446, 207] on div "She is sewing a dress." at bounding box center [307, 201] width 588 height 17
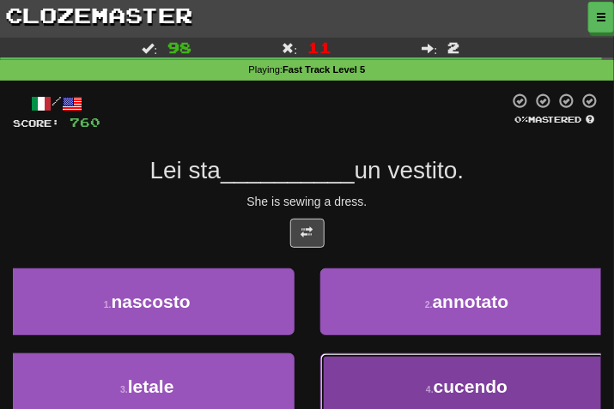
click at [397, 369] on button "4 . cucendo" at bounding box center [467, 387] width 294 height 67
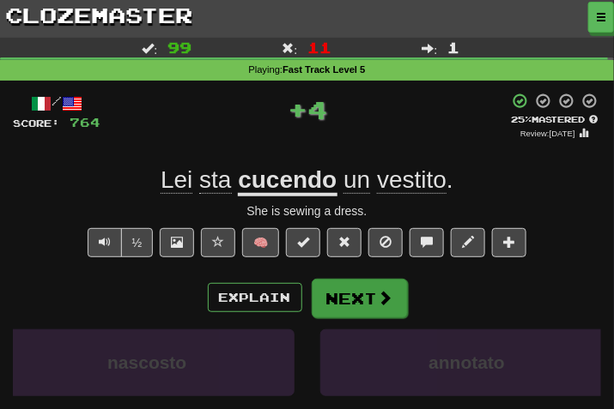
drag, startPoint x: 353, startPoint y: 276, endPoint x: 354, endPoint y: 299, distance: 22.3
click at [353, 282] on div "/ Score: 764 + 4 25 % Mastered Review: 2025-08-21 Lei sta cucendo un vestito . …" at bounding box center [307, 328] width 588 height 470
click at [354, 299] on button "Next" at bounding box center [360, 298] width 96 height 39
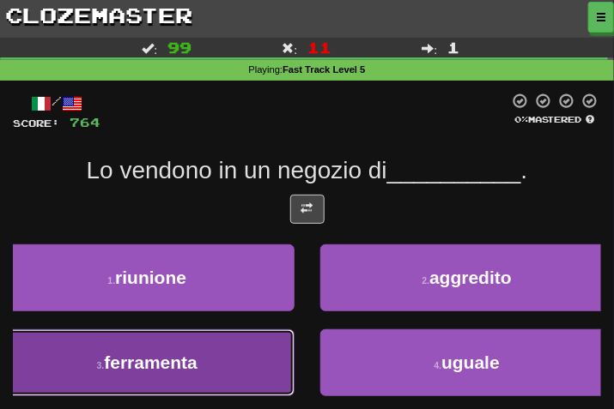
drag, startPoint x: 188, startPoint y: 363, endPoint x: 234, endPoint y: 325, distance: 60.3
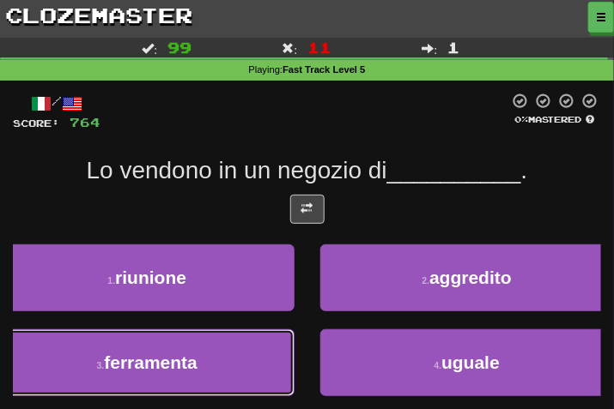
click at [191, 363] on span "ferramenta" at bounding box center [151, 363] width 94 height 20
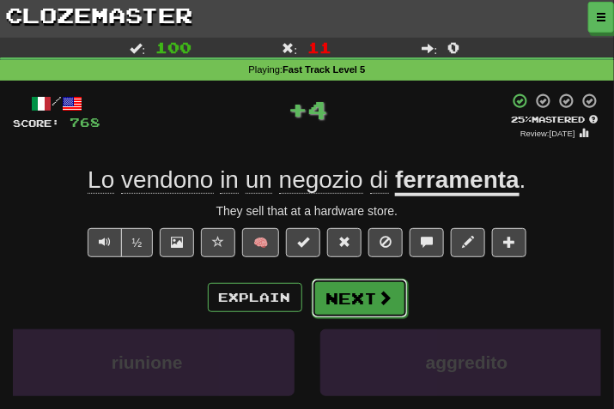
click at [350, 297] on button "Next" at bounding box center [360, 298] width 96 height 39
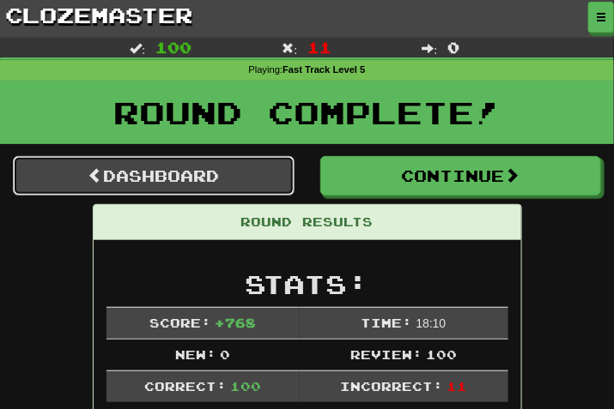
click at [184, 170] on link "Dashboard" at bounding box center [154, 175] width 282 height 39
